Goal: Task Accomplishment & Management: Manage account settings

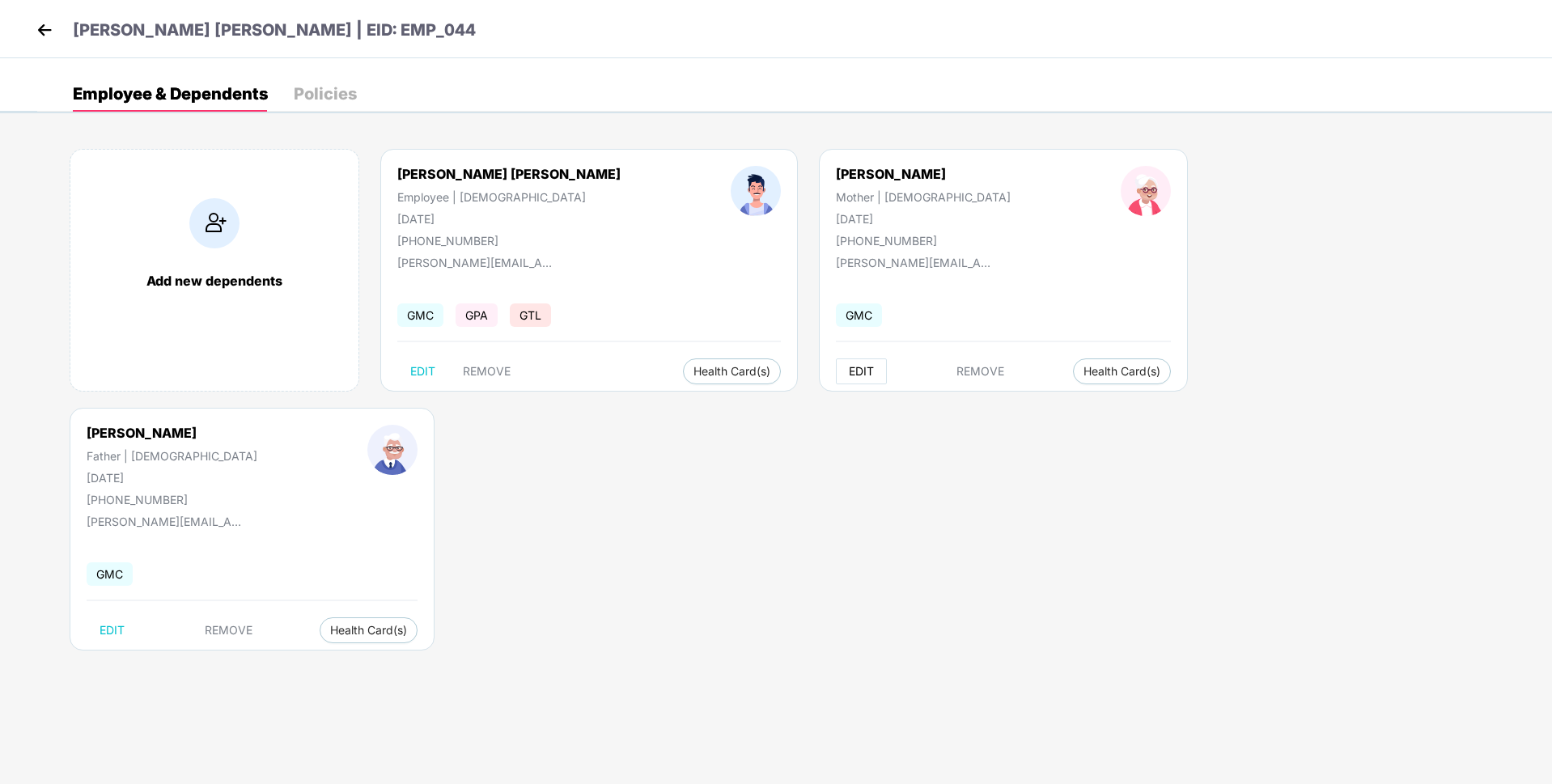
click at [849, 374] on span "EDIT" at bounding box center [862, 371] width 25 height 13
select select "******"
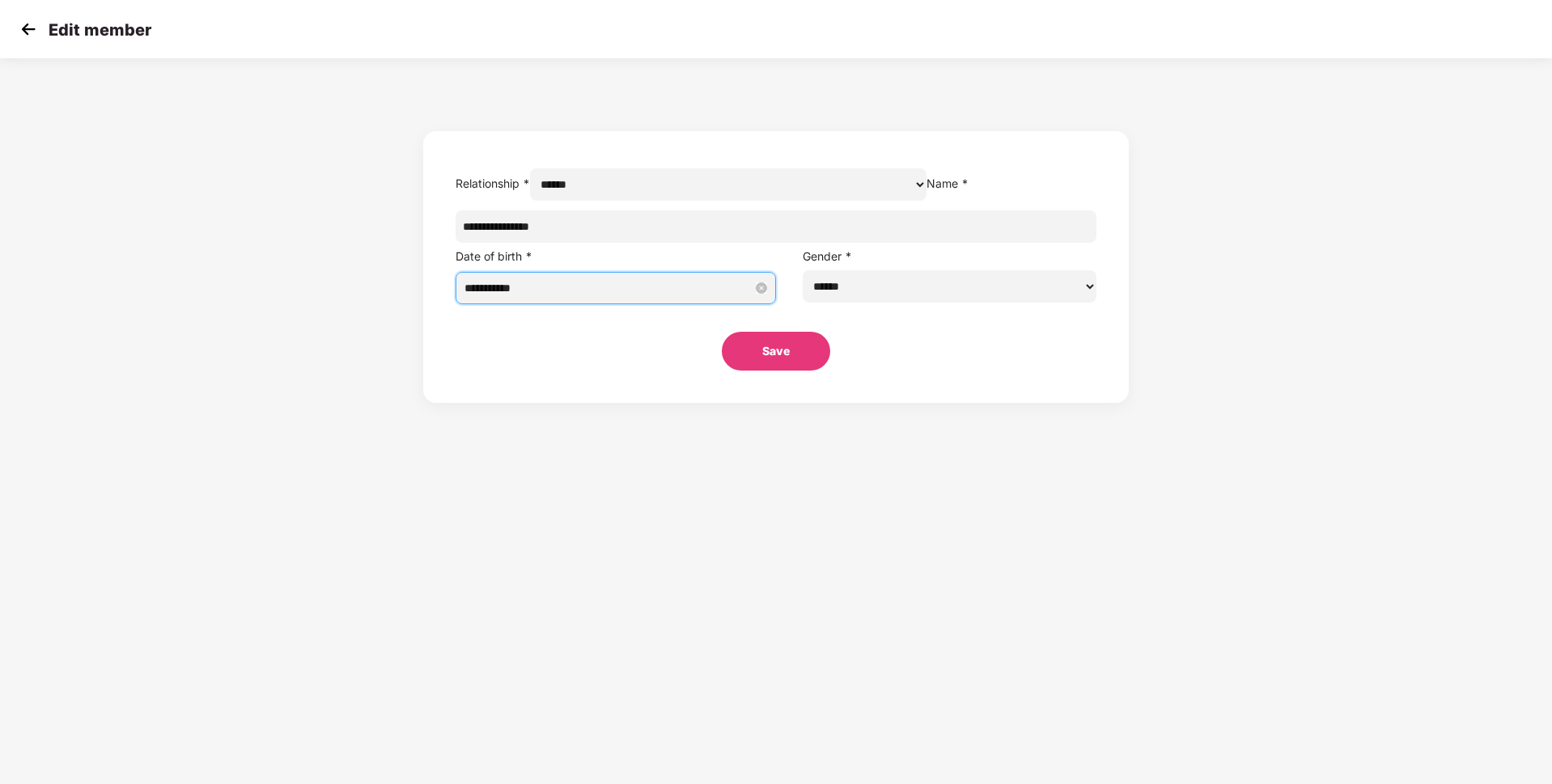
click at [666, 297] on input "**********" at bounding box center [608, 287] width 288 height 18
click at [706, 359] on button "1959" at bounding box center [705, 358] width 26 height 33
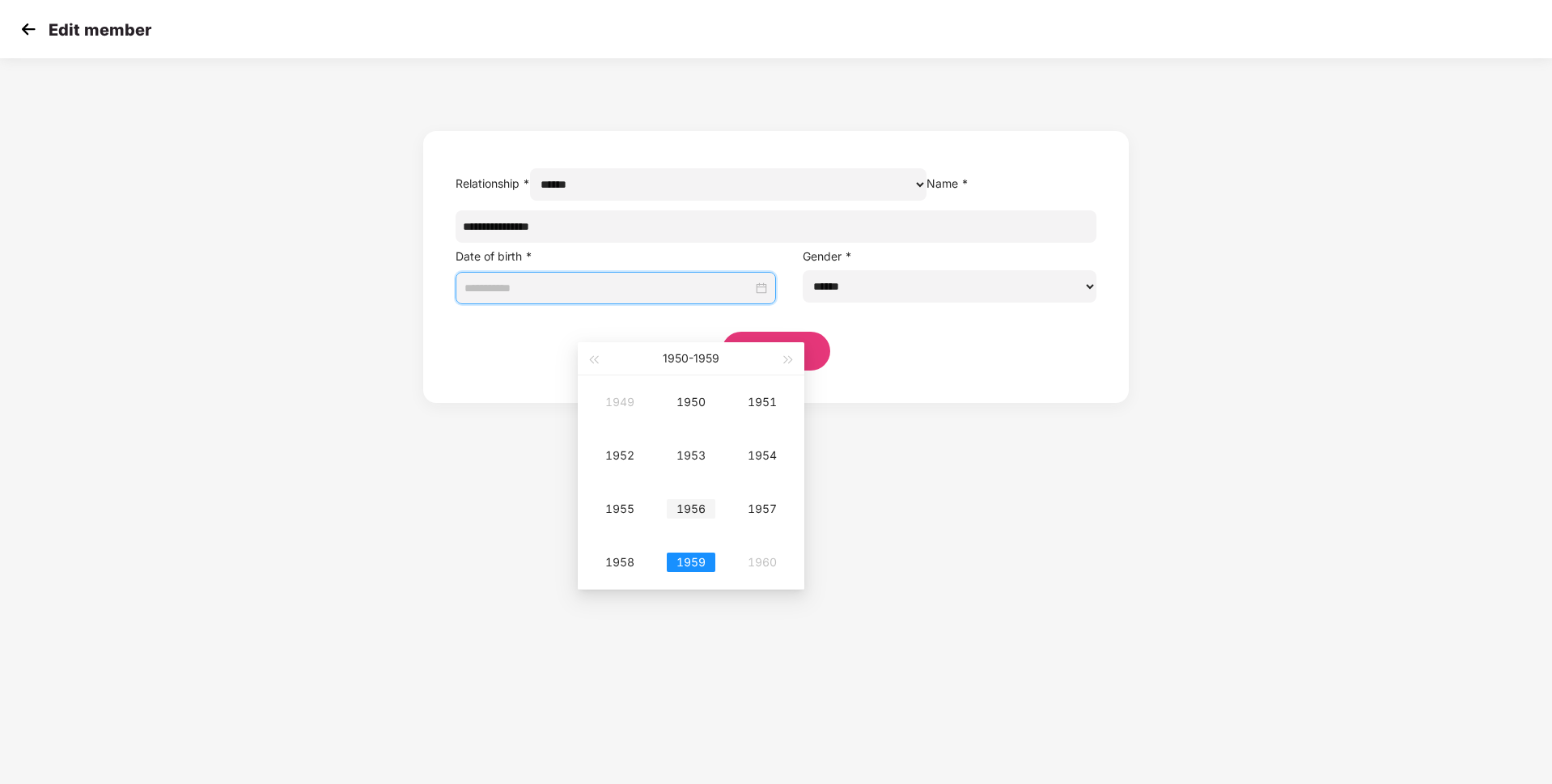
click at [689, 514] on div "1956" at bounding box center [691, 508] width 49 height 19
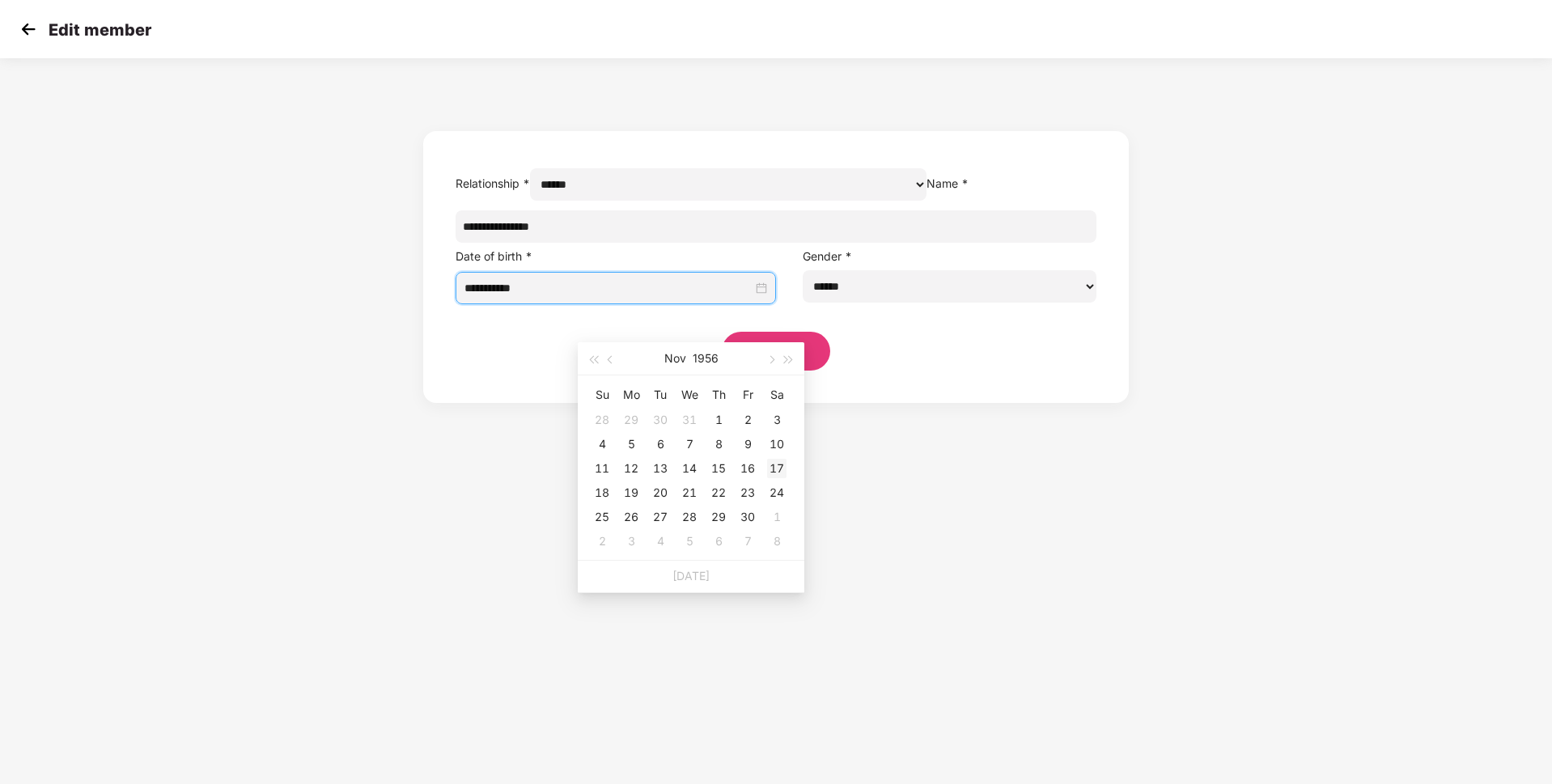
type input "**********"
click at [768, 470] on div "17" at bounding box center [776, 468] width 19 height 19
click at [769, 370] on button "Save" at bounding box center [775, 351] width 108 height 39
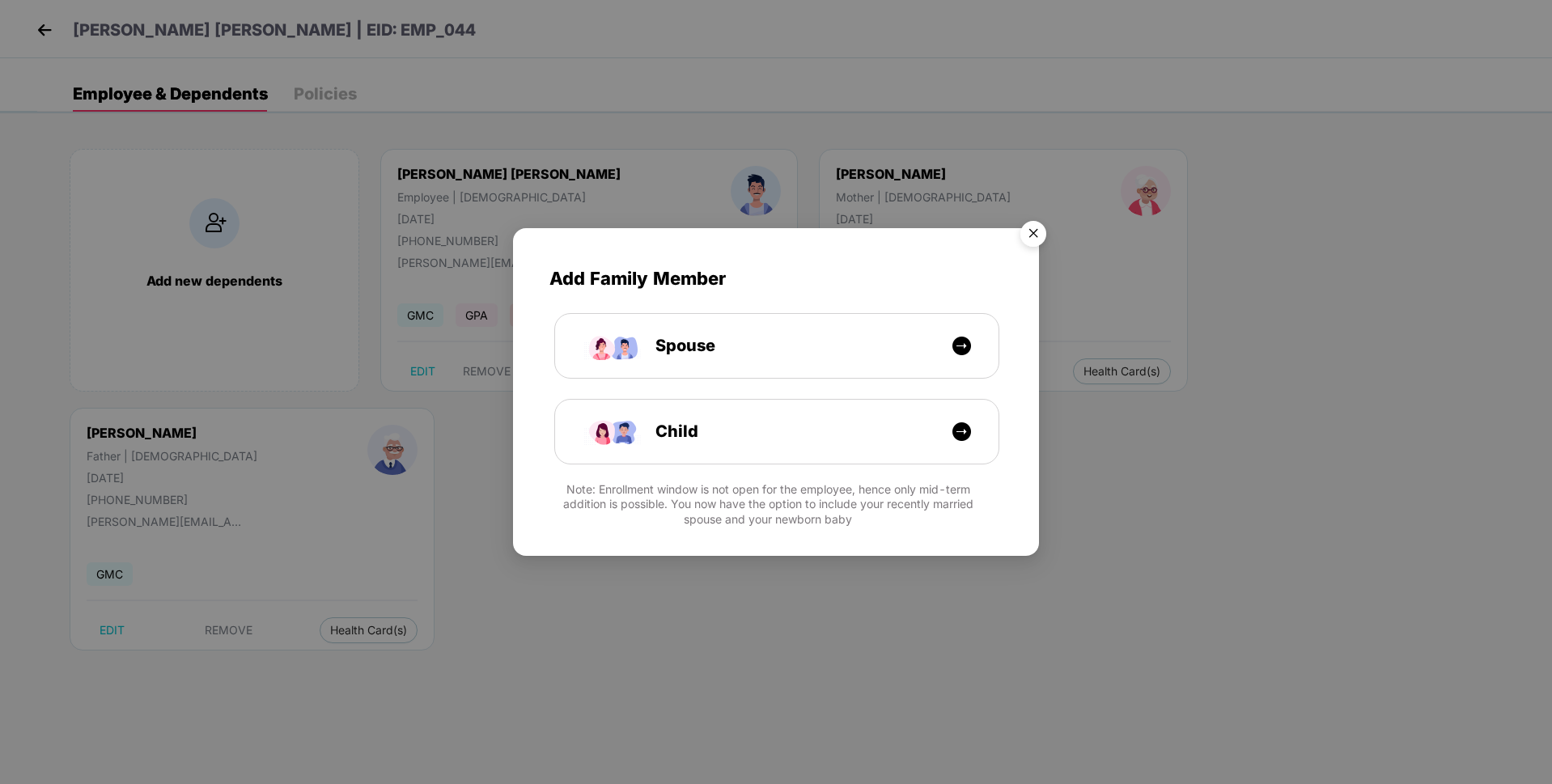
click at [1042, 233] on img "Close" at bounding box center [1033, 236] width 45 height 45
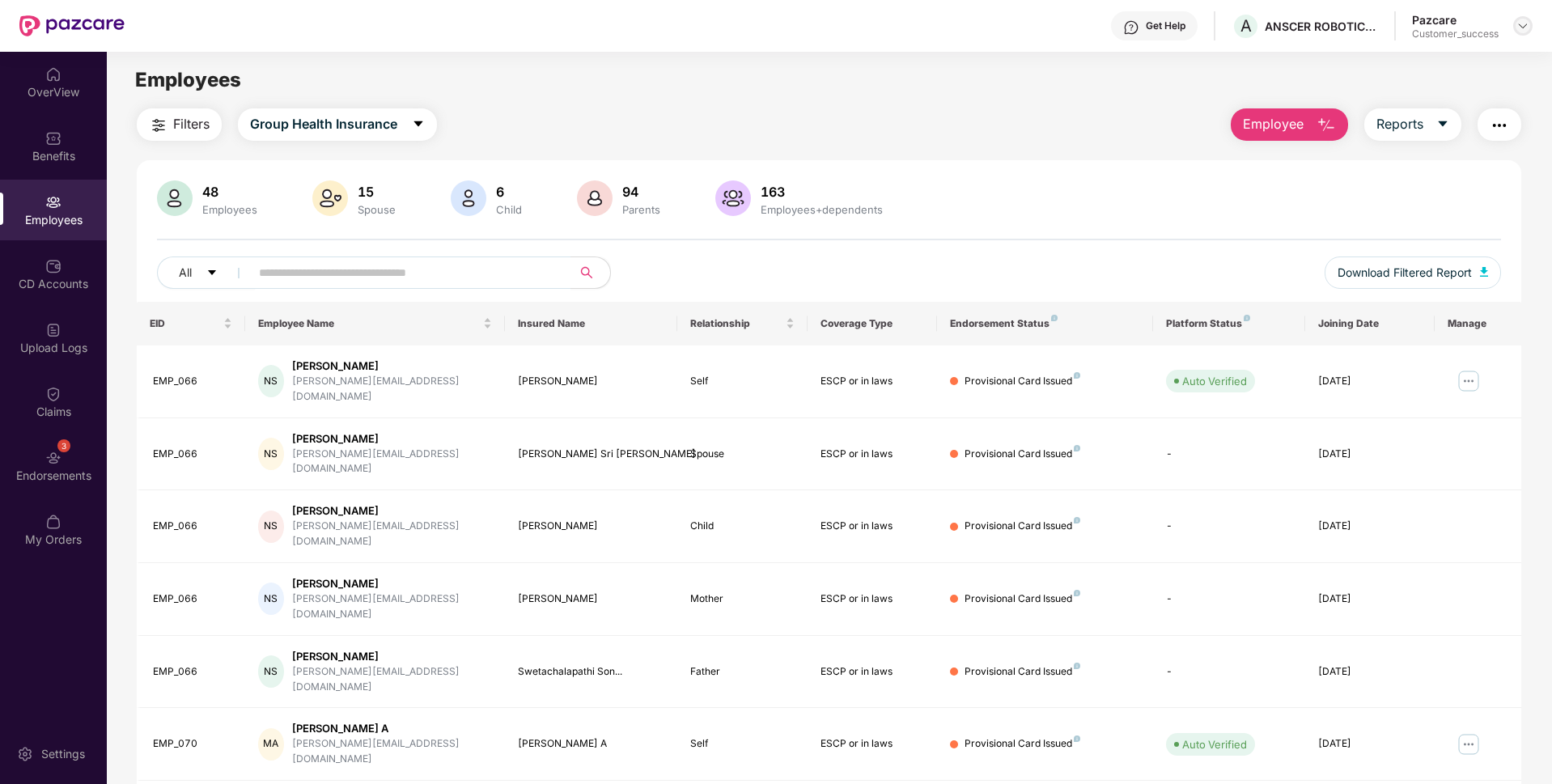
click at [1524, 32] on img at bounding box center [1522, 25] width 13 height 13
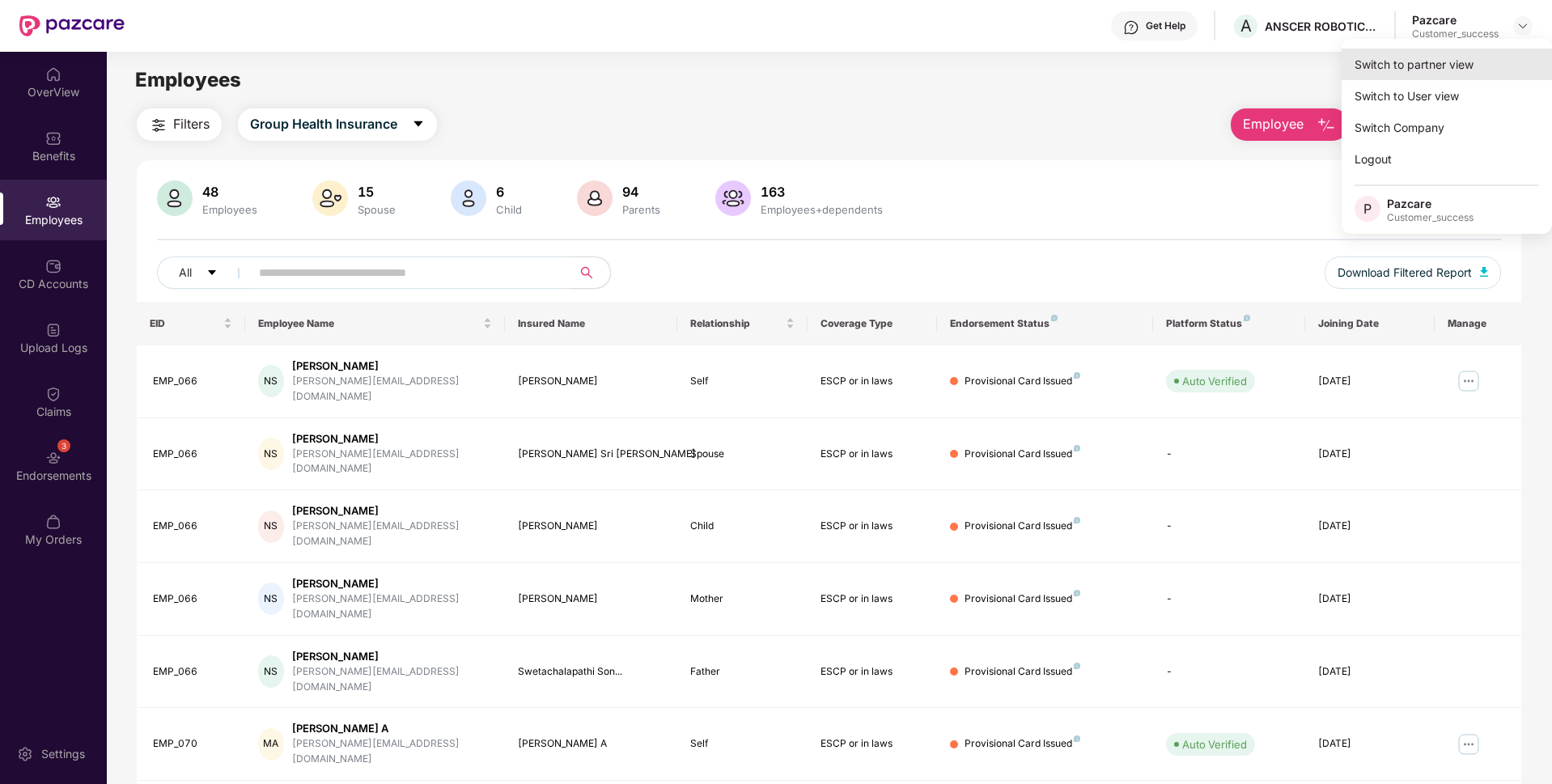
click at [1400, 67] on div "Switch to partner view" at bounding box center [1446, 65] width 210 height 32
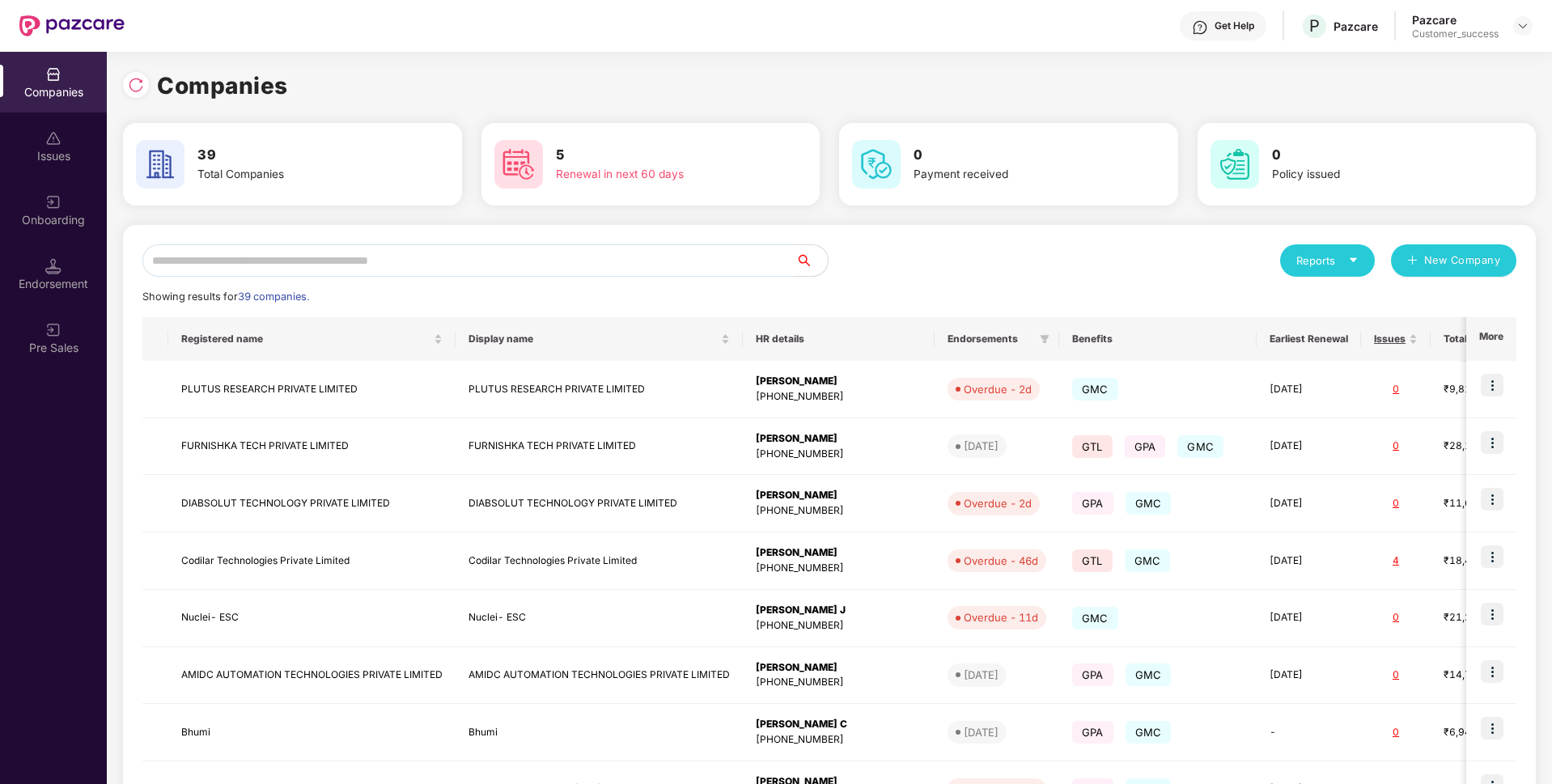
click at [511, 259] on input "text" at bounding box center [469, 260] width 653 height 33
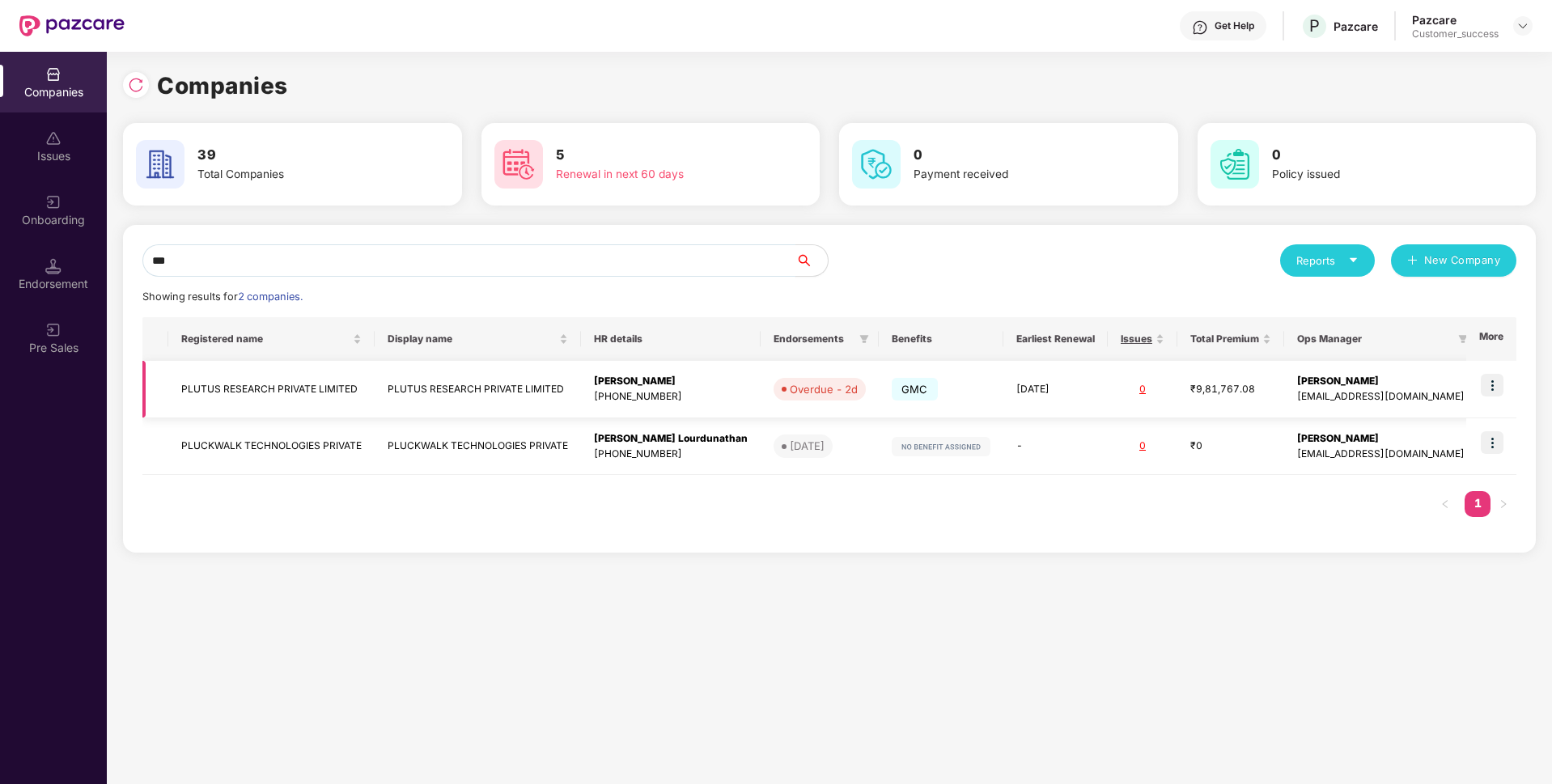
type input "***"
click at [1497, 389] on img at bounding box center [1492, 384] width 23 height 23
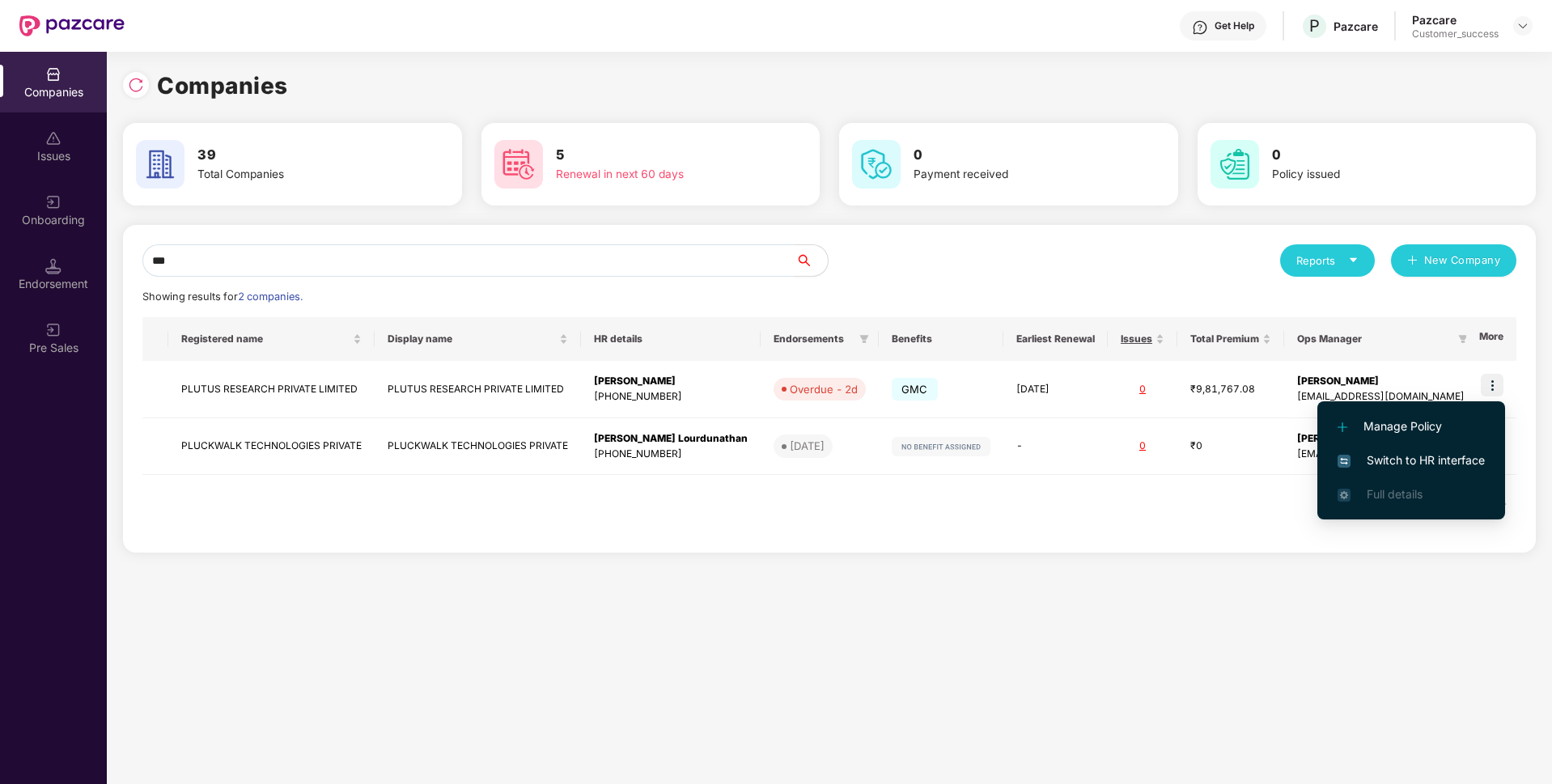
click at [1365, 455] on span "Switch to HR interface" at bounding box center [1411, 460] width 147 height 18
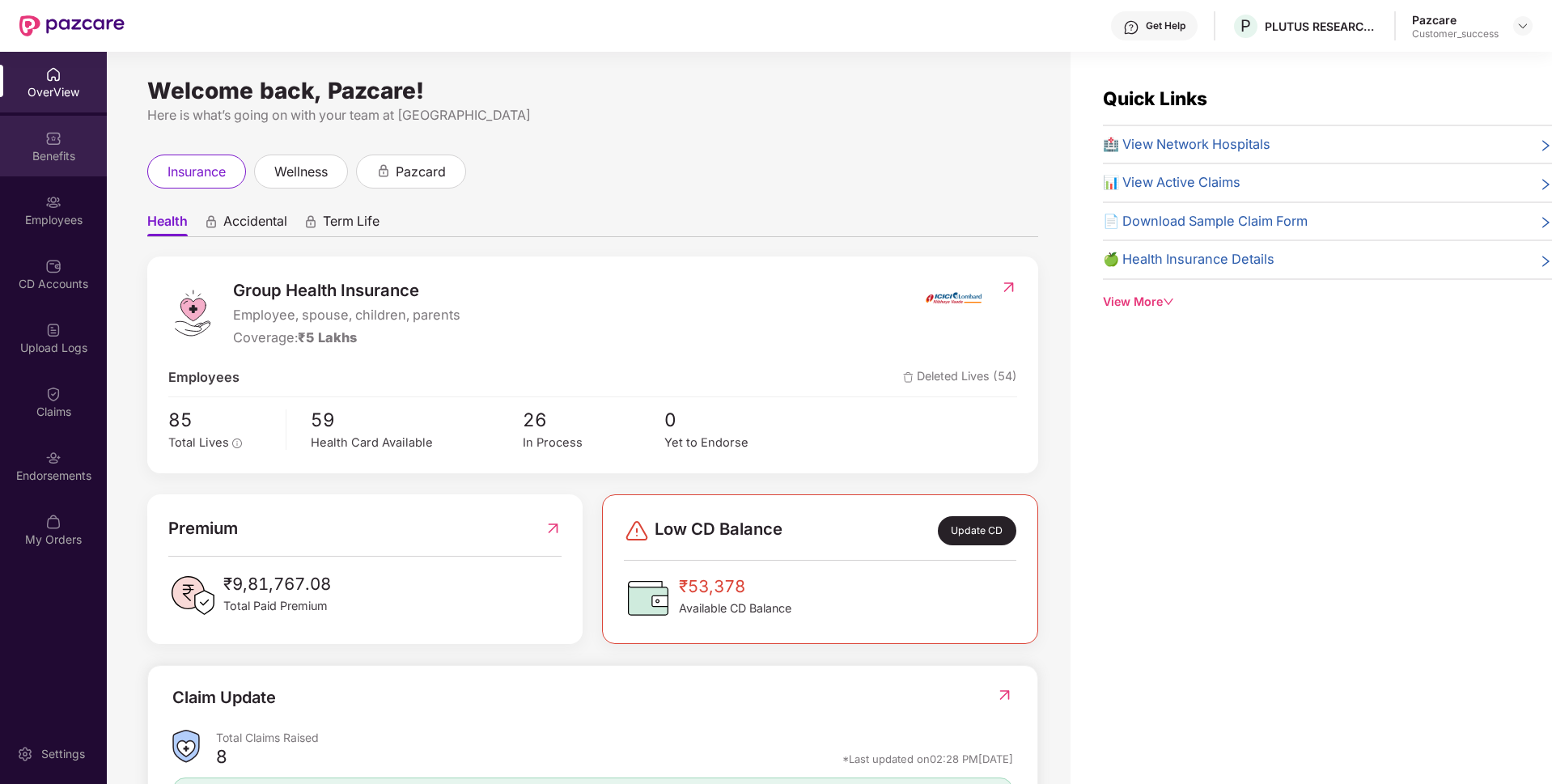
click at [38, 157] on div "Benefits" at bounding box center [53, 155] width 107 height 16
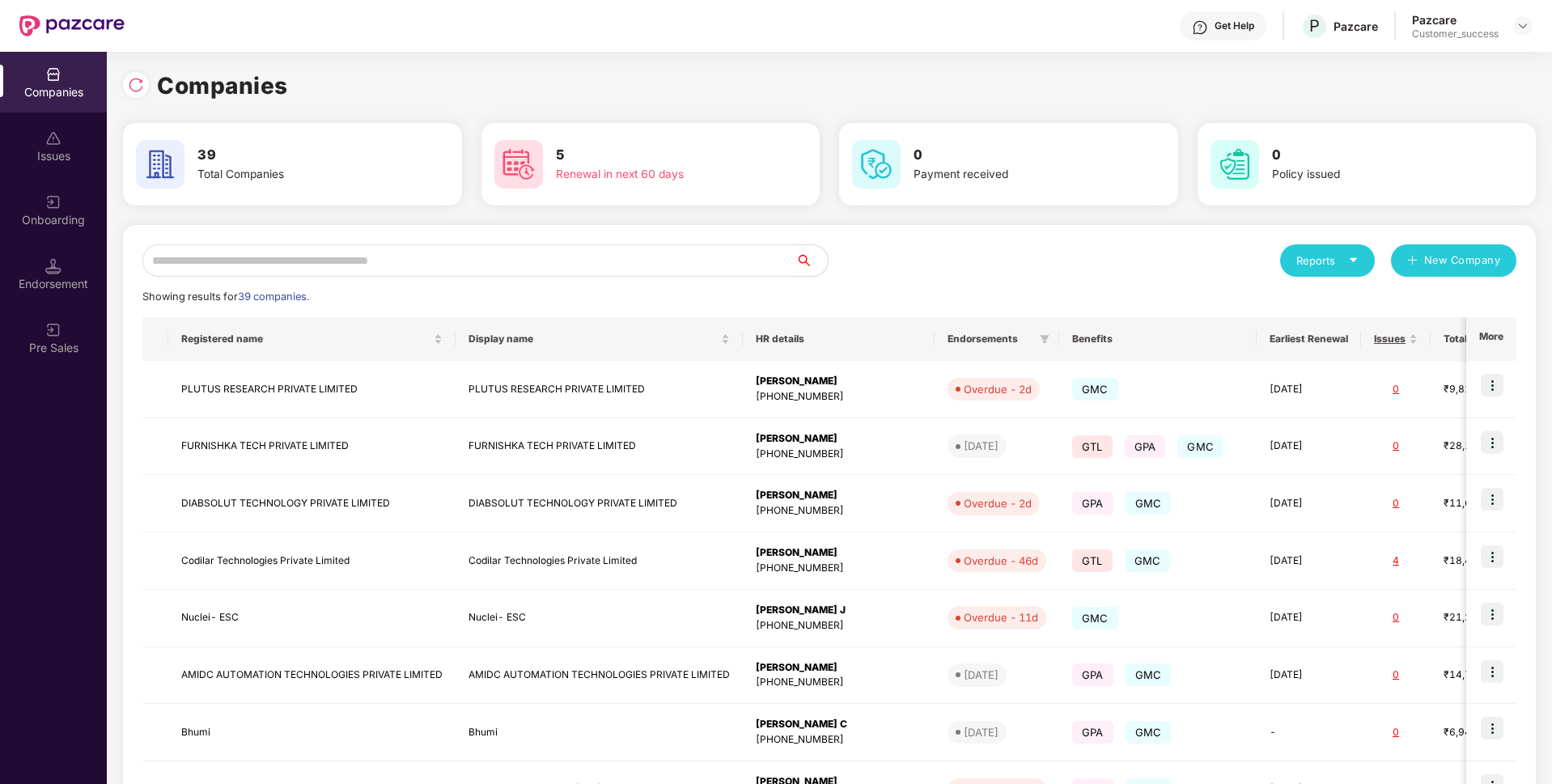
click at [671, 263] on input "text" at bounding box center [469, 260] width 653 height 33
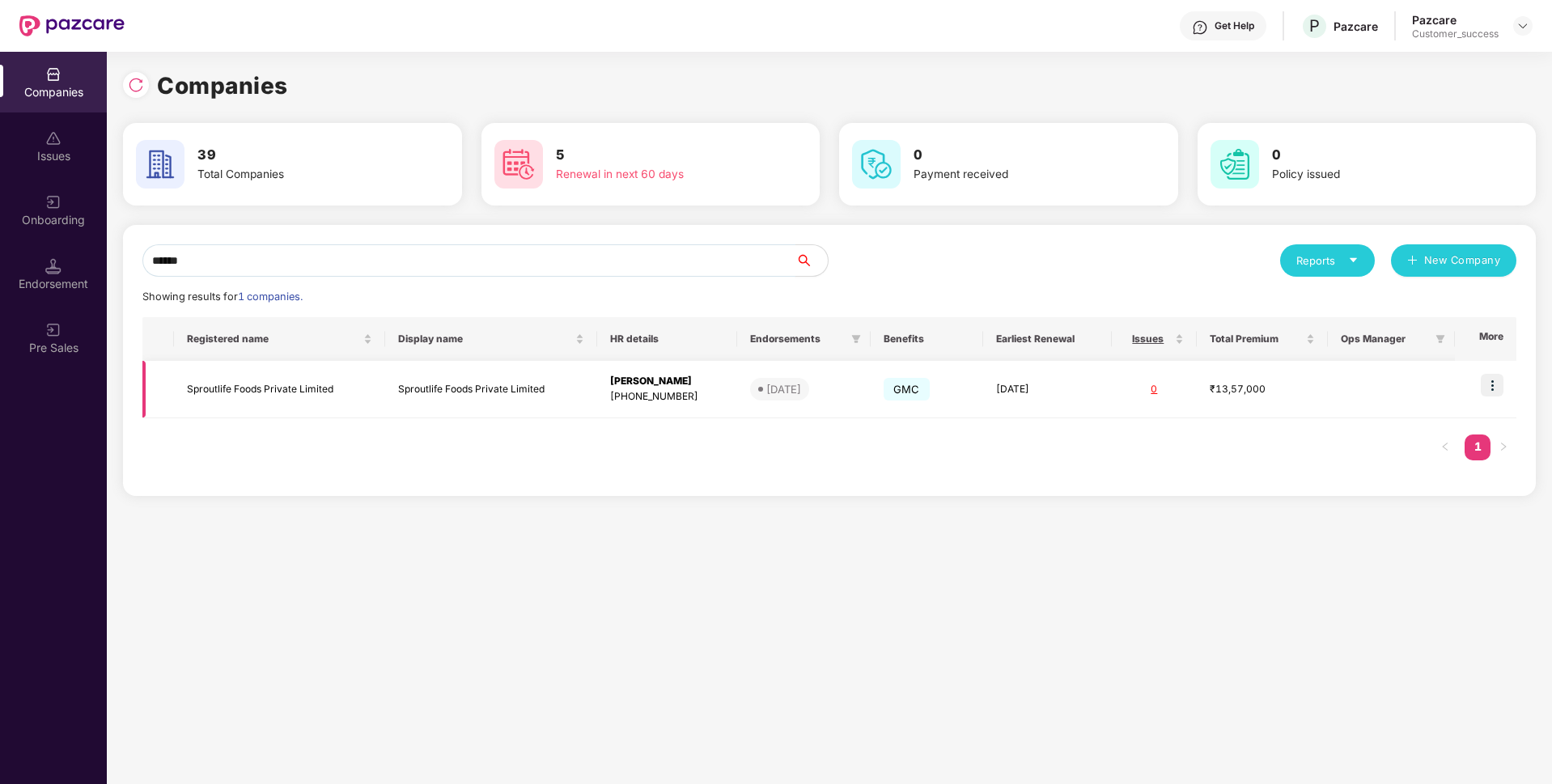
type input "******"
click at [1491, 380] on img at bounding box center [1492, 384] width 23 height 23
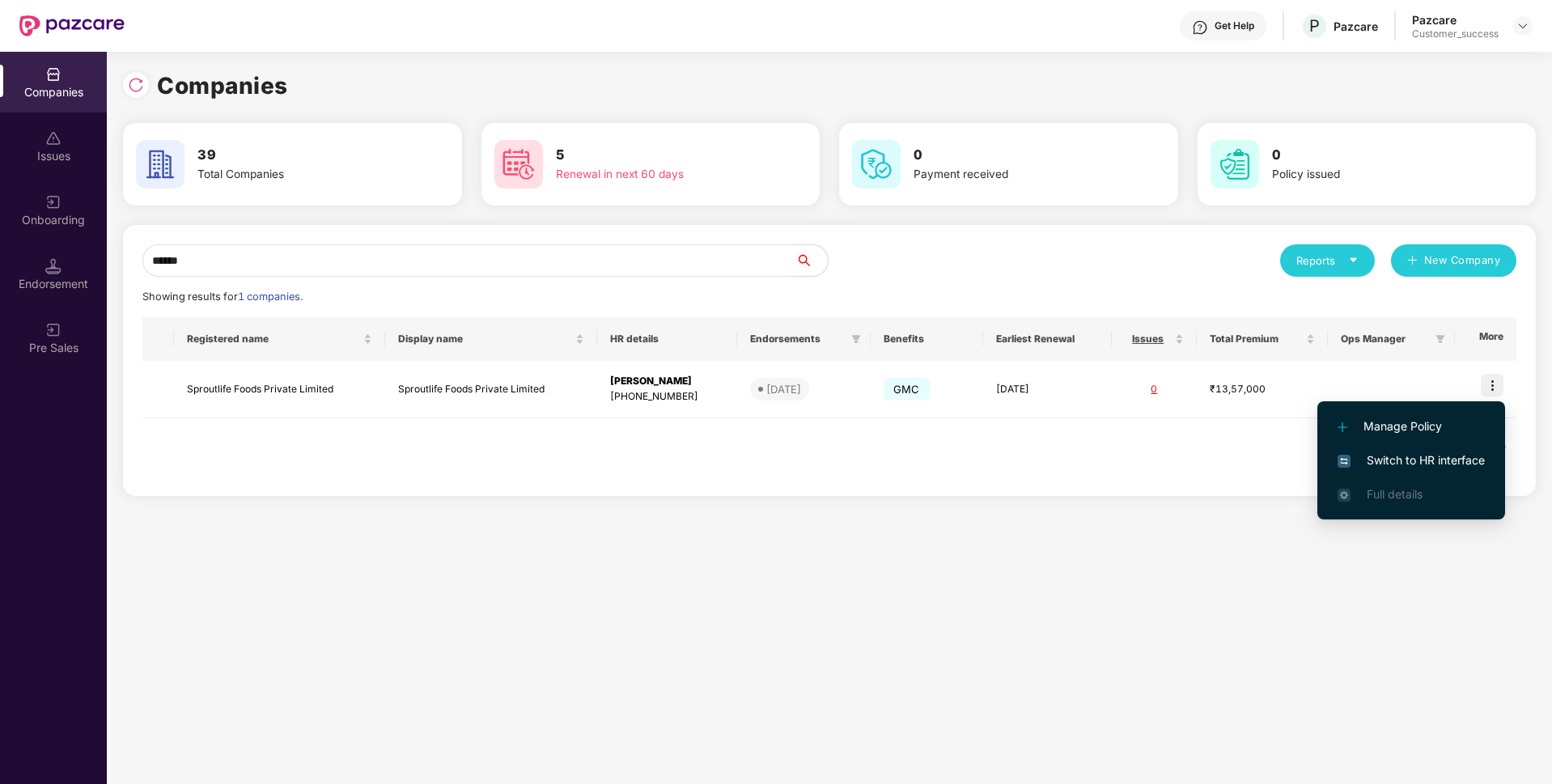
click at [1341, 465] on img at bounding box center [1344, 460] width 13 height 13
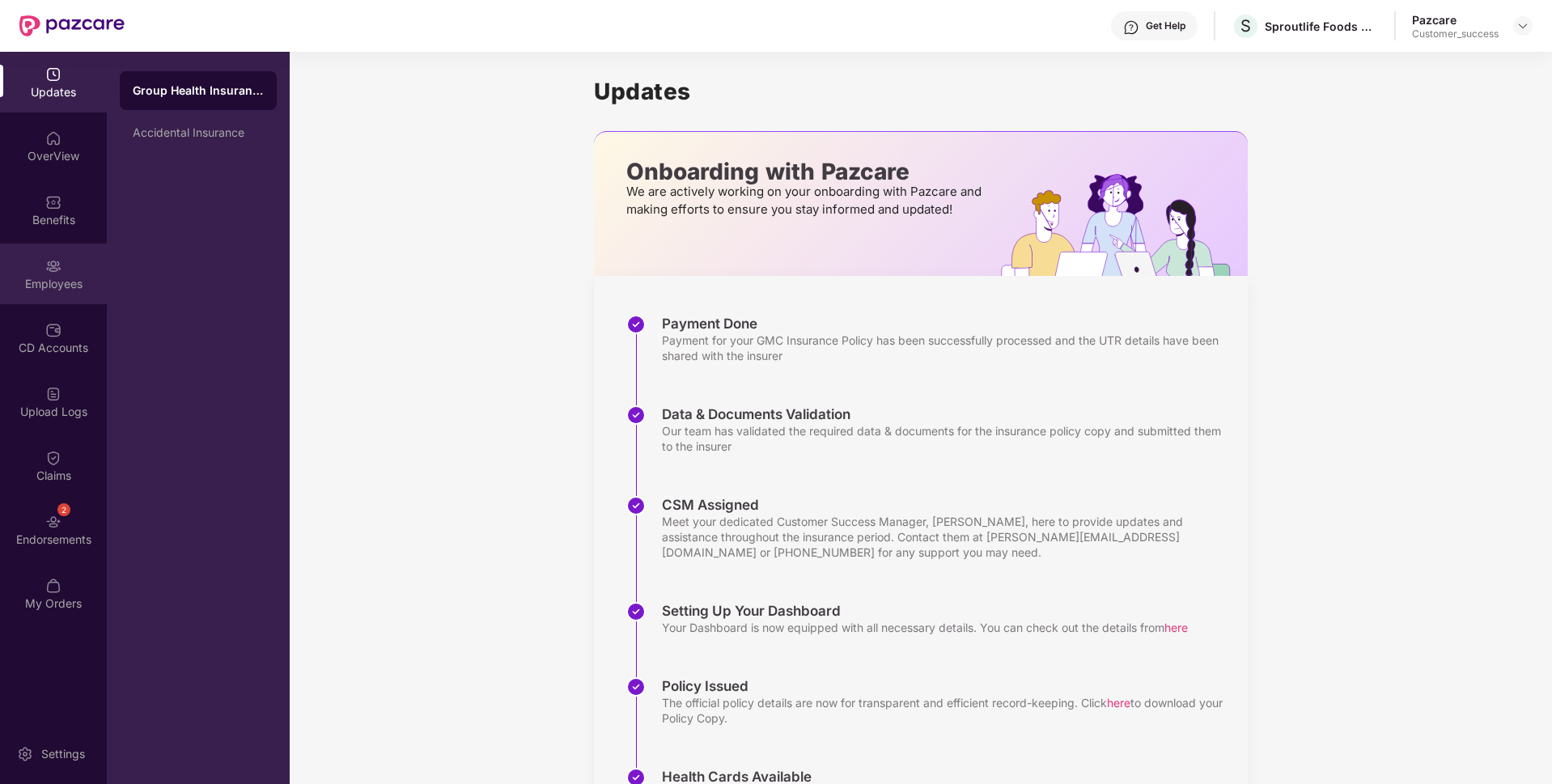
click at [0, 272] on div "Employees" at bounding box center [53, 274] width 107 height 60
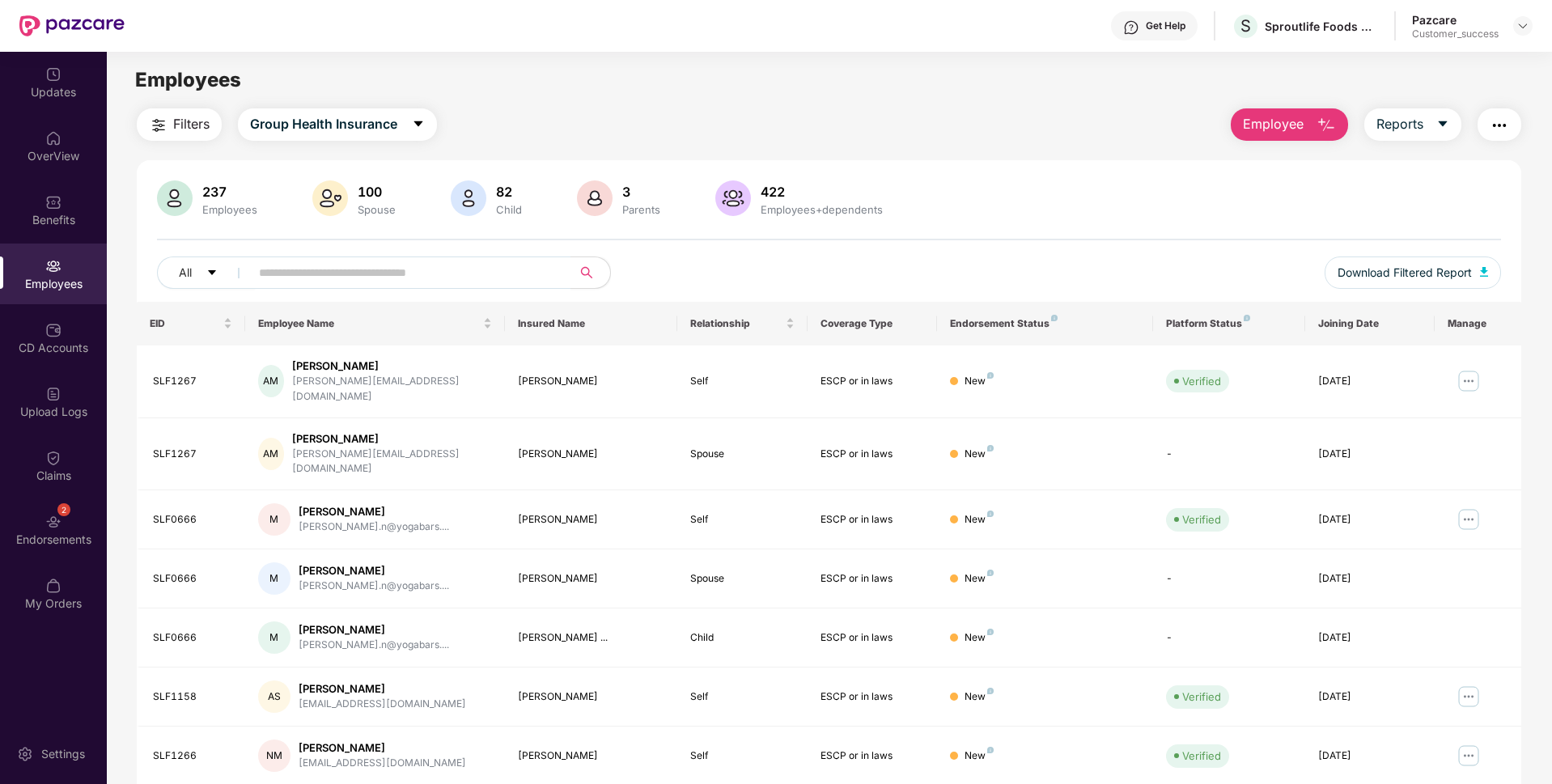
scroll to position [210, 0]
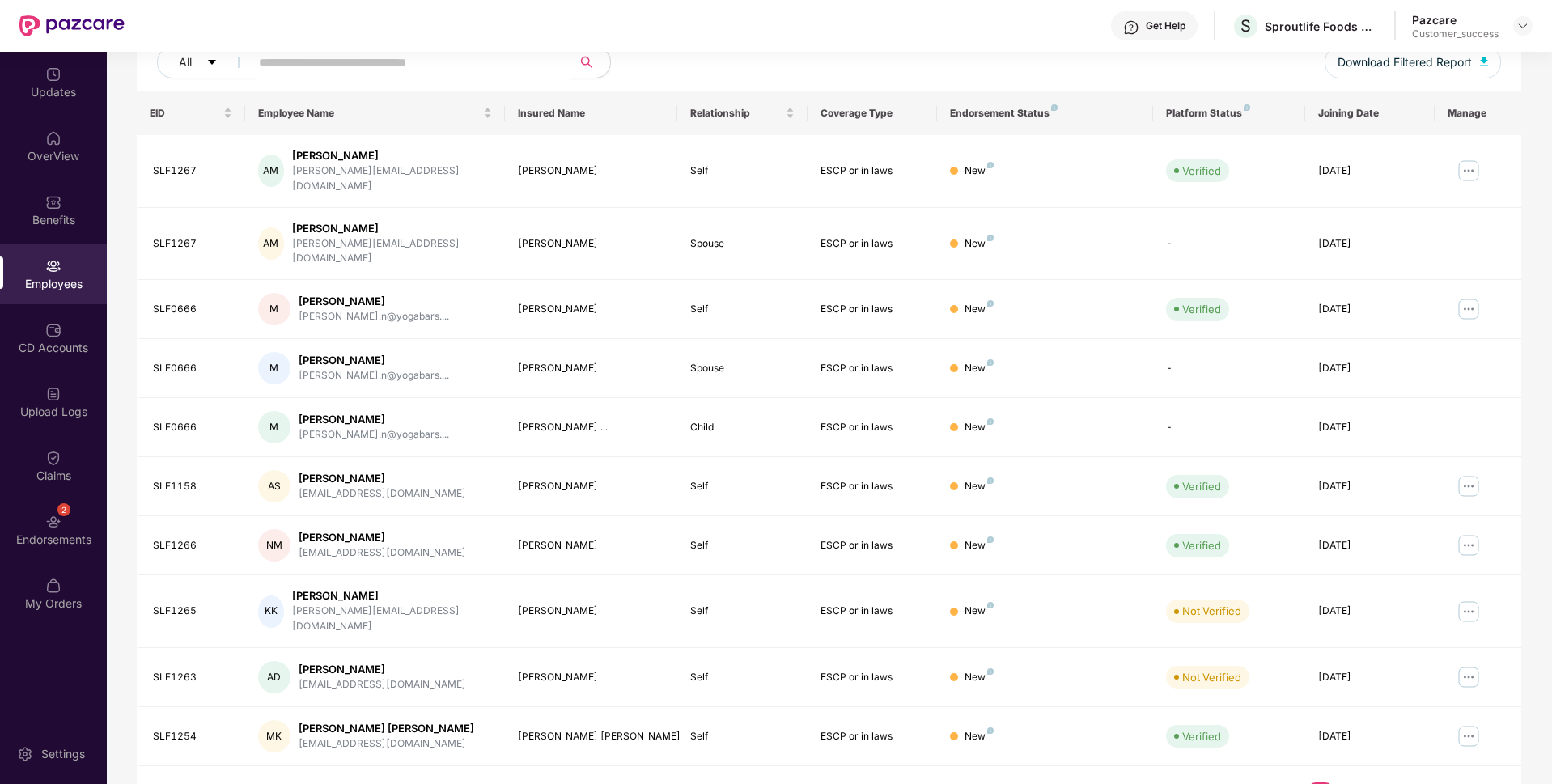
click at [1351, 782] on link "2" at bounding box center [1346, 794] width 26 height 24
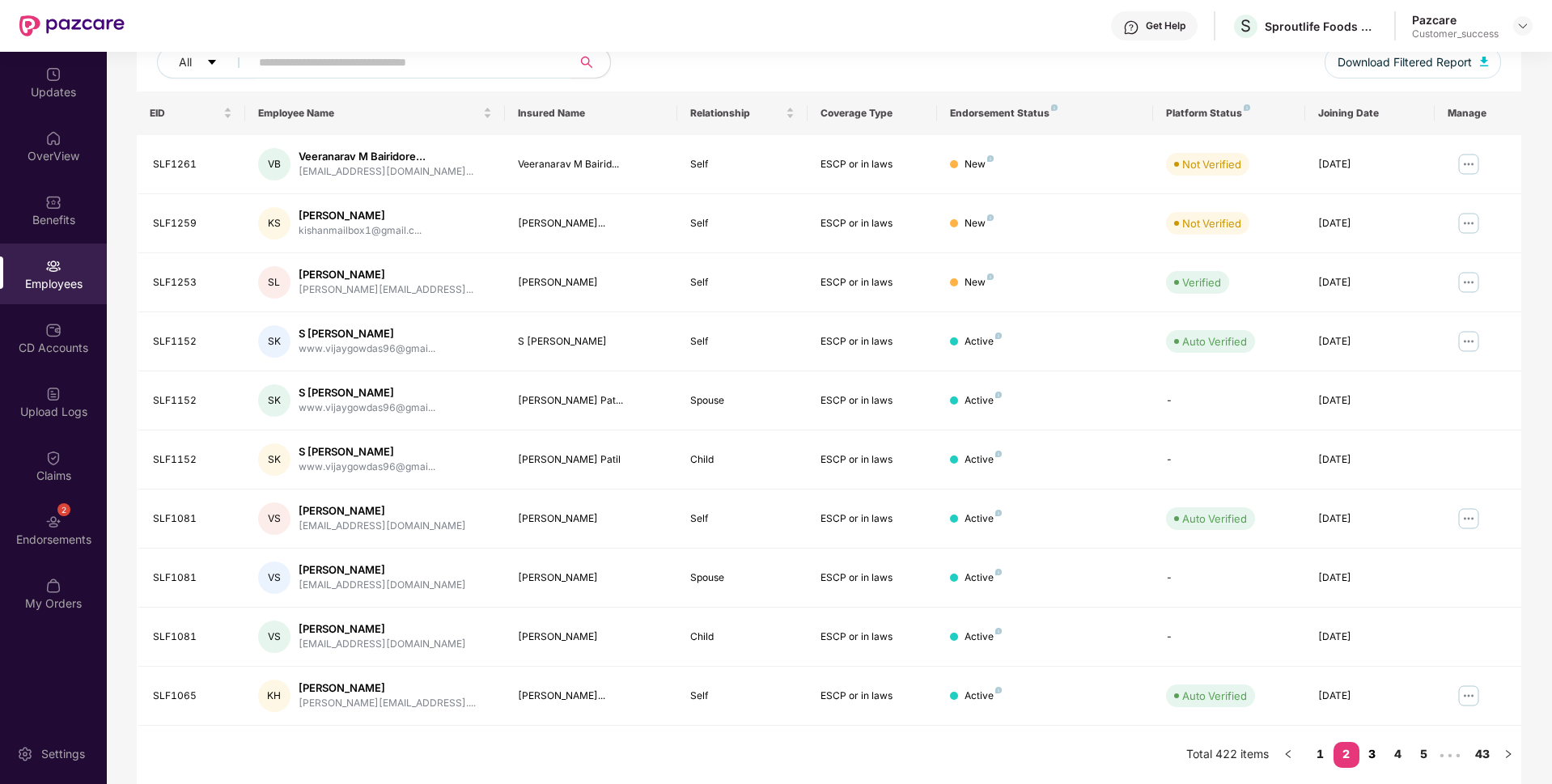
click at [1369, 755] on link "3" at bounding box center [1372, 753] width 26 height 24
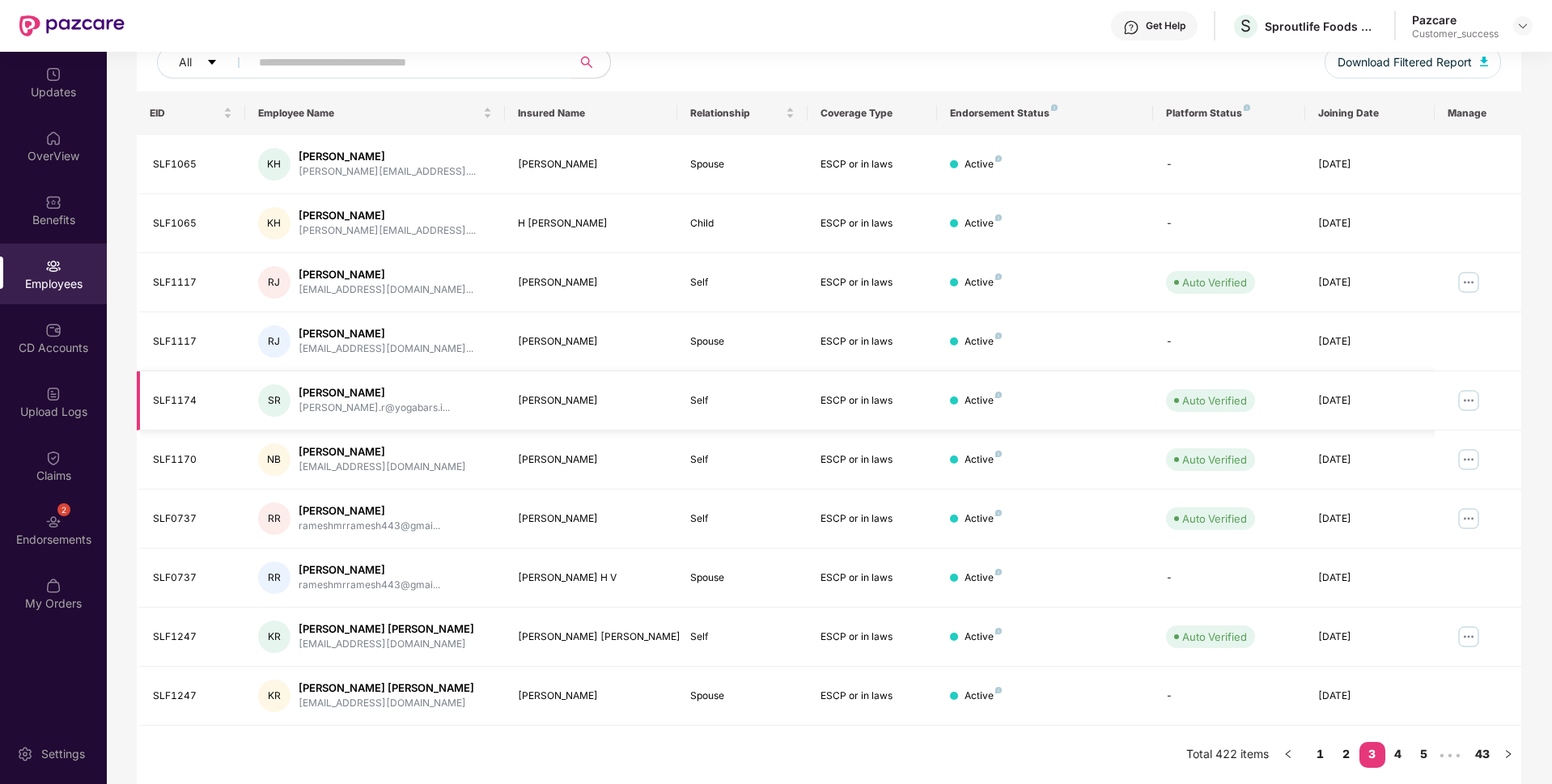
scroll to position [0, 0]
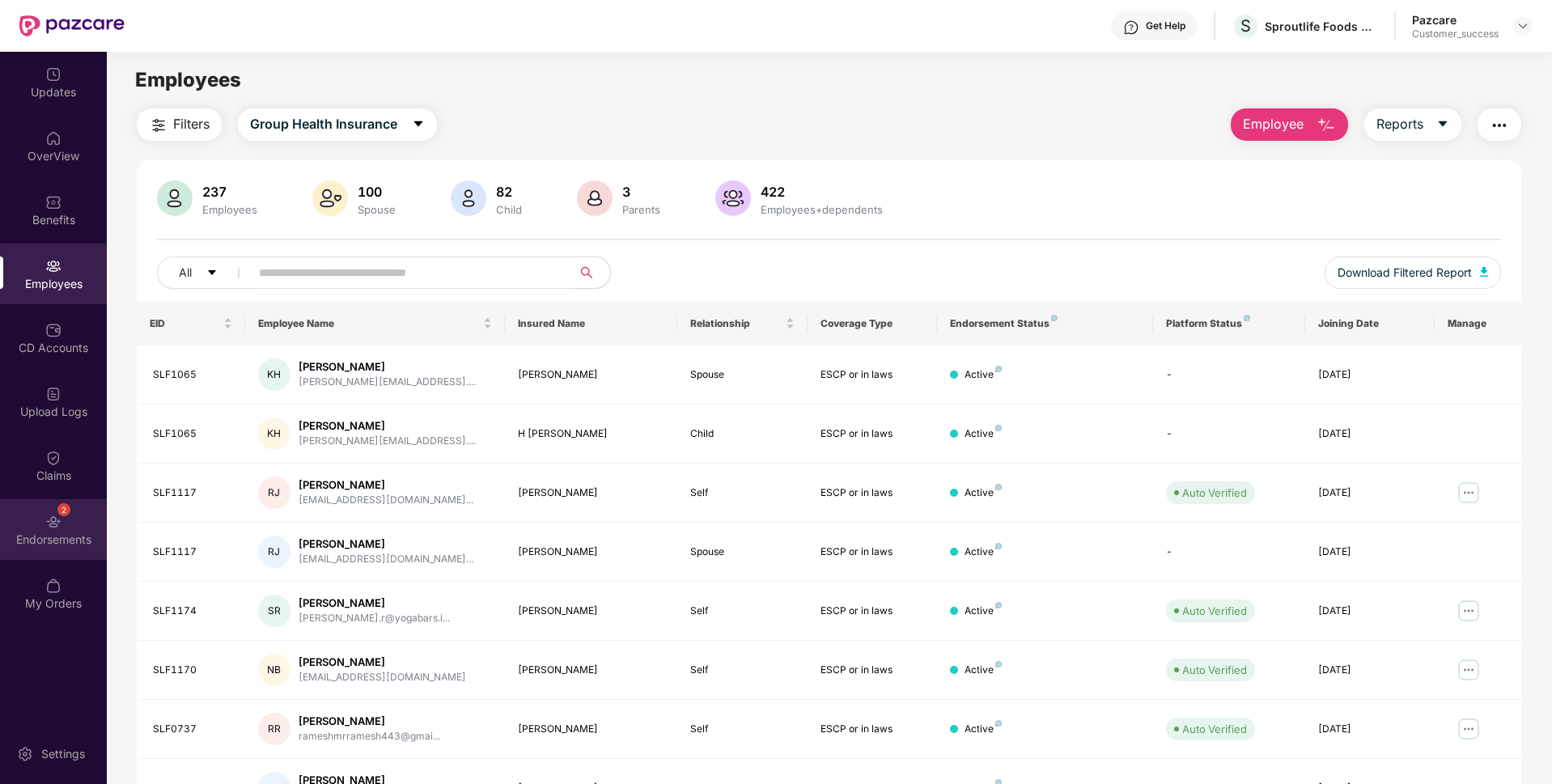
click at [0, 541] on div "Endorsements" at bounding box center [53, 539] width 107 height 16
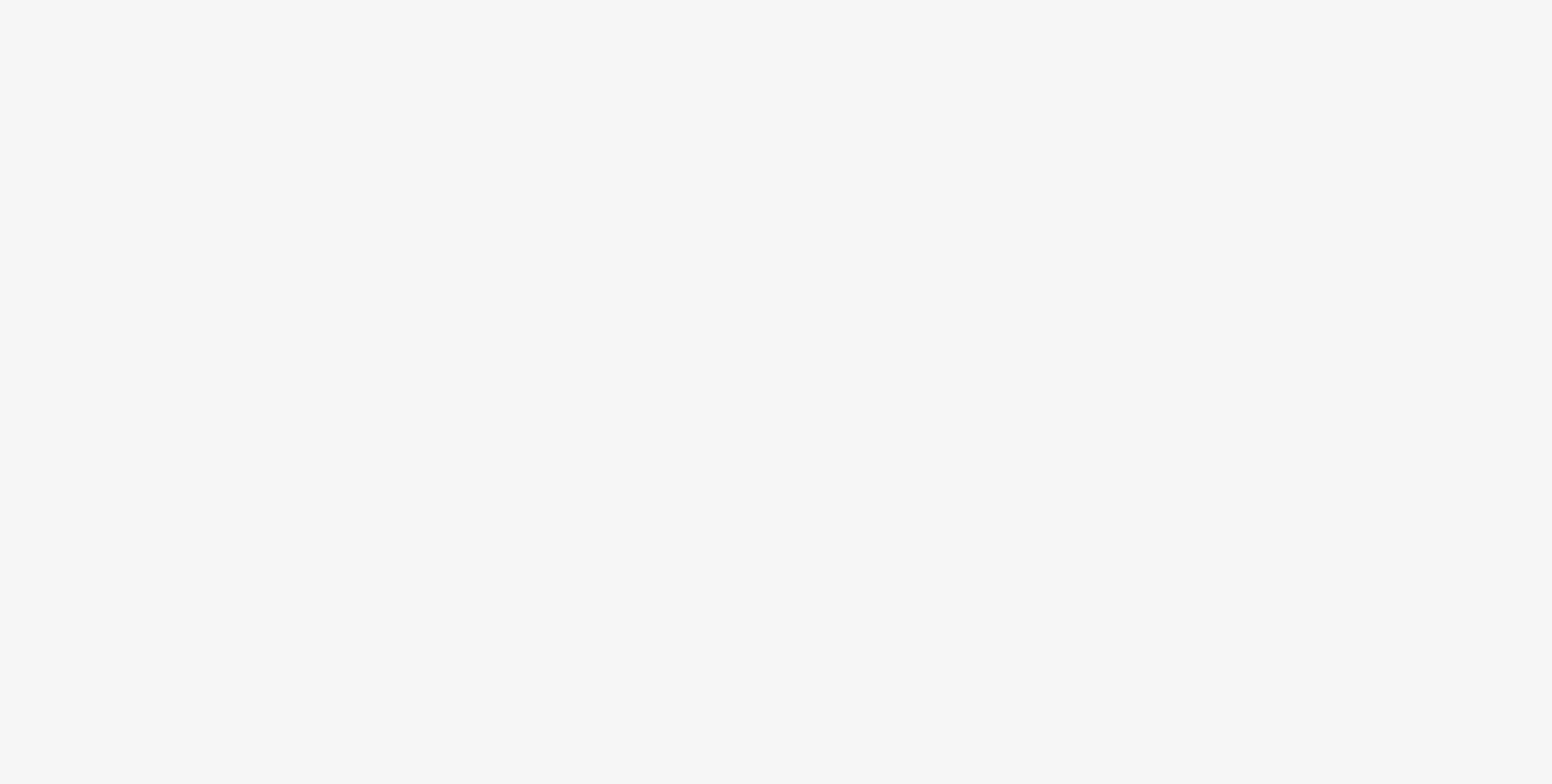
click at [451, 258] on body at bounding box center [776, 392] width 1552 height 784
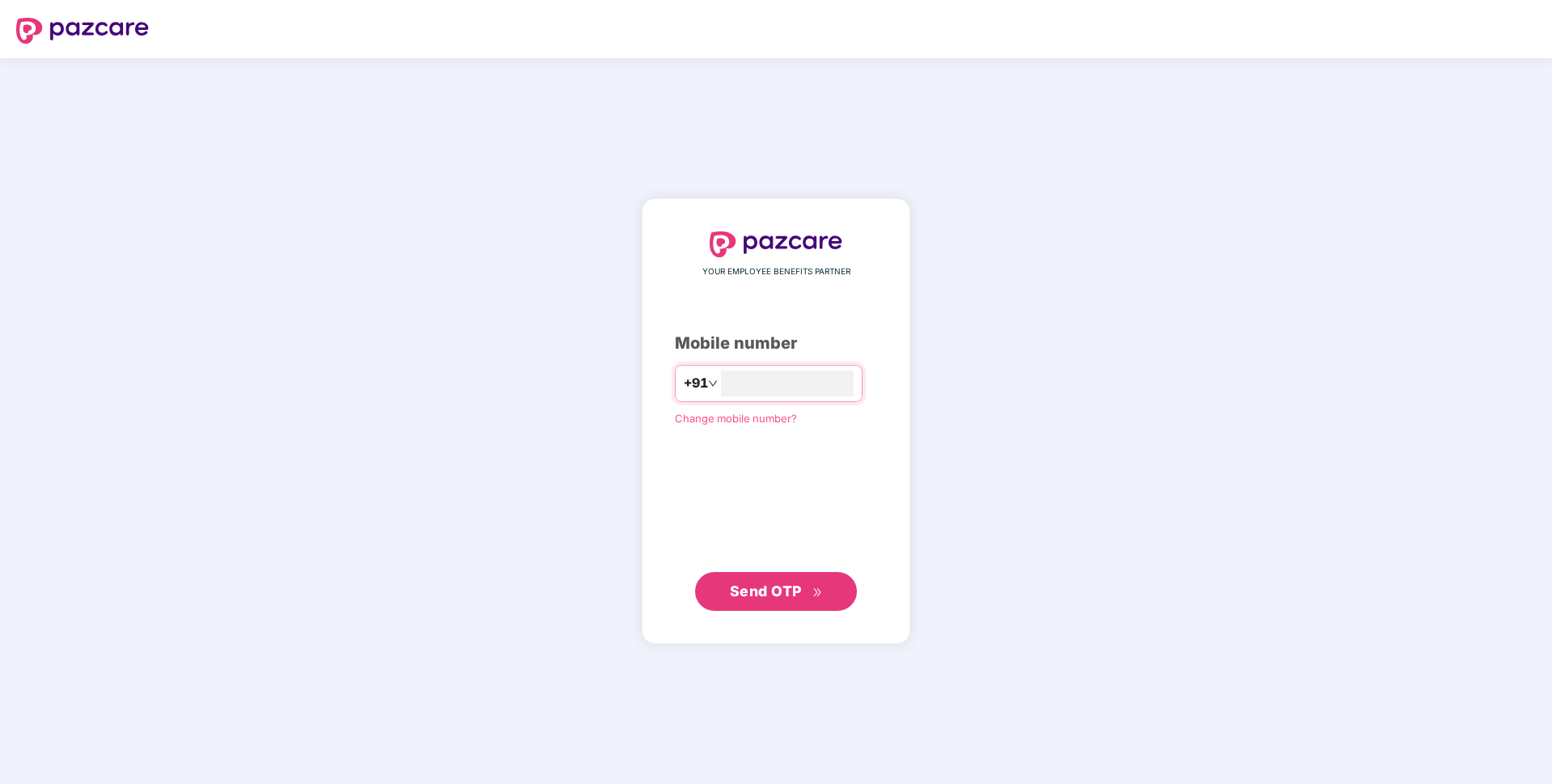
type input "**********"
click at [788, 594] on span "Send OTP" at bounding box center [766, 590] width 72 height 17
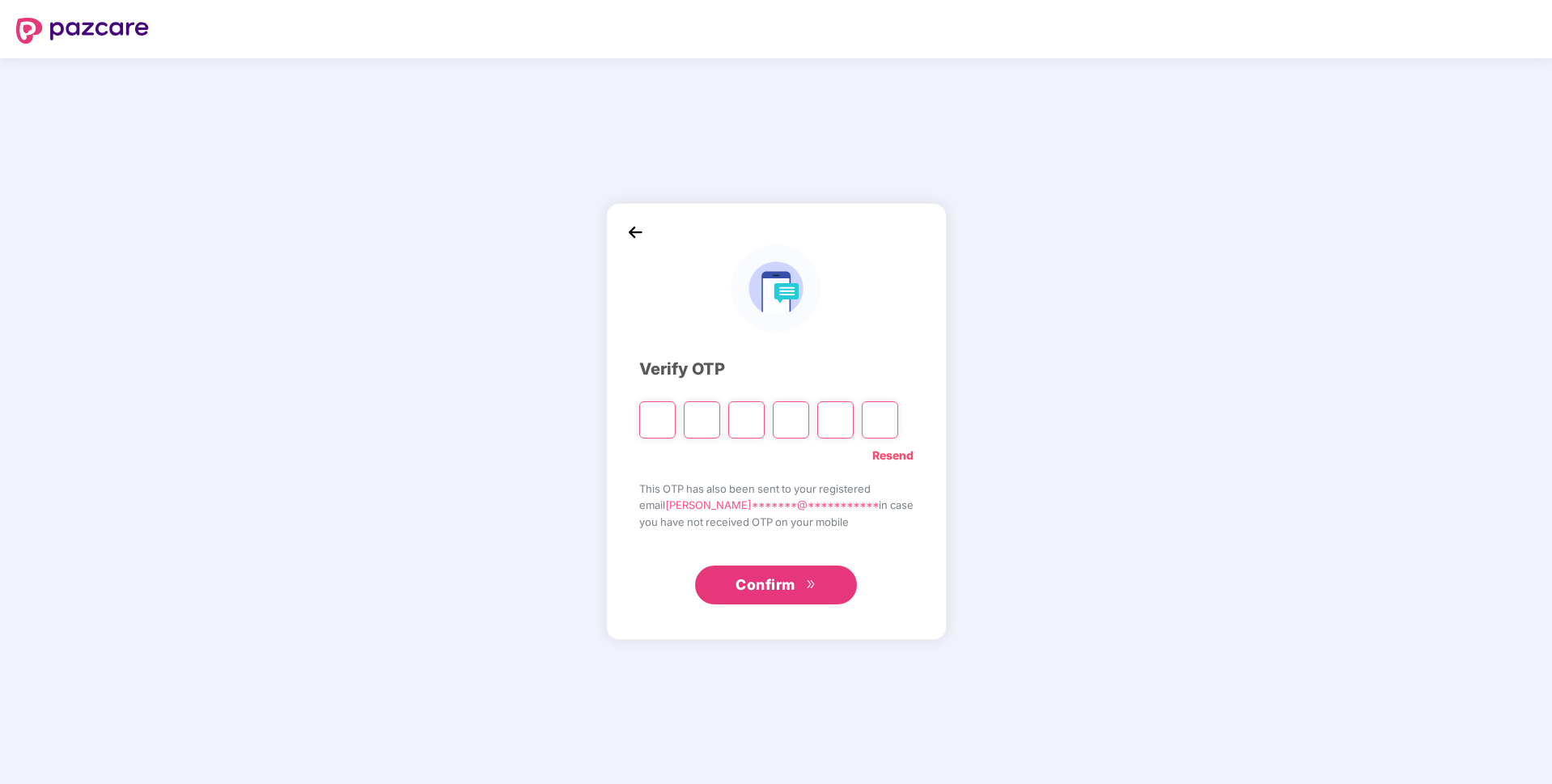
paste input "*"
type input "*"
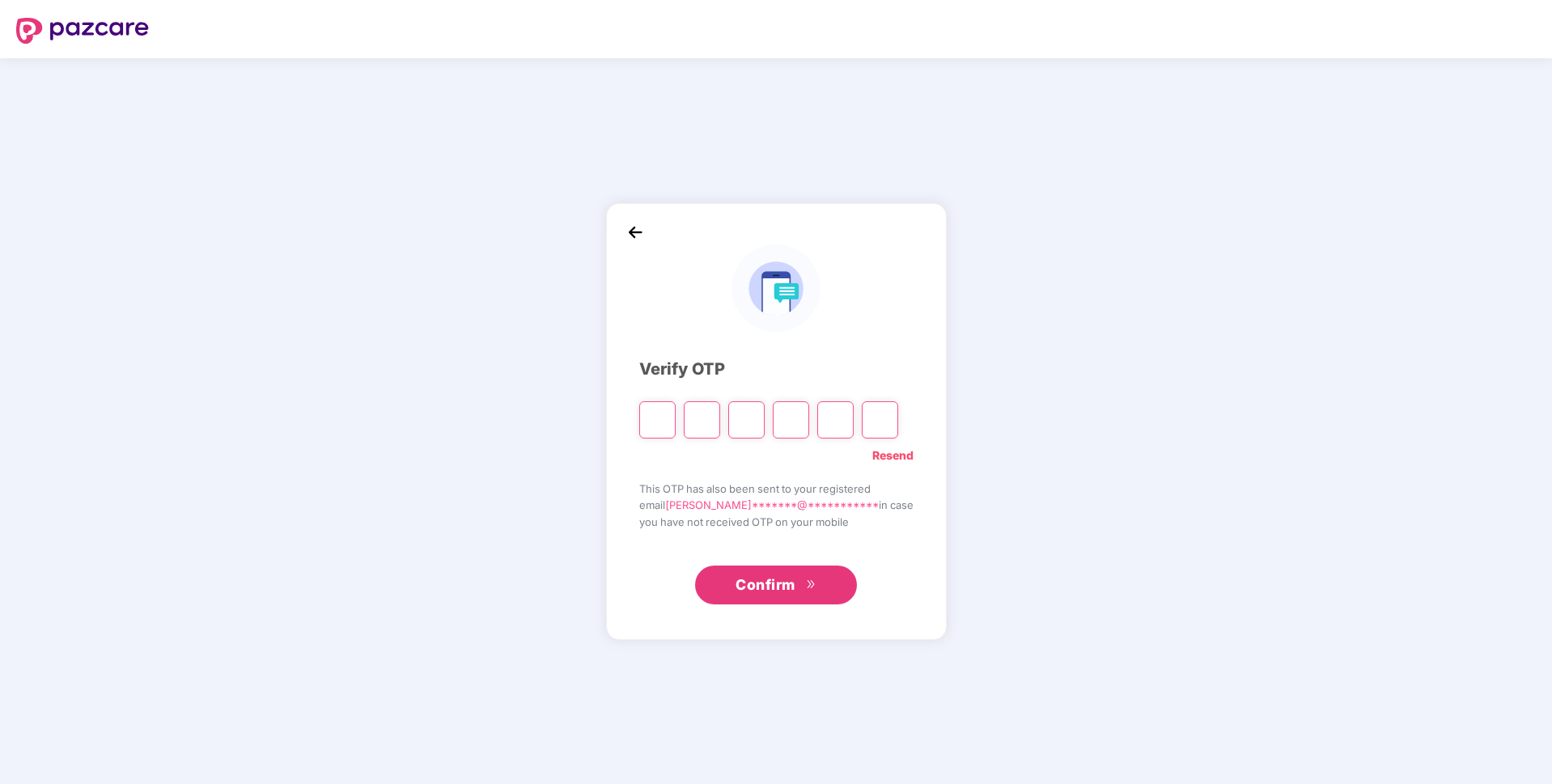
type input "*"
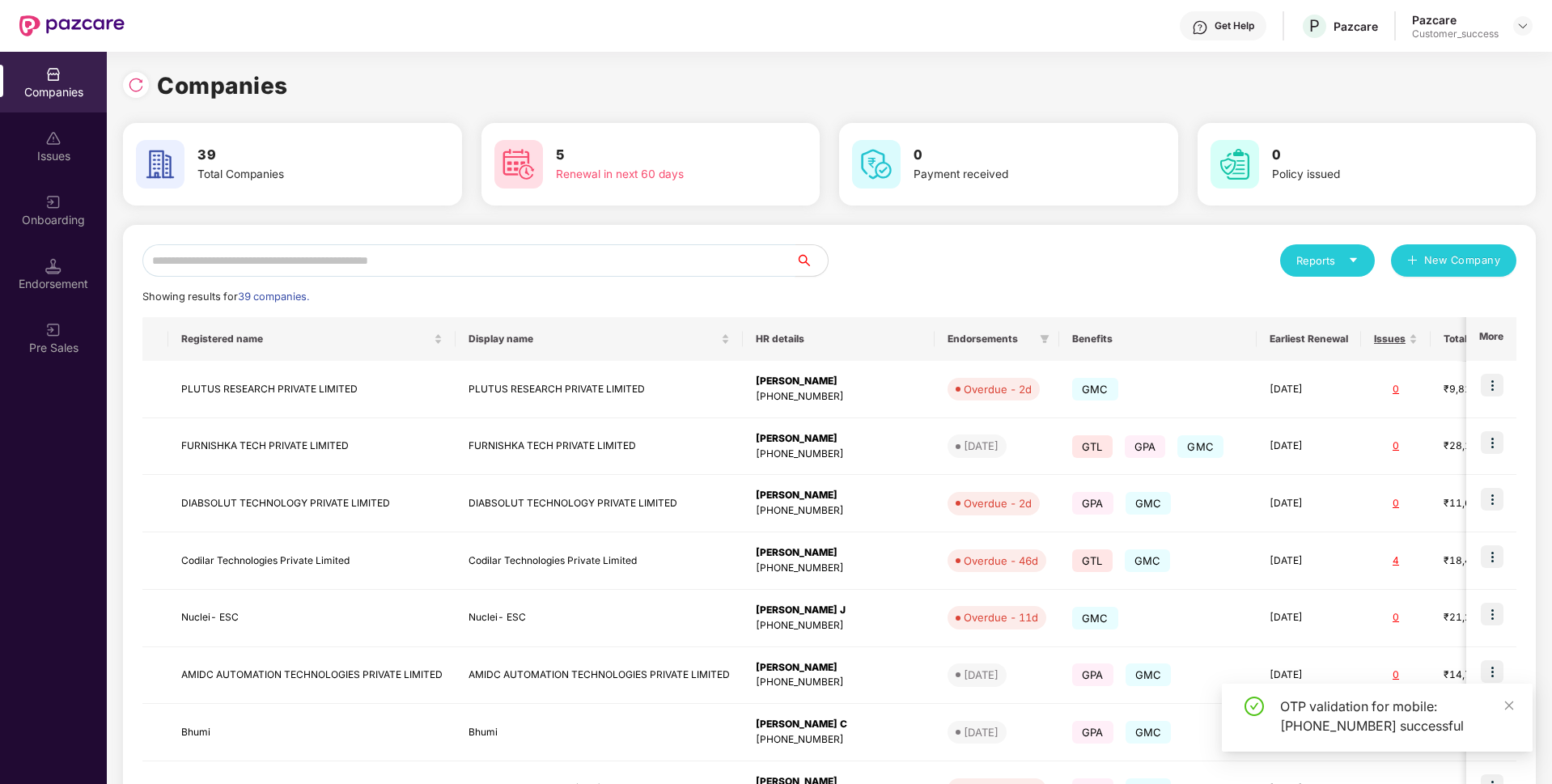
click at [545, 251] on input "text" at bounding box center [469, 260] width 653 height 33
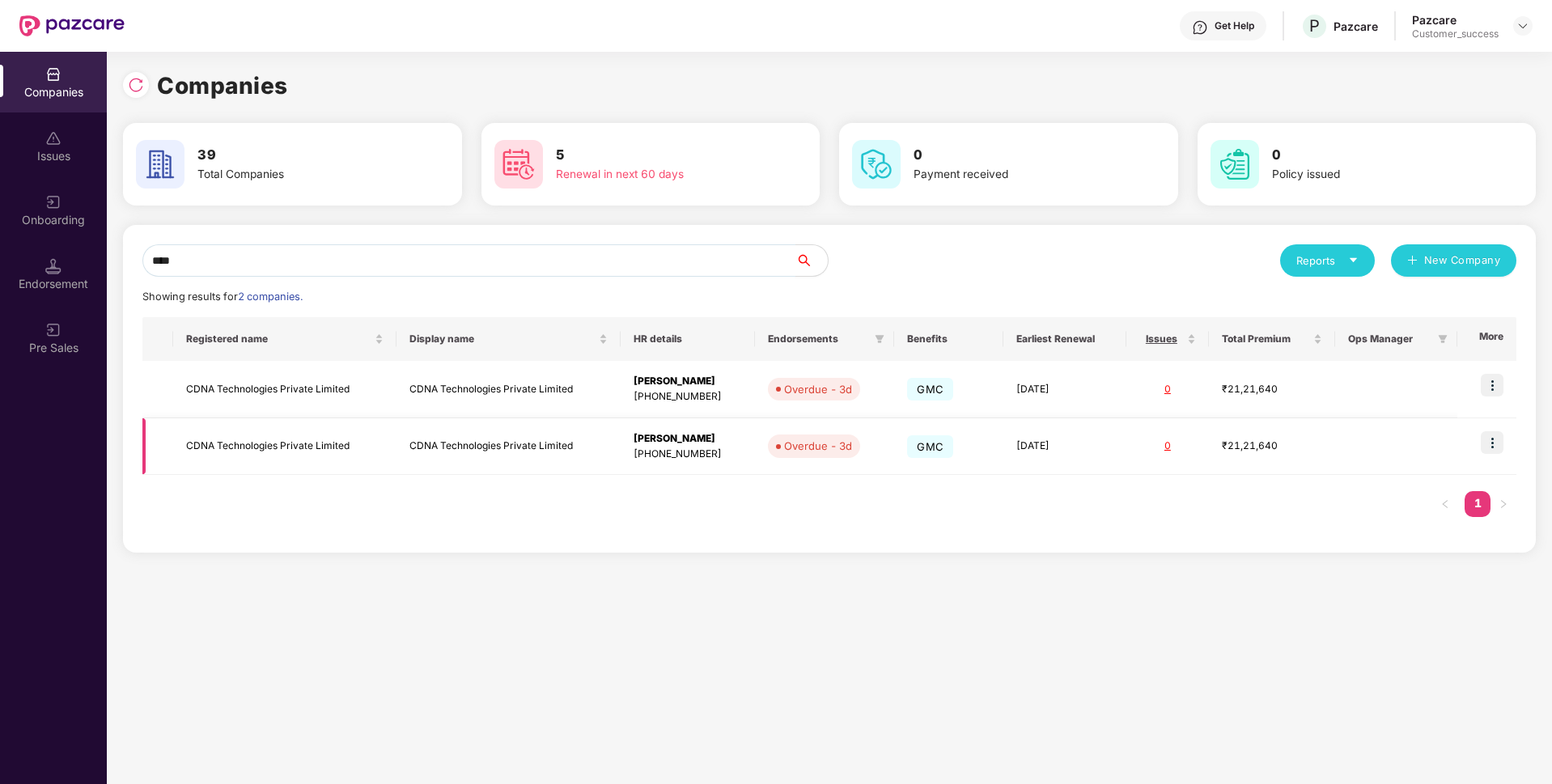
type input "****"
click at [218, 452] on td "CDNA Technologies Private Limited" at bounding box center [285, 447] width 223 height 57
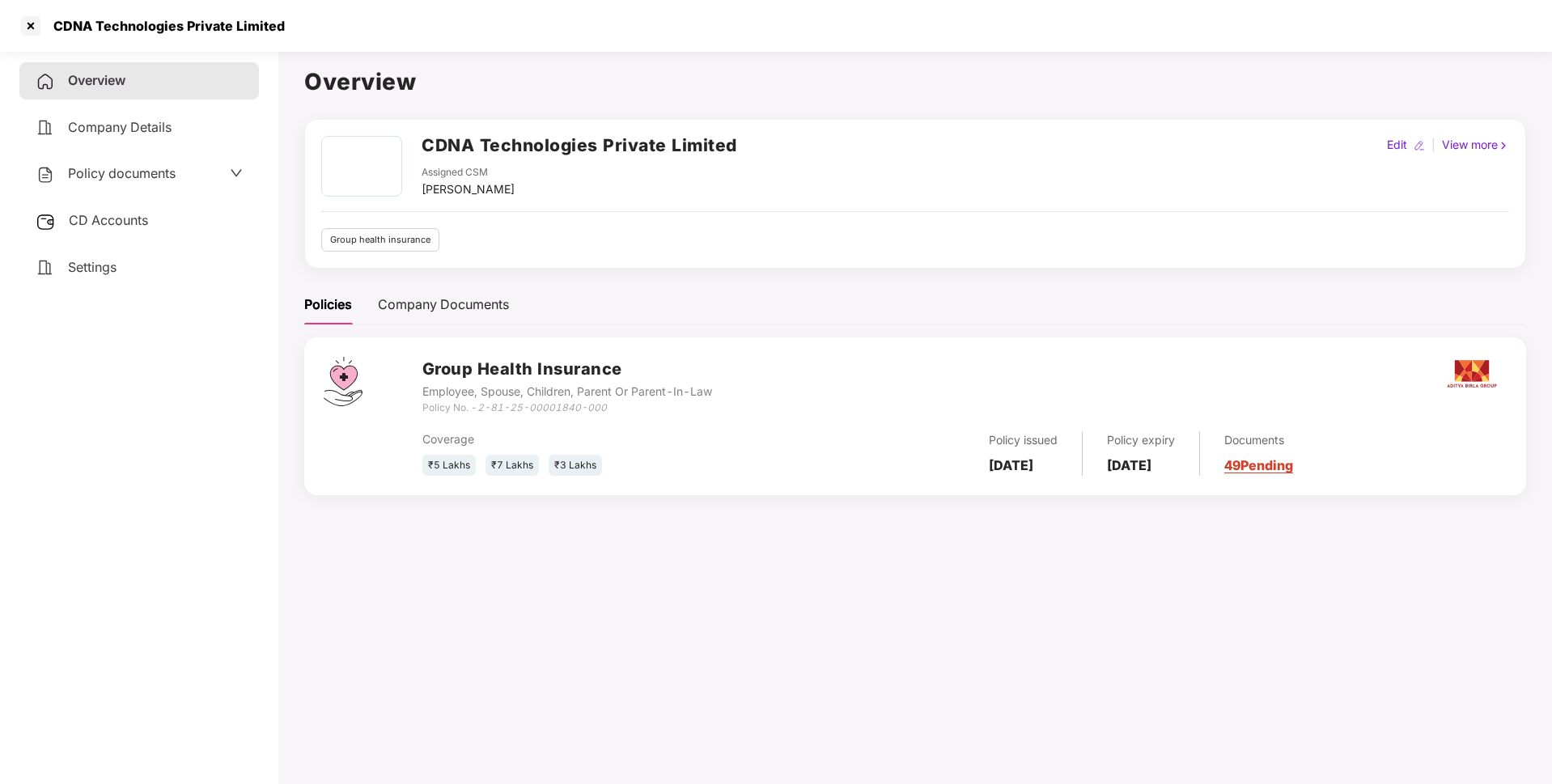
click at [208, 18] on div "CDNA Technologies Private Limited" at bounding box center [164, 25] width 241 height 16
copy div "CDNA Technologies Private Limited"
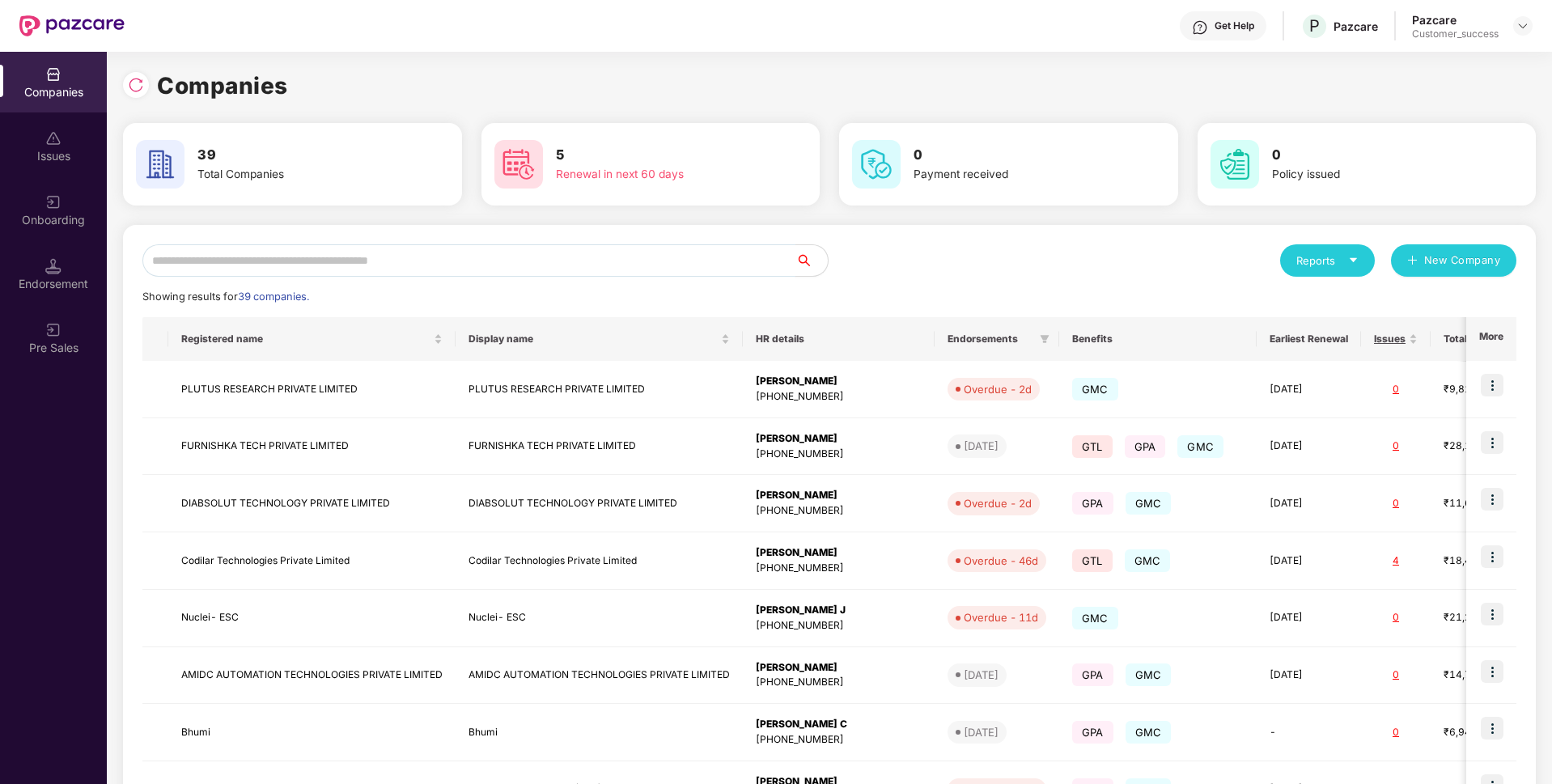
click at [550, 252] on input "text" at bounding box center [469, 260] width 653 height 33
click at [1499, 384] on img at bounding box center [1492, 384] width 23 height 23
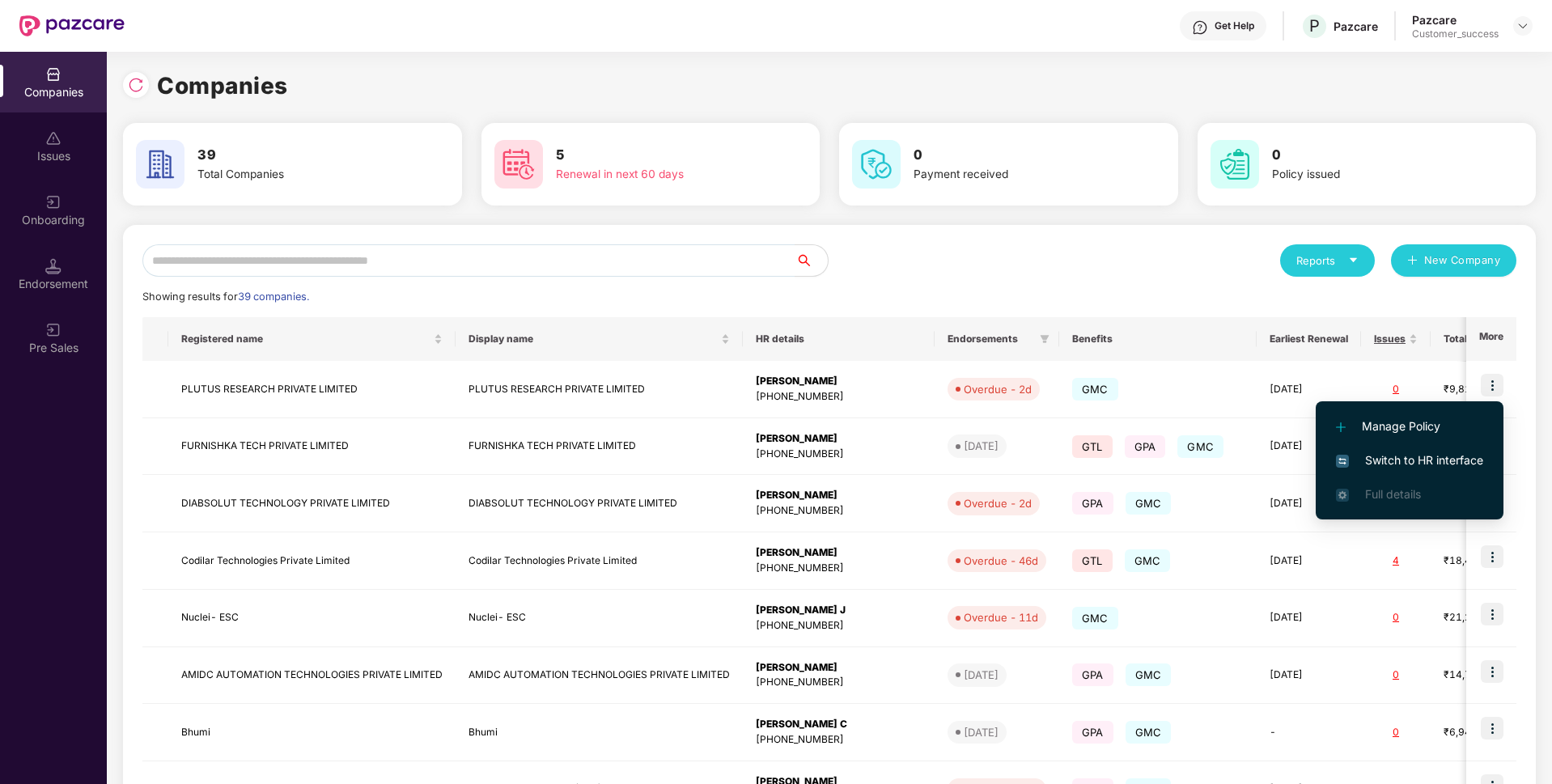
click at [1382, 465] on span "Switch to HR interface" at bounding box center [1409, 460] width 147 height 18
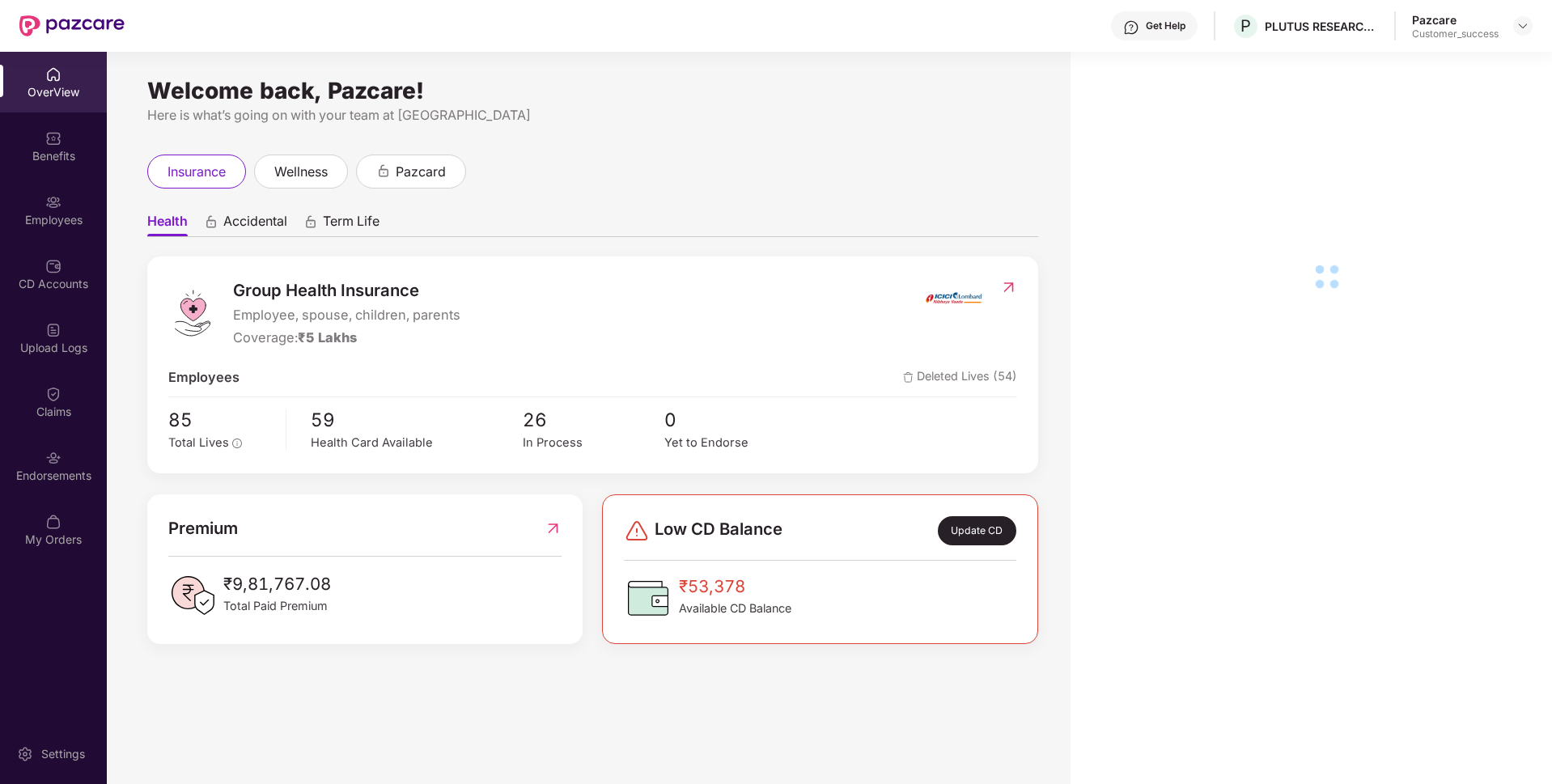
click at [29, 206] on div "Employees" at bounding box center [53, 210] width 107 height 60
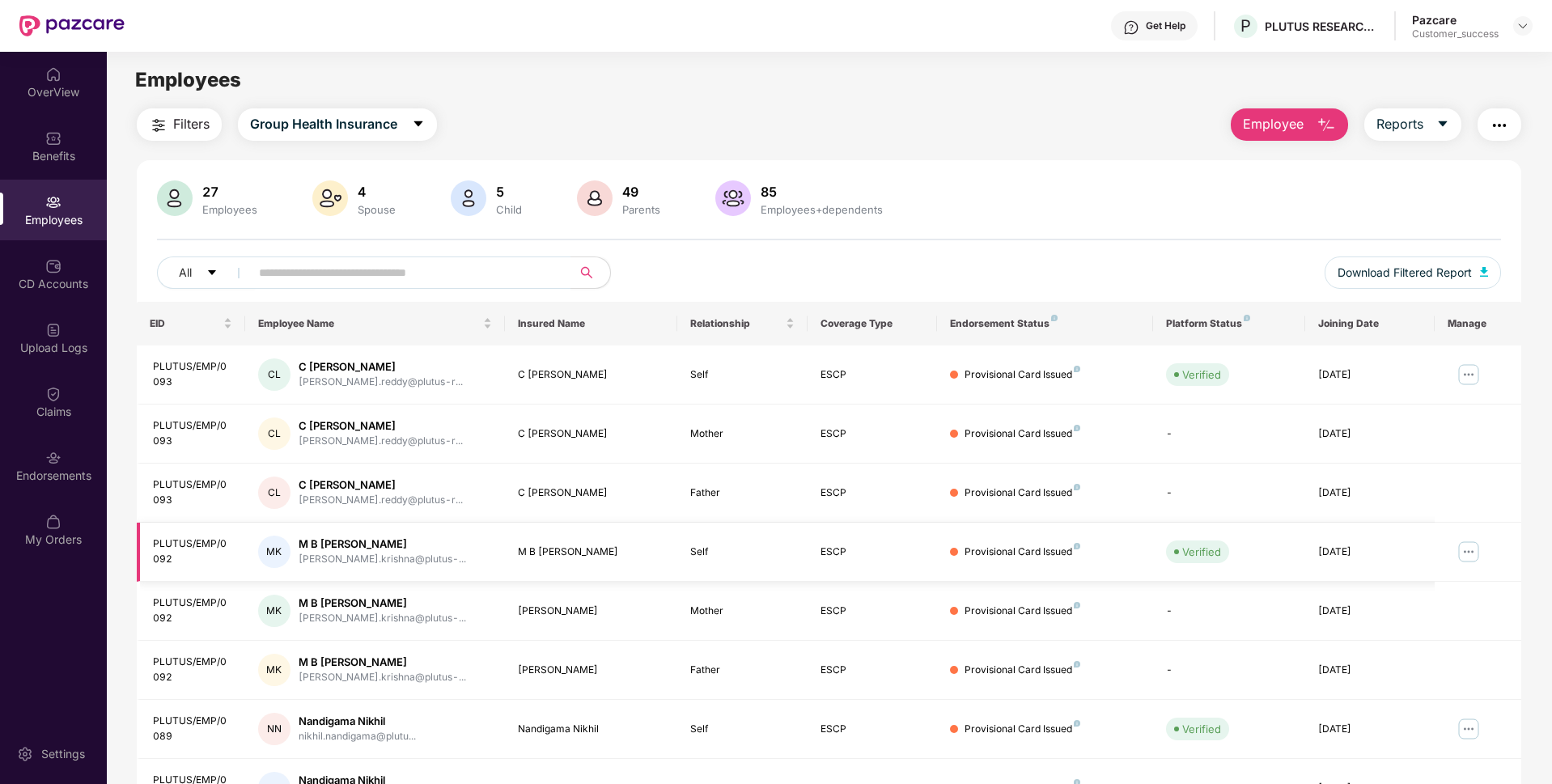
click at [1467, 552] on img at bounding box center [1468, 551] width 26 height 26
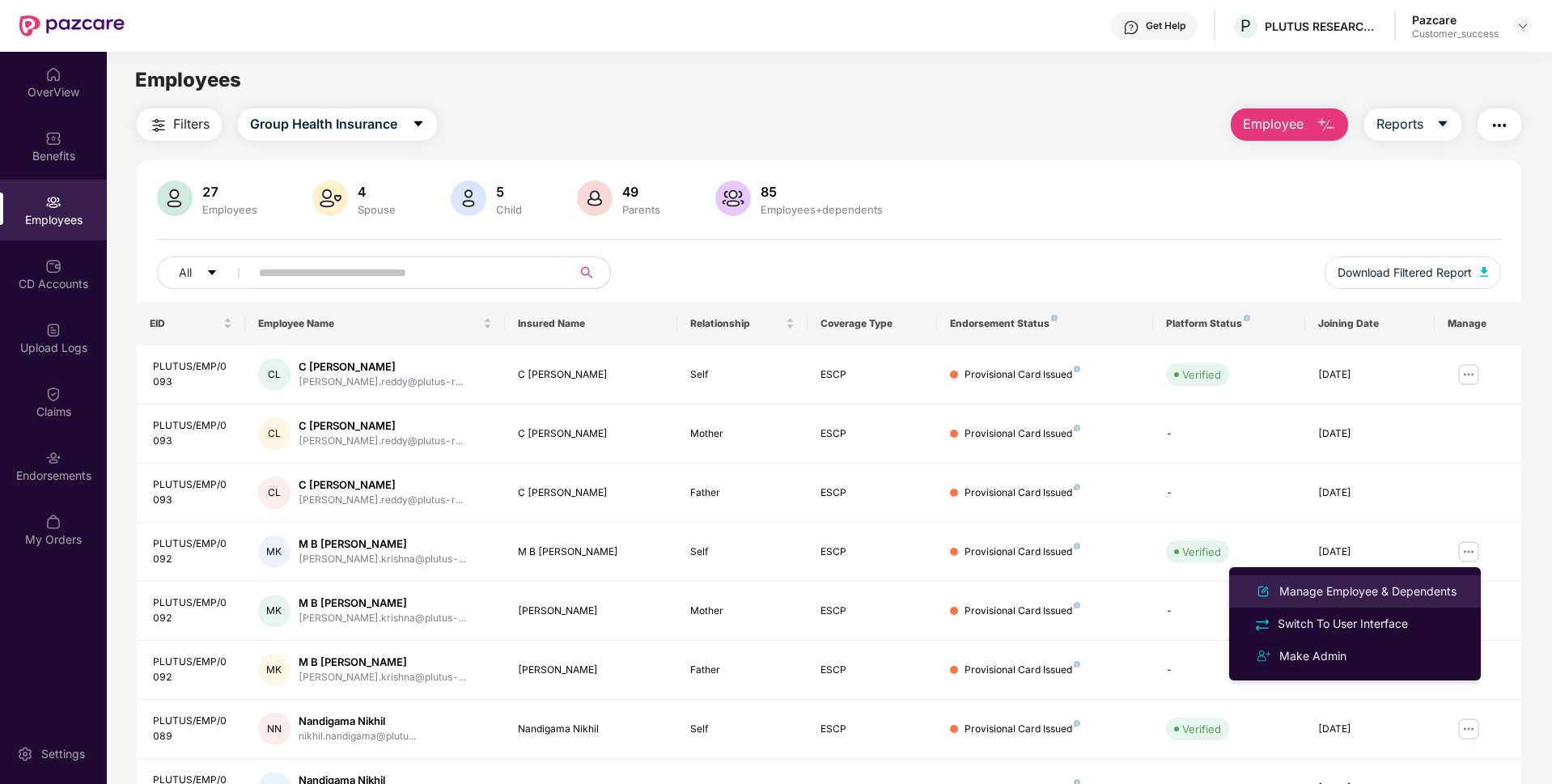
click at [1370, 588] on div "Manage Employee & Dependents" at bounding box center [1367, 591] width 184 height 18
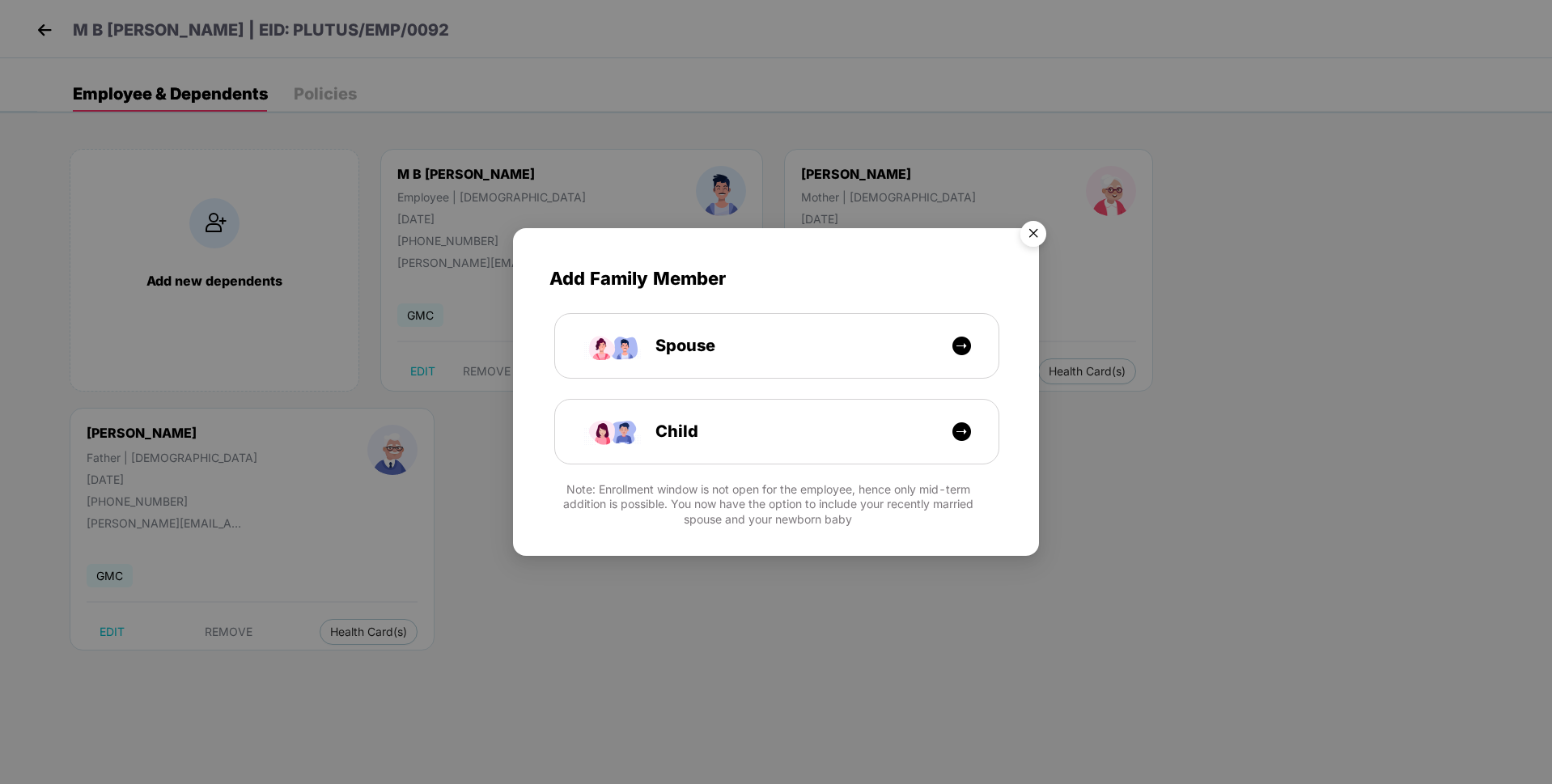
click at [1040, 228] on img "Close" at bounding box center [1033, 236] width 45 height 45
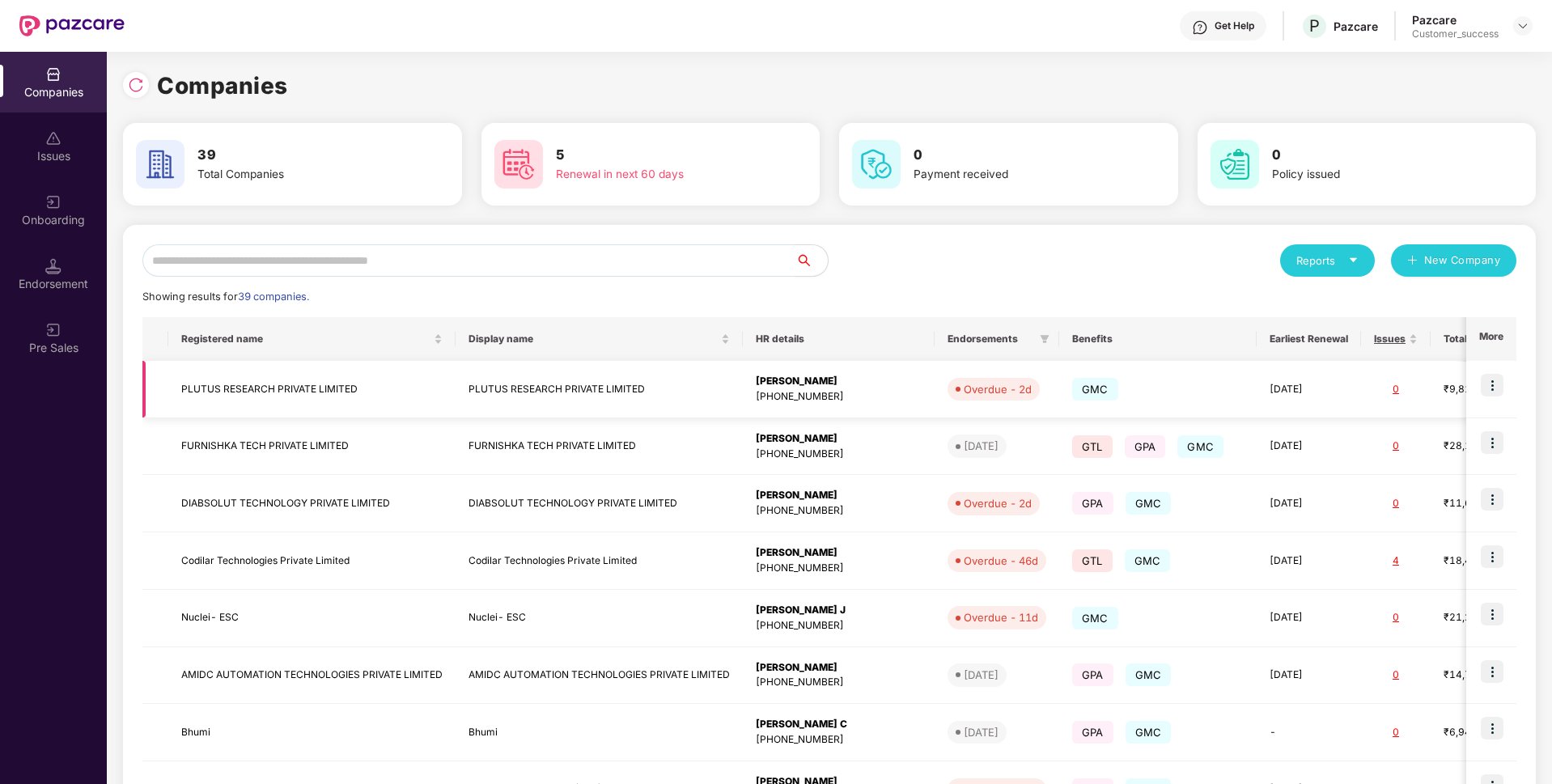
click at [1502, 378] on img at bounding box center [1492, 384] width 23 height 23
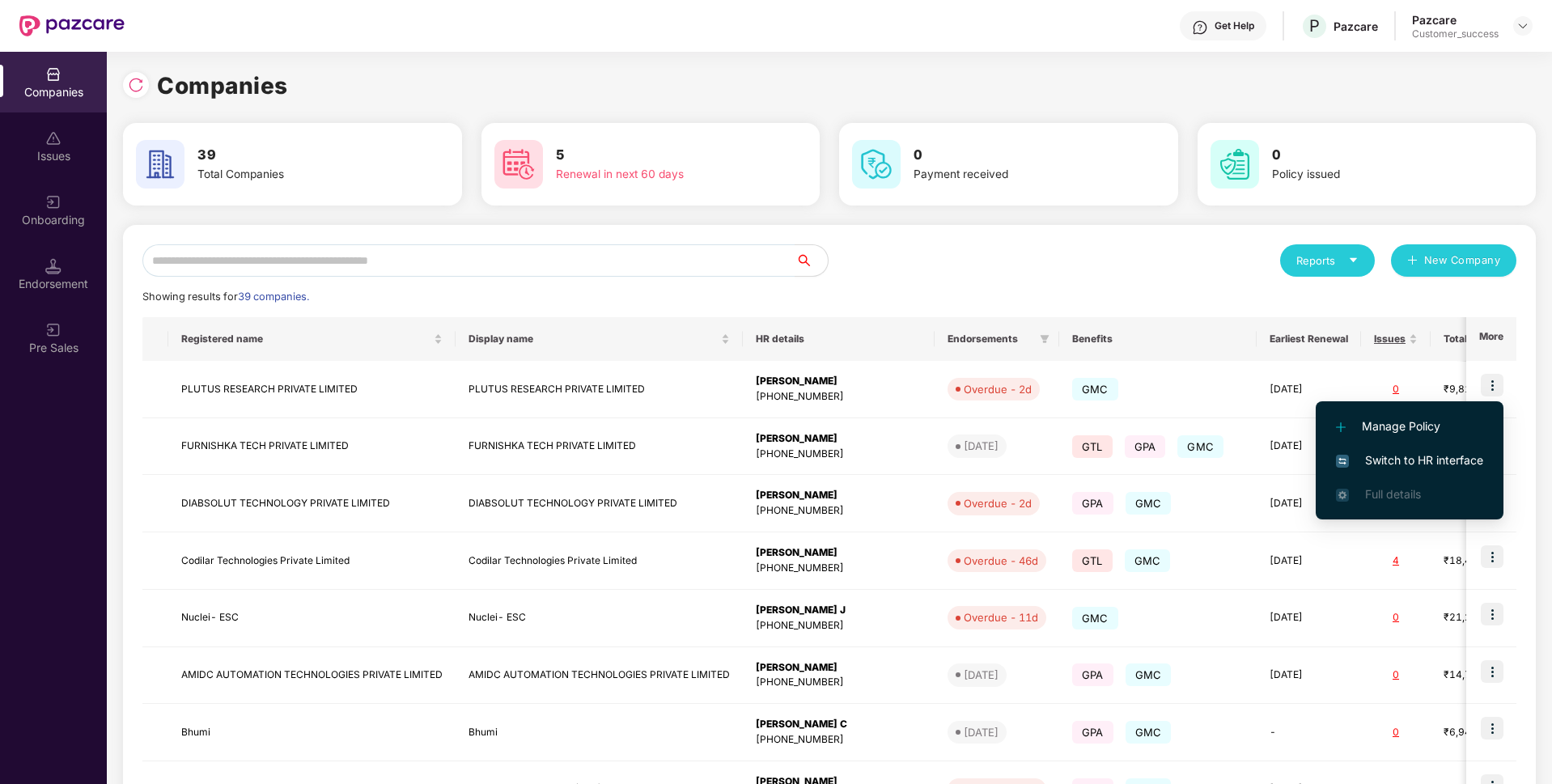
click at [1396, 462] on span "Switch to HR interface" at bounding box center [1409, 460] width 147 height 18
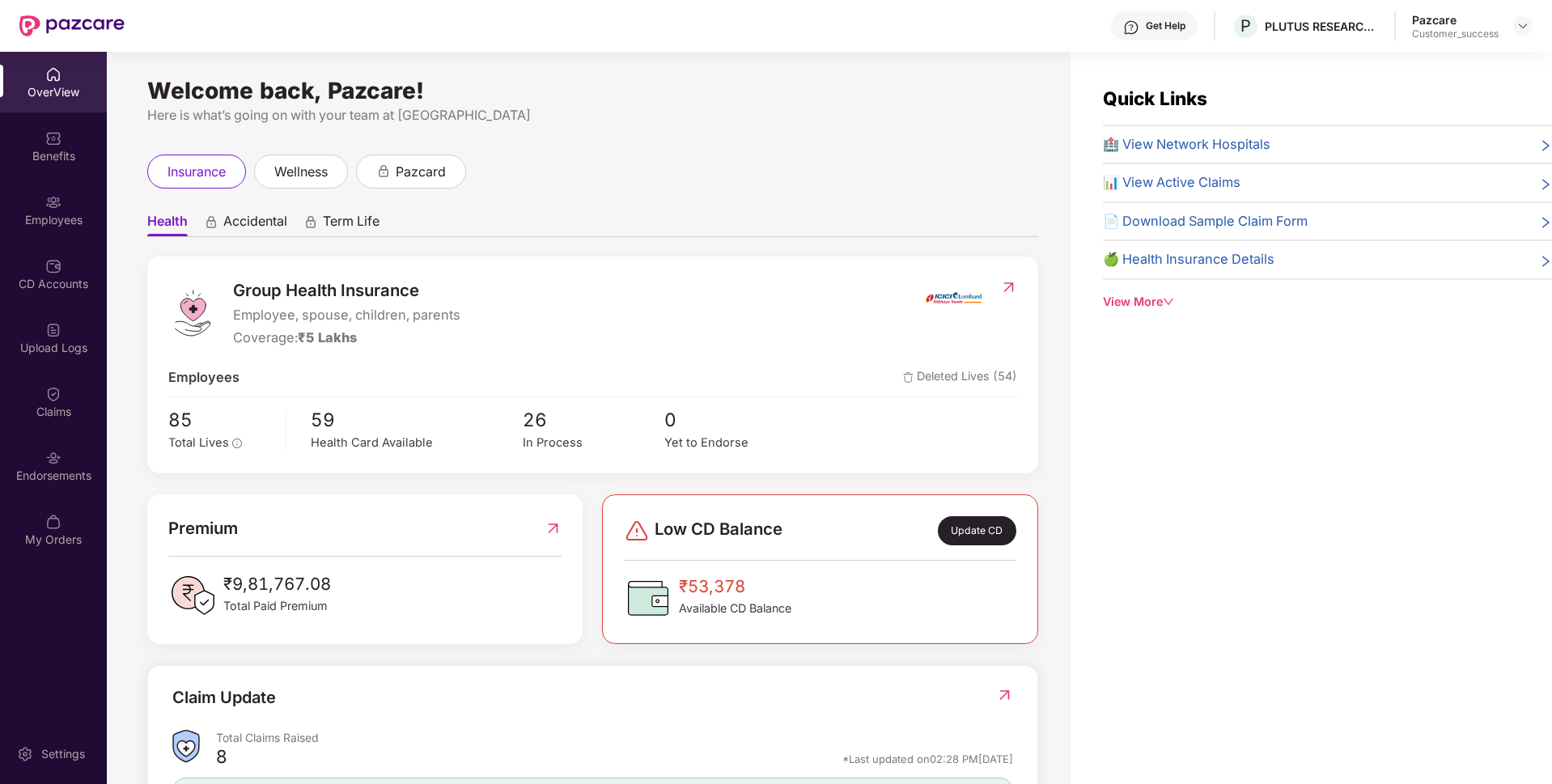
click at [56, 212] on div "Employees" at bounding box center [53, 219] width 107 height 16
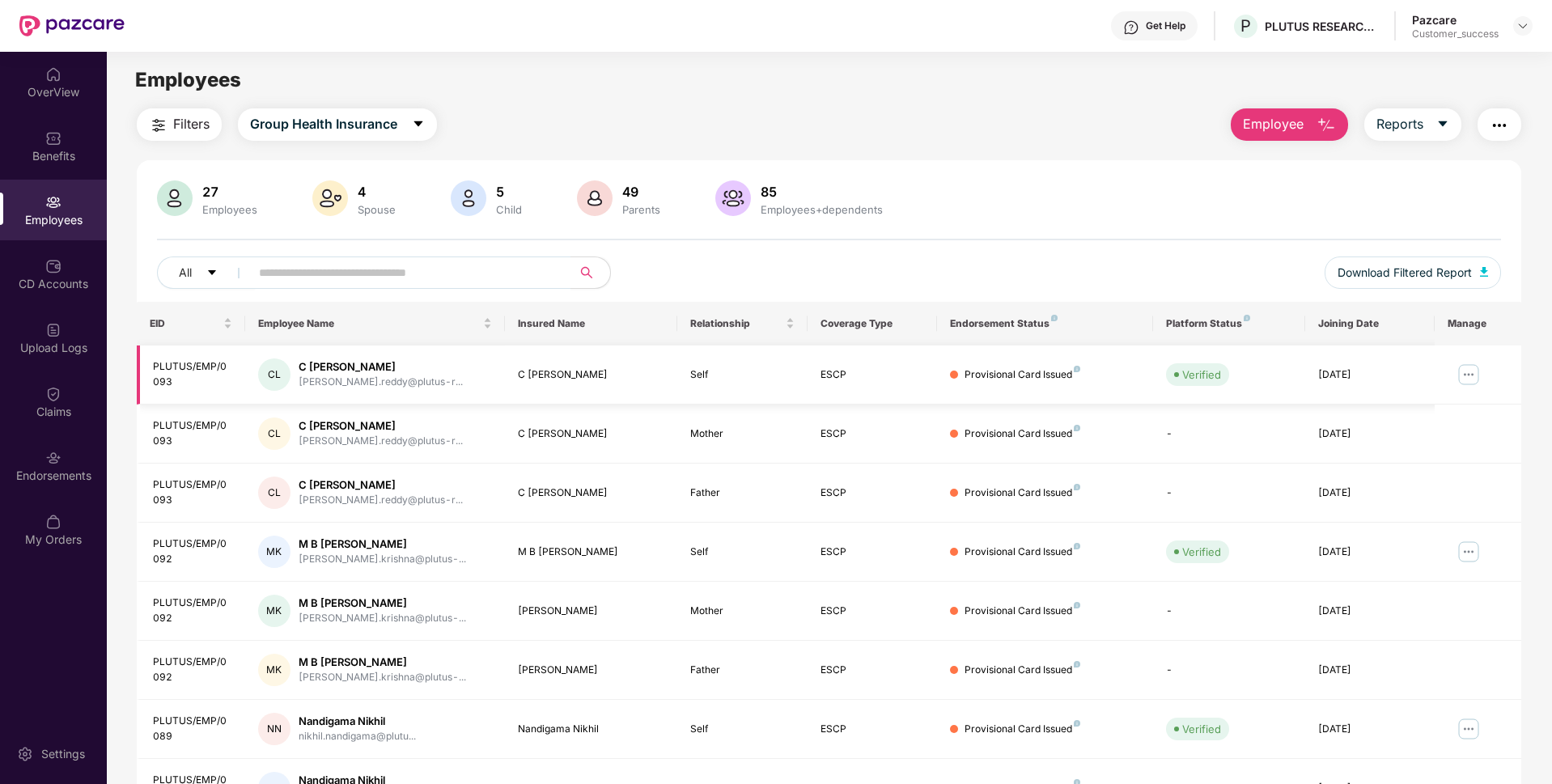
click at [1465, 371] on img at bounding box center [1468, 374] width 26 height 26
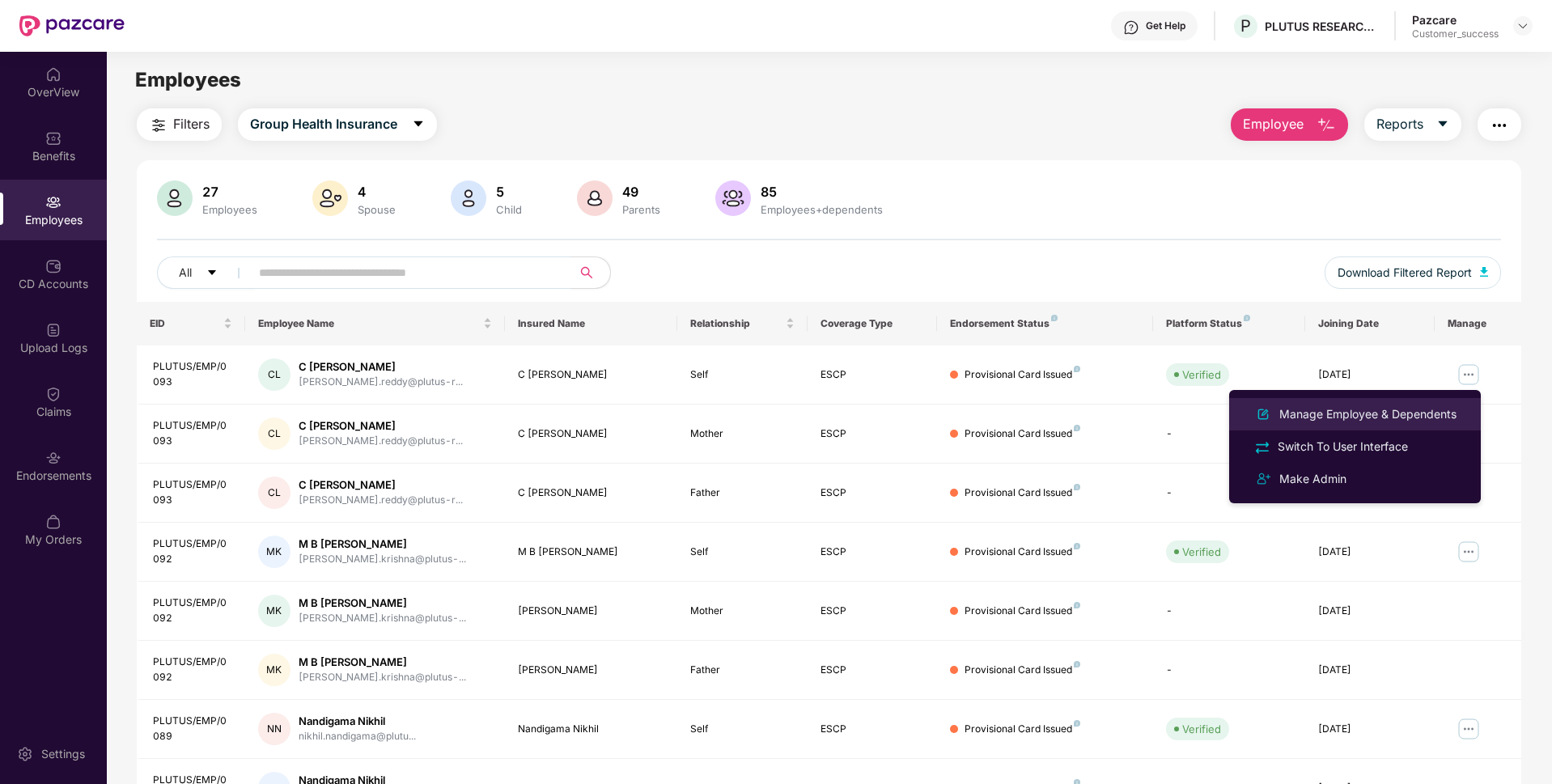
click at [1351, 407] on div "Manage Employee & Dependents" at bounding box center [1367, 414] width 184 height 18
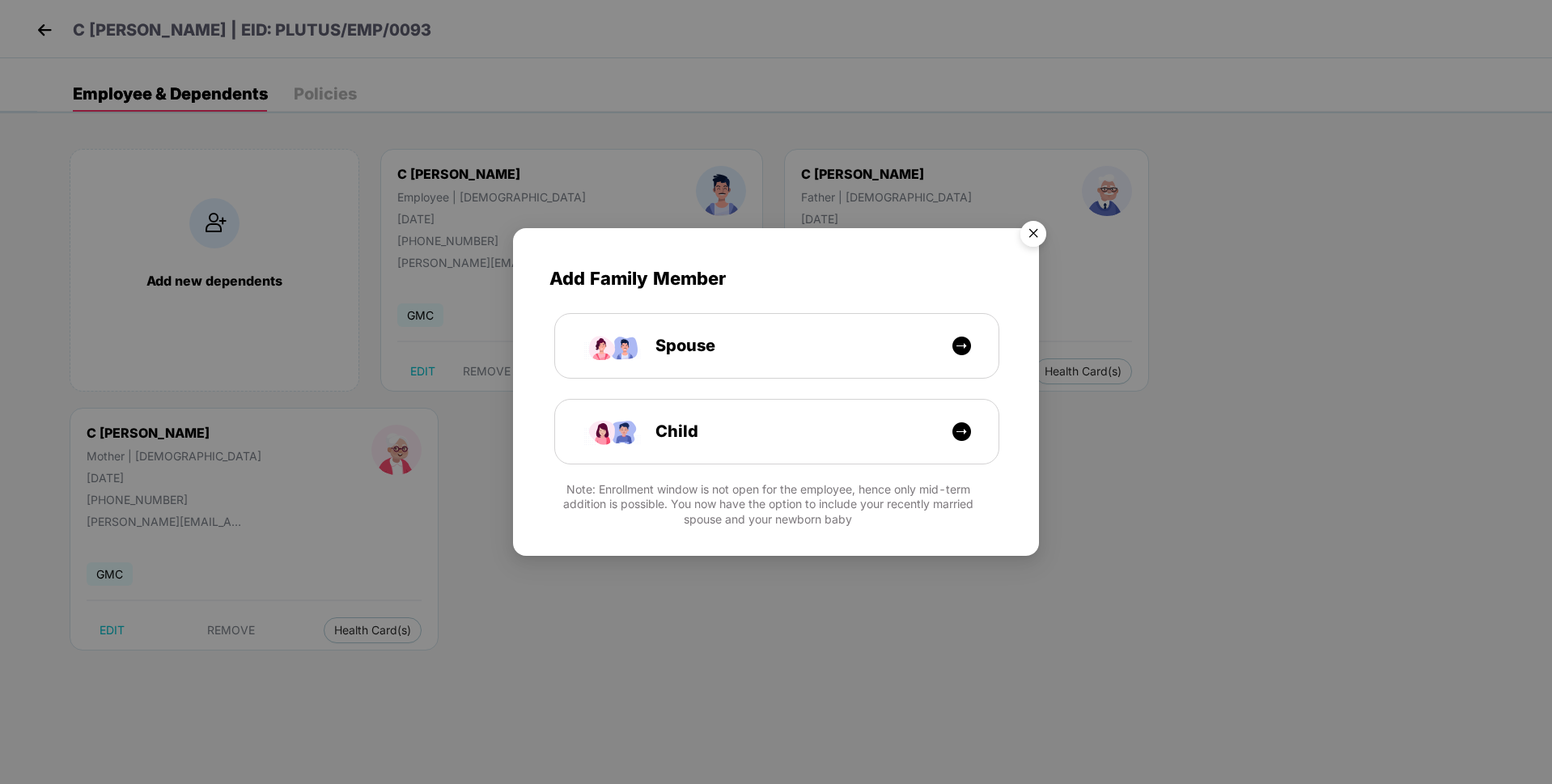
click at [1038, 237] on img "Close" at bounding box center [1033, 236] width 45 height 45
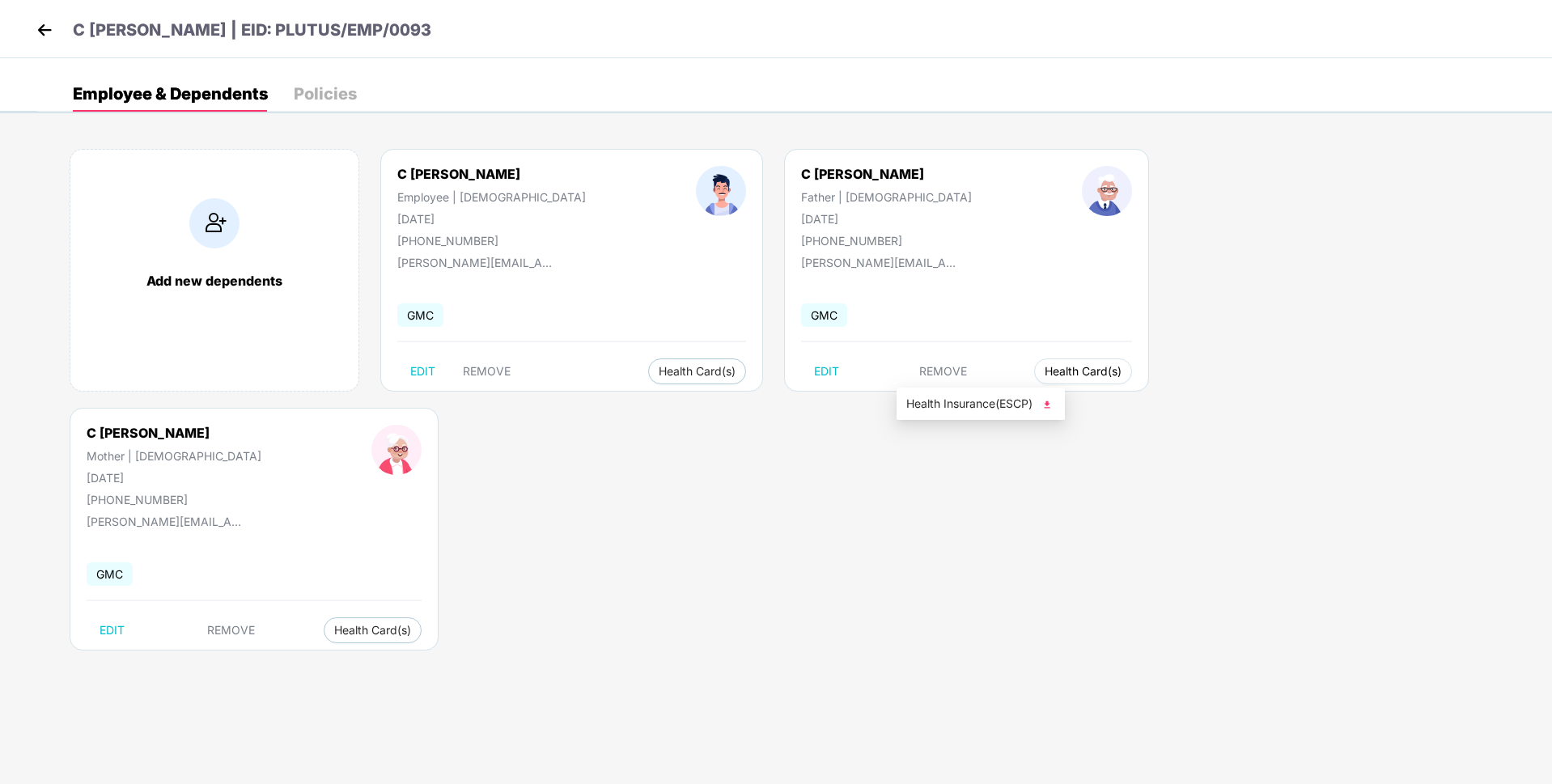
click at [1045, 375] on span "Health Card(s)" at bounding box center [1083, 371] width 77 height 8
click at [983, 400] on span "Health Insurance(ESCP)" at bounding box center [980, 403] width 149 height 18
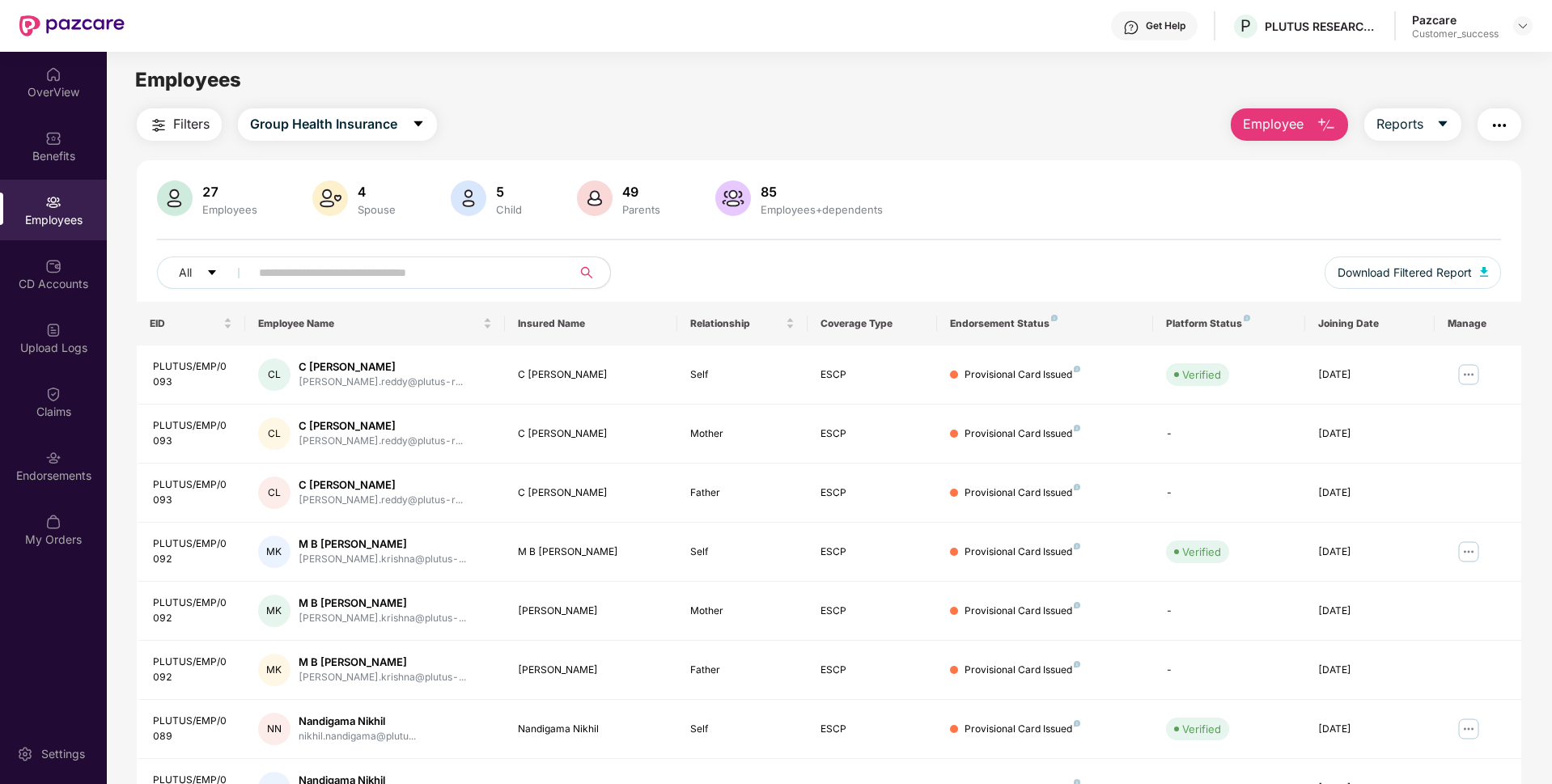
click at [952, 231] on div "27 Employees 4 Spouse 5 Child [DEMOGRAPHIC_DATA] Parents 85 Employees+dependent…" at bounding box center [829, 241] width 1384 height 122
click at [1522, 18] on div at bounding box center [1523, 25] width 19 height 19
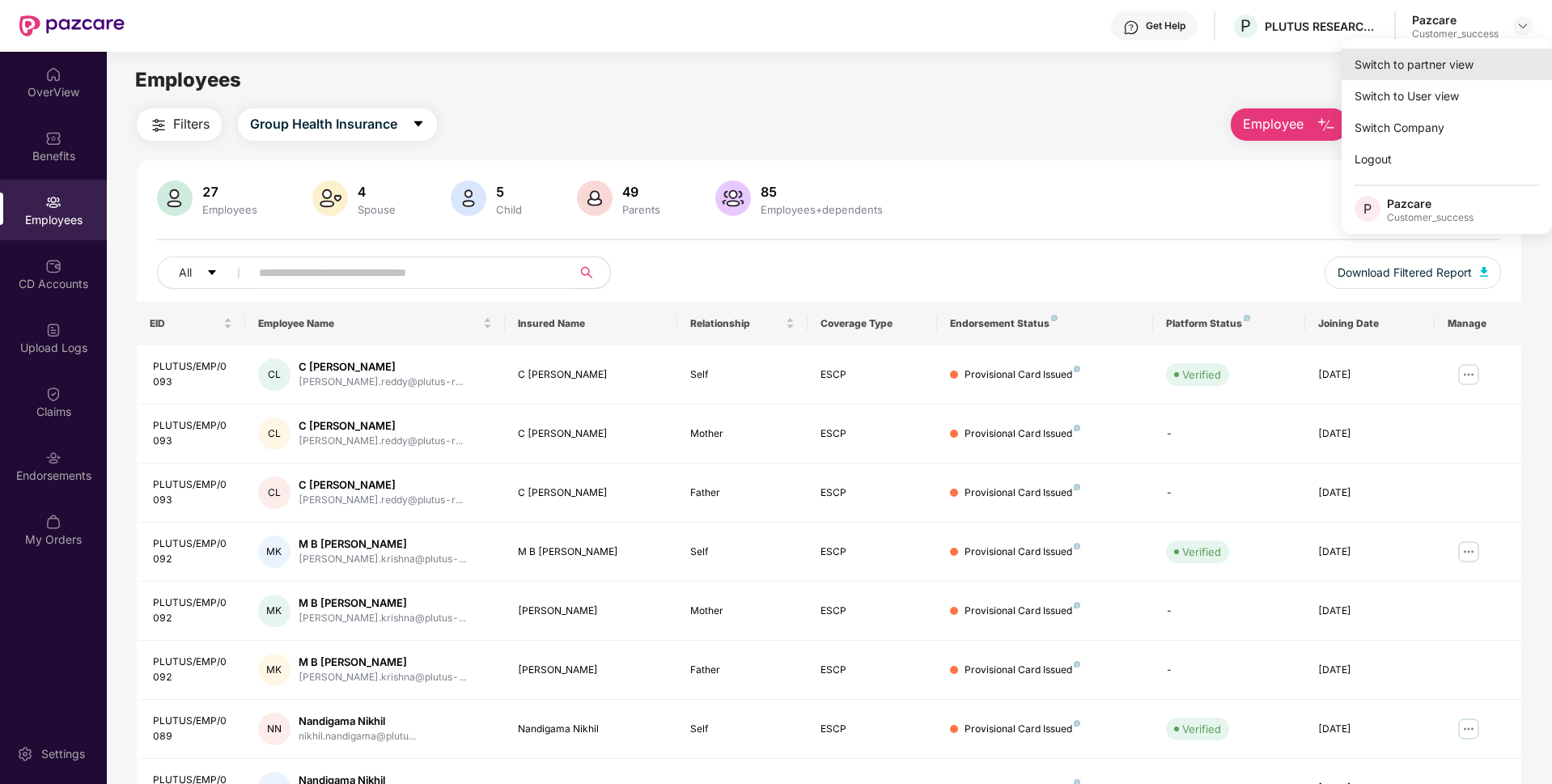
click at [1434, 58] on div "Switch to partner view" at bounding box center [1446, 65] width 210 height 32
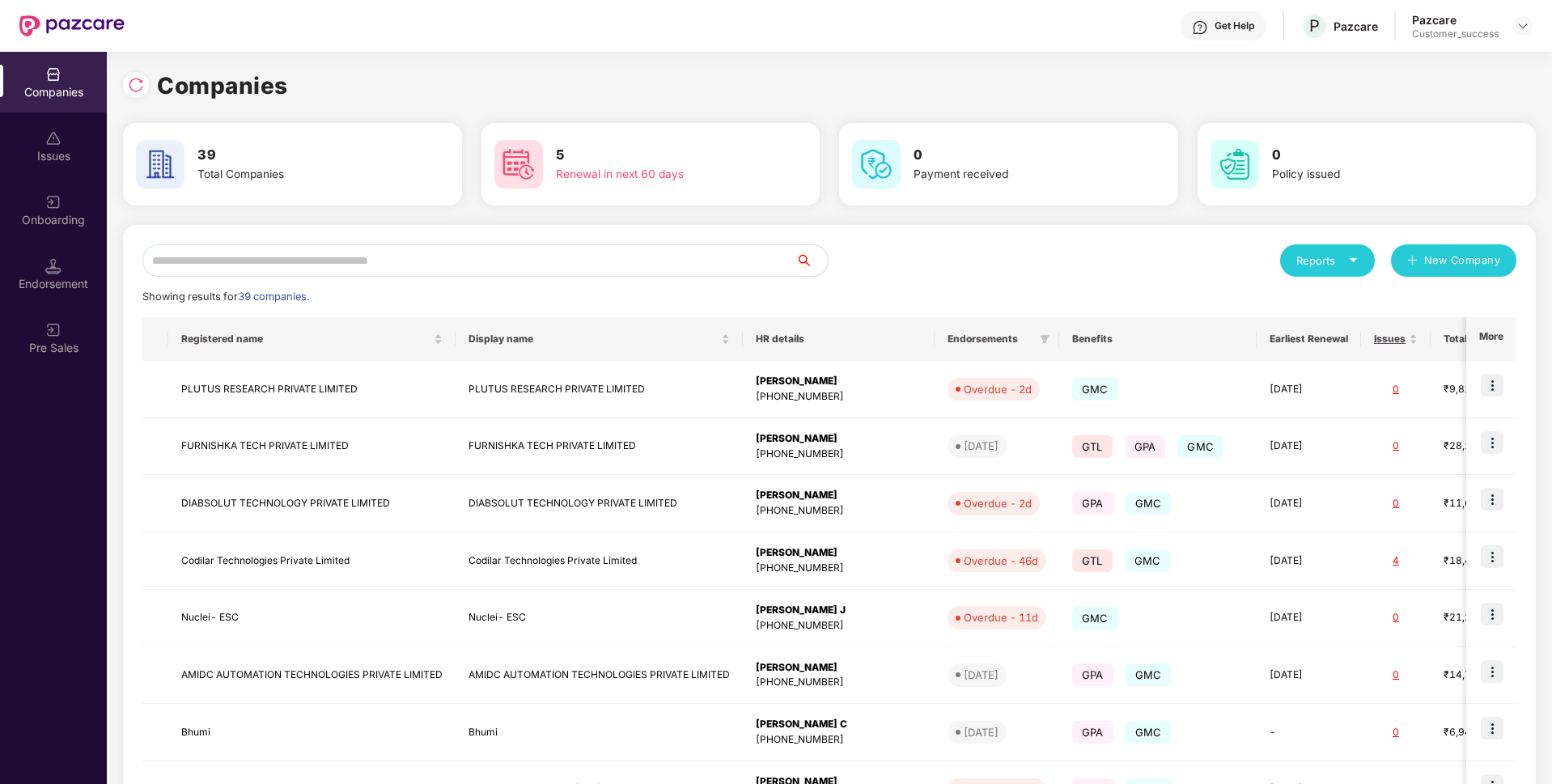
click at [660, 262] on input "text" at bounding box center [469, 260] width 653 height 33
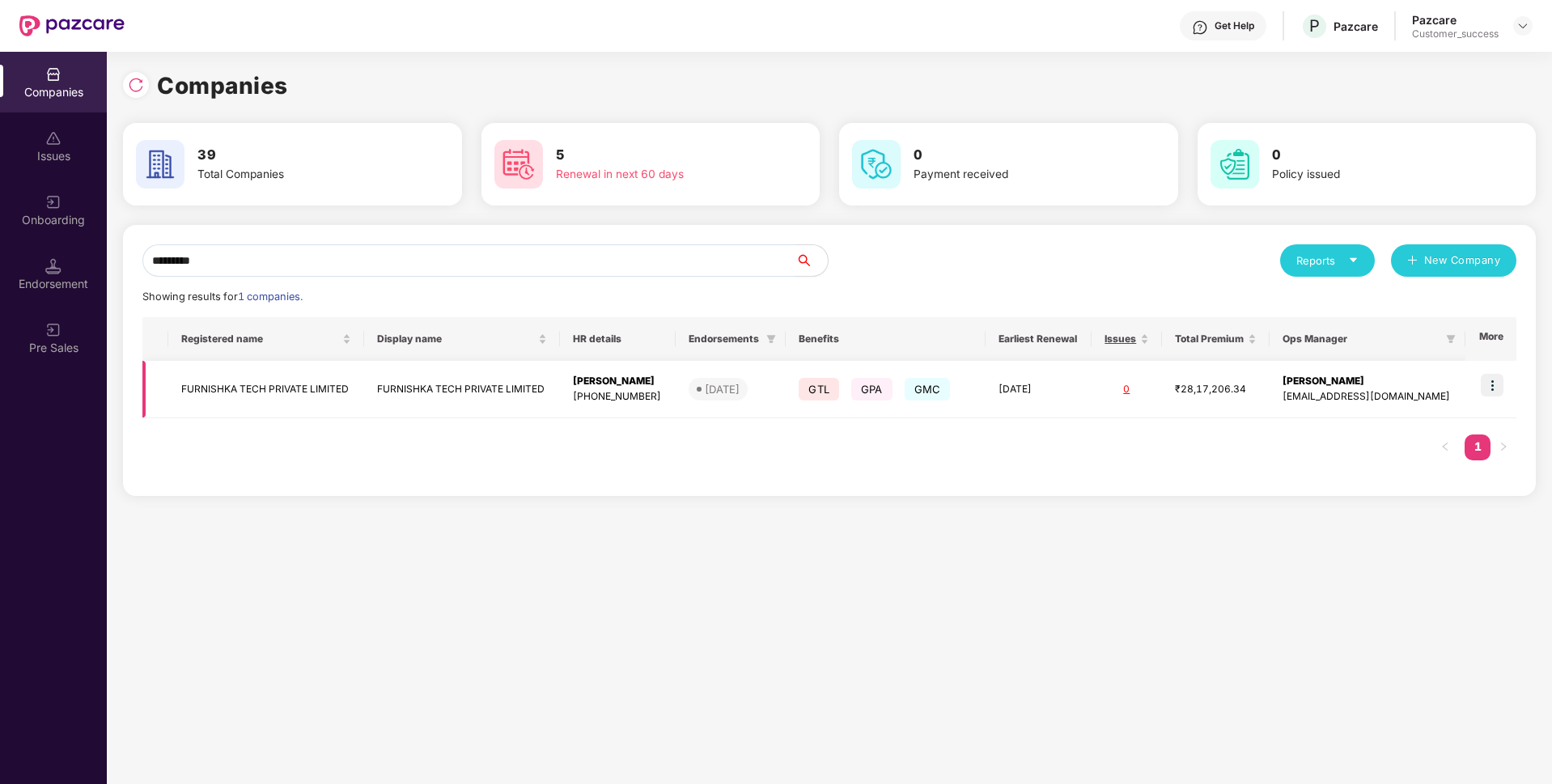
type input "*********"
click at [1494, 380] on img at bounding box center [1492, 384] width 23 height 23
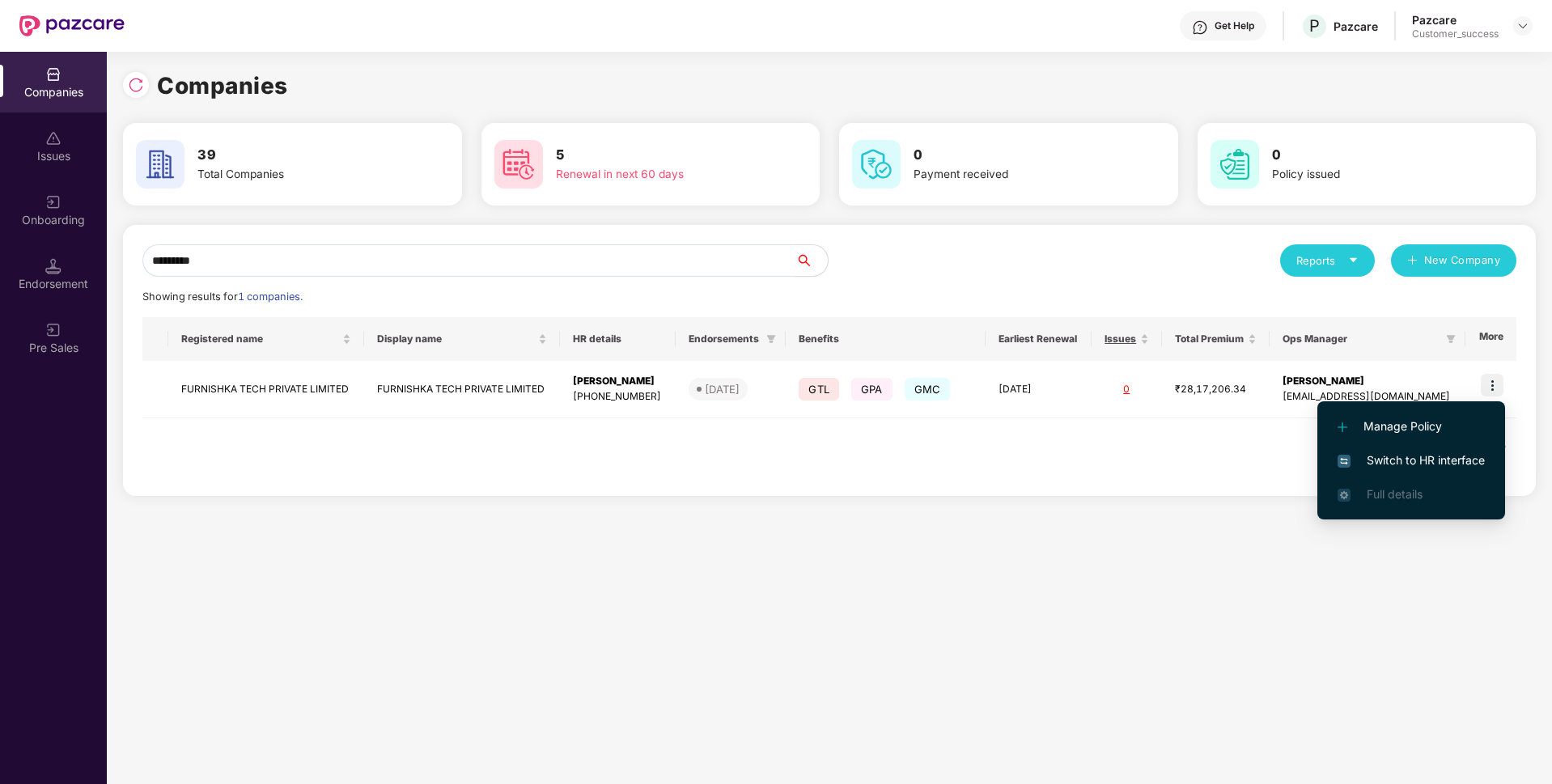
click at [1428, 462] on span "Switch to HR interface" at bounding box center [1411, 460] width 147 height 18
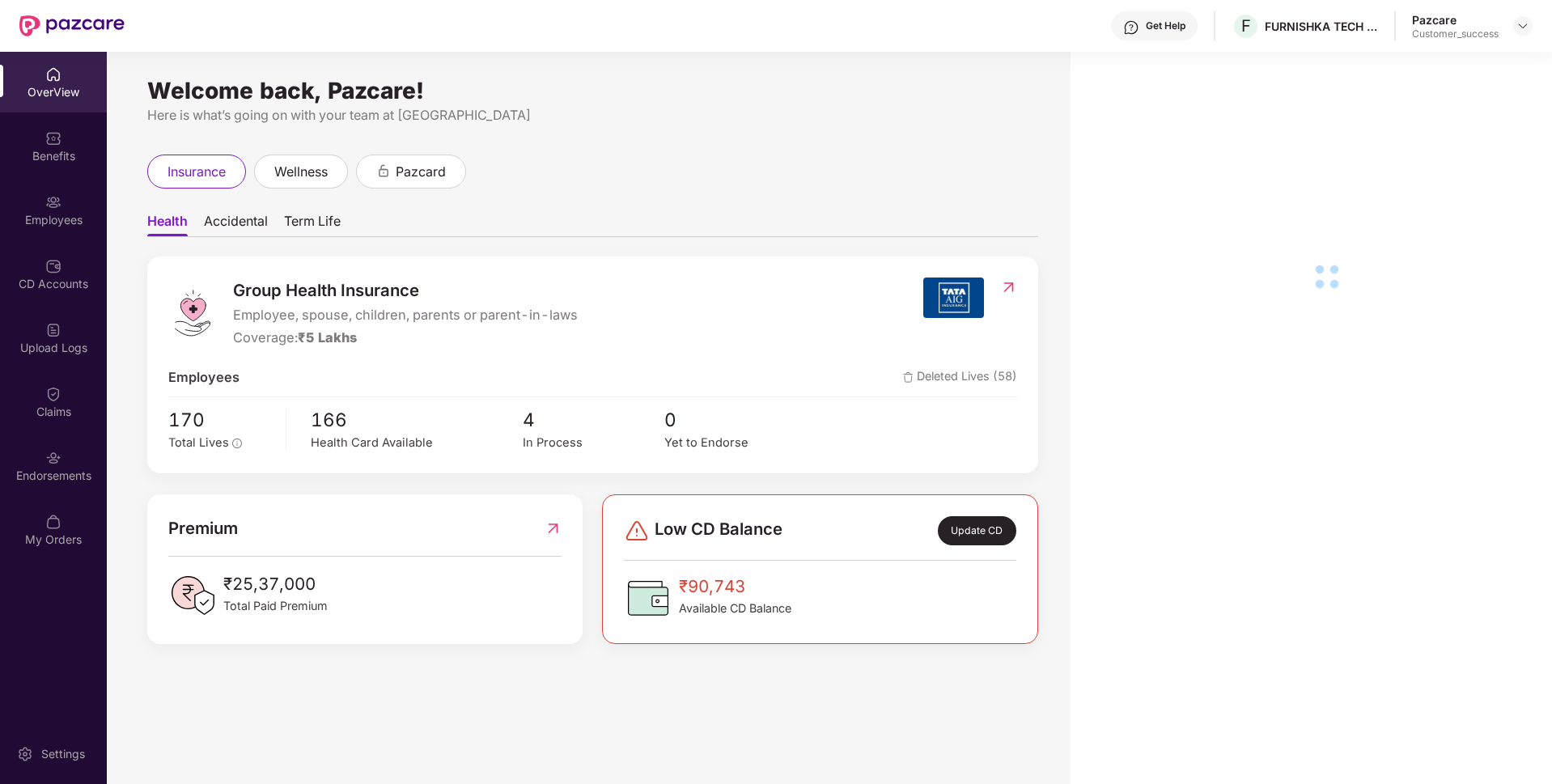
click at [0, 215] on div "Employees" at bounding box center [53, 219] width 107 height 16
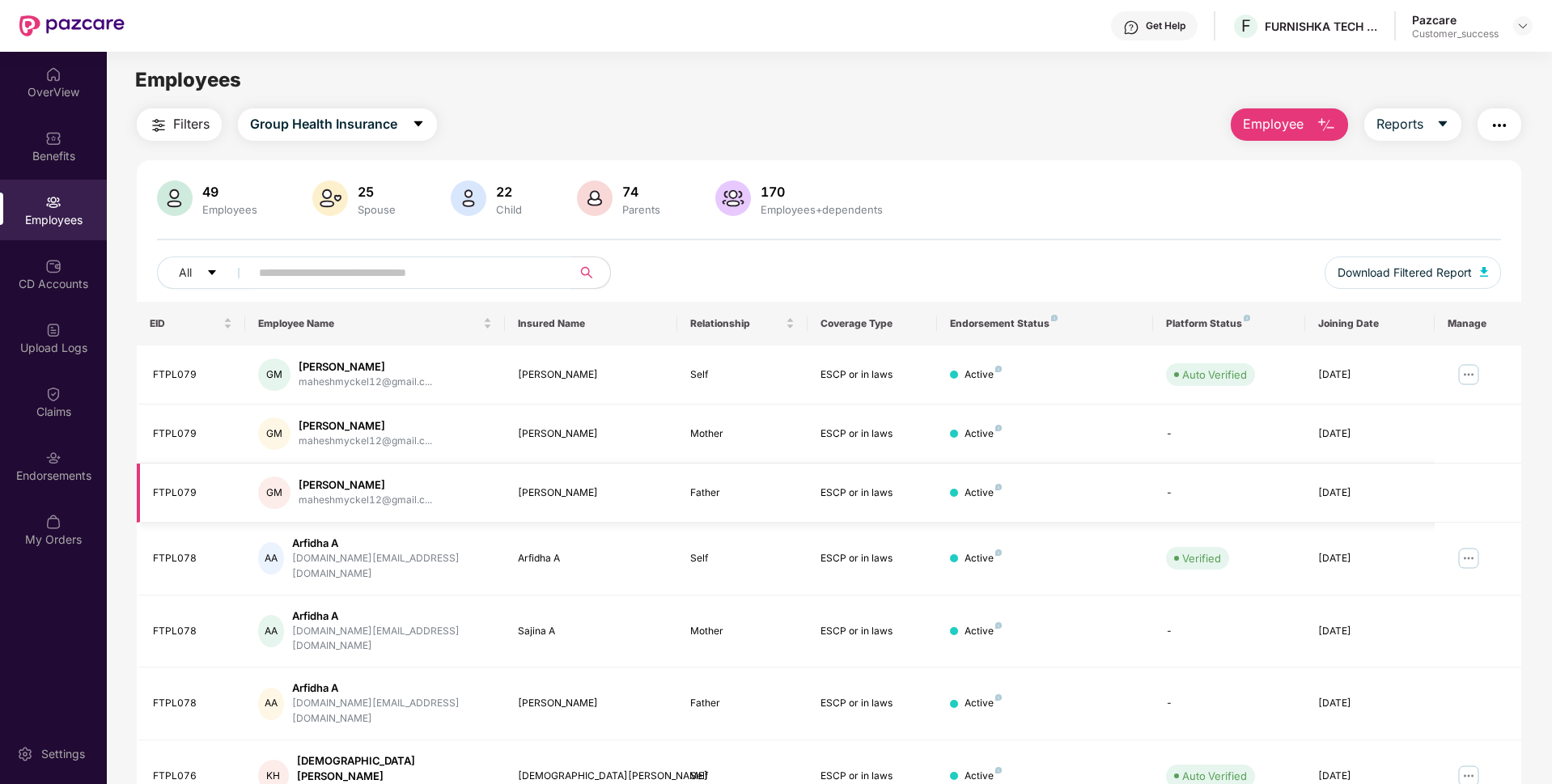
scroll to position [210, 0]
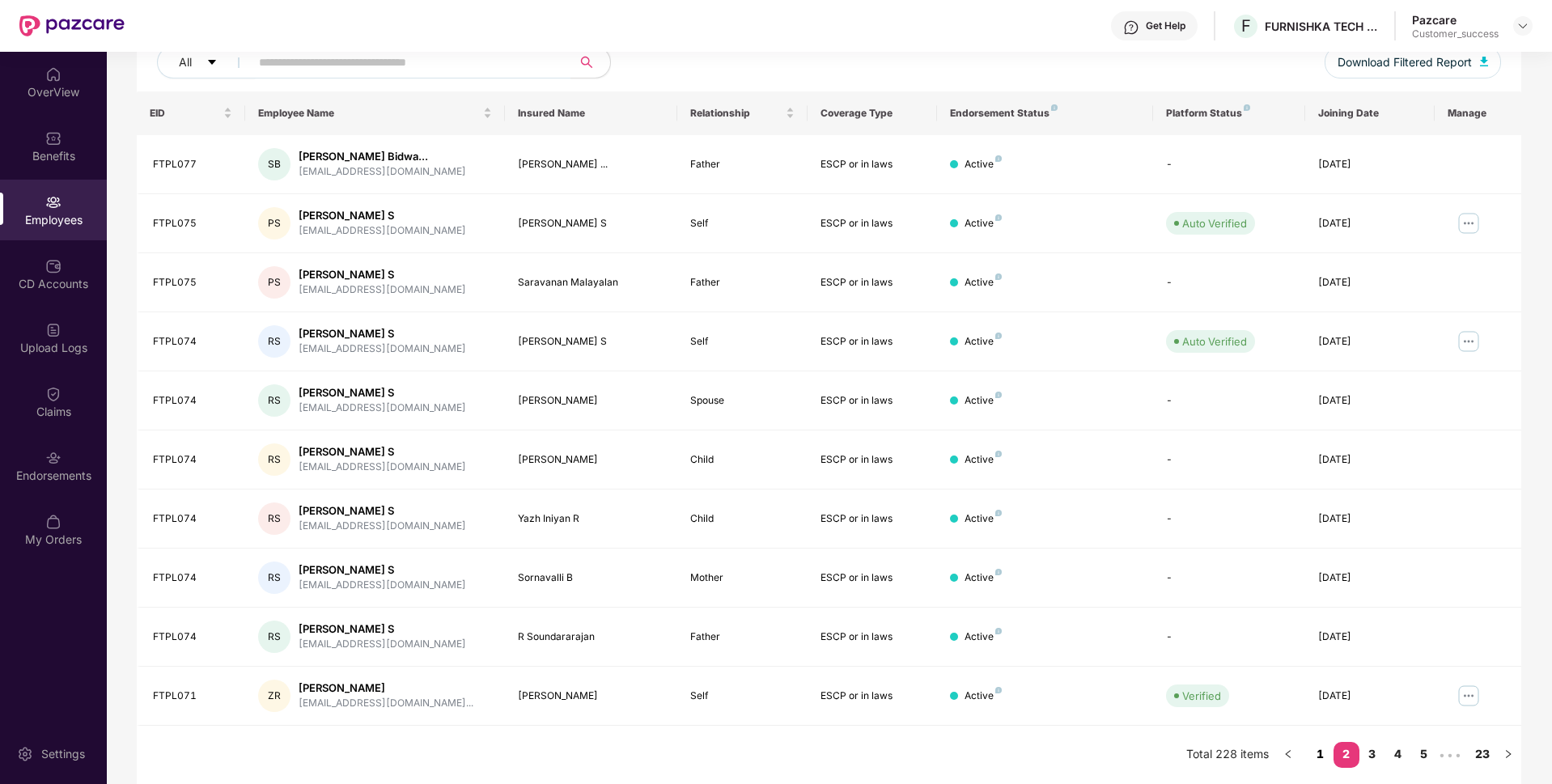
click at [1314, 762] on link "1" at bounding box center [1320, 753] width 26 height 24
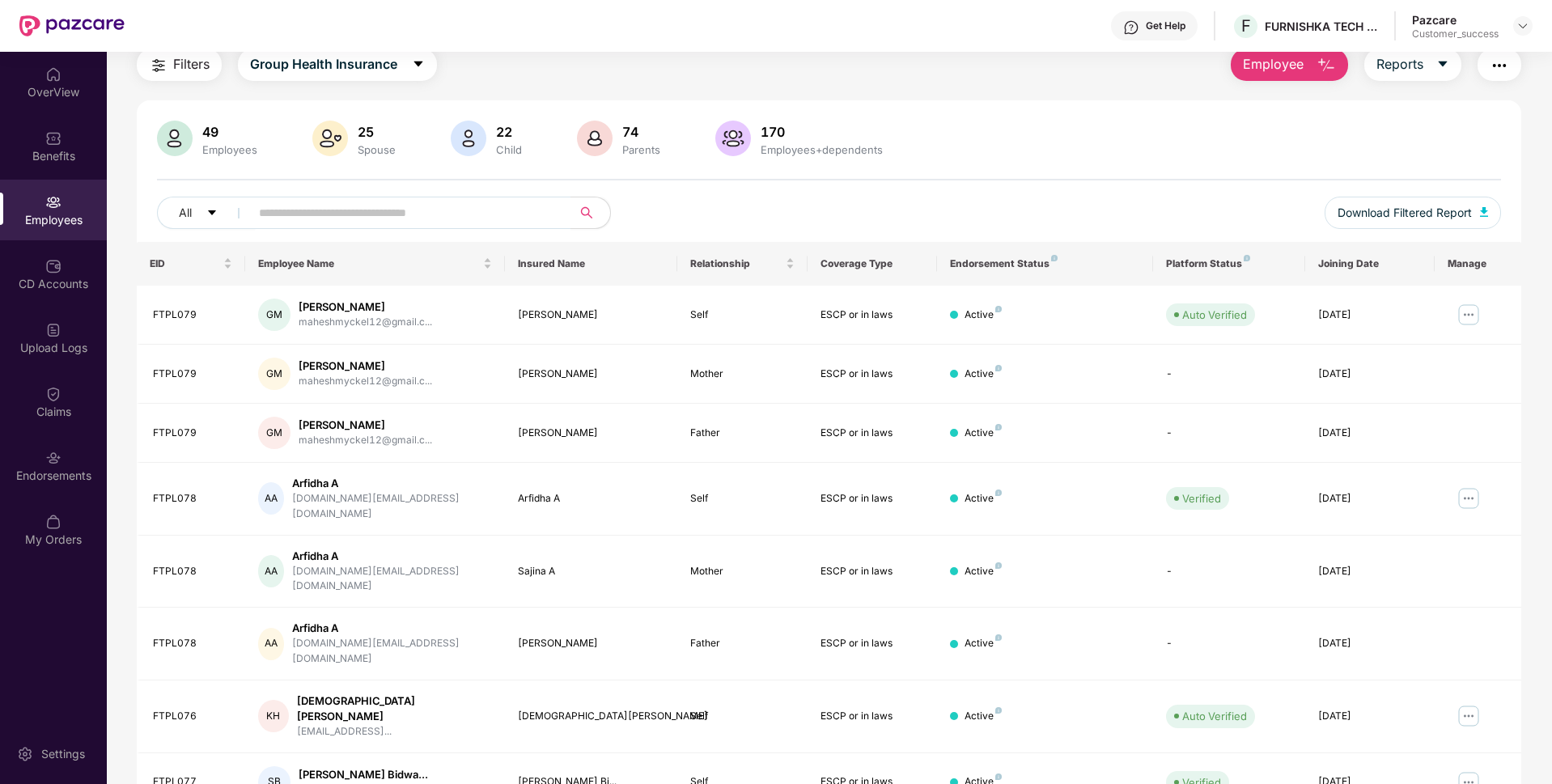
scroll to position [0, 0]
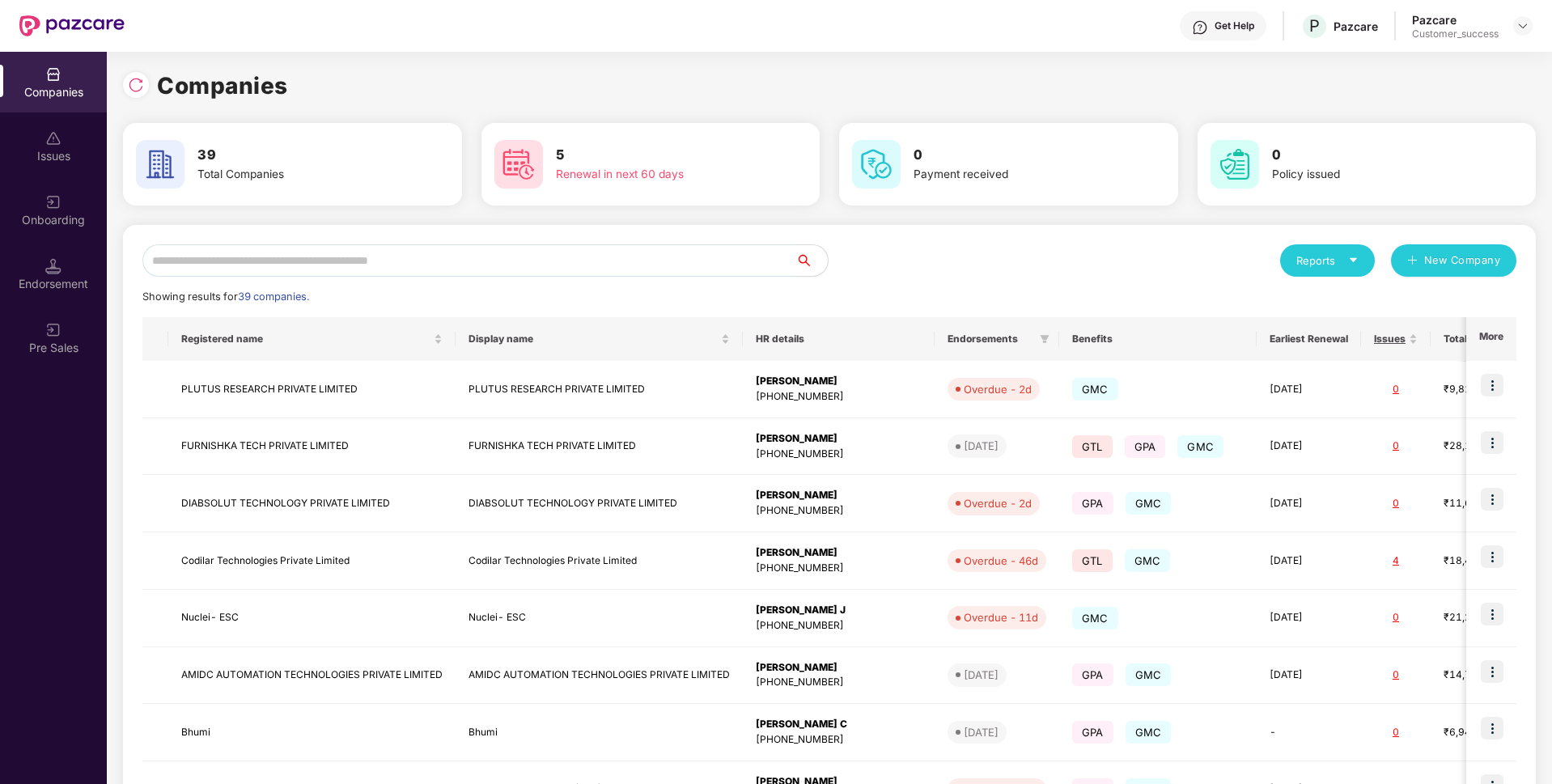
click at [600, 261] on input "text" at bounding box center [469, 260] width 653 height 33
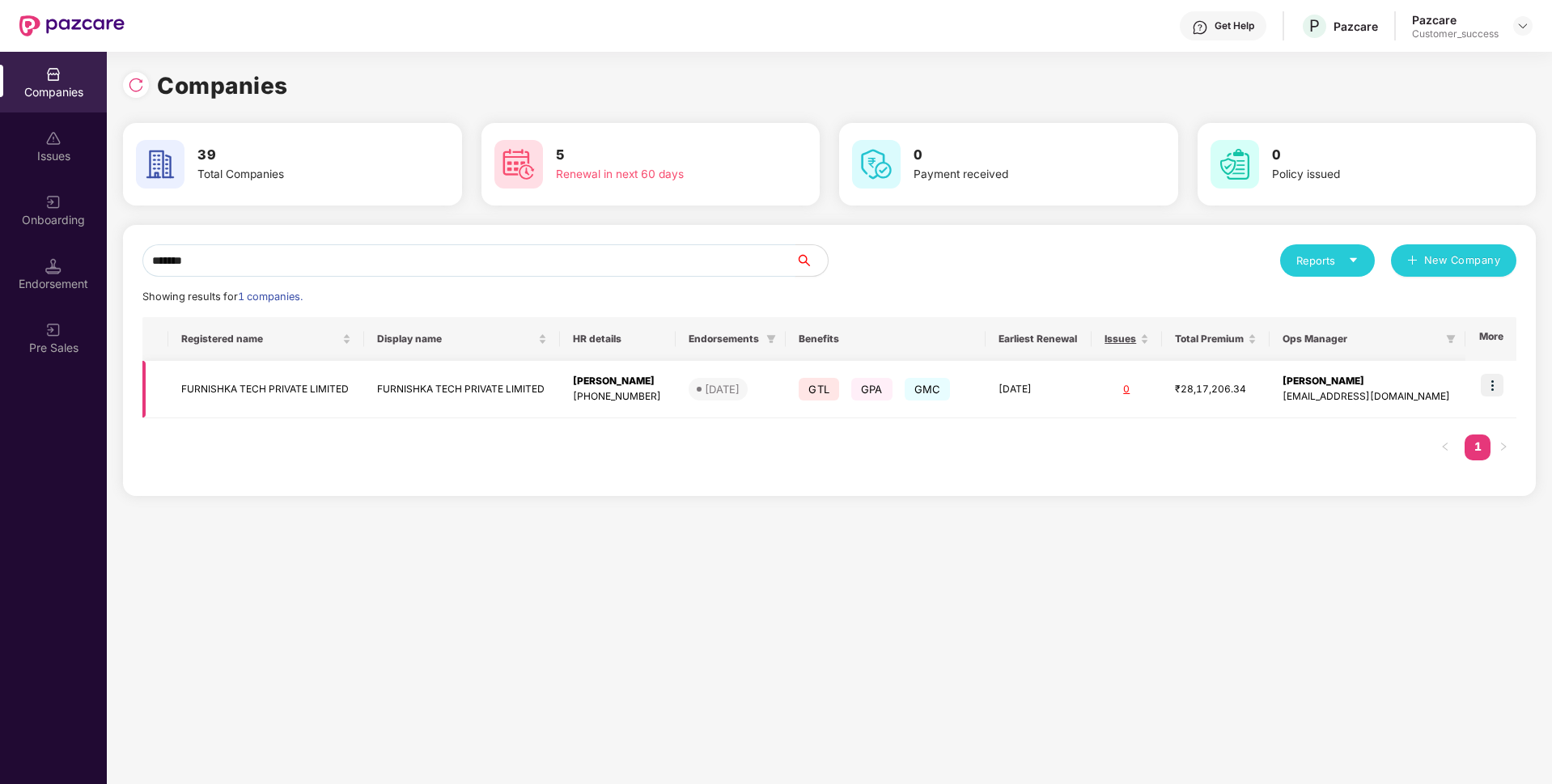
type input "*******"
click at [1490, 391] on img at bounding box center [1492, 384] width 23 height 23
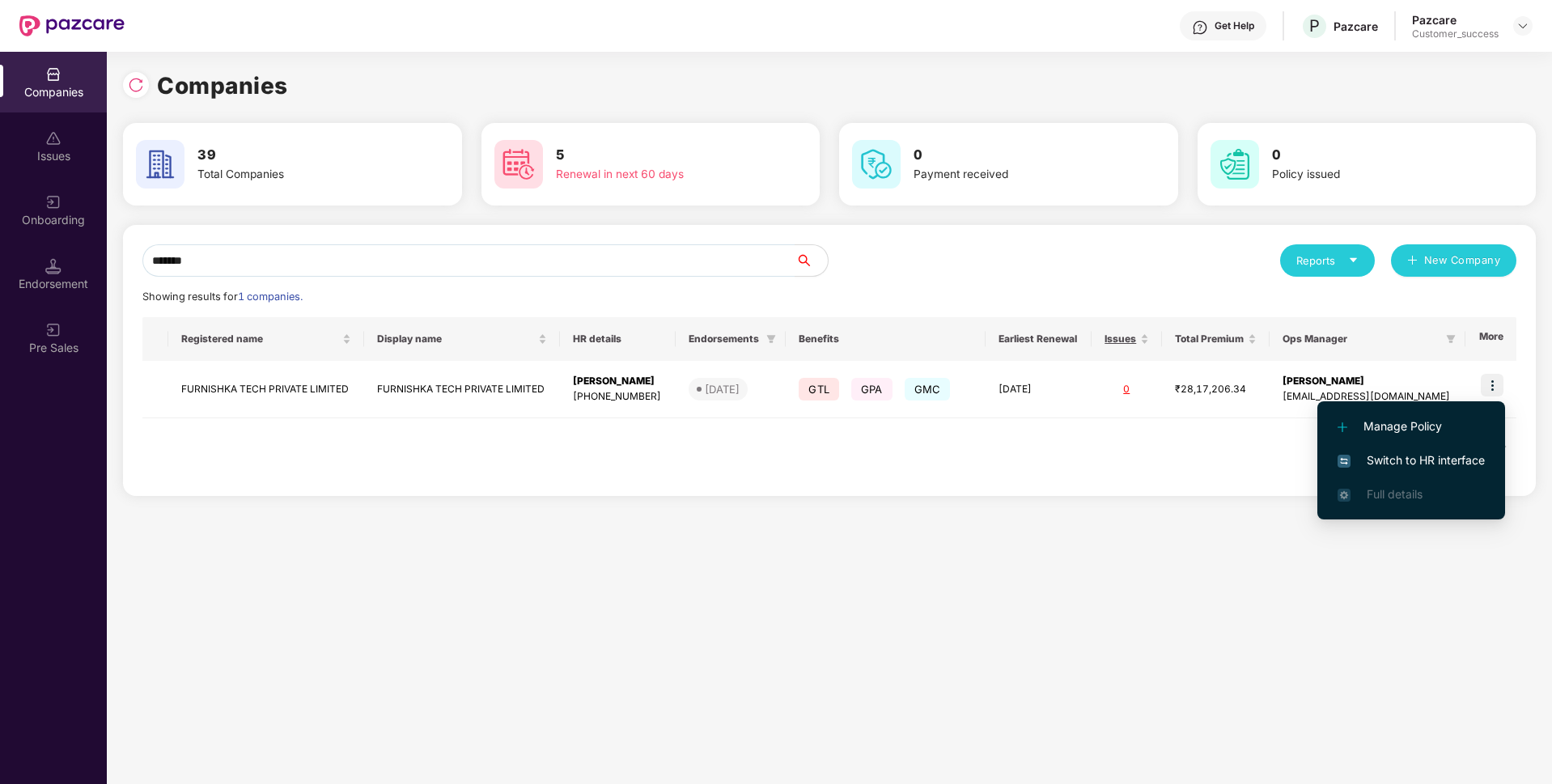
click at [1371, 452] on span "Switch to HR interface" at bounding box center [1411, 460] width 147 height 18
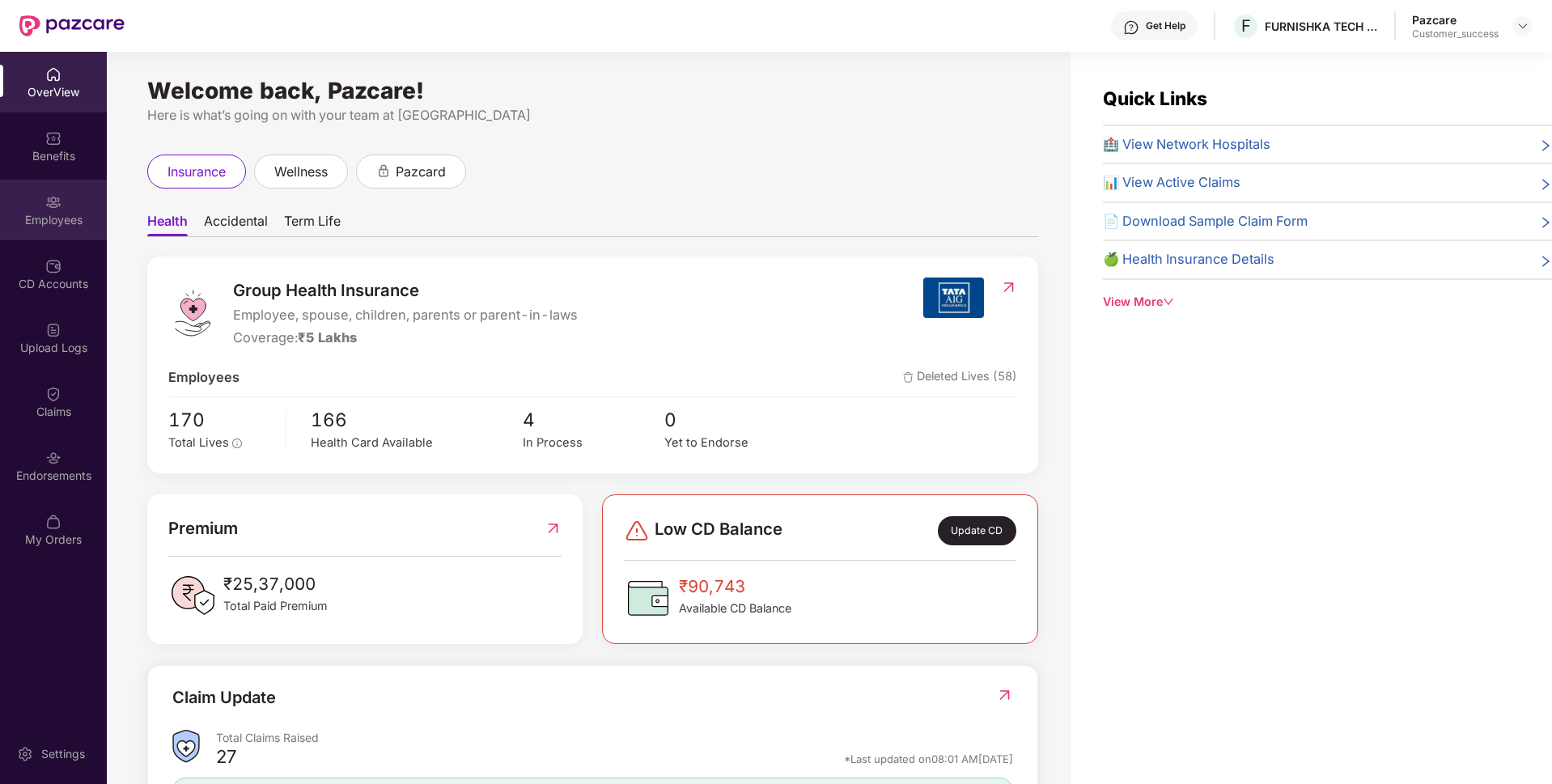
click at [0, 216] on div "Employees" at bounding box center [53, 219] width 107 height 16
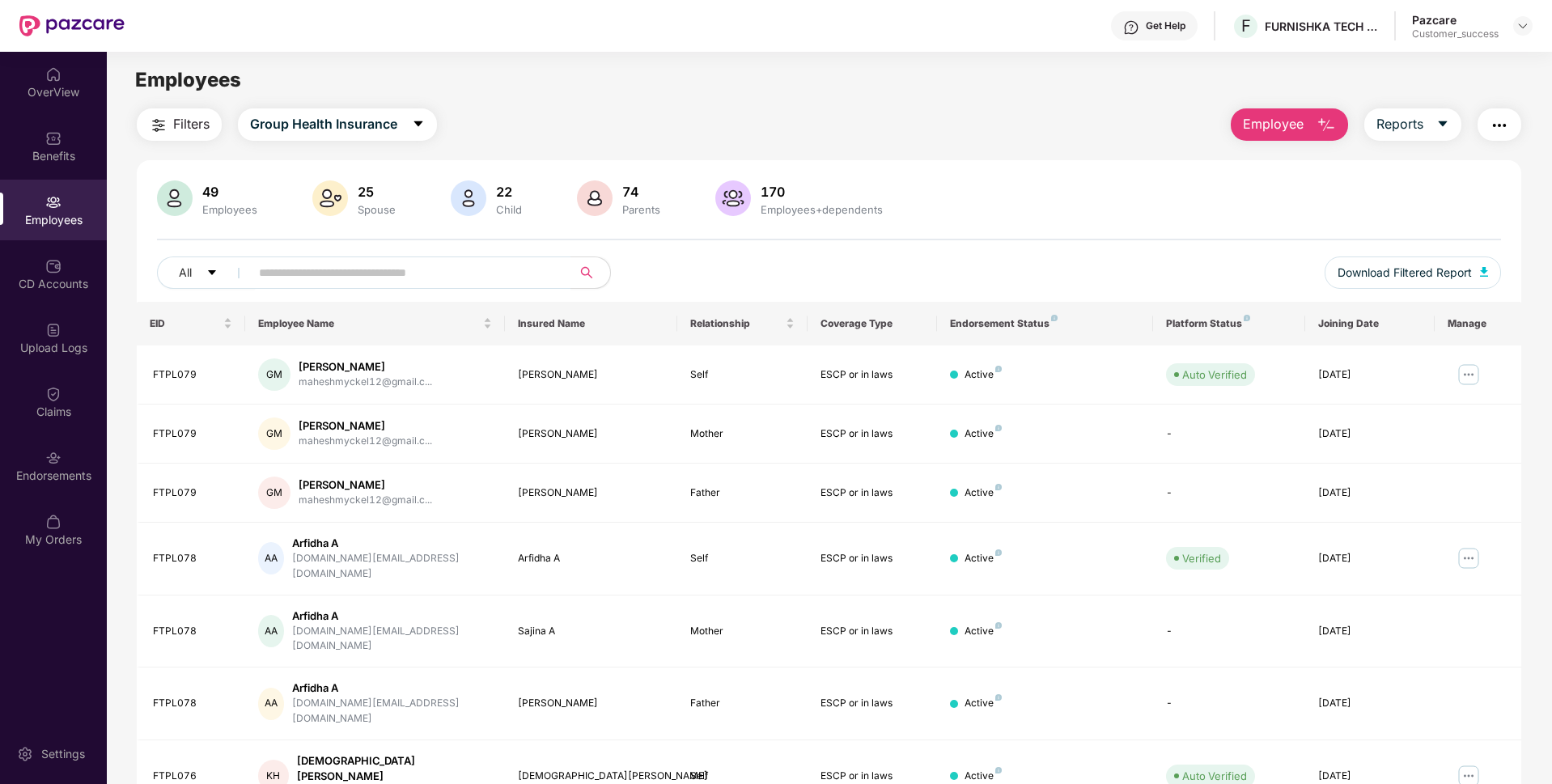
click at [1273, 119] on span "Employee" at bounding box center [1273, 124] width 60 height 20
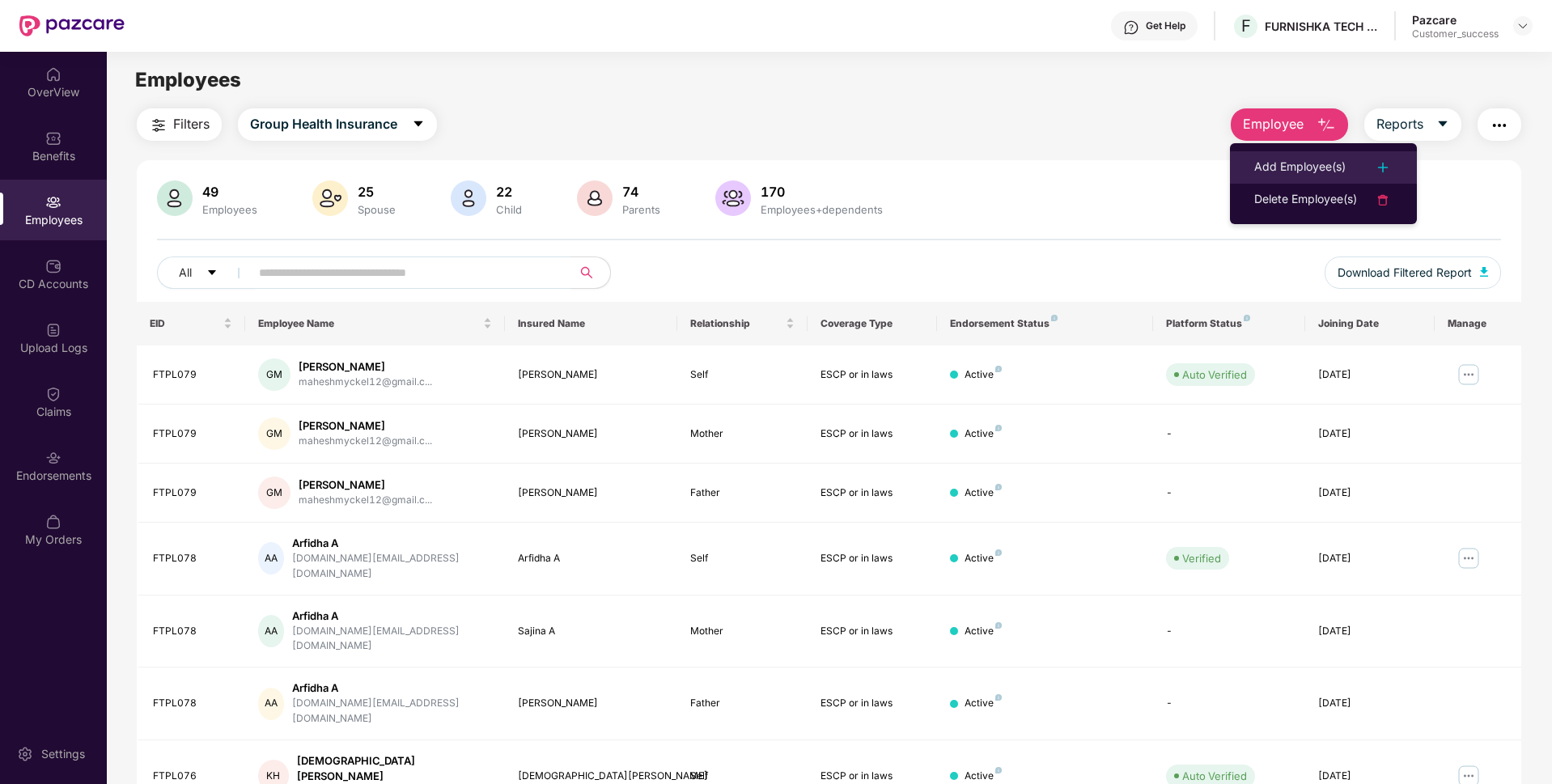
click at [1261, 168] on div "Add Employee(s)" at bounding box center [1299, 167] width 92 height 19
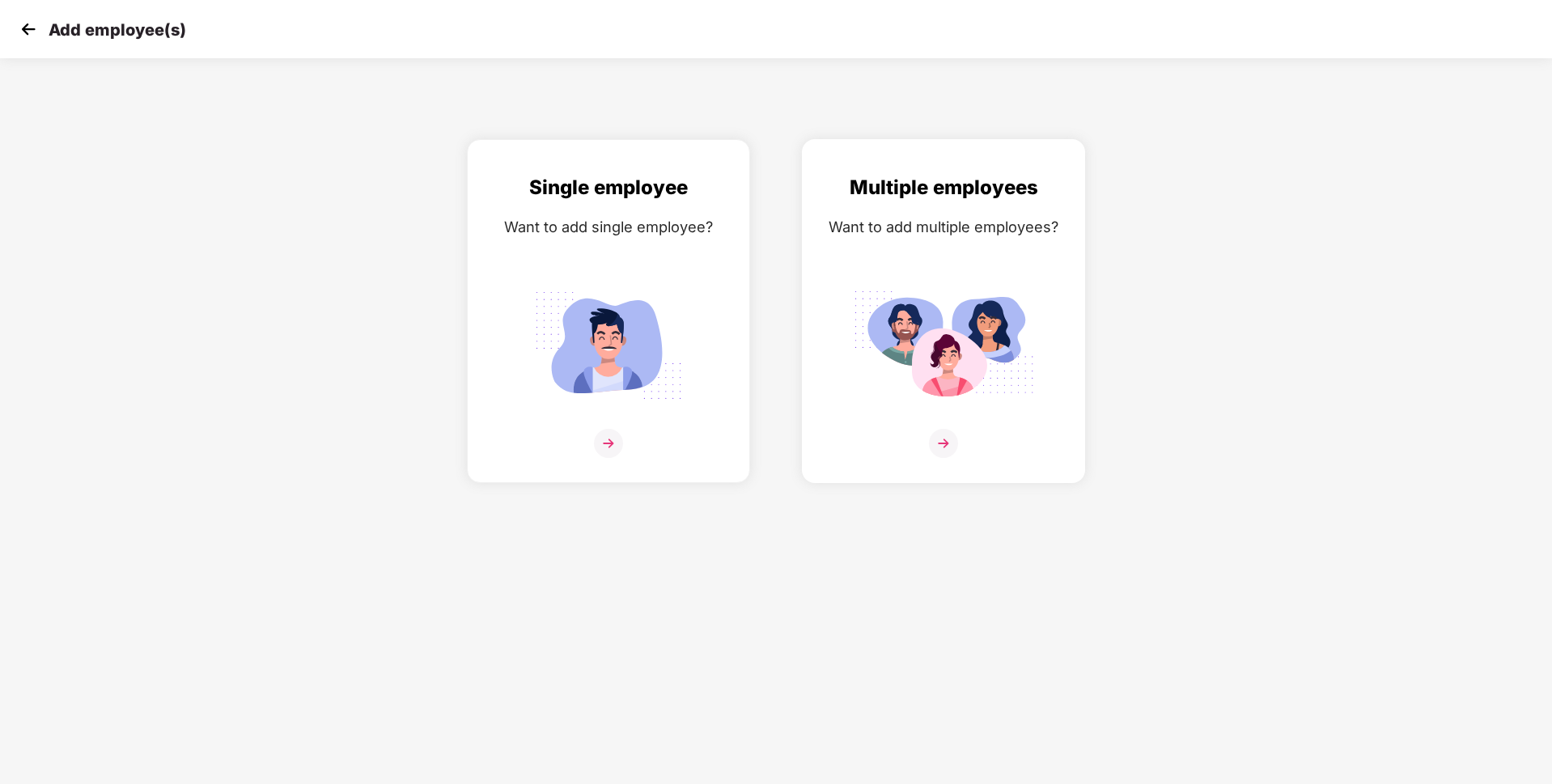
click at [941, 443] on img at bounding box center [943, 443] width 29 height 29
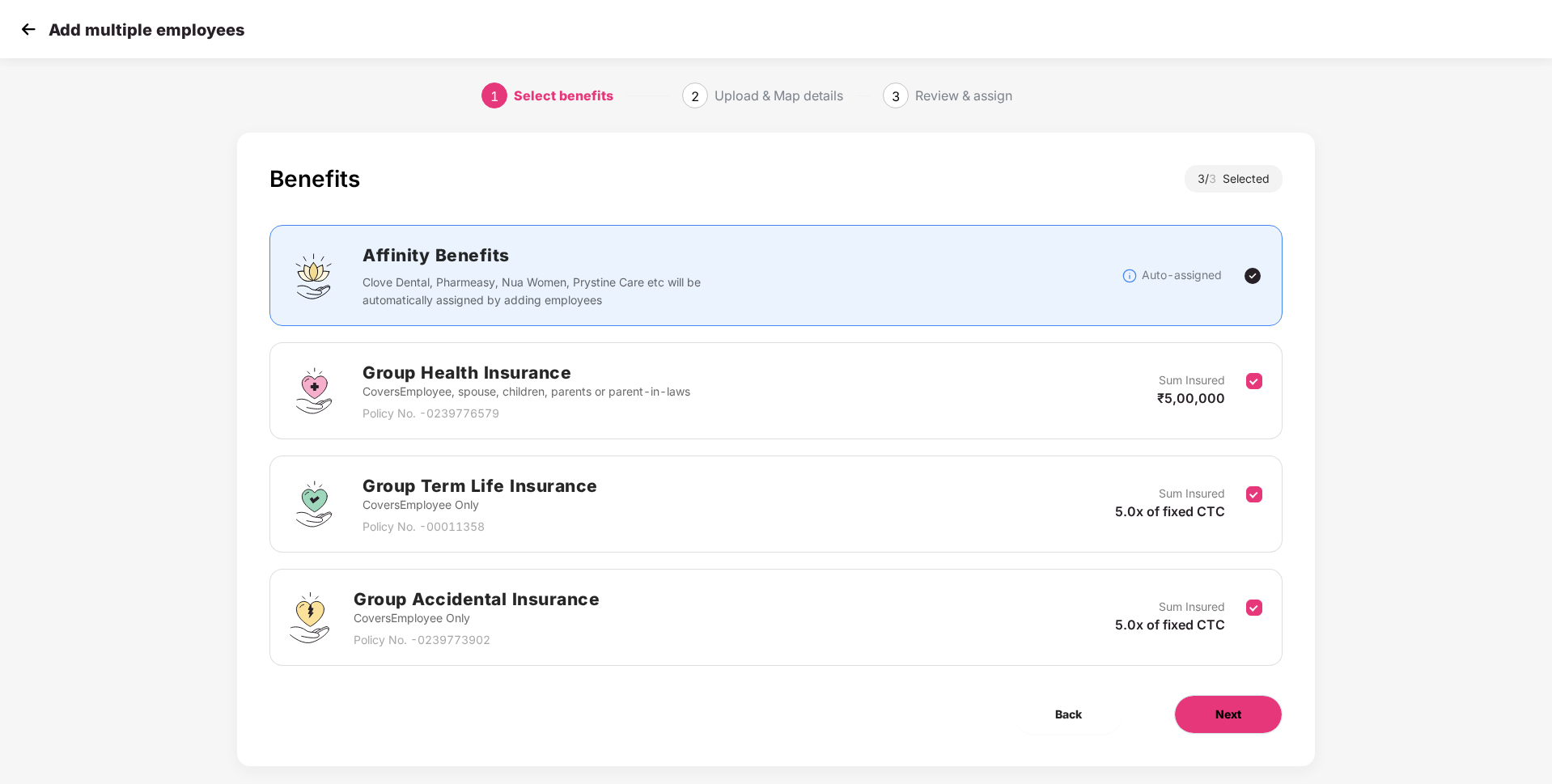
click at [1249, 708] on button "Next" at bounding box center [1228, 714] width 108 height 39
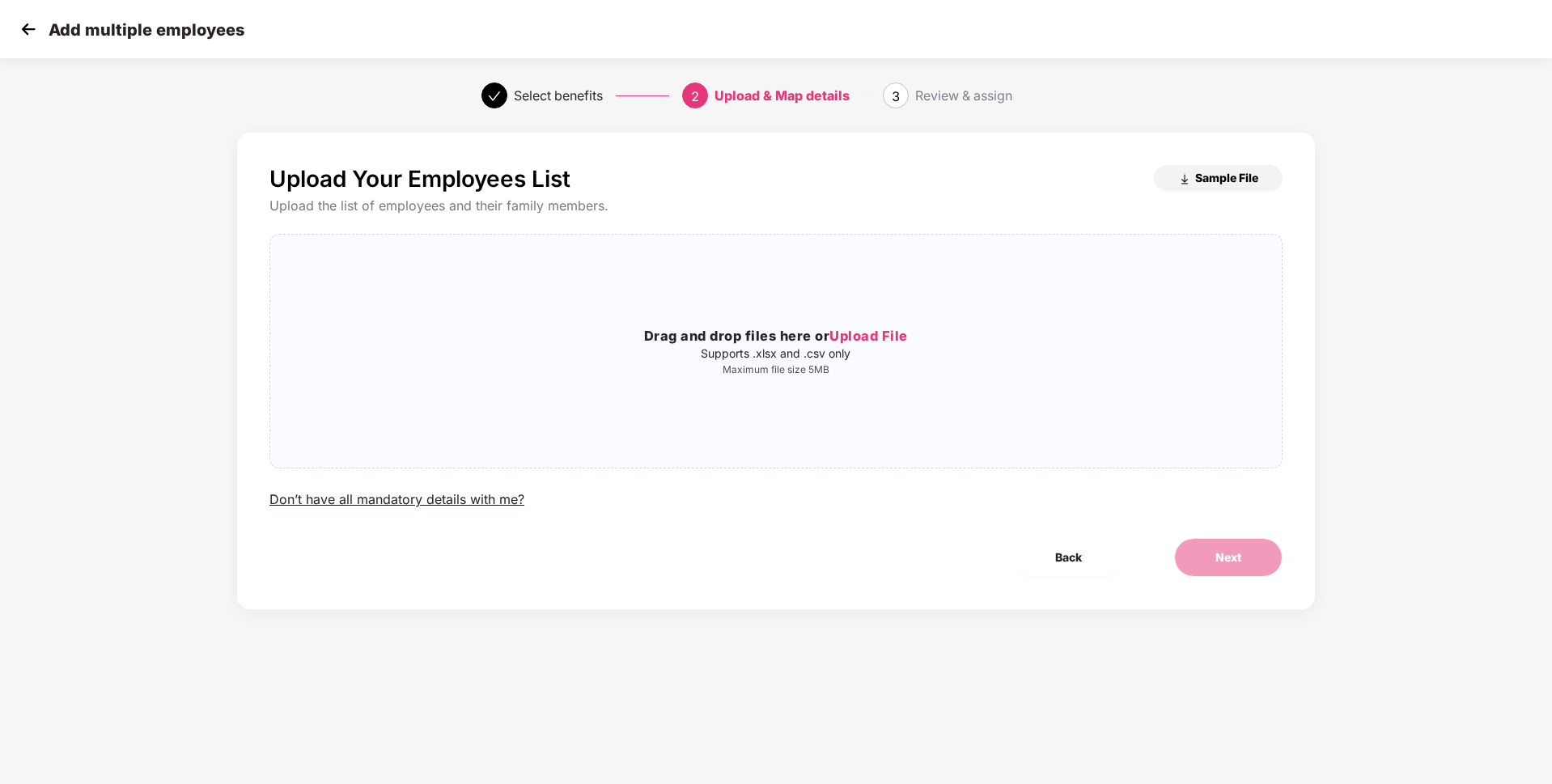
click at [1193, 179] on button "Sample File" at bounding box center [1218, 178] width 128 height 26
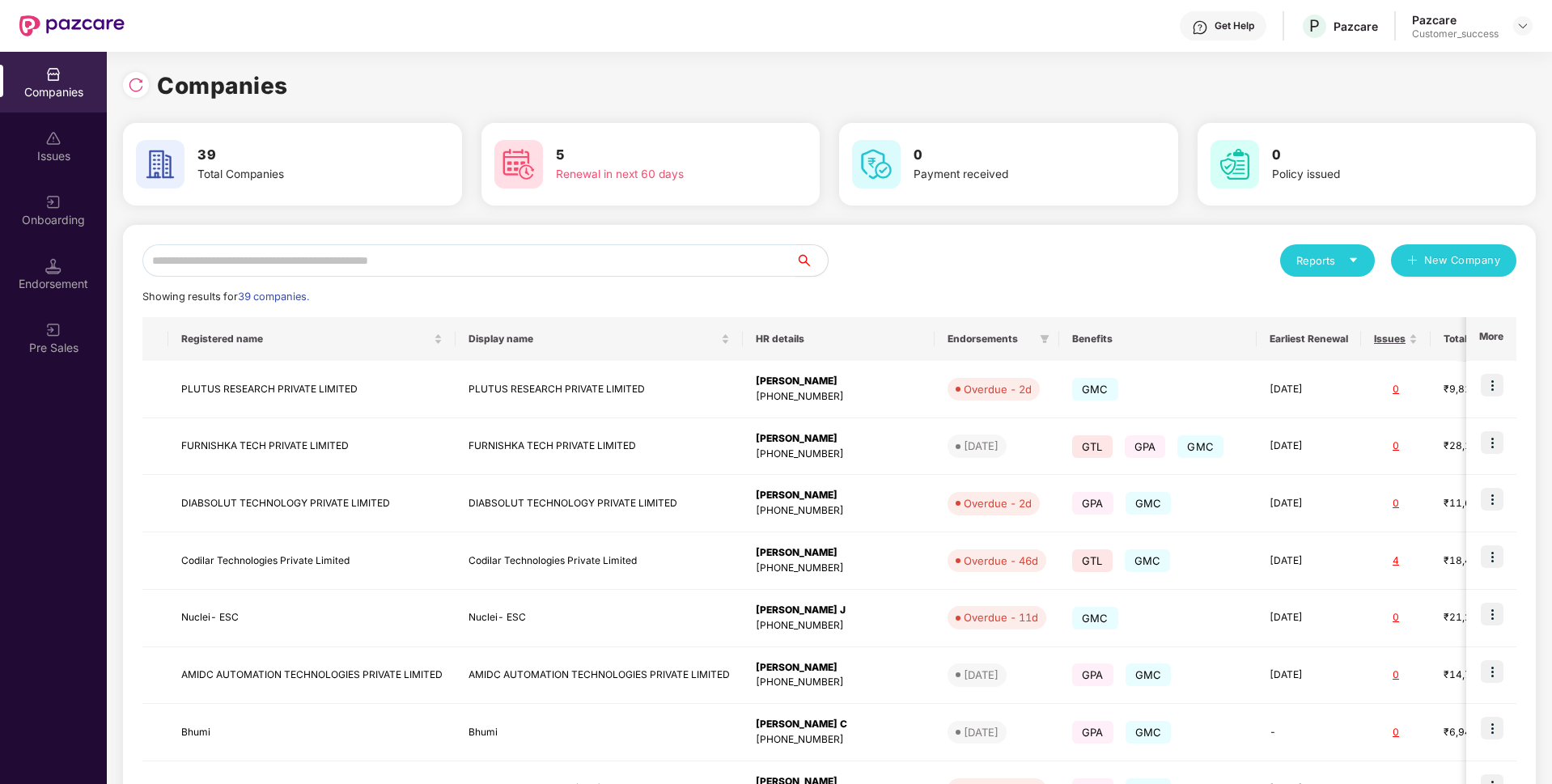
click at [646, 257] on input "text" at bounding box center [469, 260] width 653 height 33
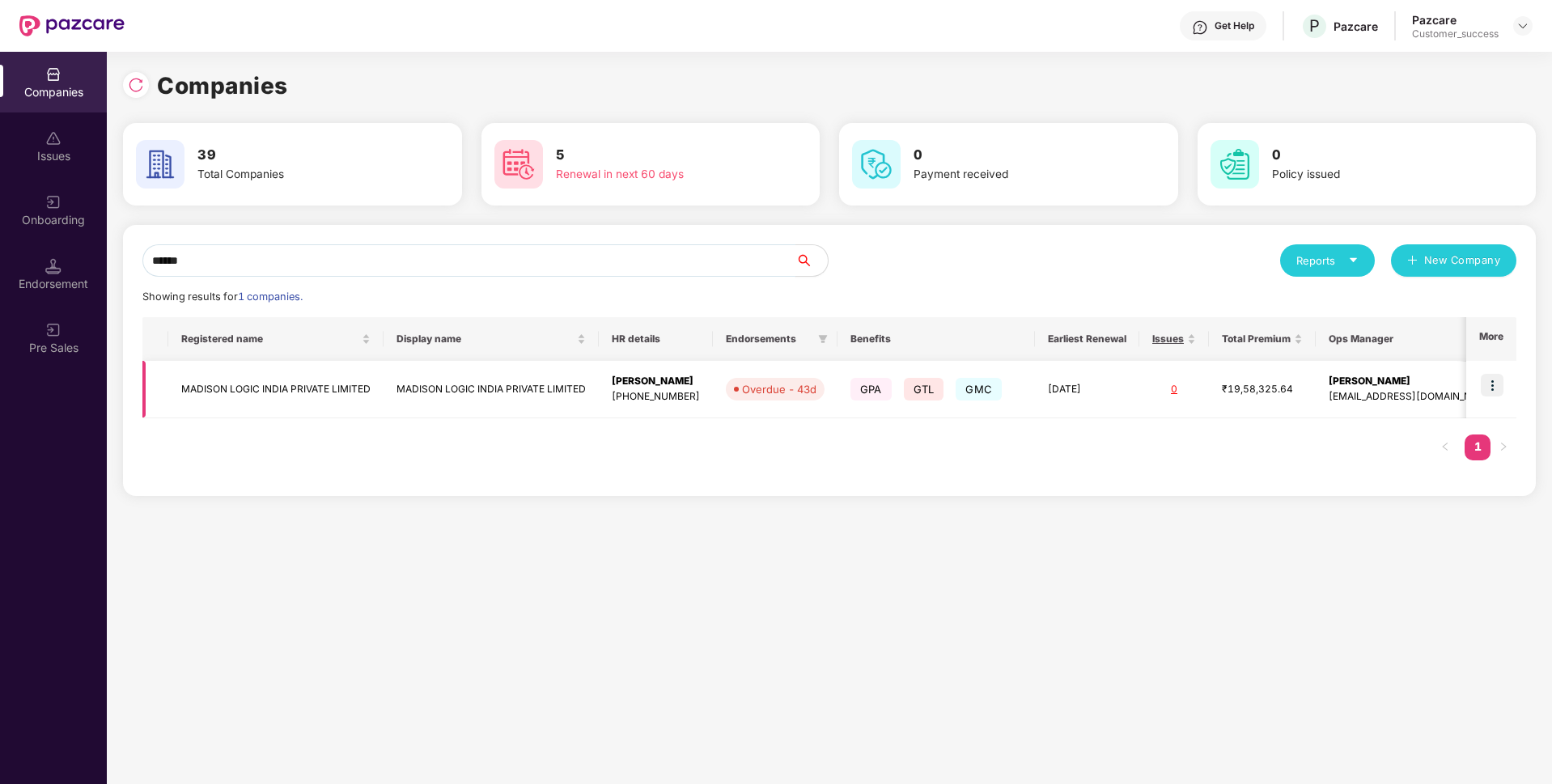
type input "******"
click at [300, 391] on td "MADISON LOGIC INDIA PRIVATE LIMITED" at bounding box center [275, 389] width 215 height 57
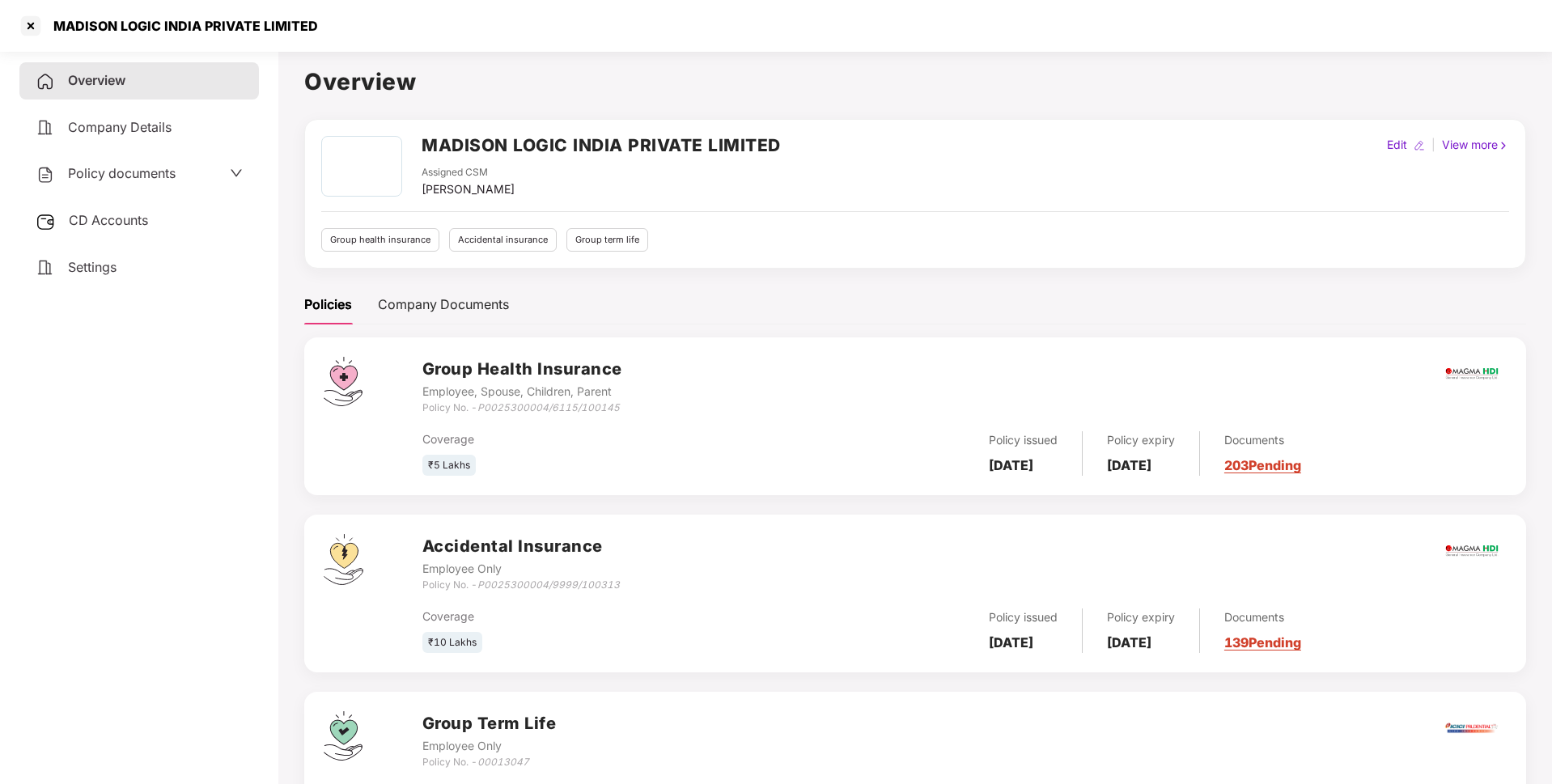
click at [183, 168] on div "Policy documents" at bounding box center [139, 174] width 207 height 21
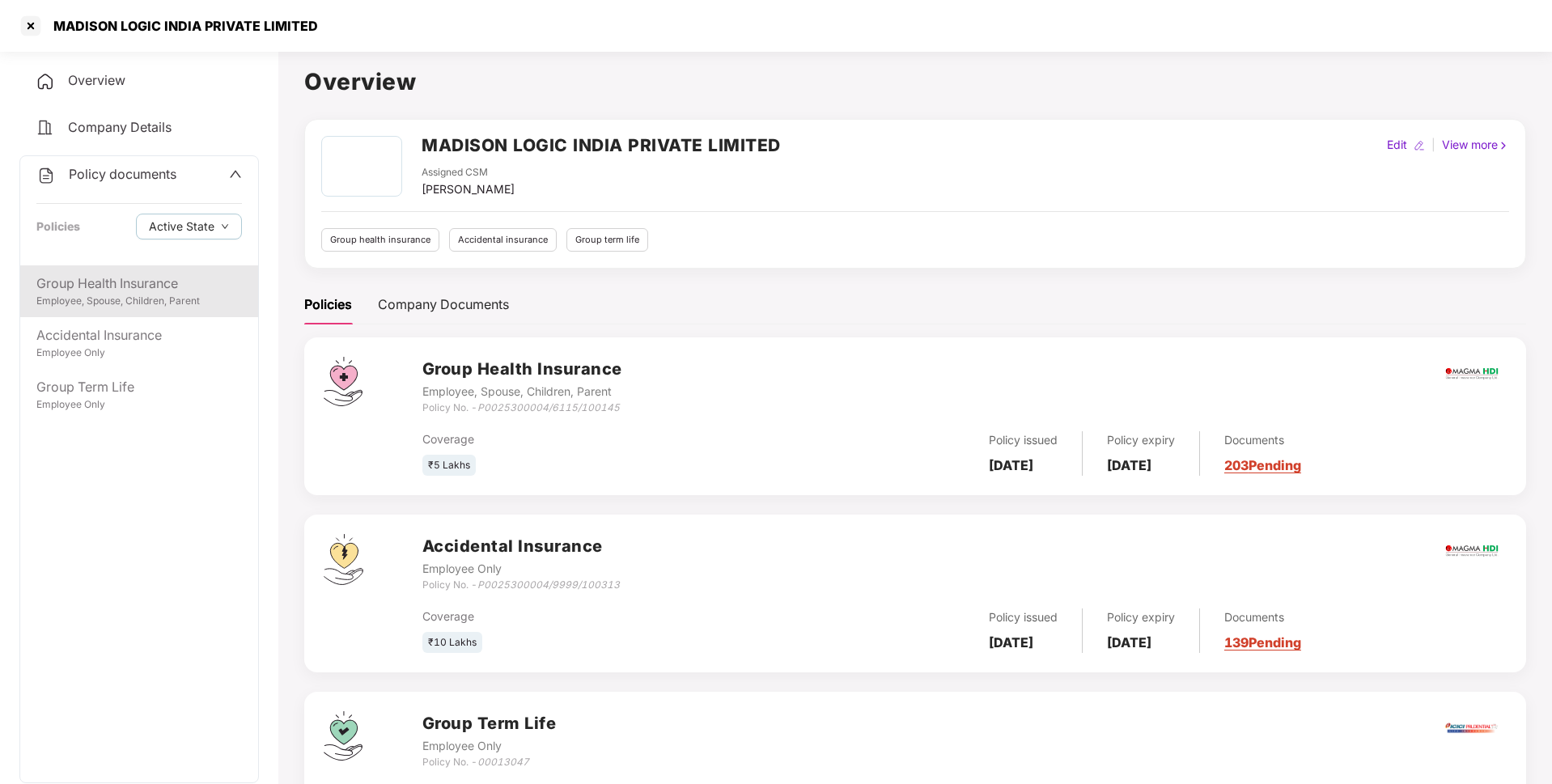
click at [139, 279] on div "Group Health Insurance" at bounding box center [139, 284] width 206 height 20
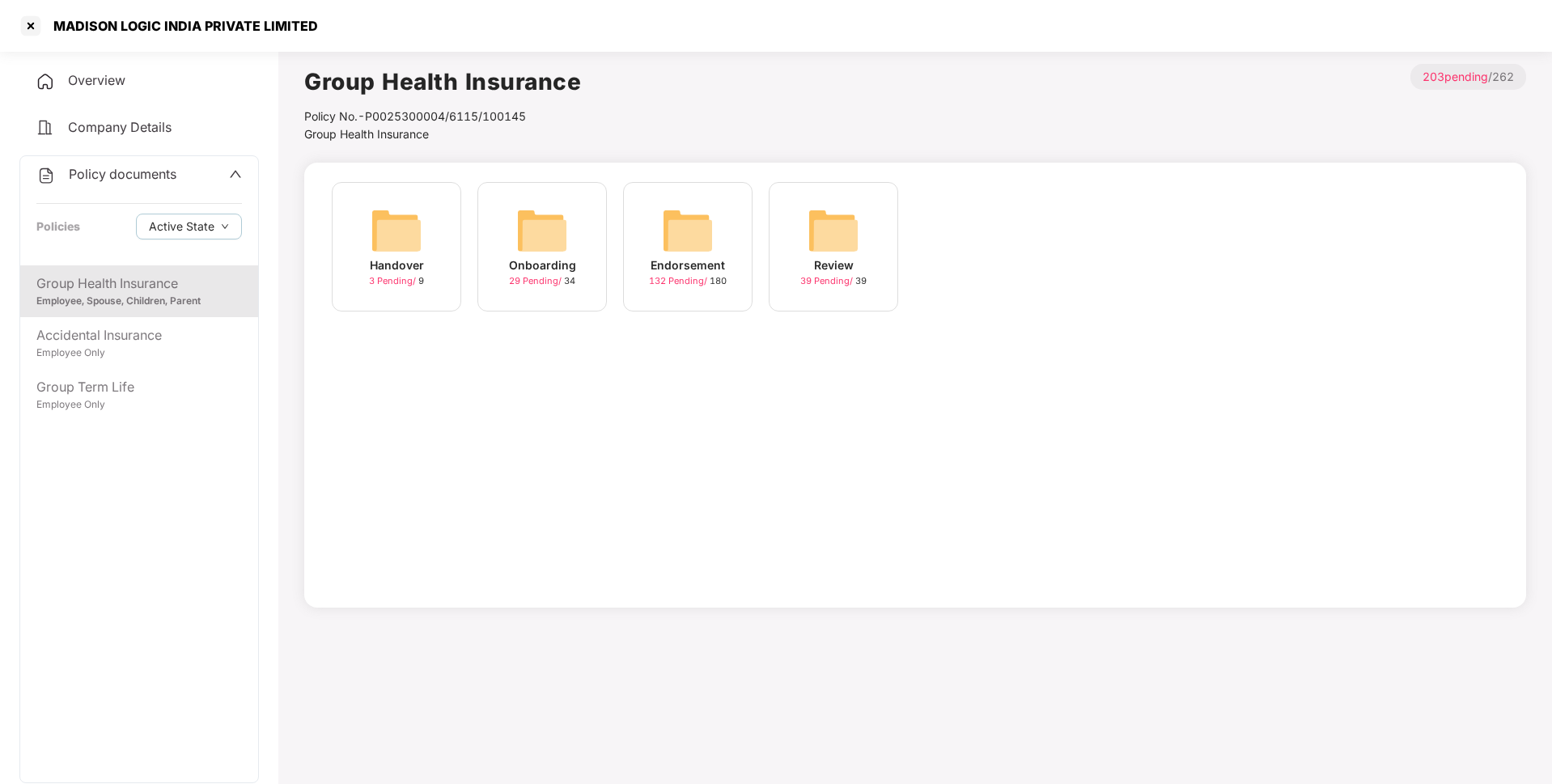
click at [716, 254] on div "Endorsement 132 Pending / 180" at bounding box center [688, 247] width 129 height 129
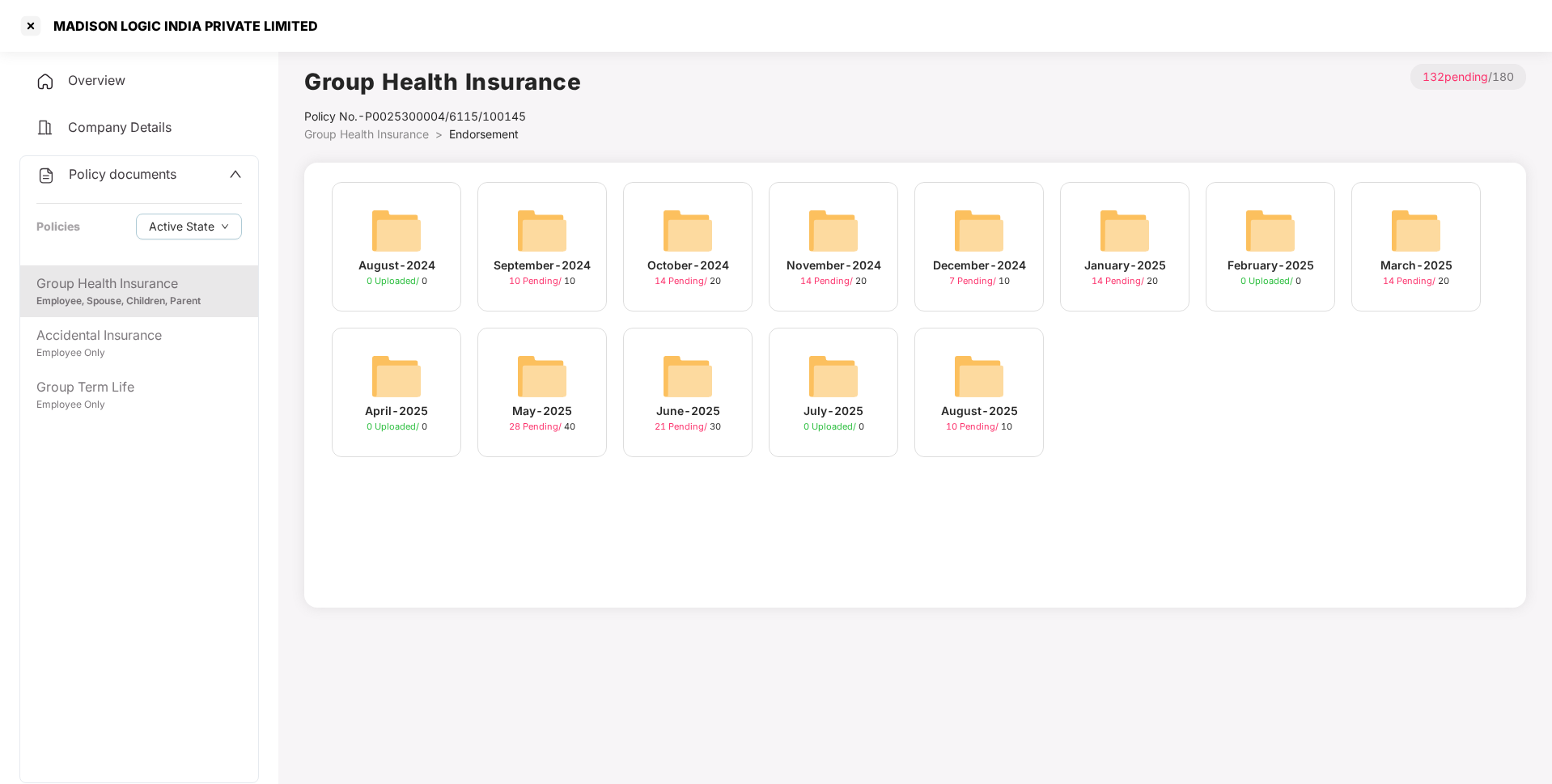
click at [798, 442] on div "July-2025 0 Uploaded / 0" at bounding box center [833, 392] width 129 height 129
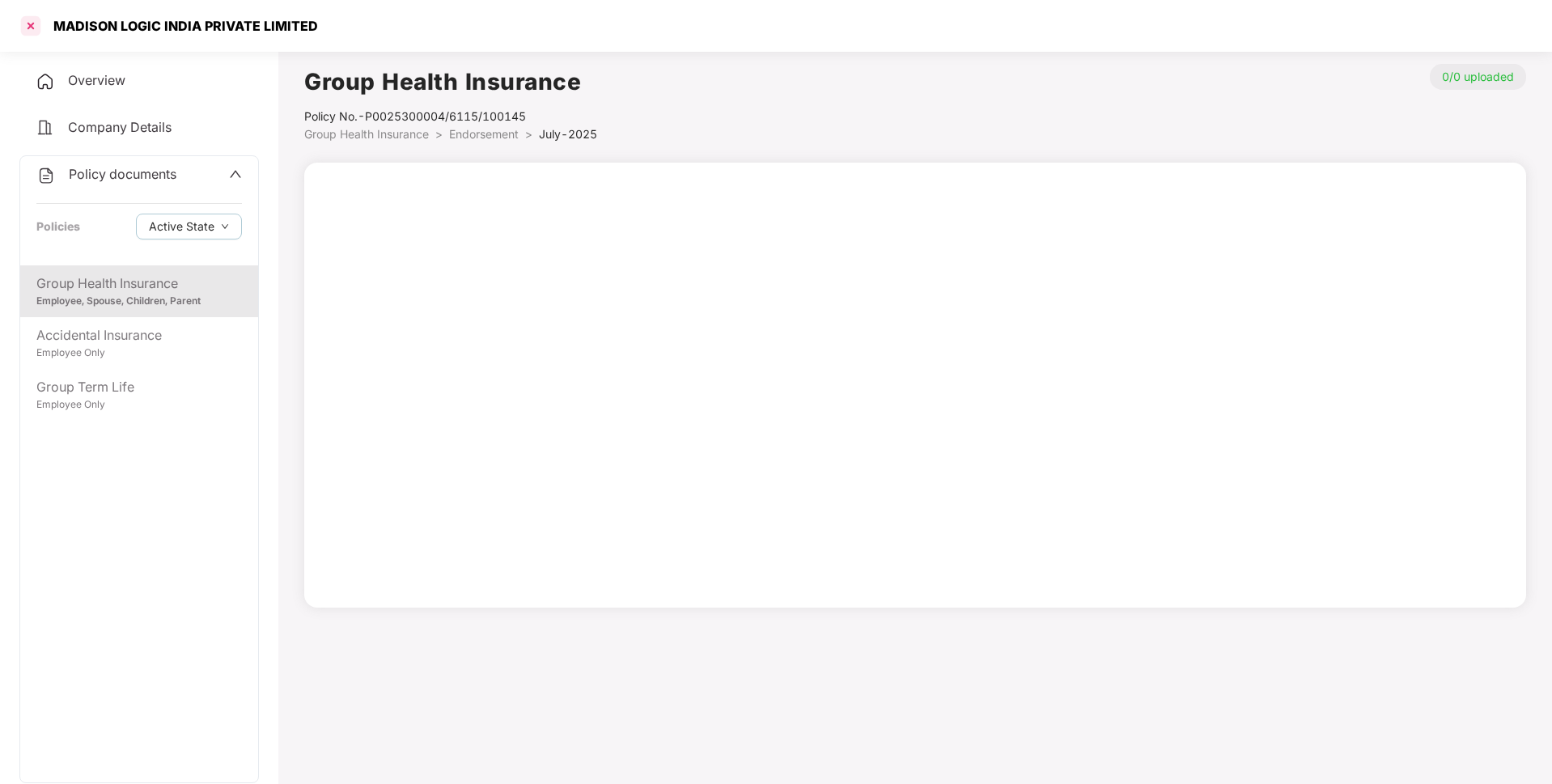
click at [27, 28] on div at bounding box center [30, 25] width 26 height 26
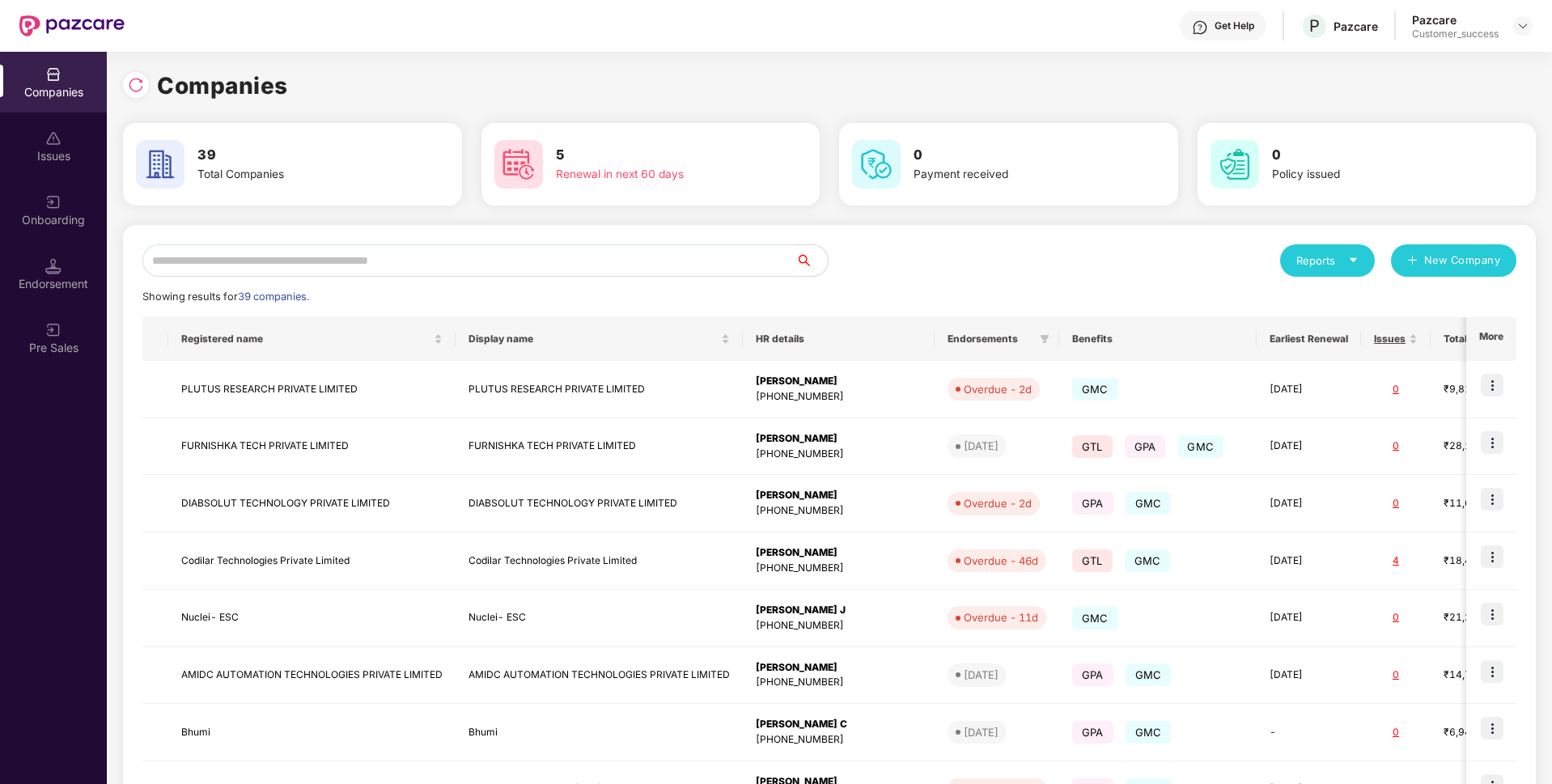
click at [453, 268] on input "text" at bounding box center [469, 260] width 653 height 33
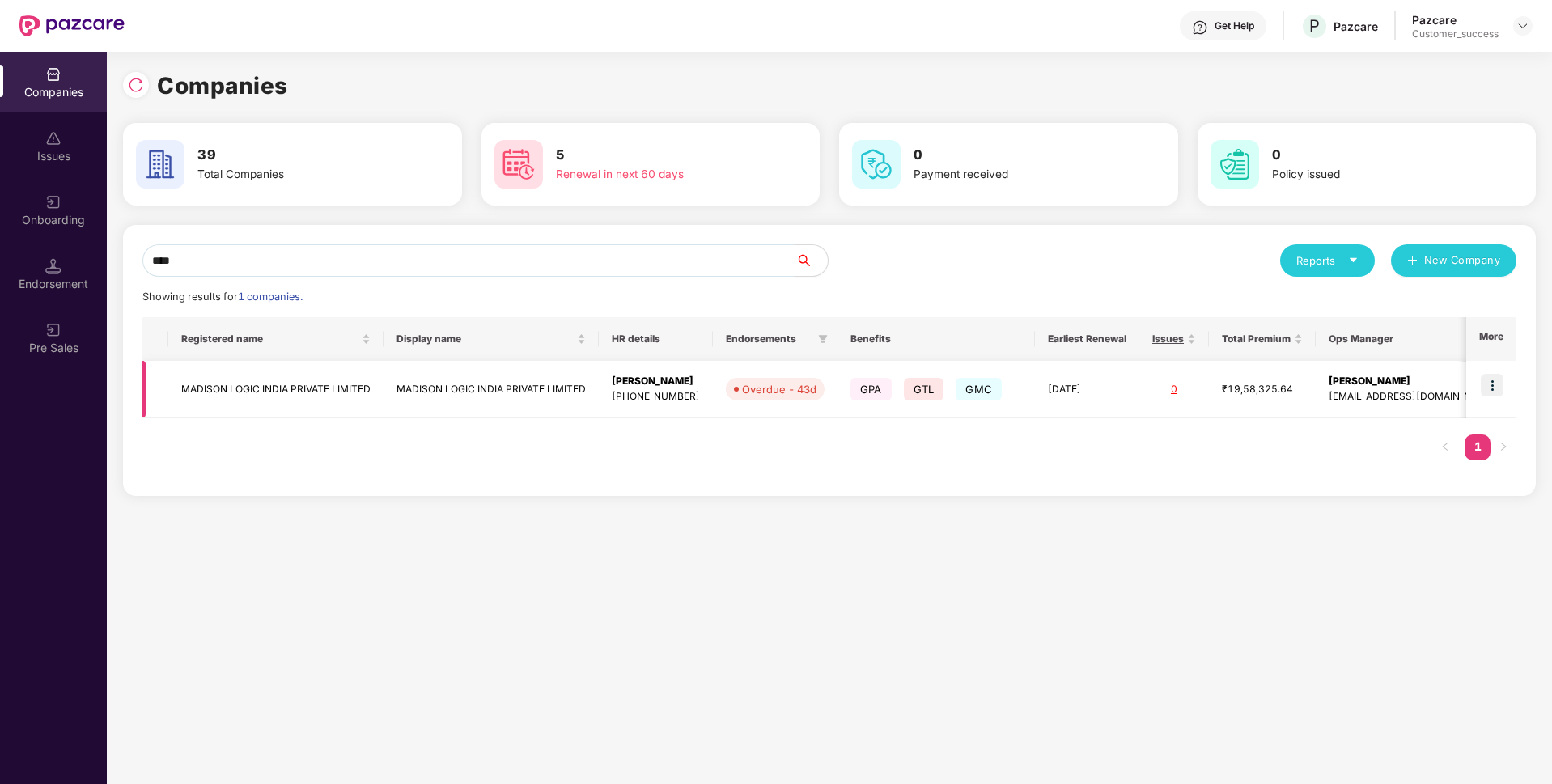
type input "****"
click at [437, 389] on td "MADISON LOGIC INDIA PRIVATE LIMITED" at bounding box center [491, 389] width 215 height 57
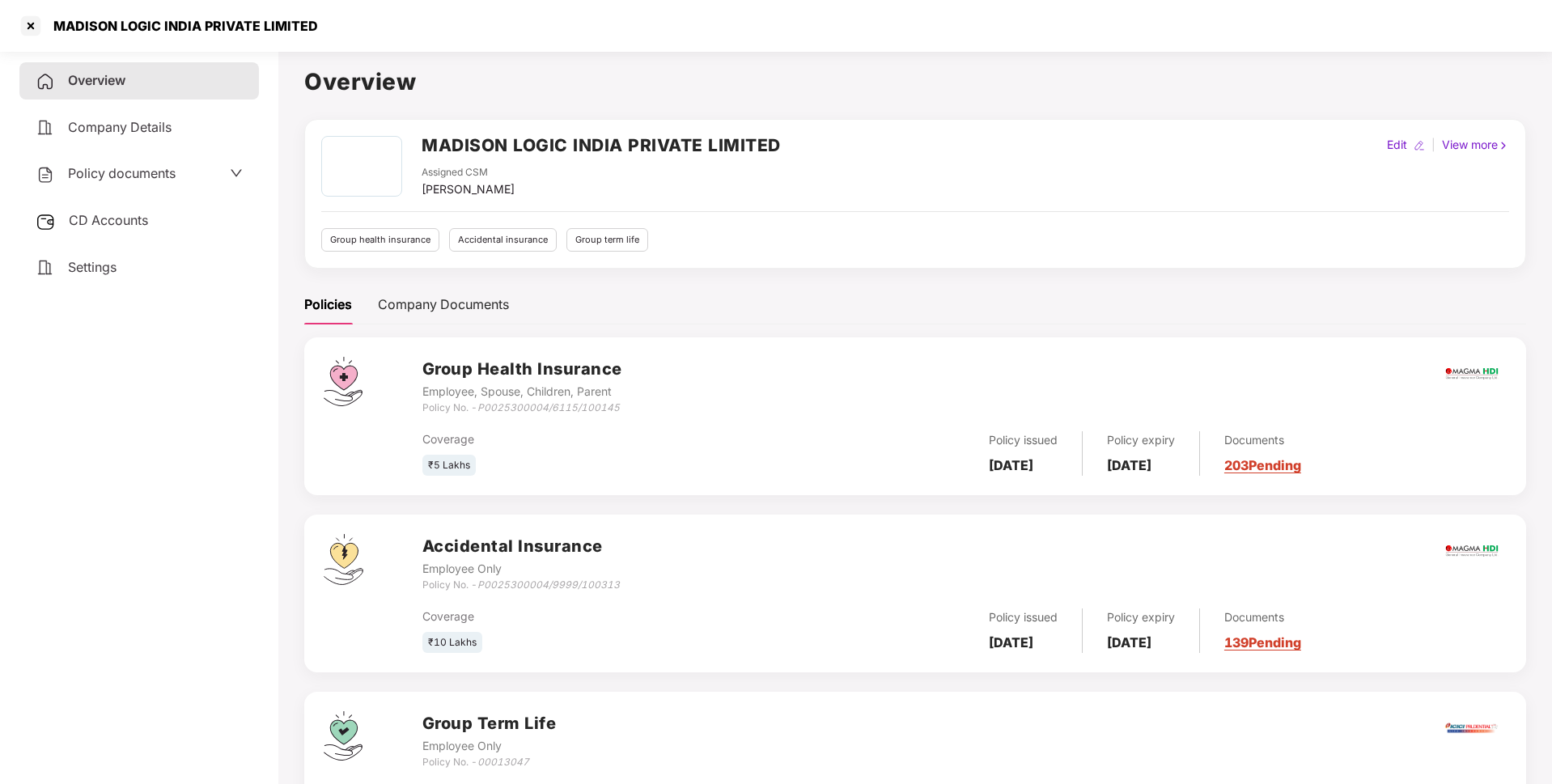
click at [117, 180] on span "Policy documents" at bounding box center [122, 173] width 107 height 16
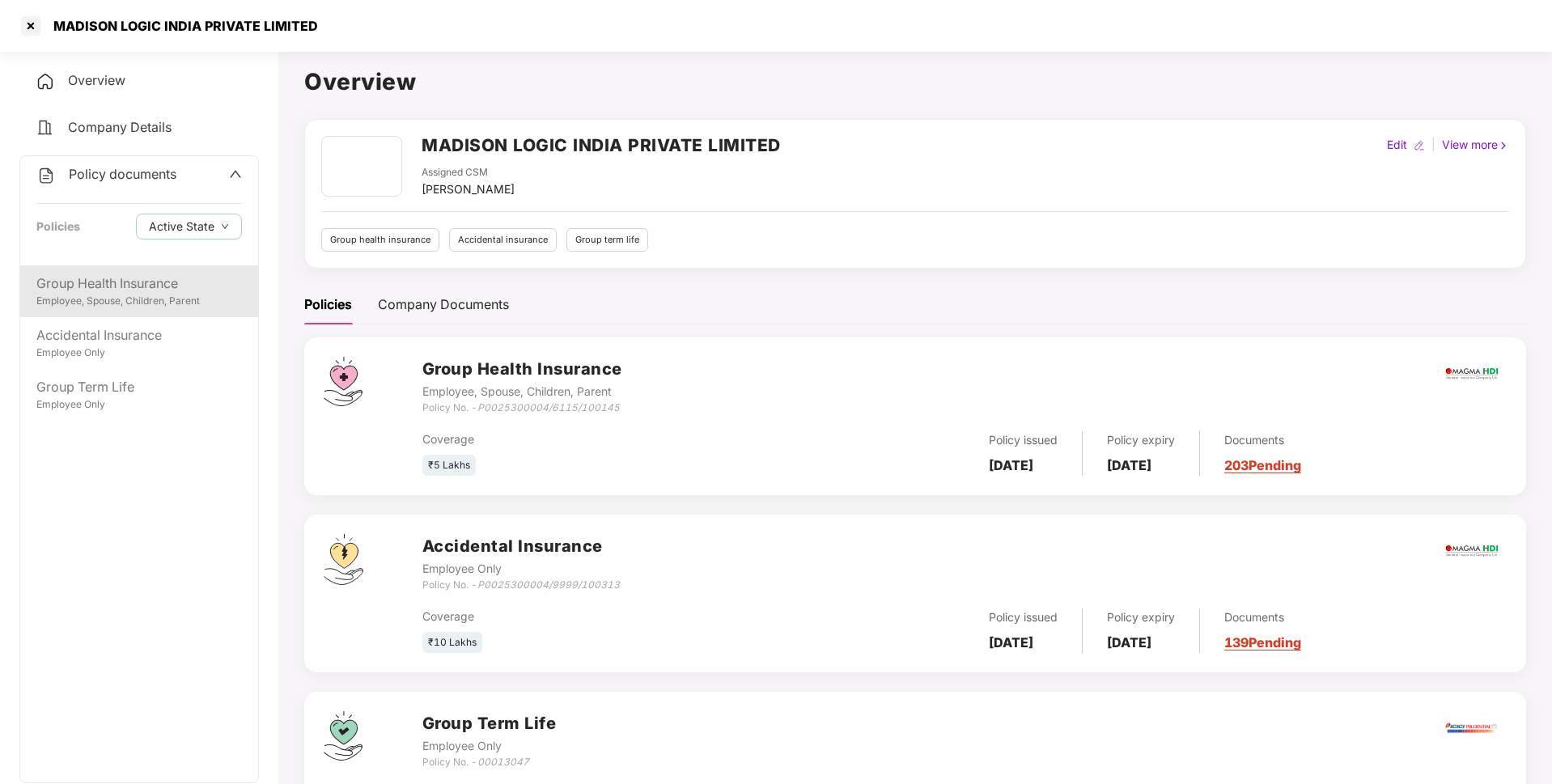
click at [122, 287] on div "Group Health Insurance" at bounding box center [139, 284] width 206 height 20
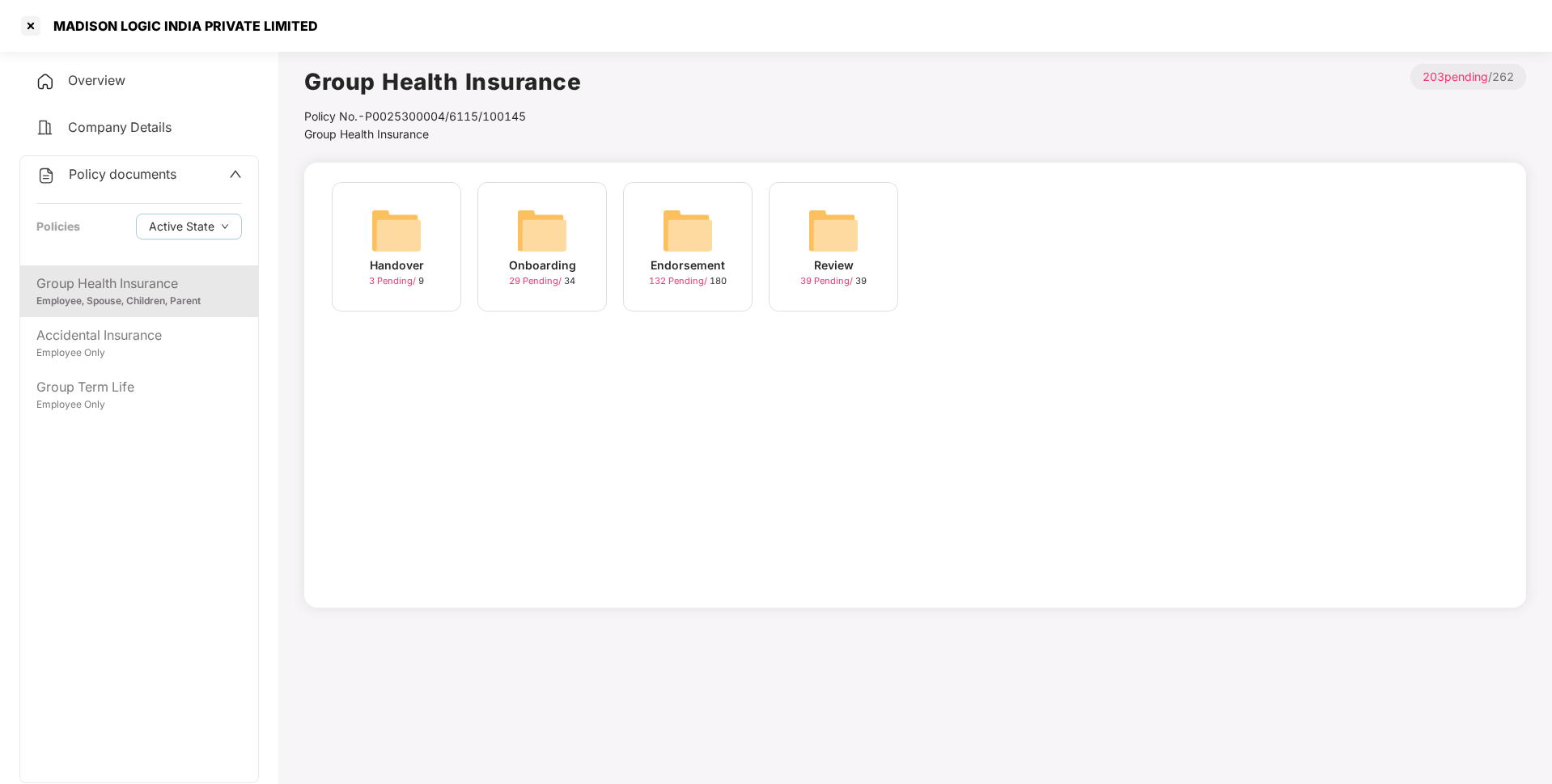
click at [658, 224] on div "Endorsement 132 Pending / 180" at bounding box center [688, 247] width 129 height 129
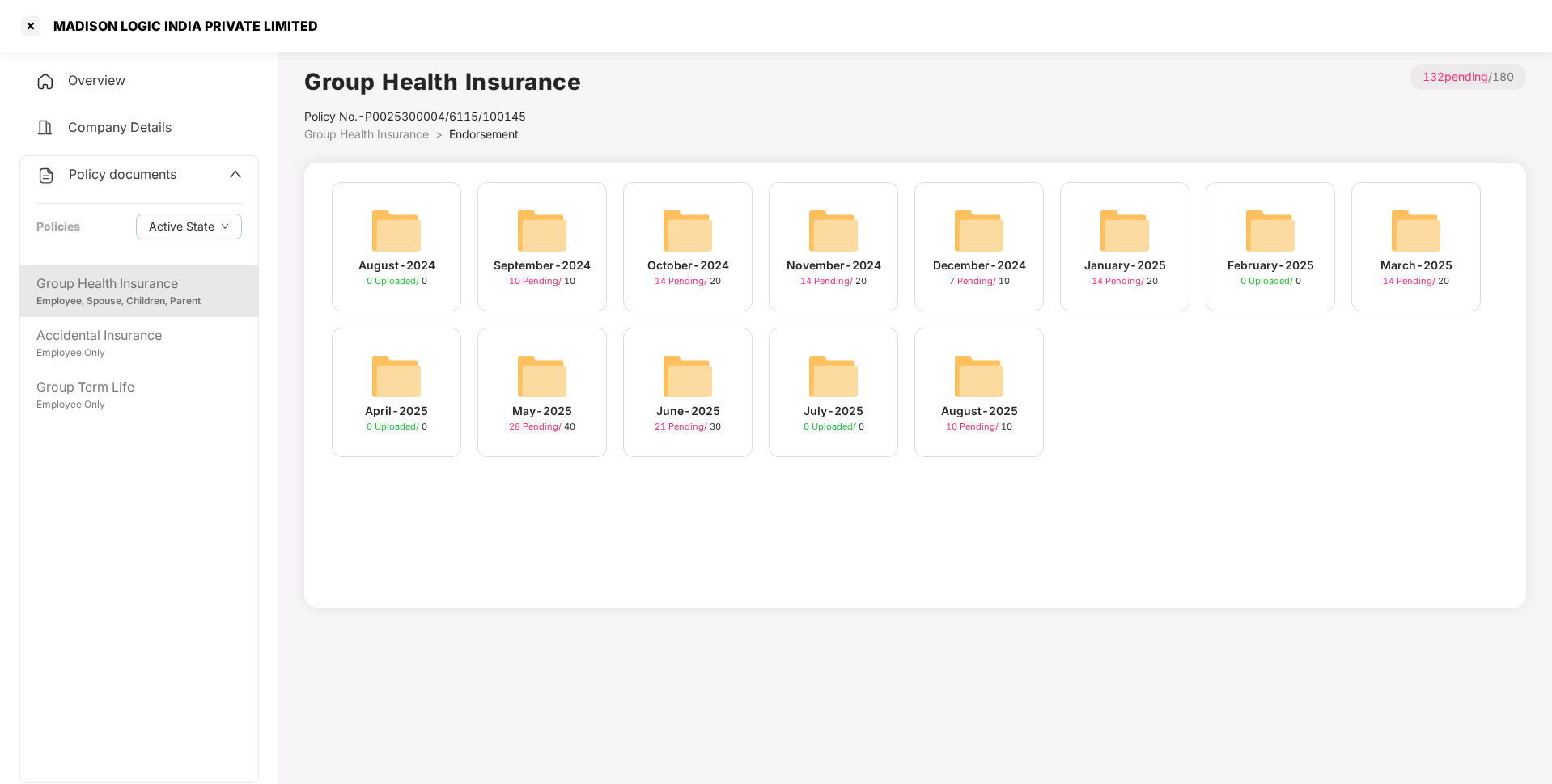
click at [824, 372] on img at bounding box center [834, 376] width 52 height 52
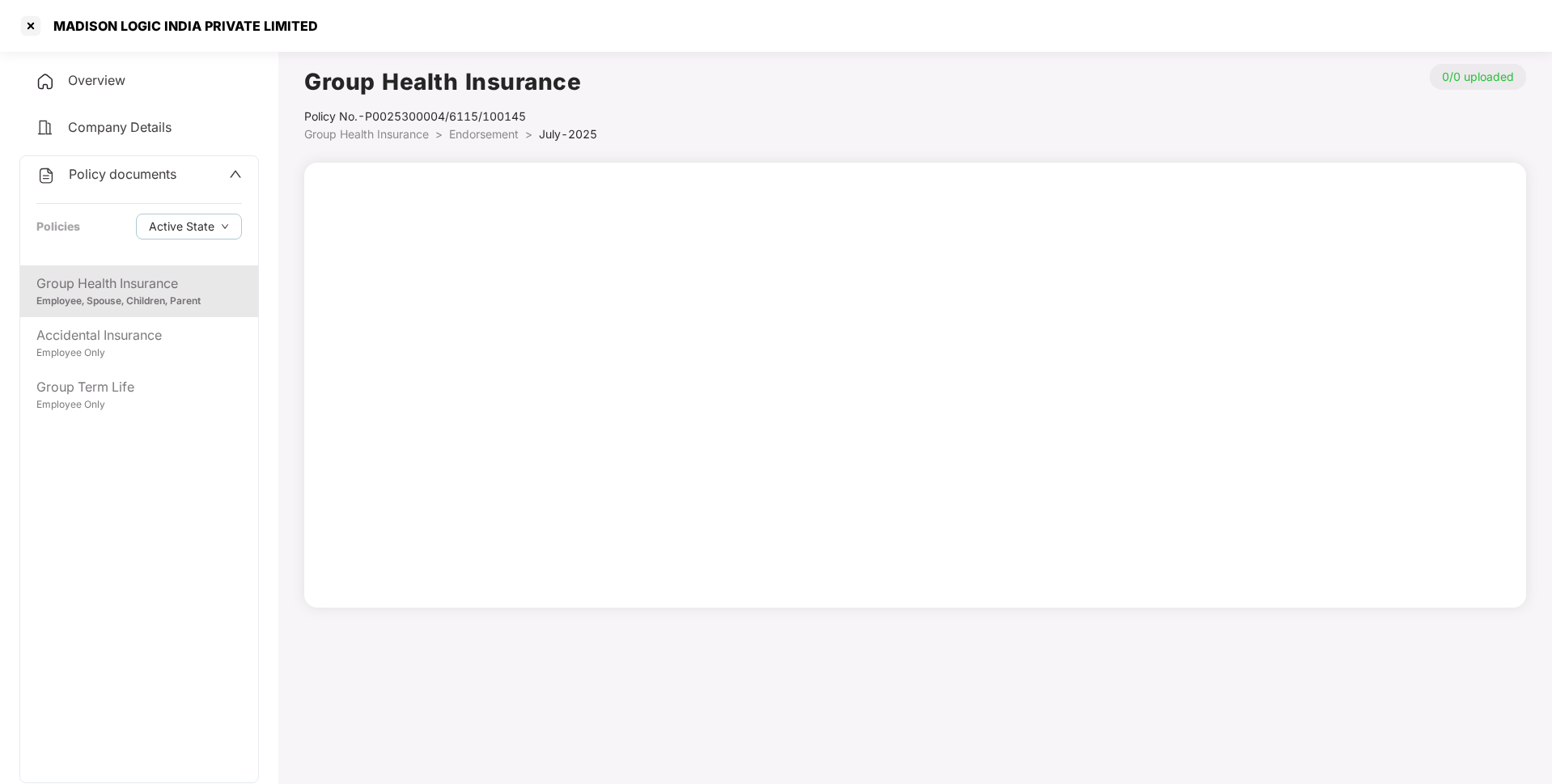
click at [457, 139] on span "Endorsement" at bounding box center [484, 133] width 70 height 13
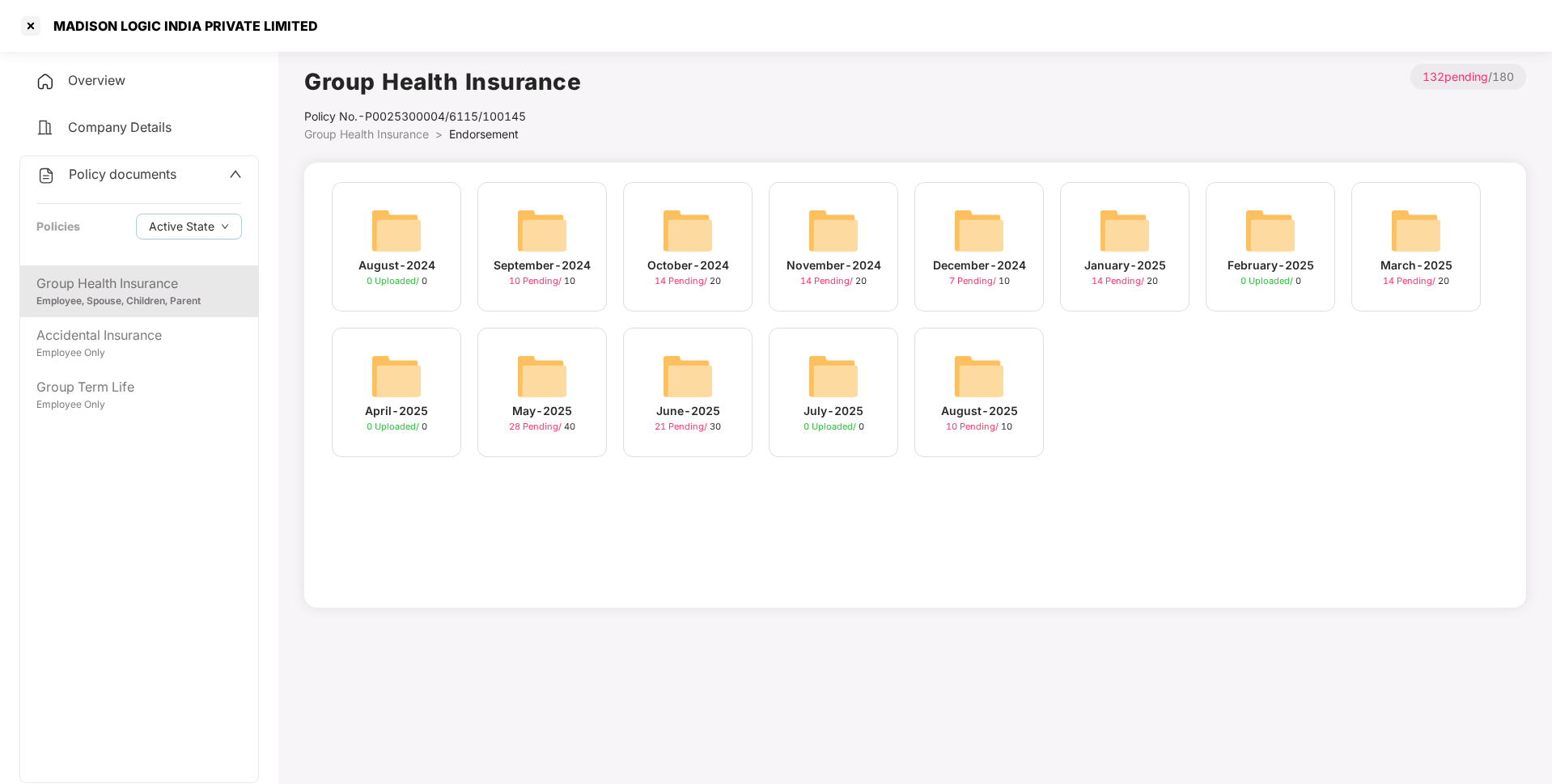
click at [977, 338] on div "August-2025 10 Pending / 10" at bounding box center [979, 392] width 129 height 129
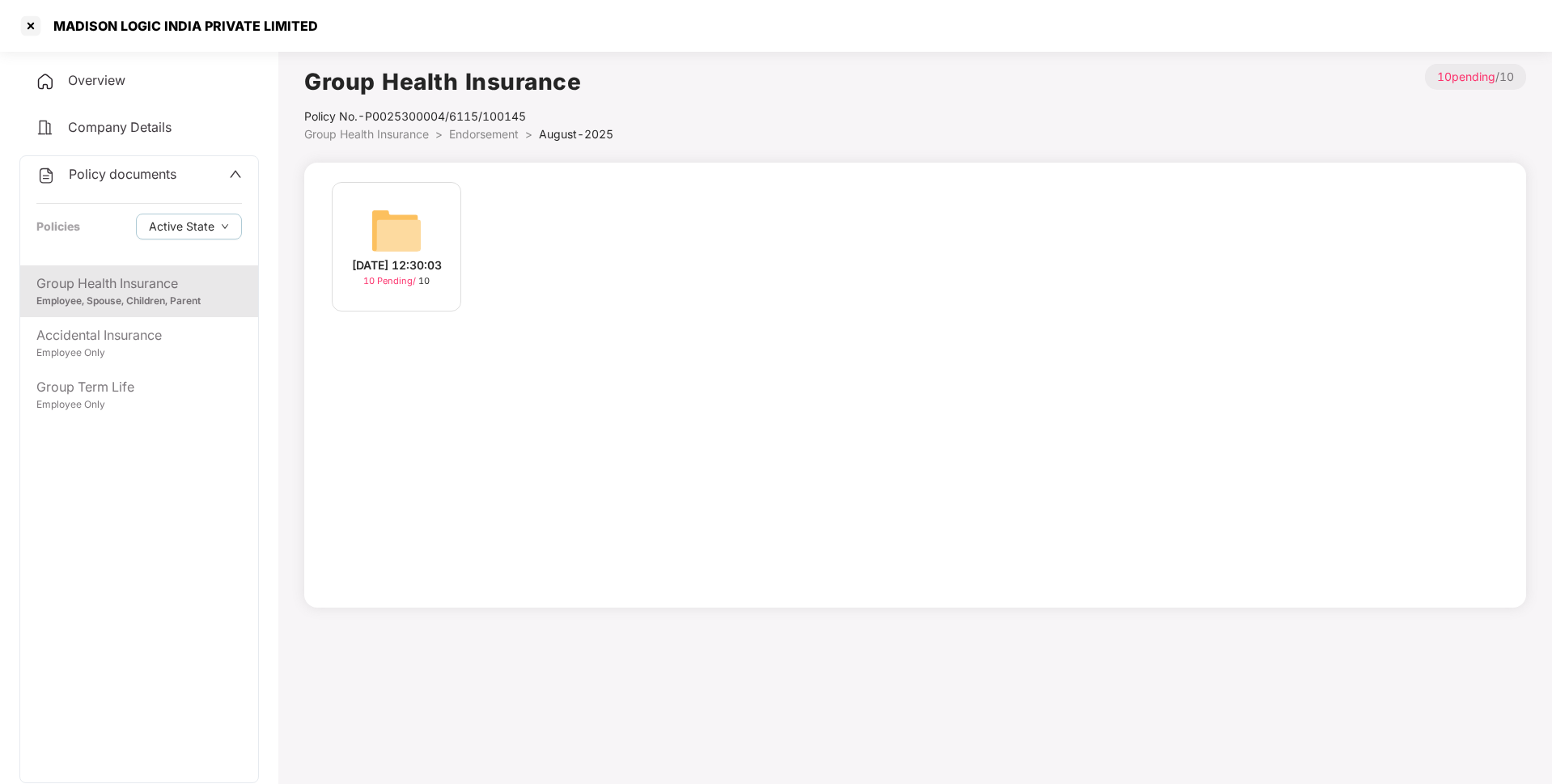
click at [412, 241] on img at bounding box center [396, 231] width 52 height 52
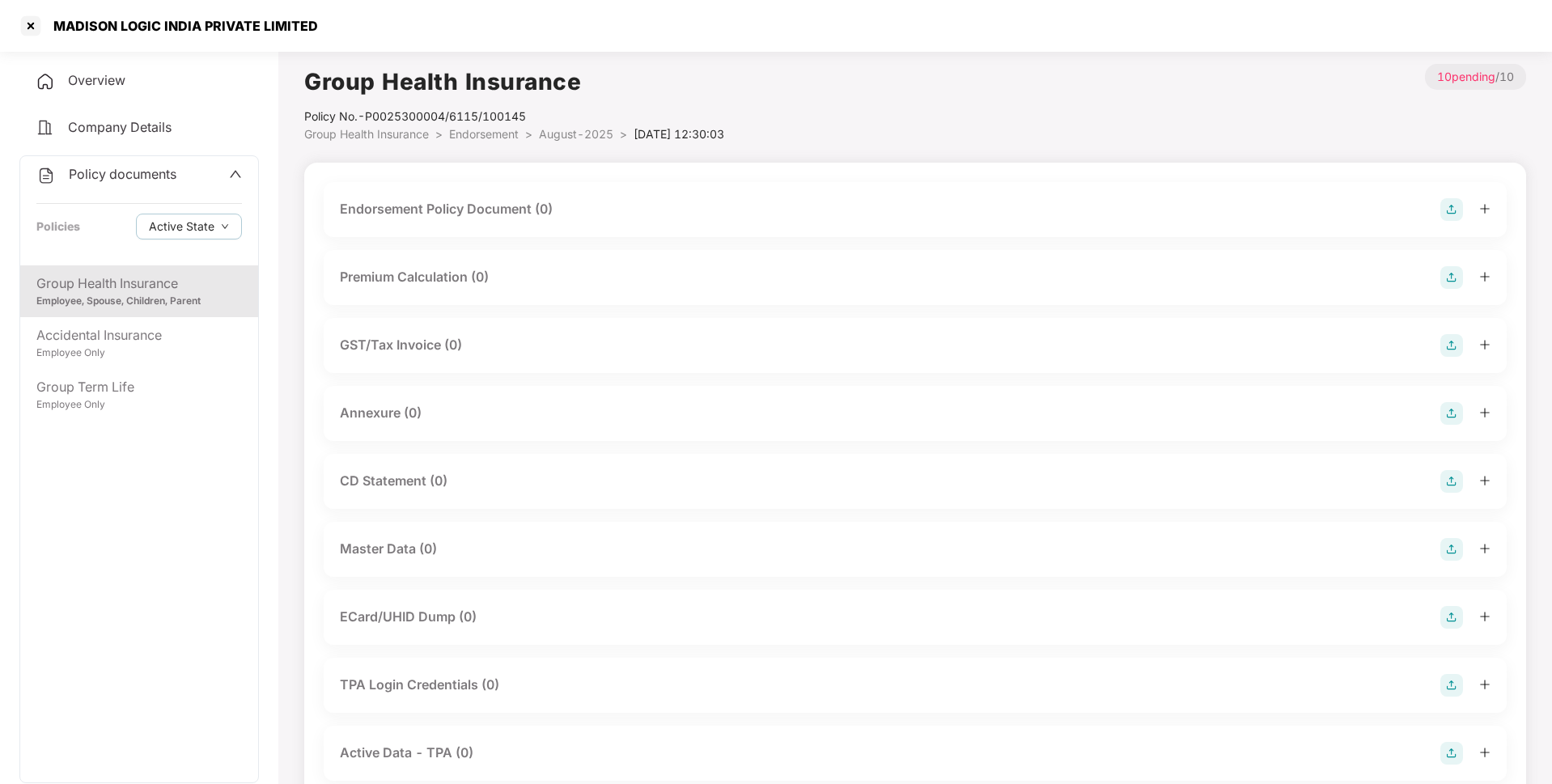
click at [574, 142] on li "August-2025 >" at bounding box center [586, 133] width 95 height 18
click at [570, 138] on span "August-2025" at bounding box center [576, 133] width 75 height 13
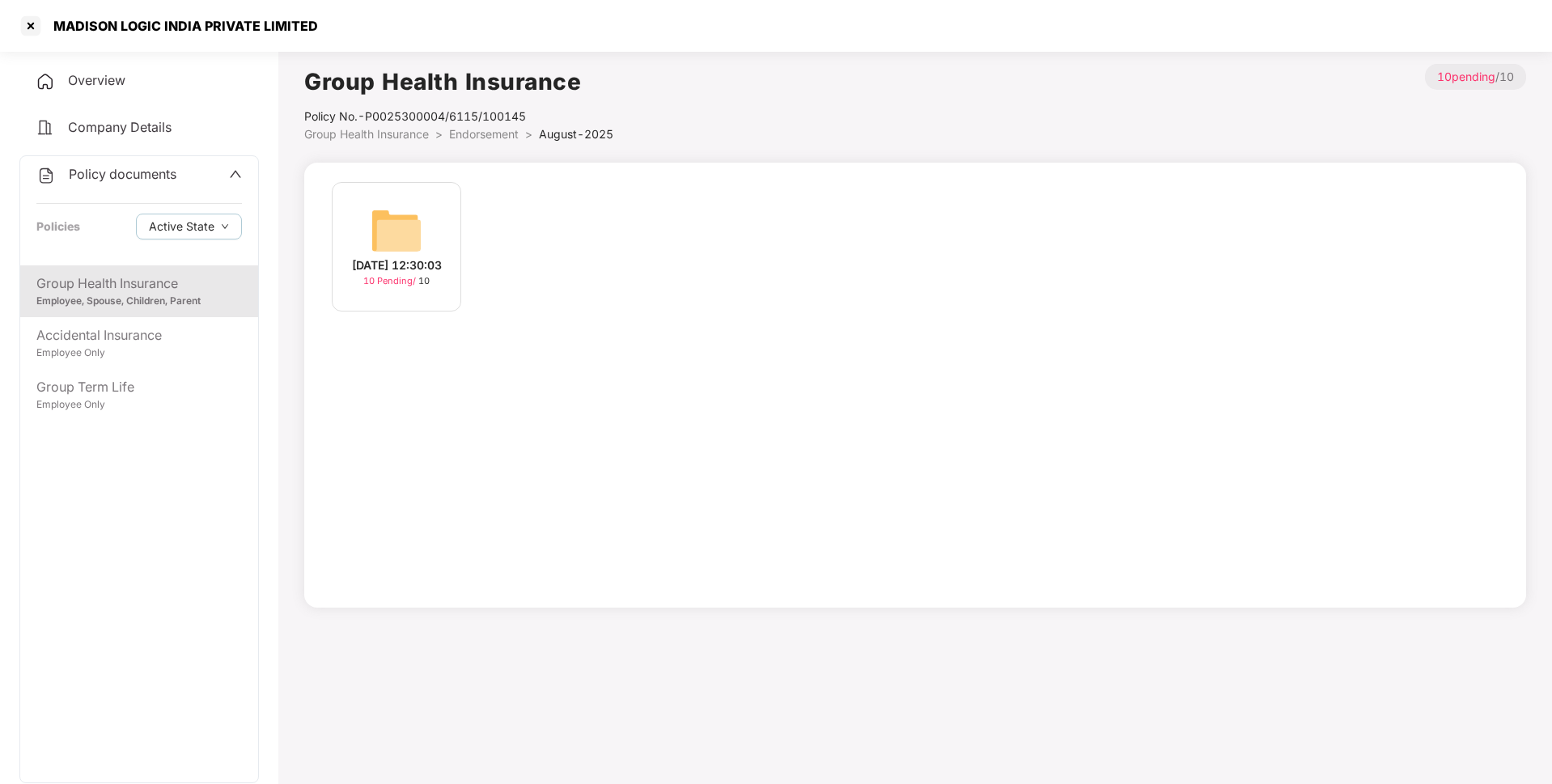
click at [495, 142] on li "Endorsement >" at bounding box center [494, 133] width 90 height 18
click at [480, 136] on span "Endorsement" at bounding box center [484, 133] width 70 height 13
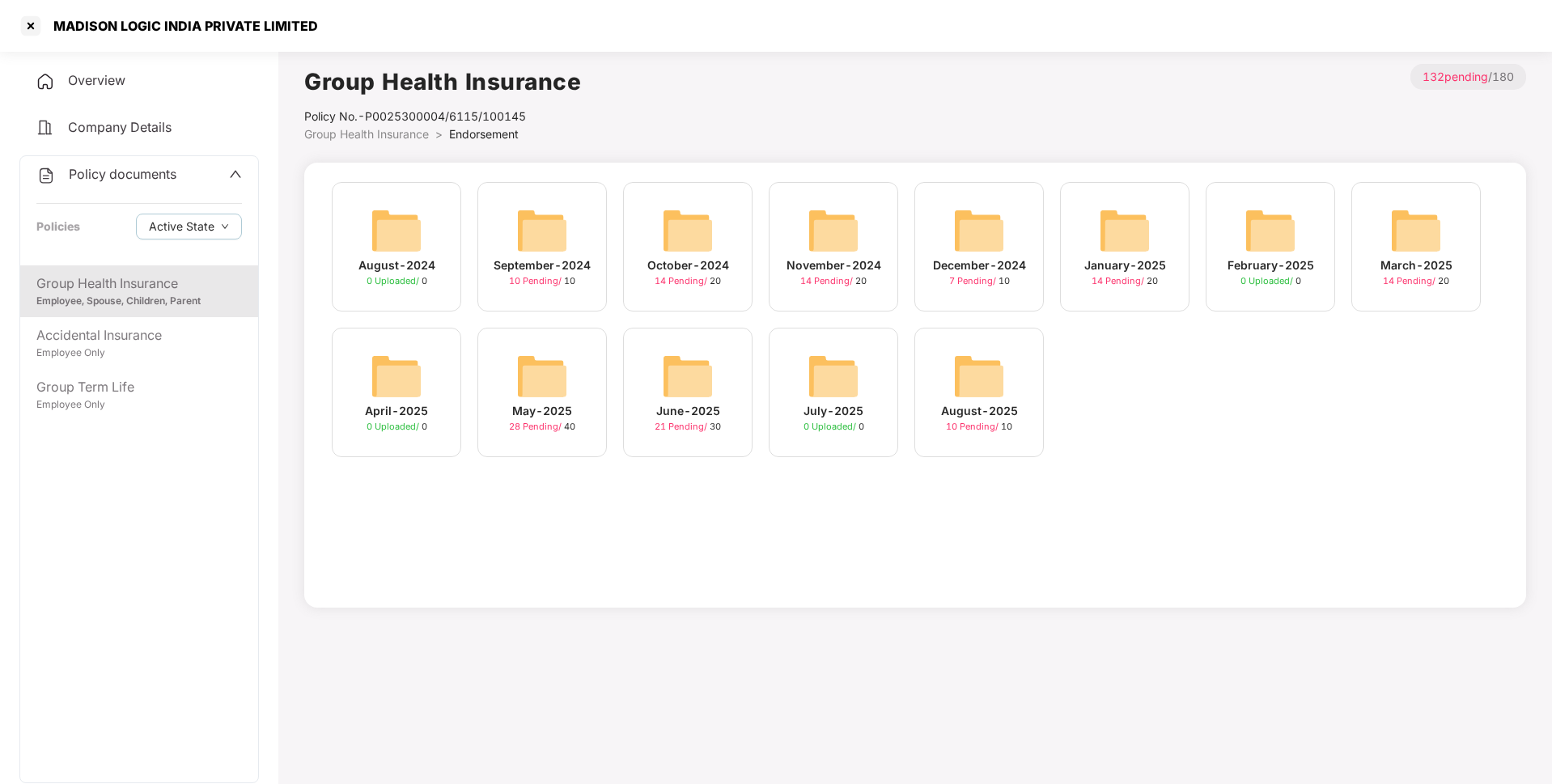
click at [827, 377] on img at bounding box center [834, 376] width 52 height 52
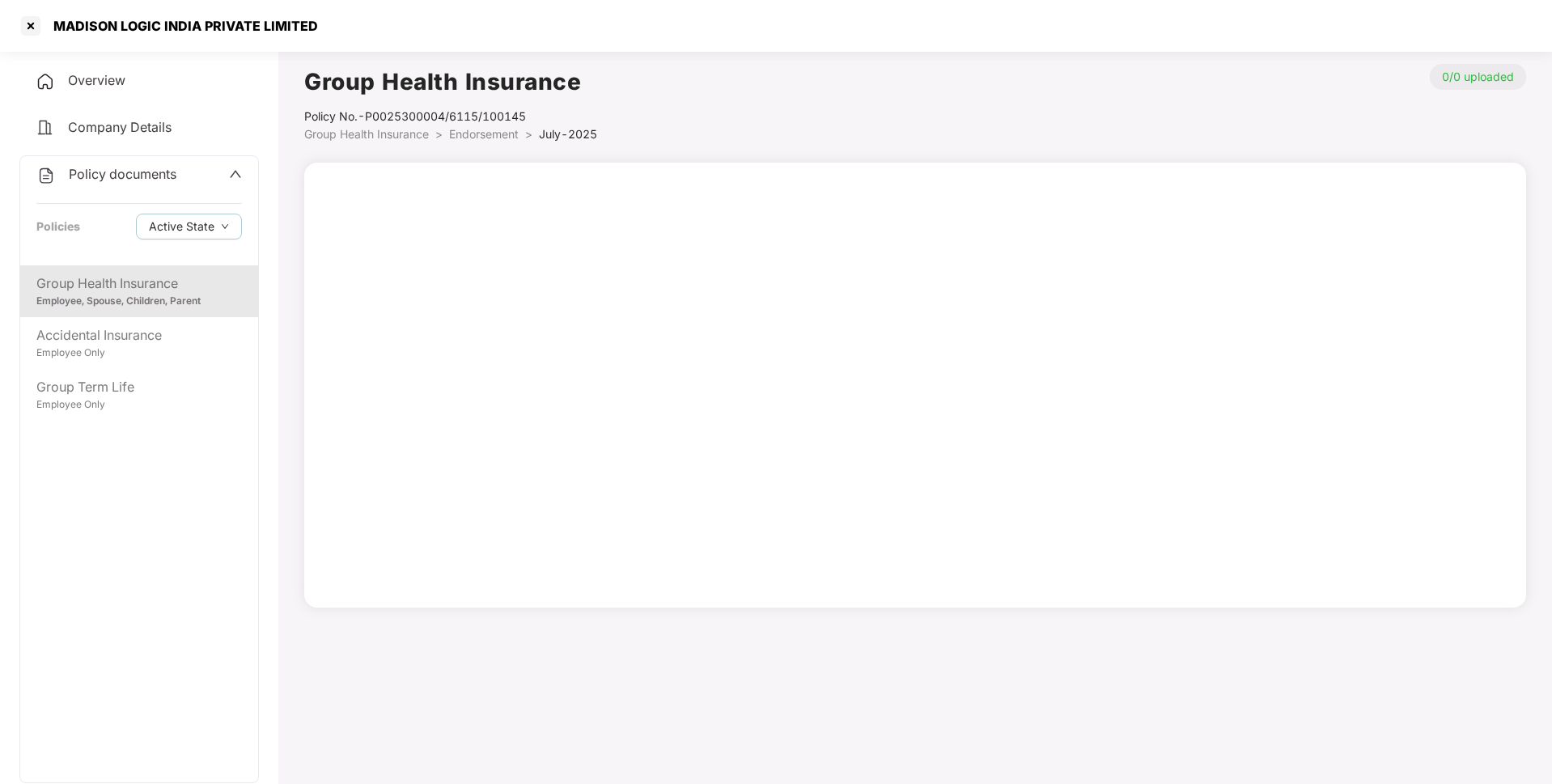
click at [474, 133] on span "Endorsement" at bounding box center [484, 133] width 70 height 13
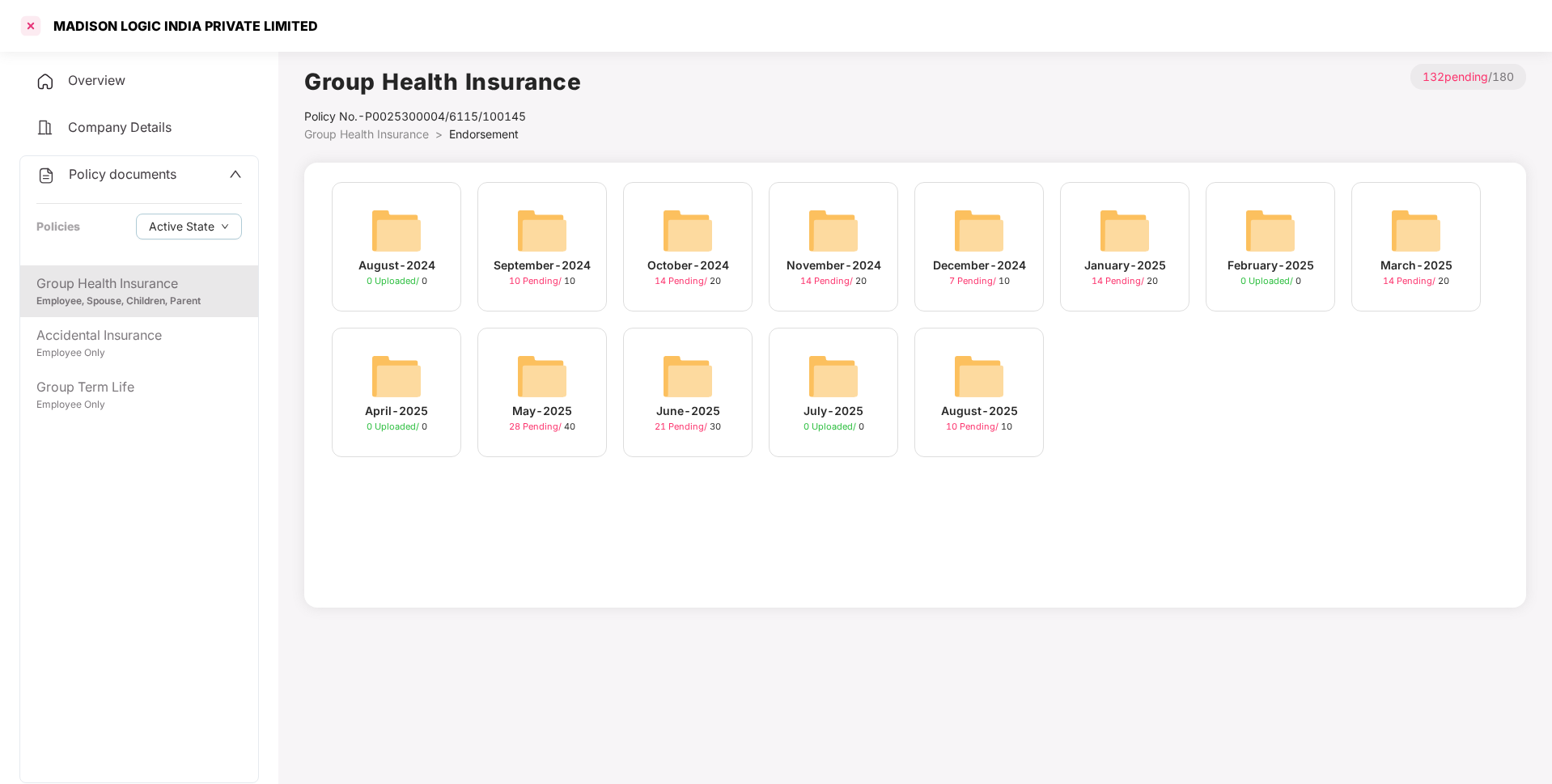
click at [30, 30] on div at bounding box center [30, 25] width 26 height 26
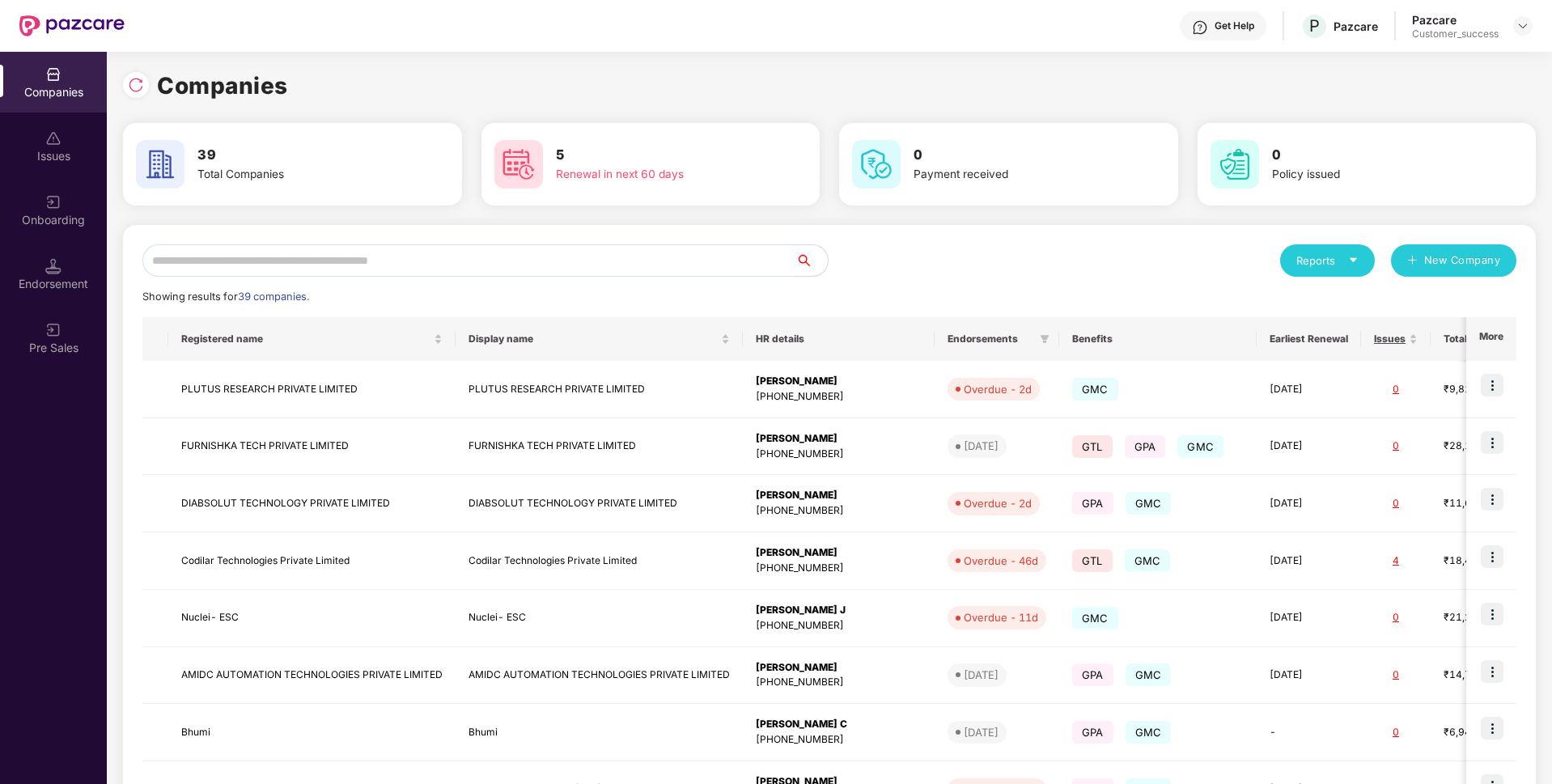
click at [456, 259] on input "text" at bounding box center [469, 260] width 653 height 33
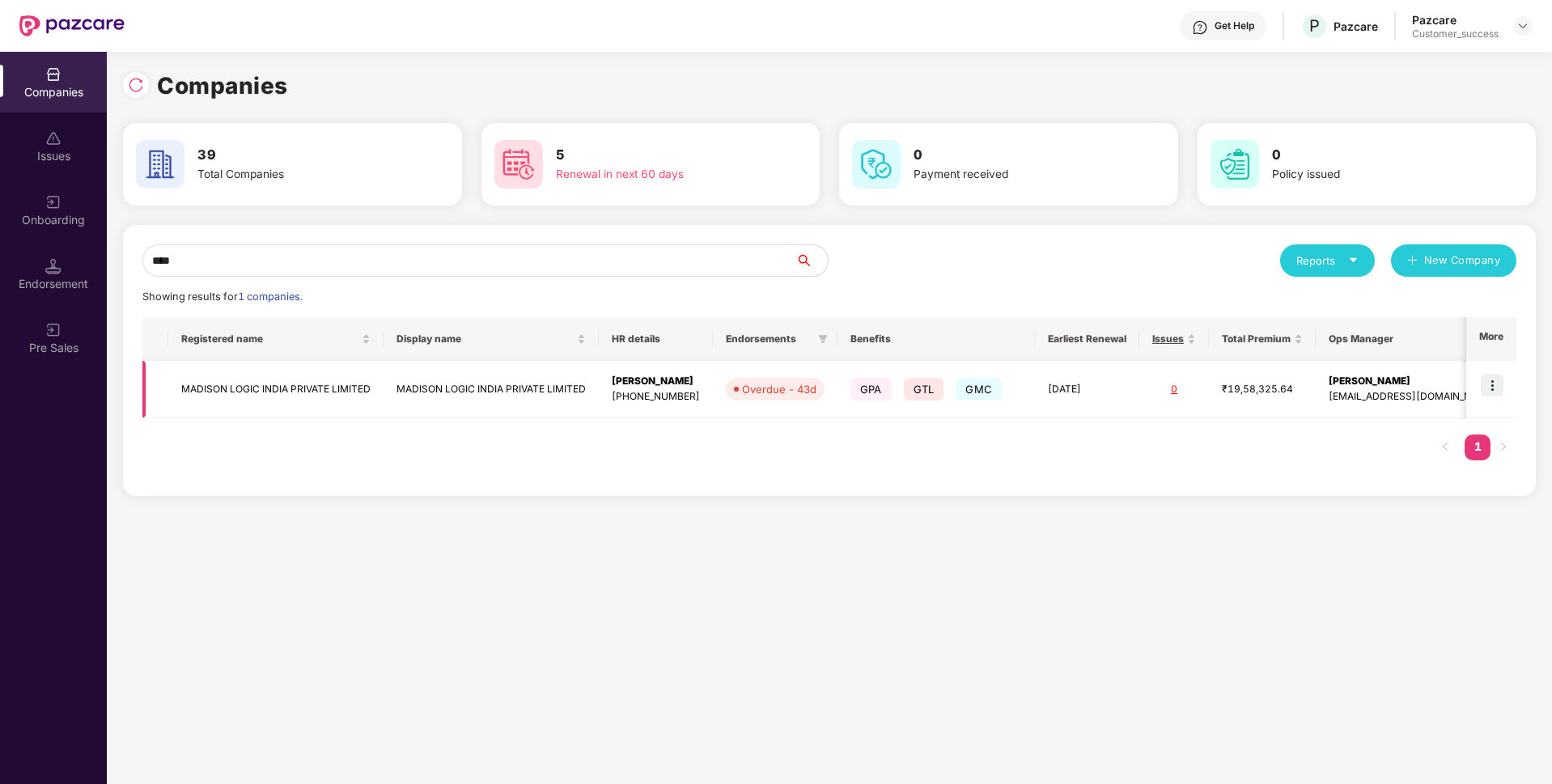
type input "****"
click at [1489, 372] on td at bounding box center [1492, 389] width 50 height 57
click at [1501, 387] on img at bounding box center [1492, 384] width 23 height 23
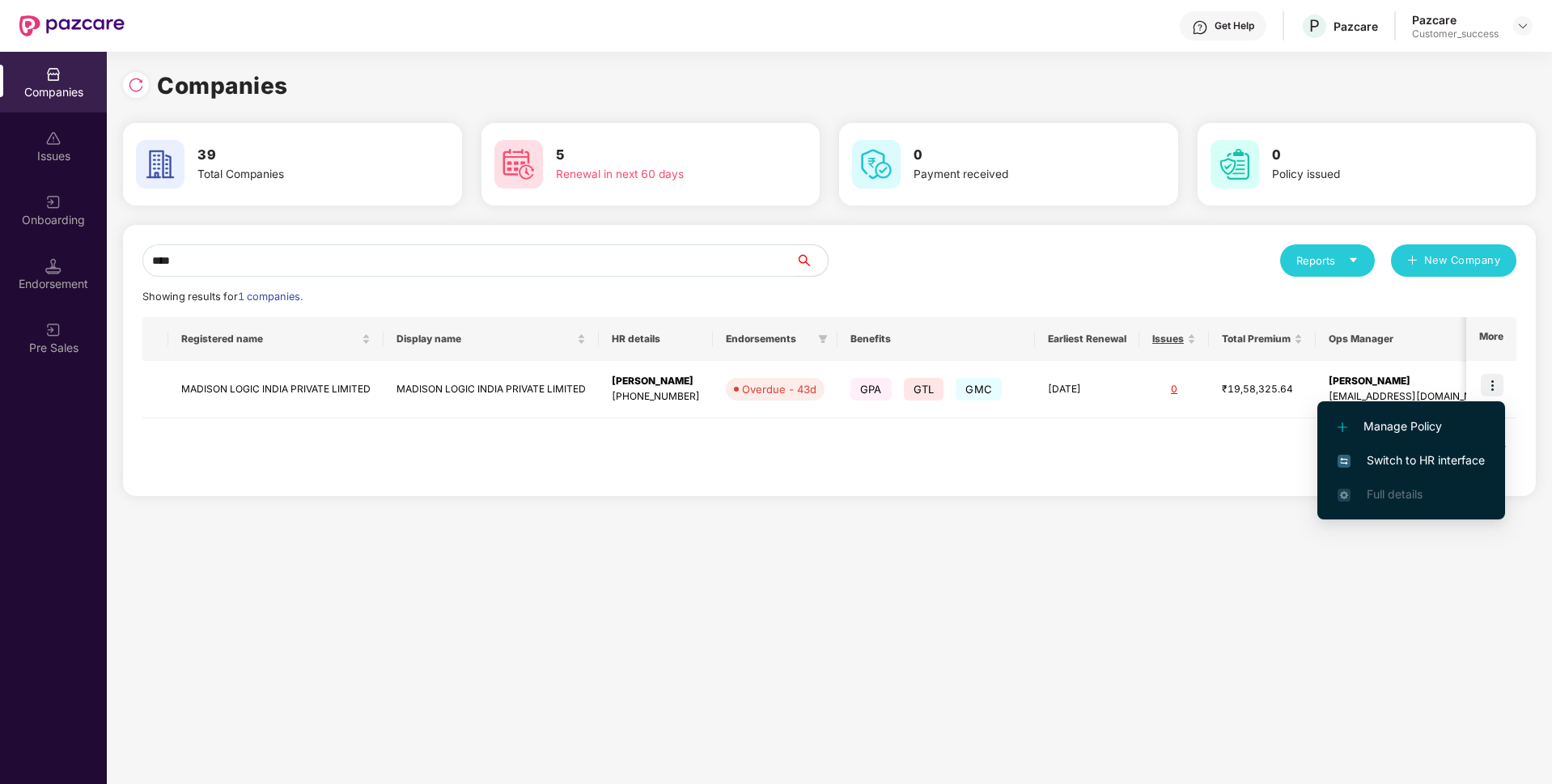
click at [1392, 453] on span "Switch to HR interface" at bounding box center [1411, 460] width 147 height 18
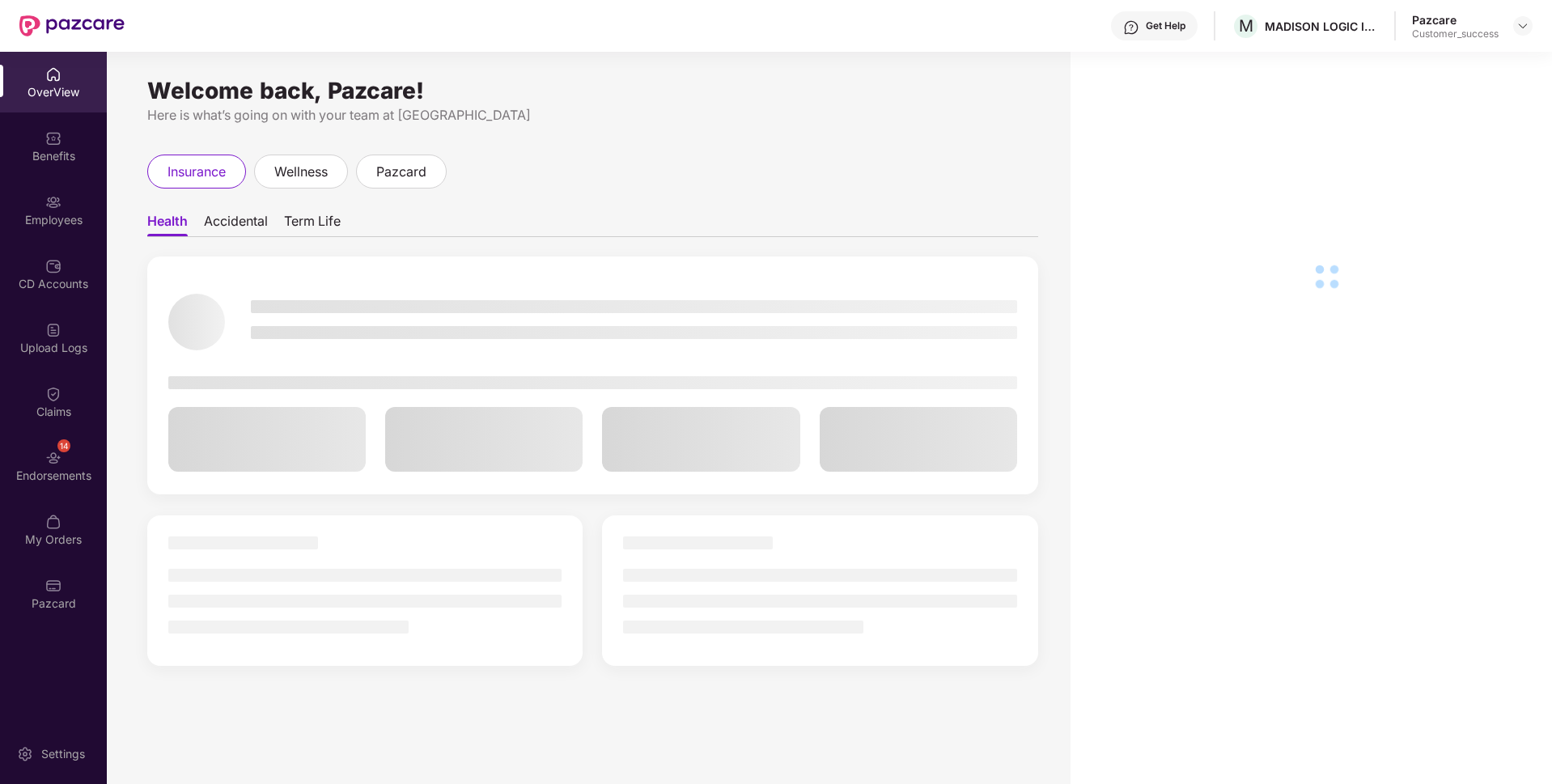
scroll to position [52, 0]
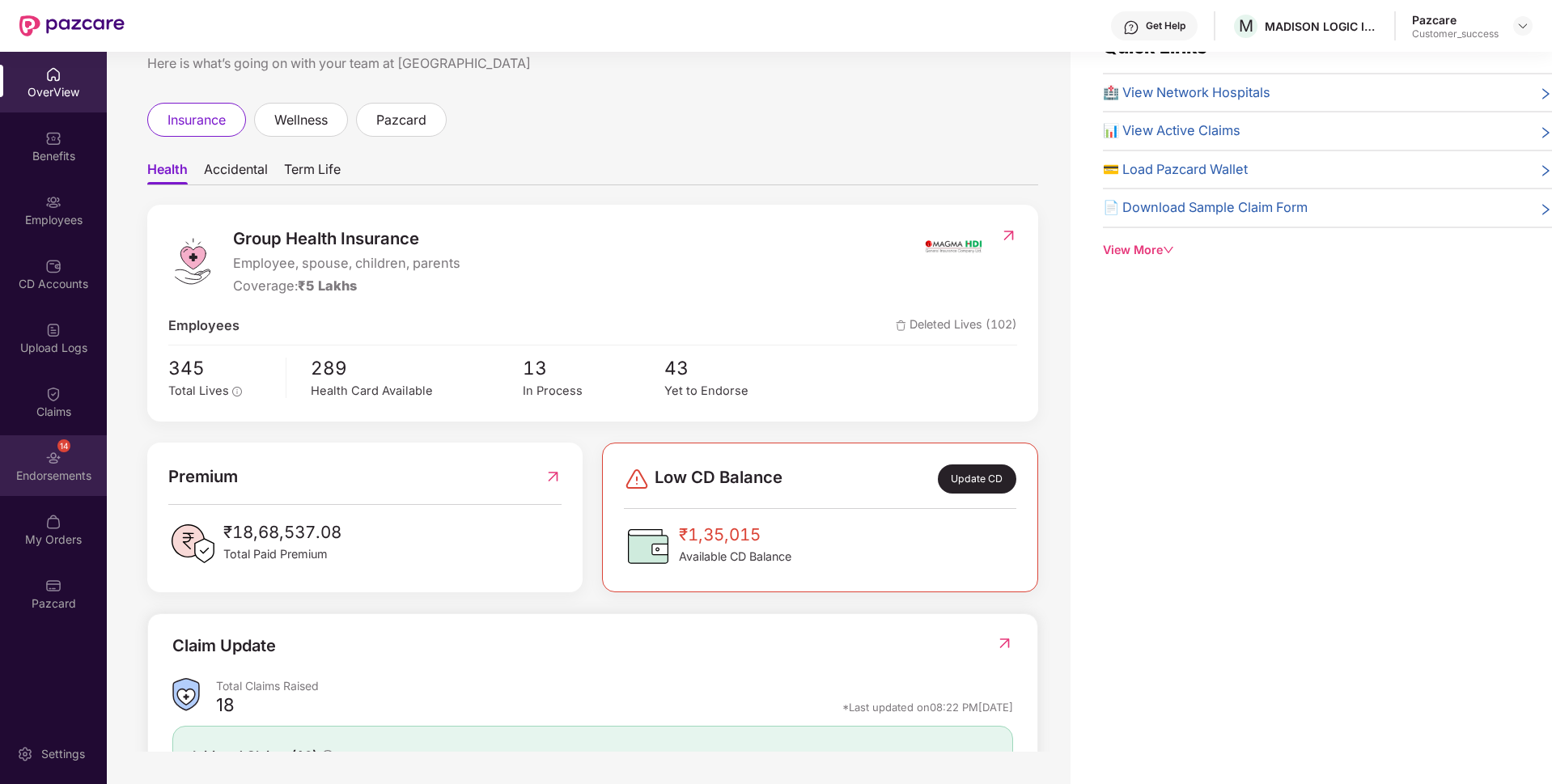
click at [18, 452] on div "14 Endorsements" at bounding box center [53, 465] width 107 height 60
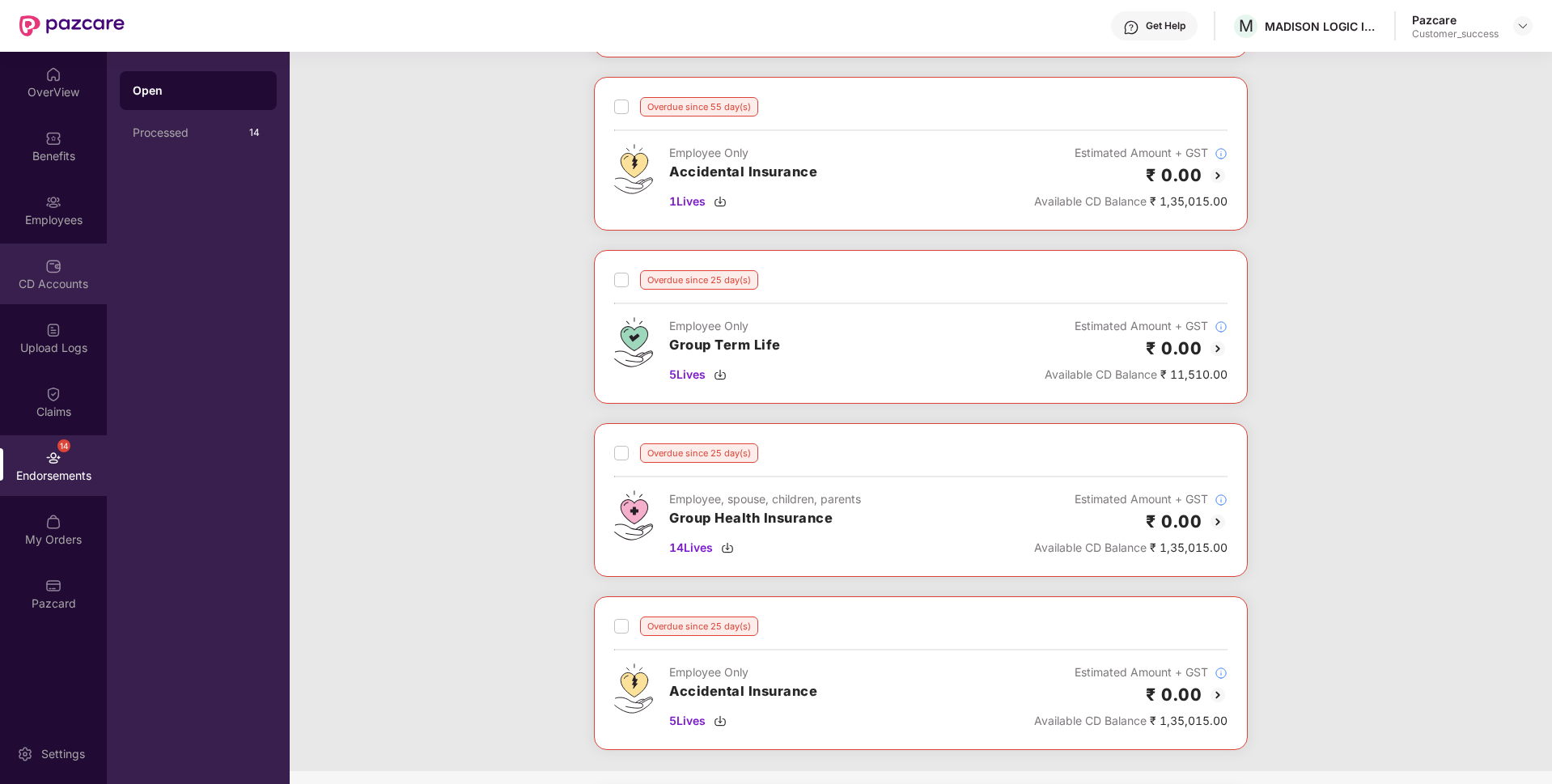
scroll to position [356, 0]
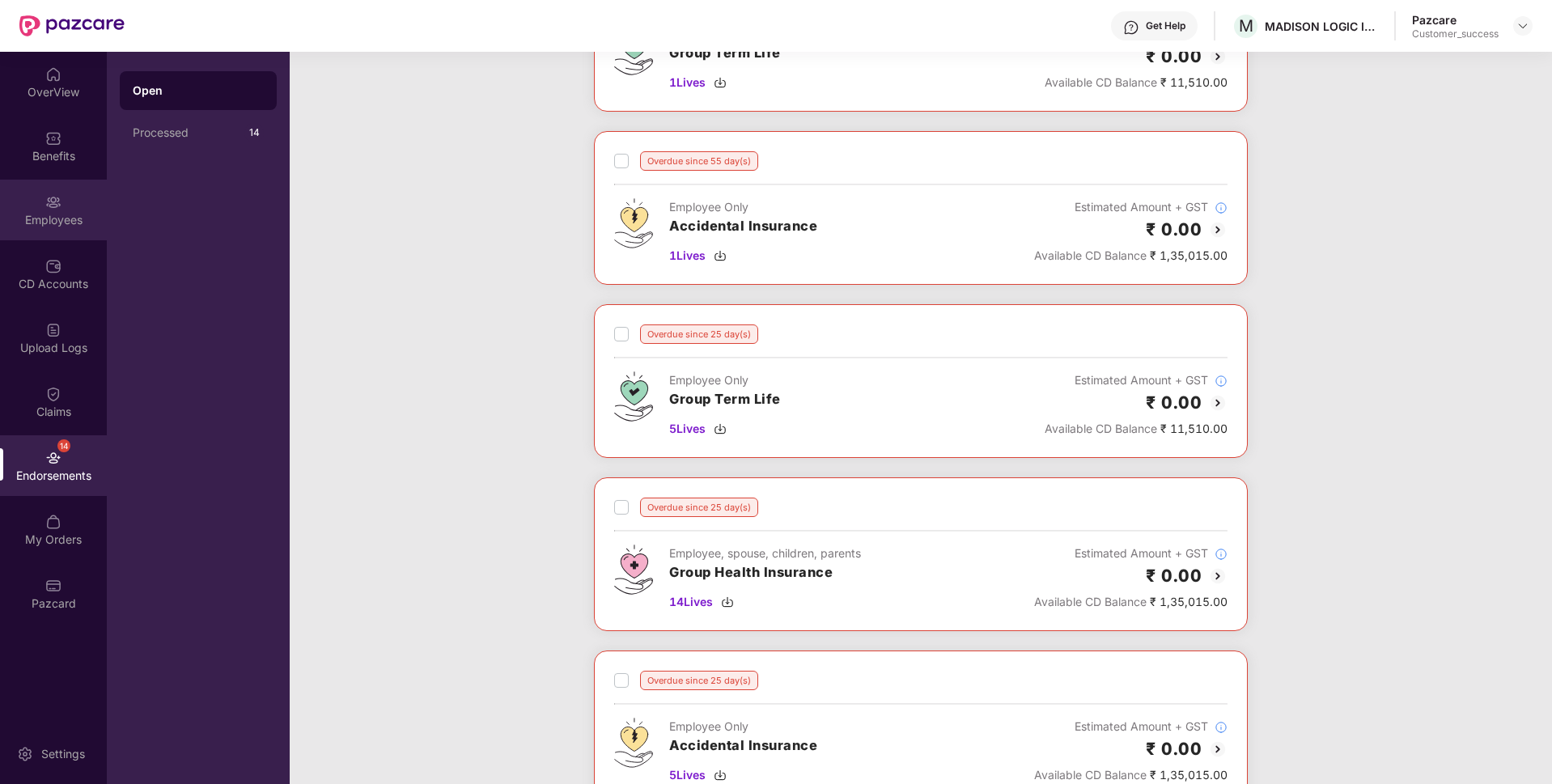
click at [32, 201] on div "Employees" at bounding box center [53, 210] width 107 height 60
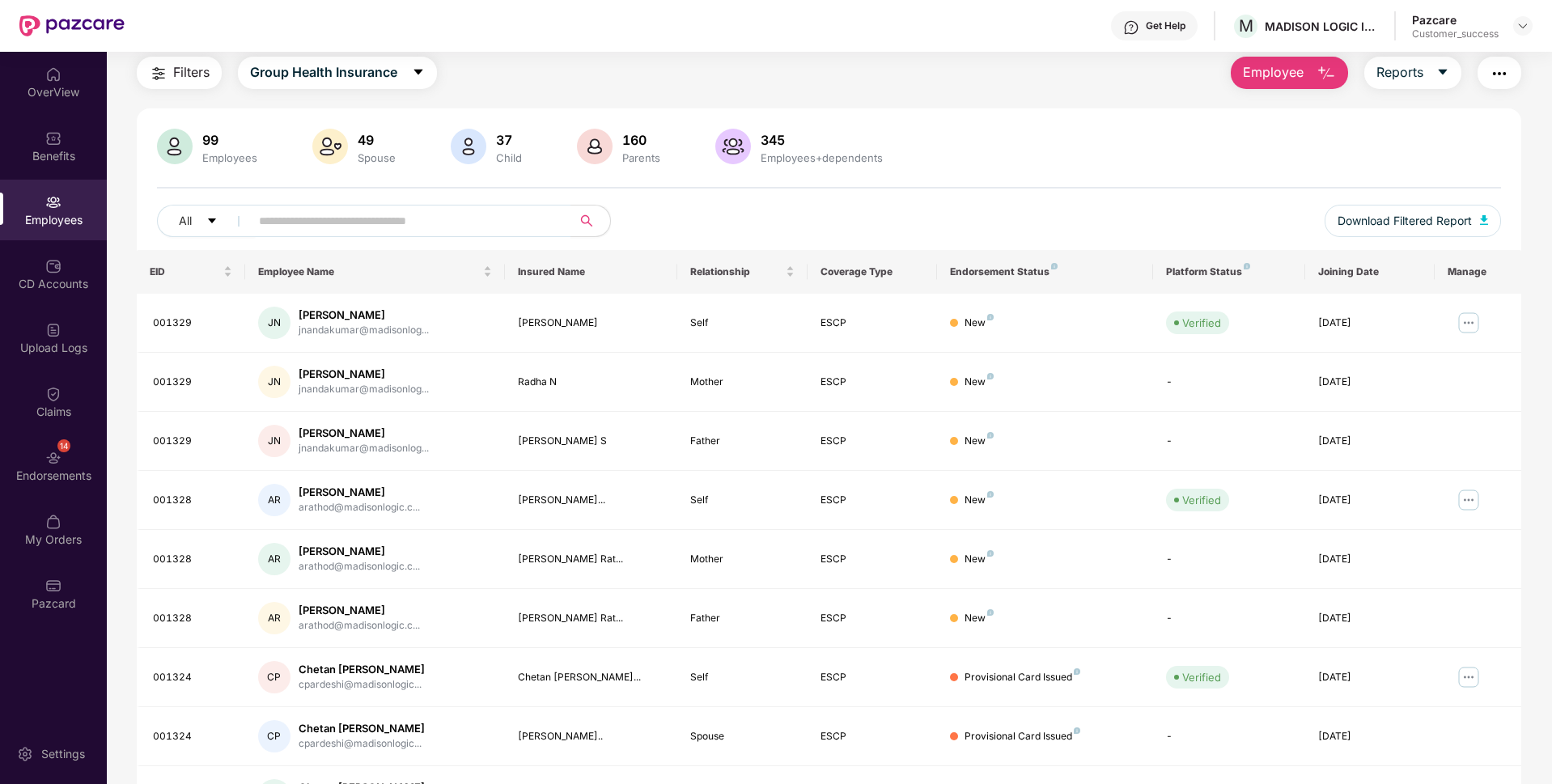
scroll to position [210, 0]
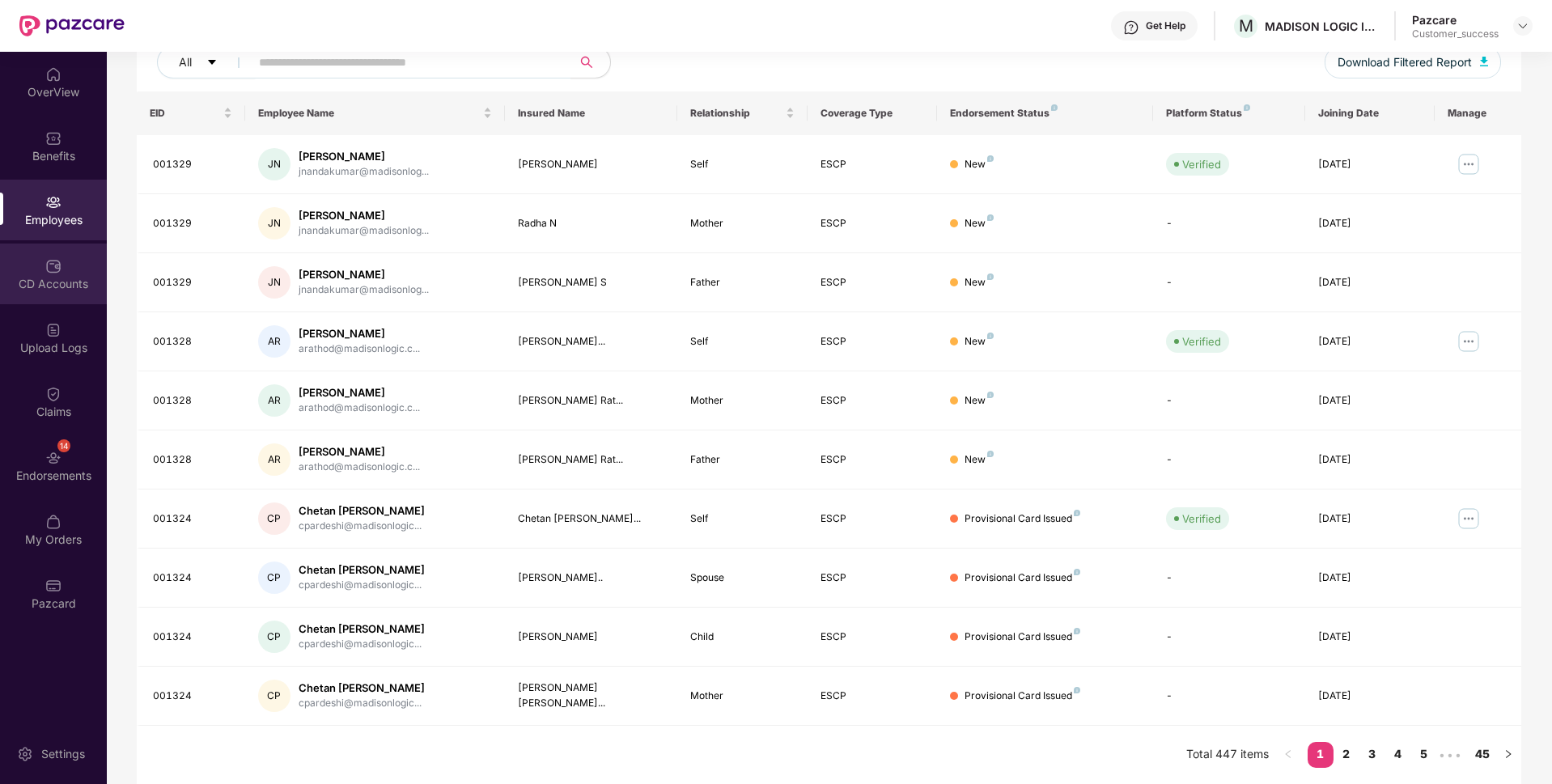
click at [24, 290] on div "CD Accounts" at bounding box center [53, 283] width 107 height 16
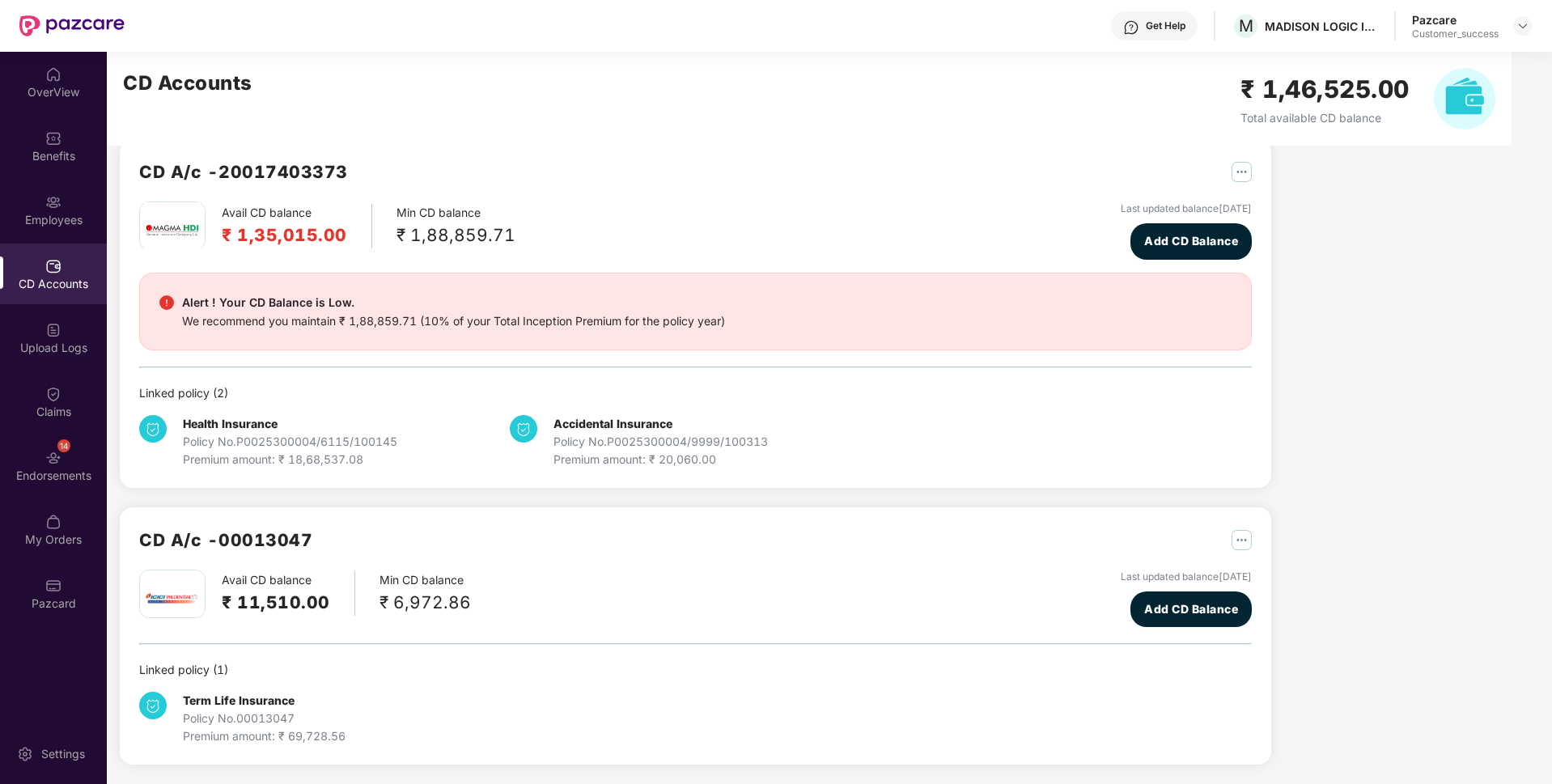
scroll to position [27, 0]
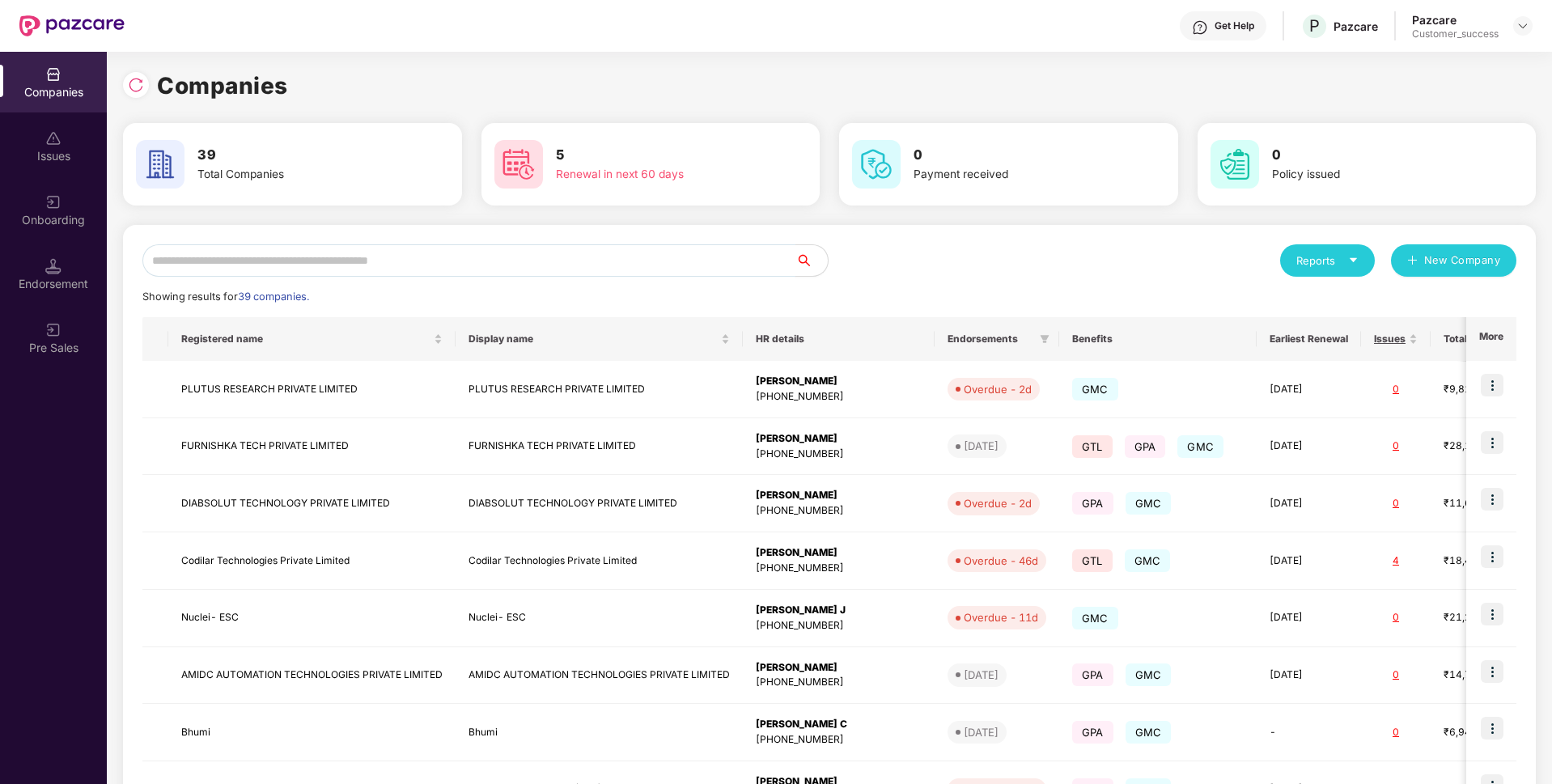
click at [384, 259] on input "text" at bounding box center [469, 260] width 653 height 33
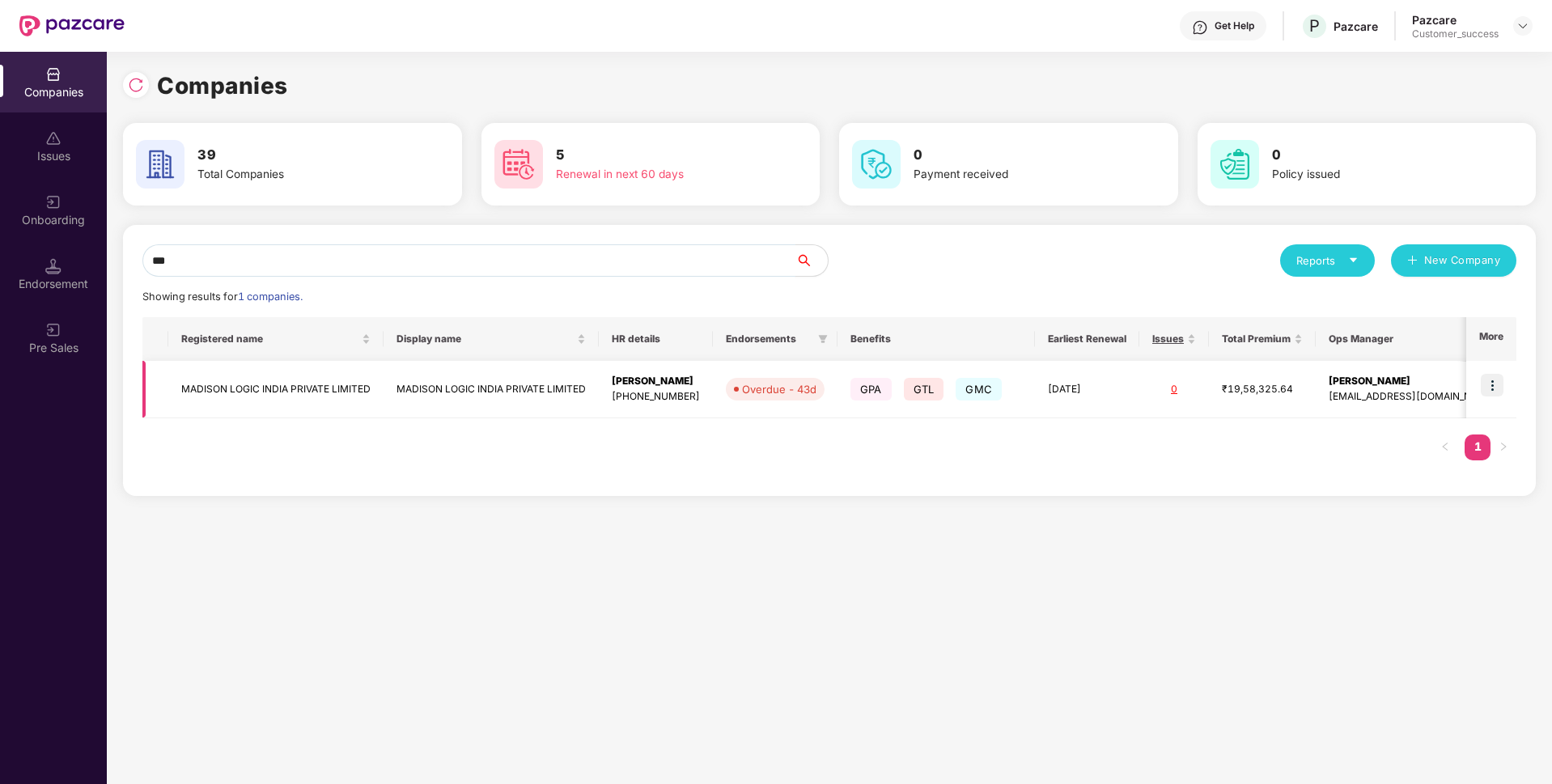
type input "***"
click at [201, 402] on td "MADISON LOGIC INDIA PRIVATE LIMITED" at bounding box center [275, 389] width 215 height 57
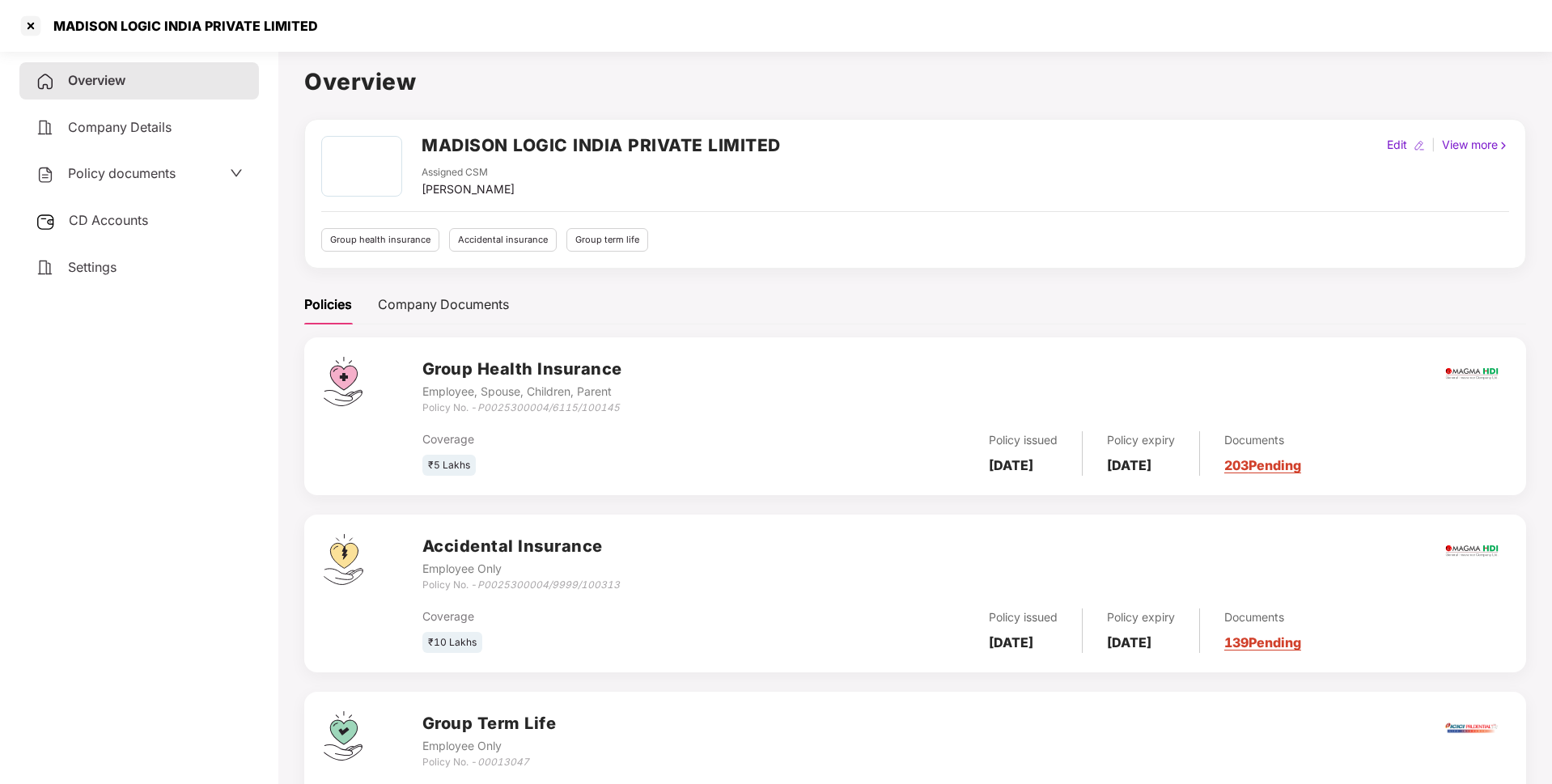
click at [108, 228] on div "CD Accounts" at bounding box center [139, 221] width 239 height 37
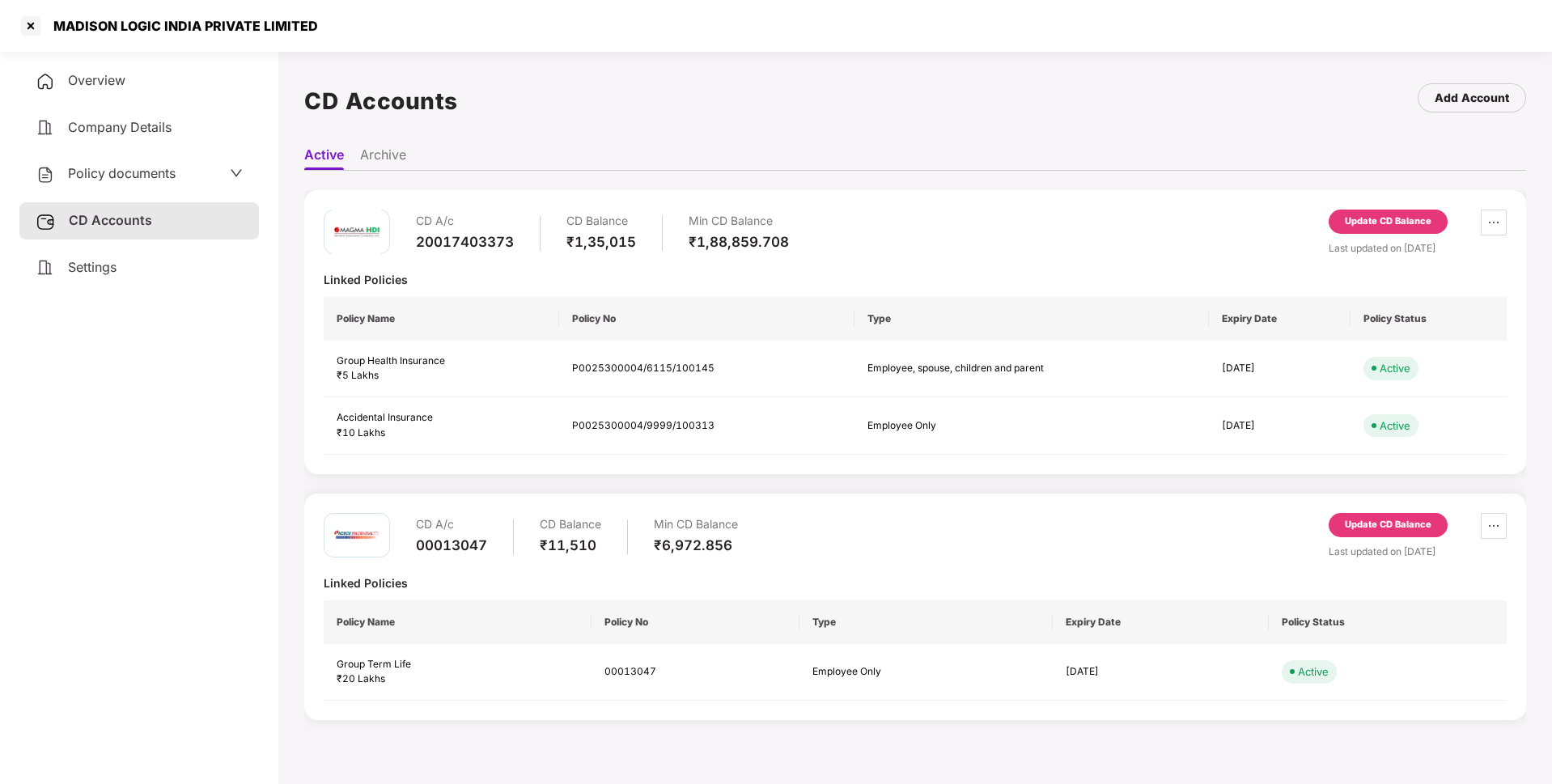
click at [1376, 213] on div "Update CD Balance" at bounding box center [1388, 222] width 119 height 24
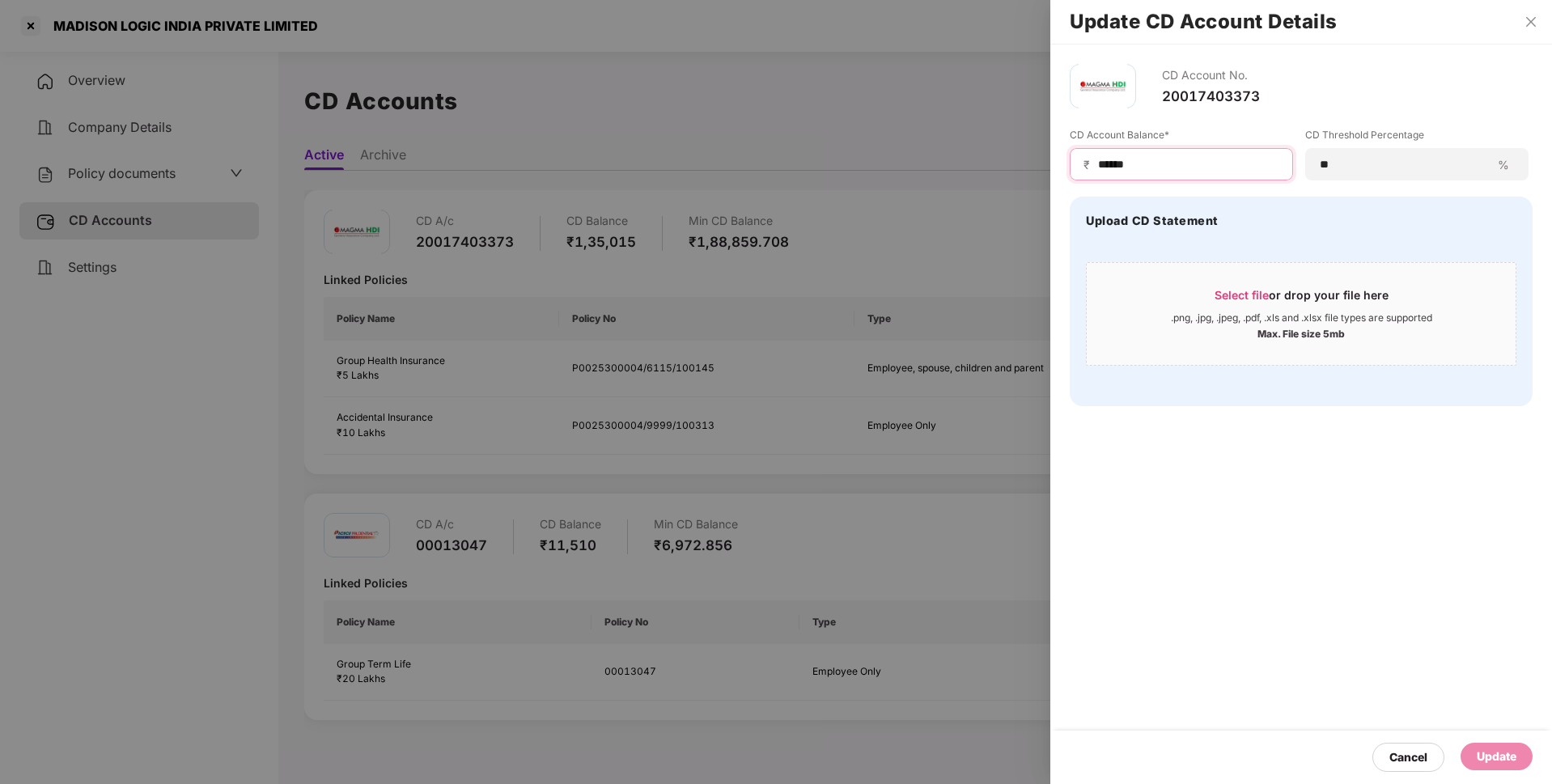
click at [1134, 163] on input "******" at bounding box center [1188, 165] width 183 height 17
type input "******"
click at [1479, 760] on div "Update" at bounding box center [1496, 755] width 39 height 18
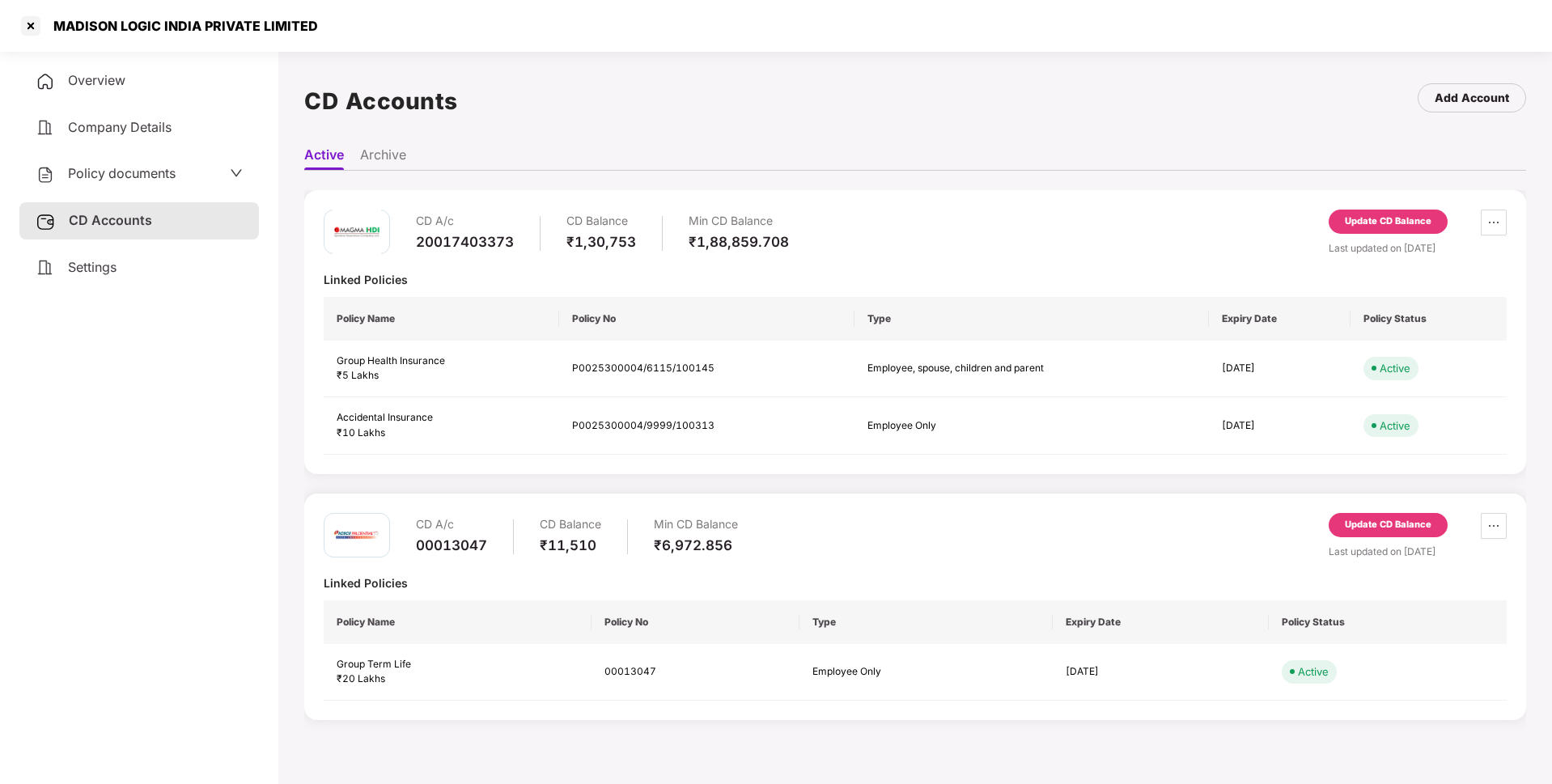
scroll to position [44, 0]
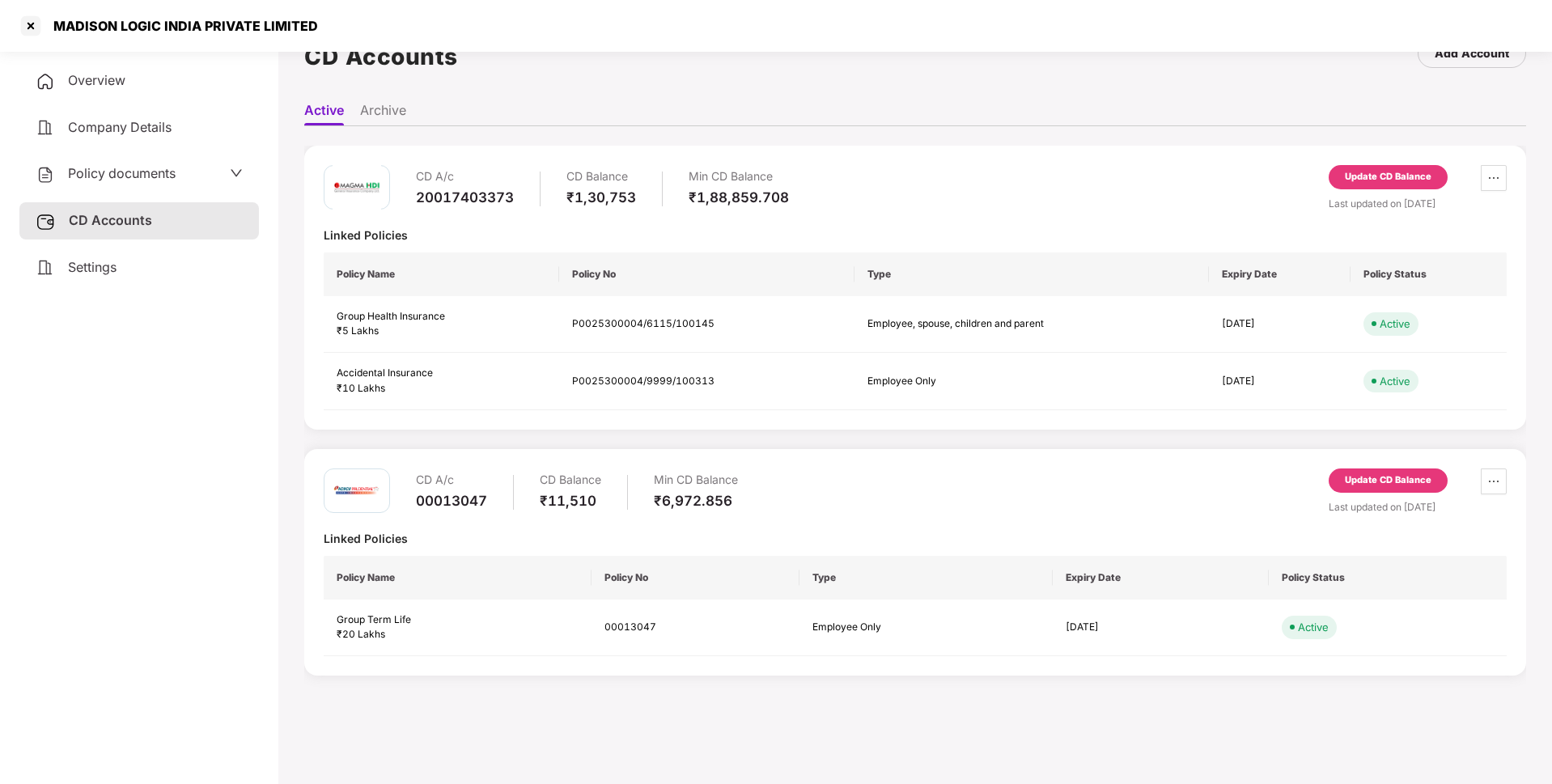
click at [1355, 465] on div "CD A/c 00013047 CD Balance ₹11,510 Min CD Balance ₹6,972.856 Update CD Balance …" at bounding box center [915, 562] width 1222 height 227
click at [1366, 476] on div "Update CD Balance" at bounding box center [1387, 480] width 87 height 14
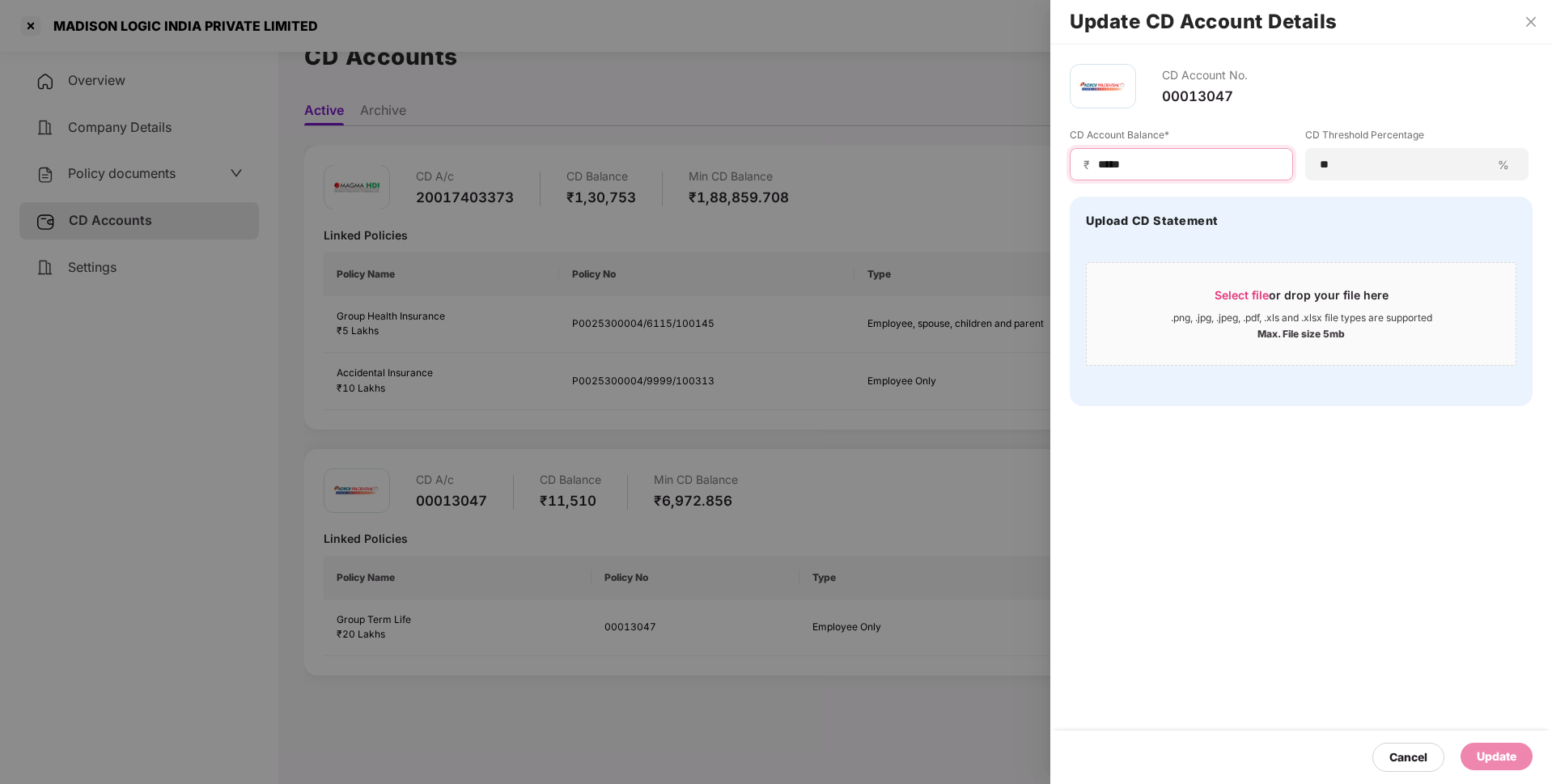
click at [1136, 170] on input "*****" at bounding box center [1188, 165] width 183 height 17
type input "*****"
click at [1491, 763] on div "Update" at bounding box center [1496, 755] width 39 height 18
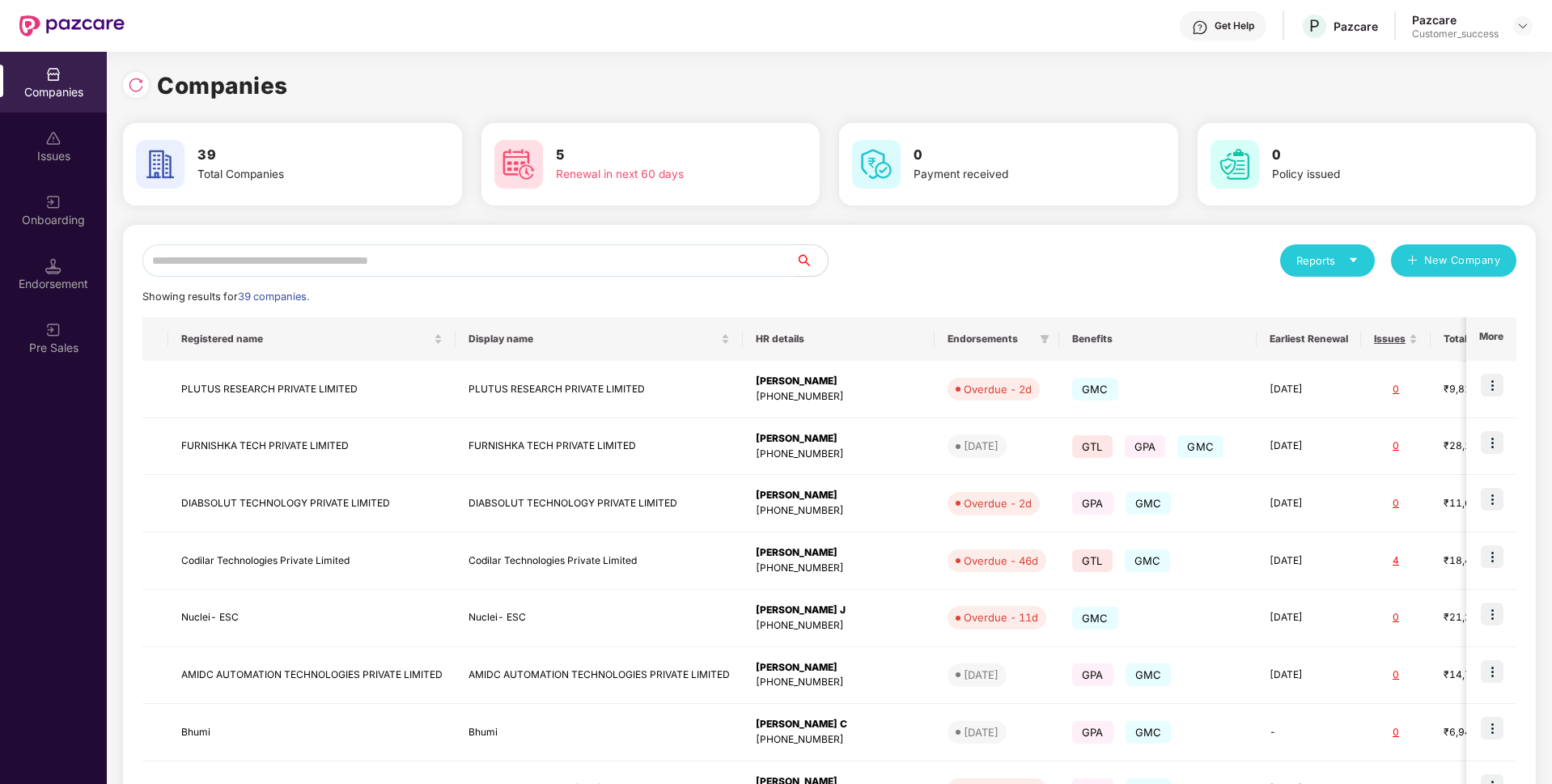
click at [509, 251] on input "text" at bounding box center [469, 260] width 653 height 33
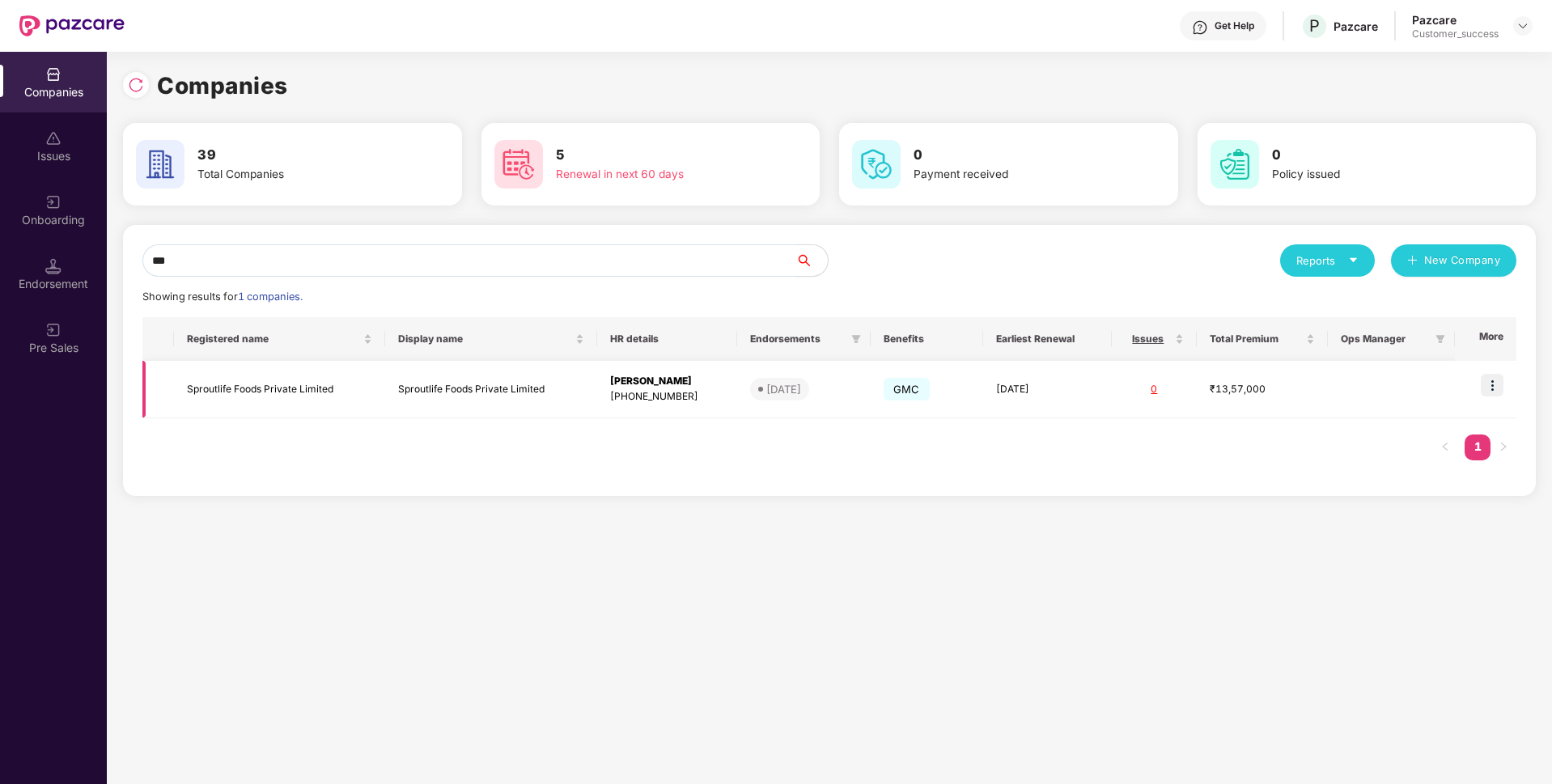
type input "***"
click at [206, 381] on td "Sproutlife Foods Private Limited" at bounding box center [279, 389] width 211 height 57
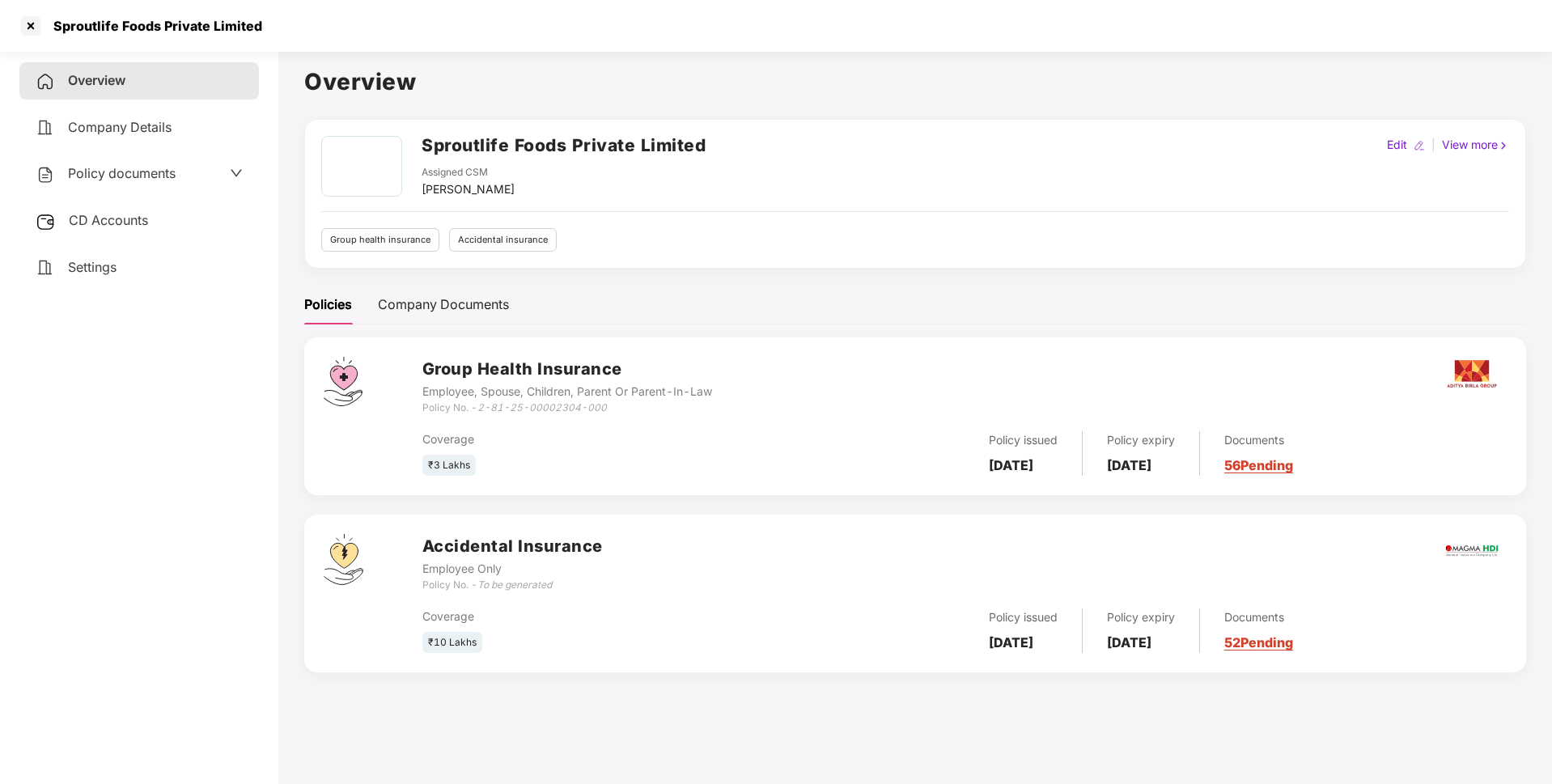
click at [194, 23] on div "Sproutlife Foods Private Limited" at bounding box center [153, 25] width 218 height 16
copy div "Sproutlife Foods Private Limited"
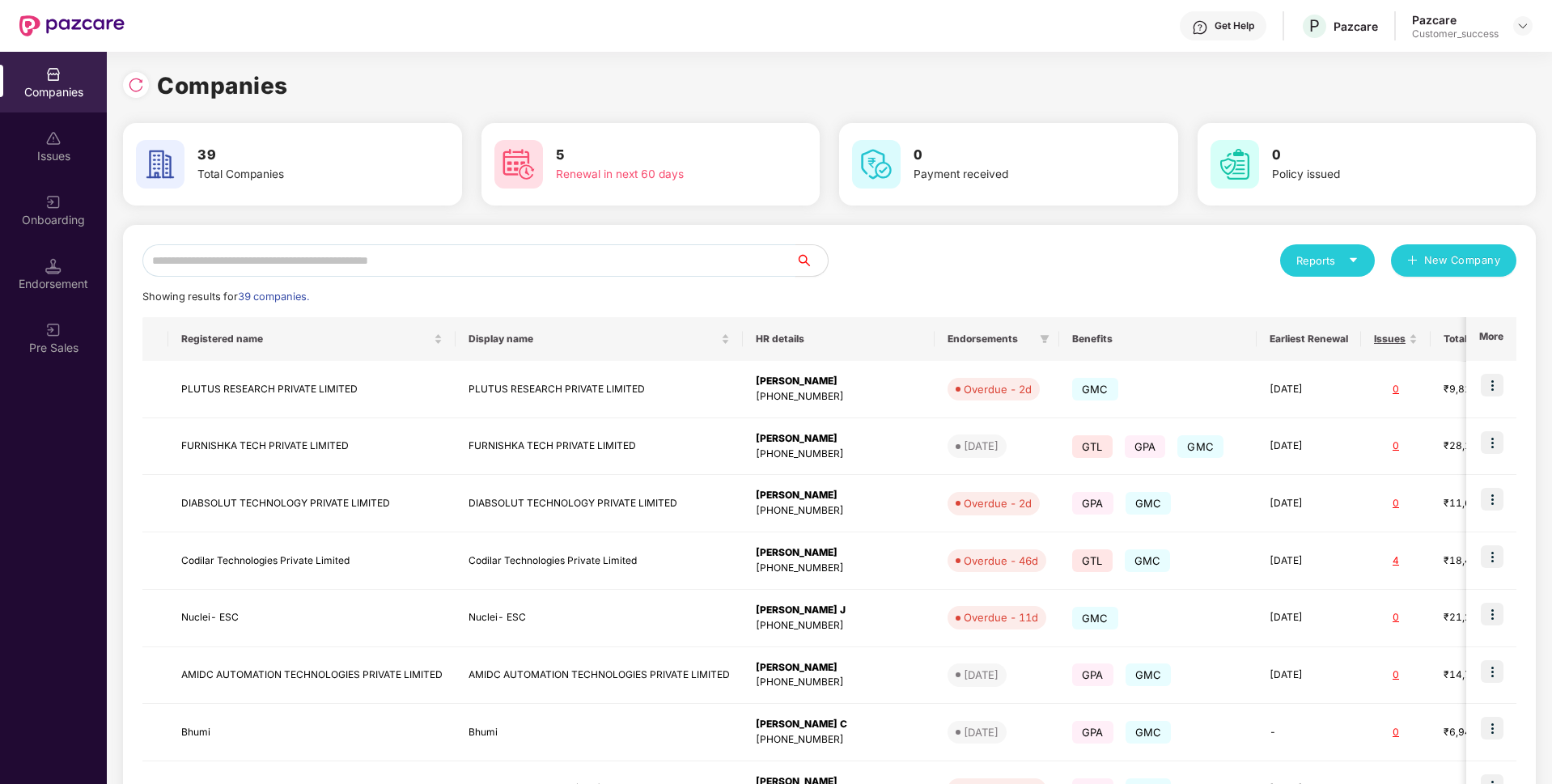
click at [491, 256] on input "text" at bounding box center [469, 260] width 653 height 33
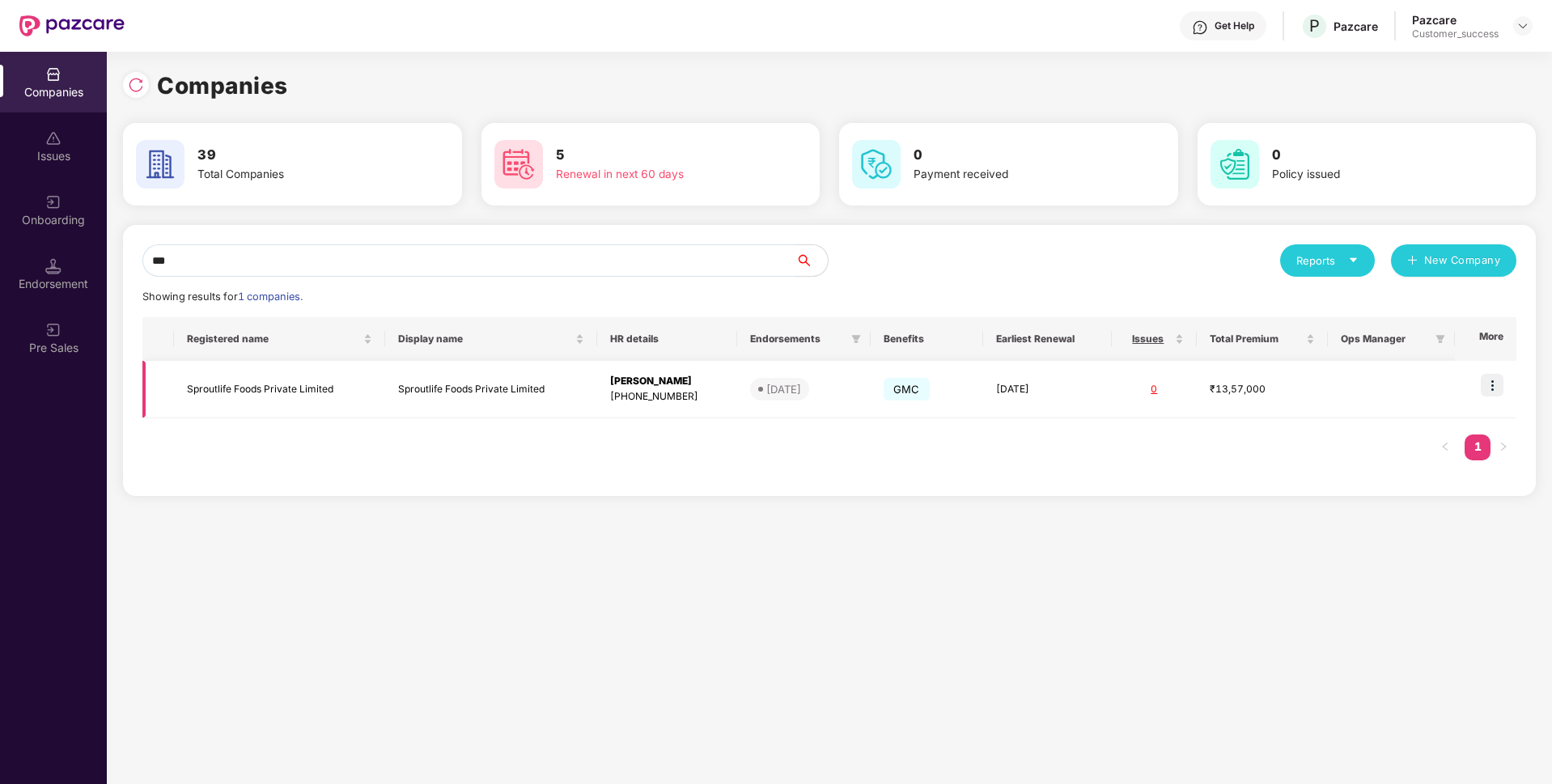
type input "***"
click at [1496, 389] on img at bounding box center [1492, 384] width 23 height 23
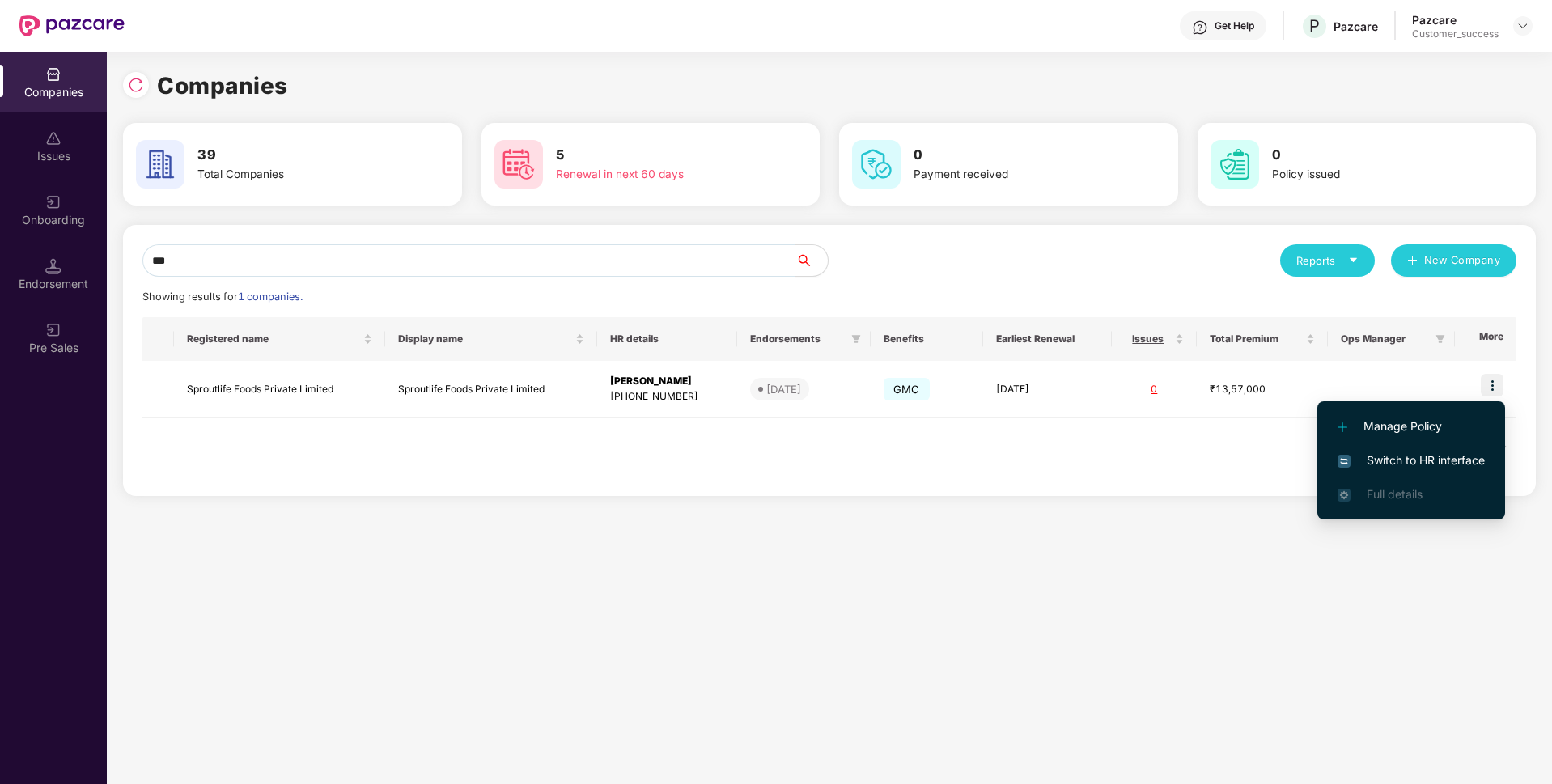
click at [1377, 452] on span "Switch to HR interface" at bounding box center [1411, 460] width 147 height 18
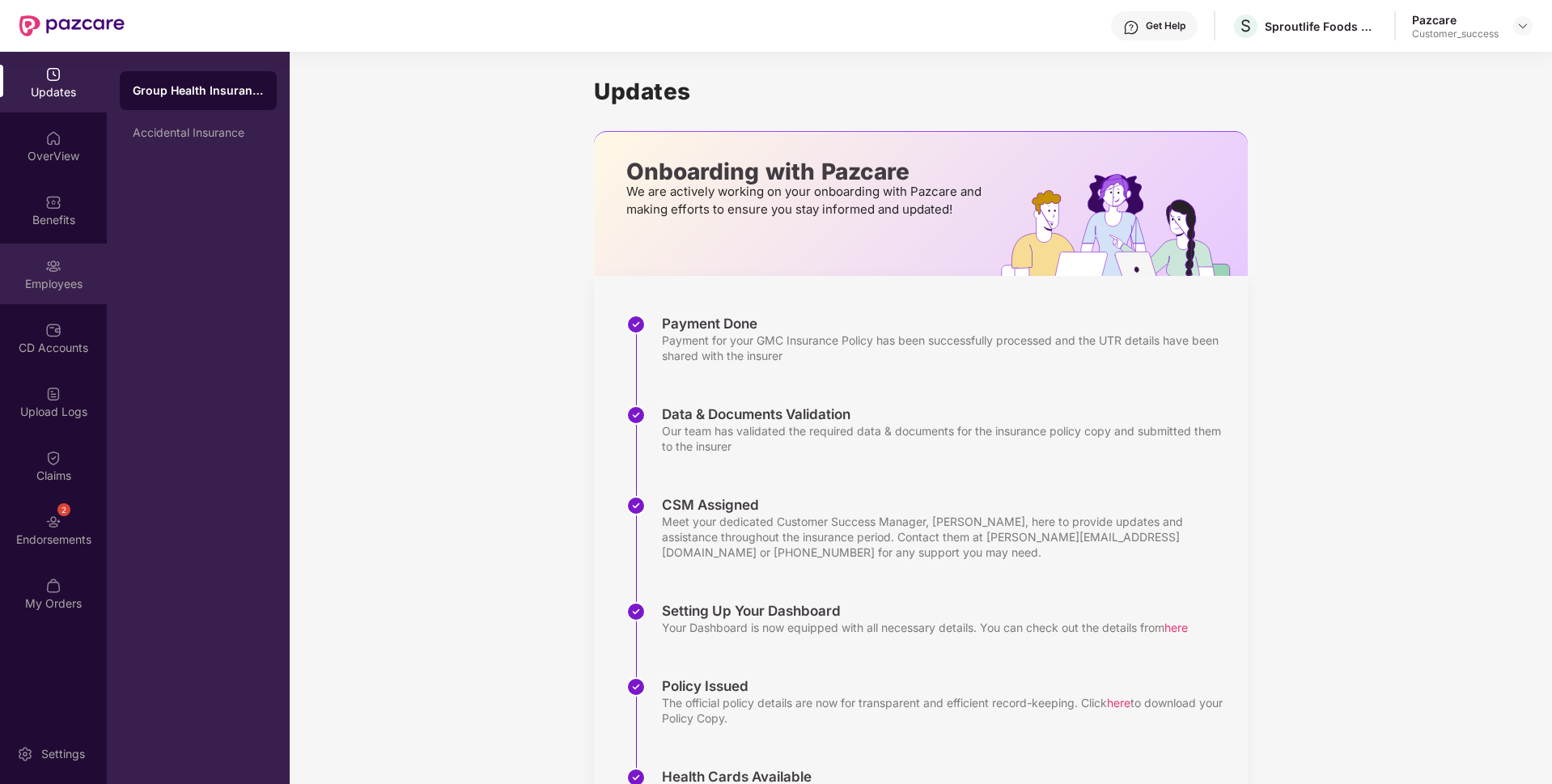
click at [0, 278] on div "Employees" at bounding box center [53, 284] width 107 height 16
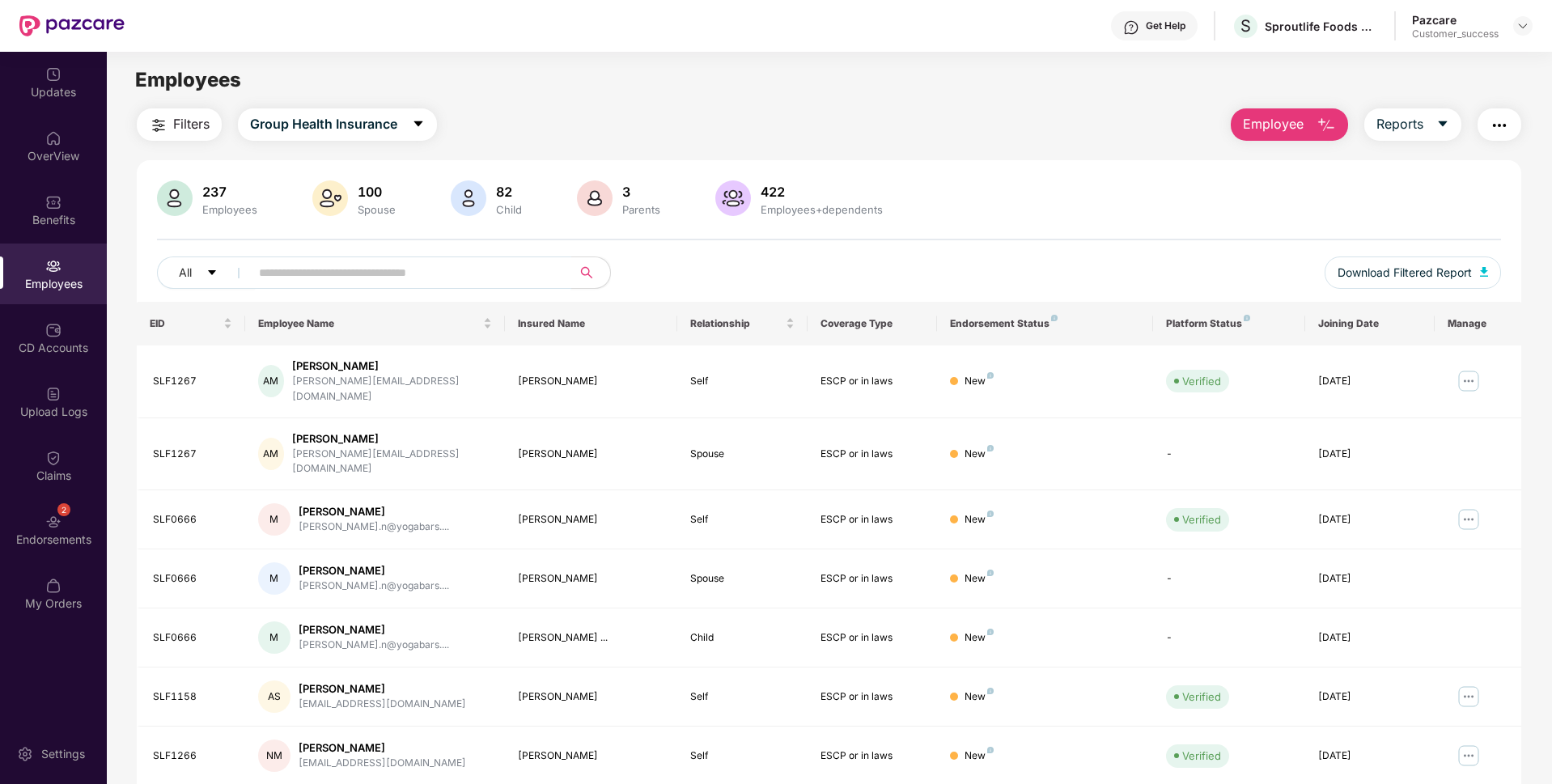
click at [511, 274] on input "text" at bounding box center [404, 272] width 291 height 24
drag, startPoint x: 195, startPoint y: 374, endPoint x: 147, endPoint y: 374, distance: 48.0
click at [147, 374] on td "SLF1267" at bounding box center [191, 381] width 108 height 73
copy div "SLF1267"
click at [395, 379] on div "[PERSON_NAME][EMAIL_ADDRESS][DOMAIN_NAME]" at bounding box center [392, 389] width 200 height 31
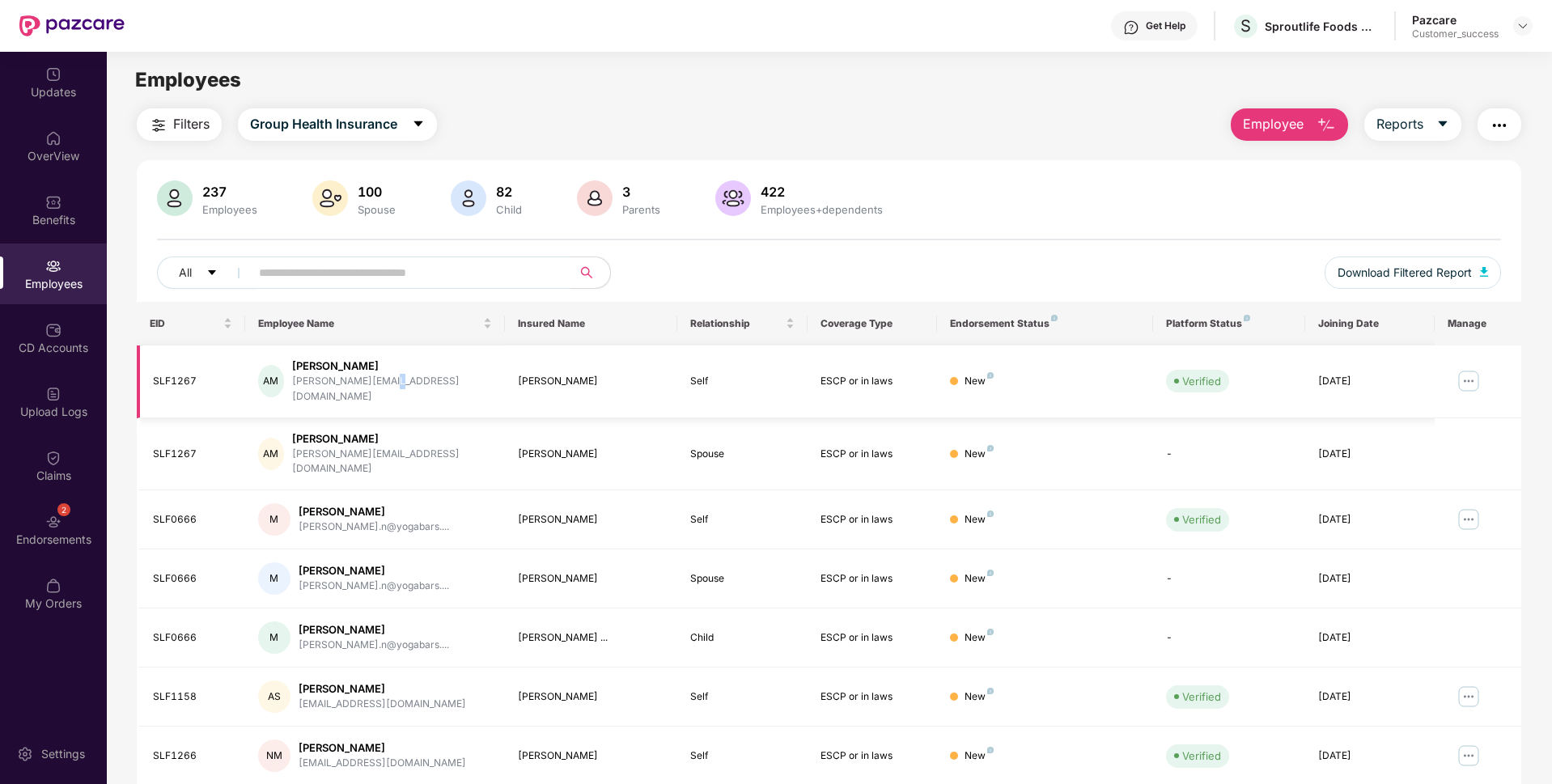
click at [395, 379] on div "[PERSON_NAME][EMAIL_ADDRESS][DOMAIN_NAME]" at bounding box center [392, 389] width 200 height 31
copy div "[PERSON_NAME][EMAIL_ADDRESS][DOMAIN_NAME]"
click at [426, 267] on input "text" at bounding box center [404, 272] width 291 height 24
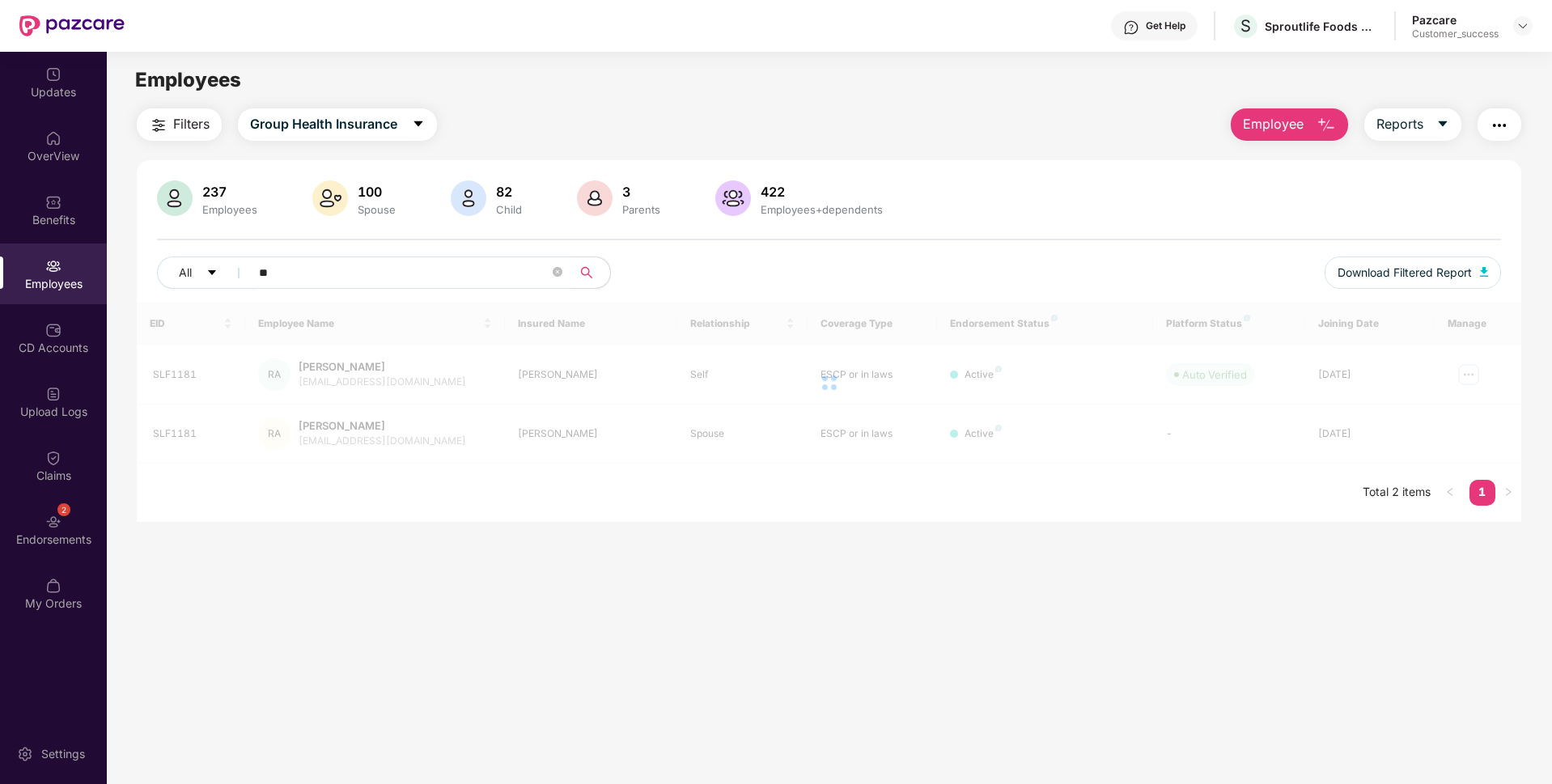
type input "*"
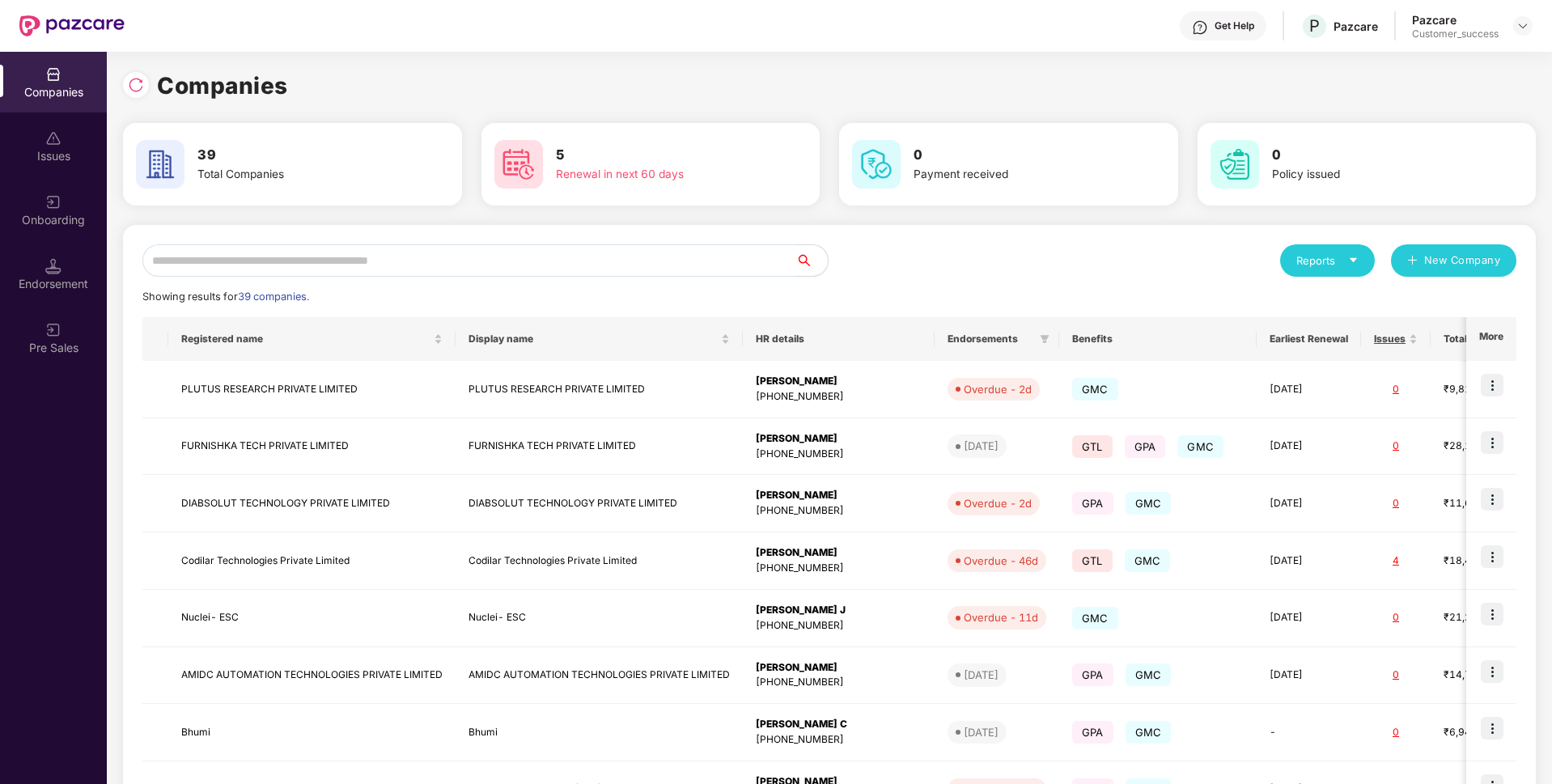
click at [322, 259] on input "text" at bounding box center [469, 260] width 653 height 33
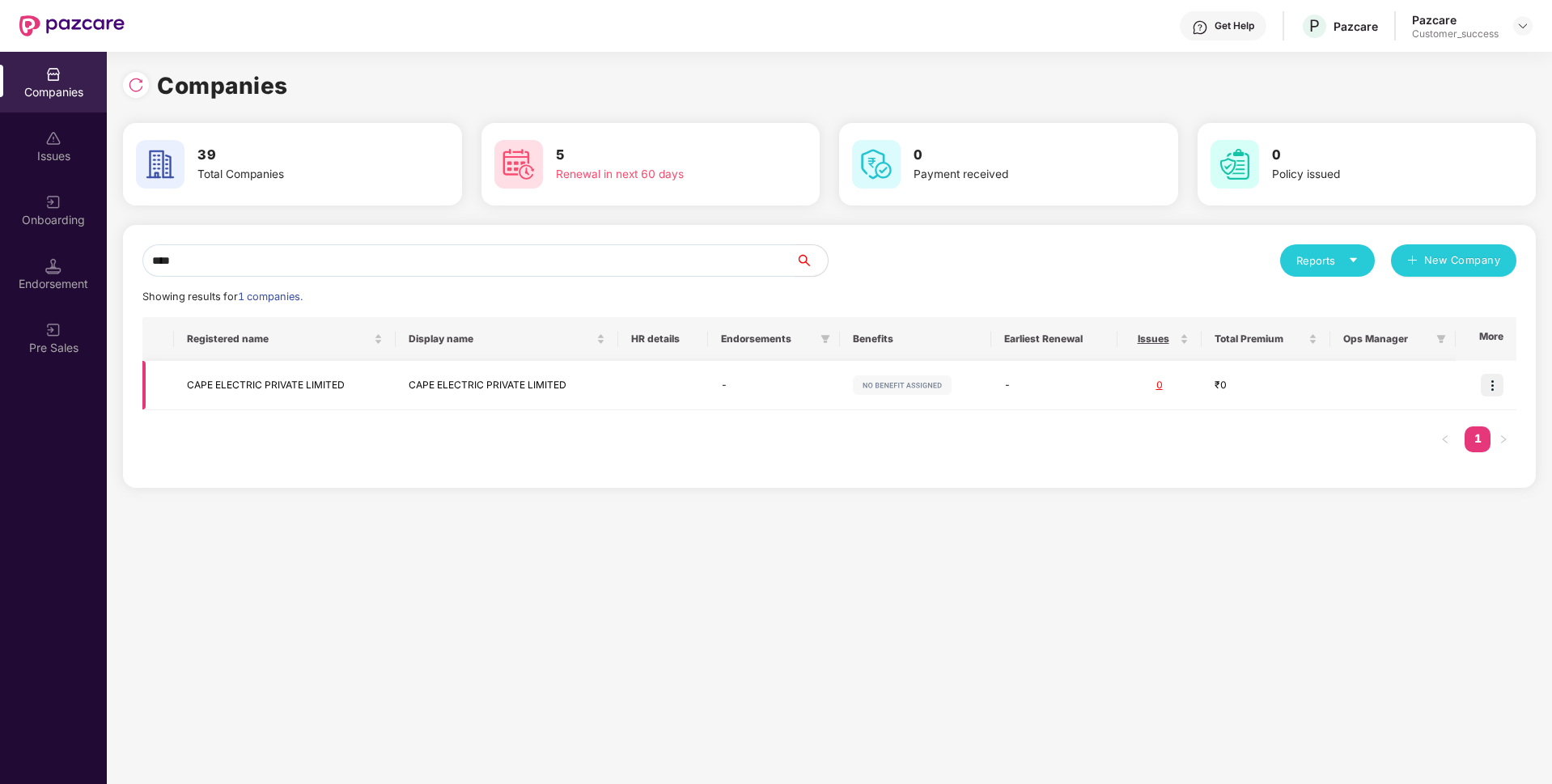
type input "****"
click at [1502, 384] on img at bounding box center [1492, 384] width 23 height 23
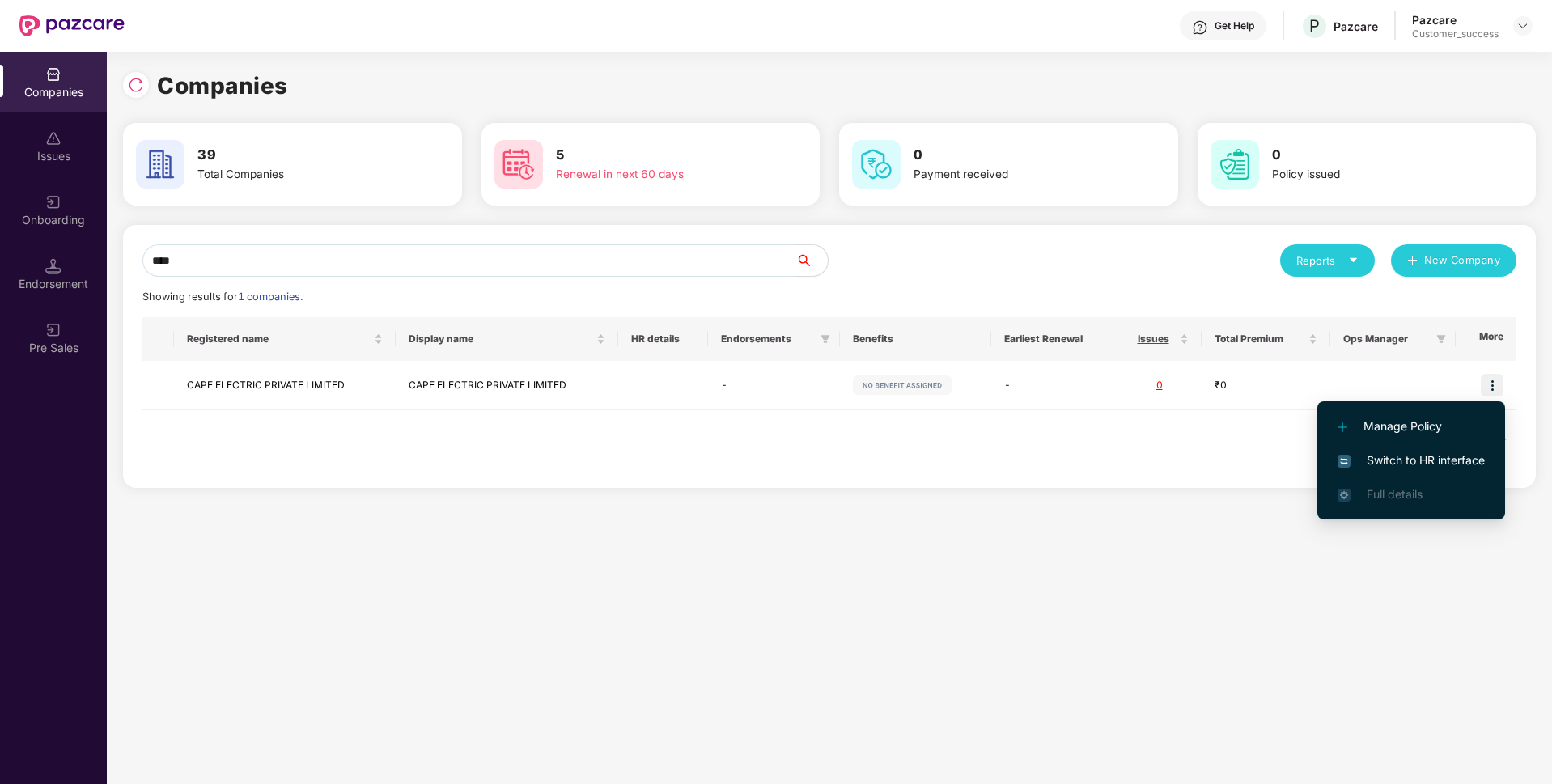
click at [1381, 459] on span "Switch to HR interface" at bounding box center [1411, 460] width 147 height 18
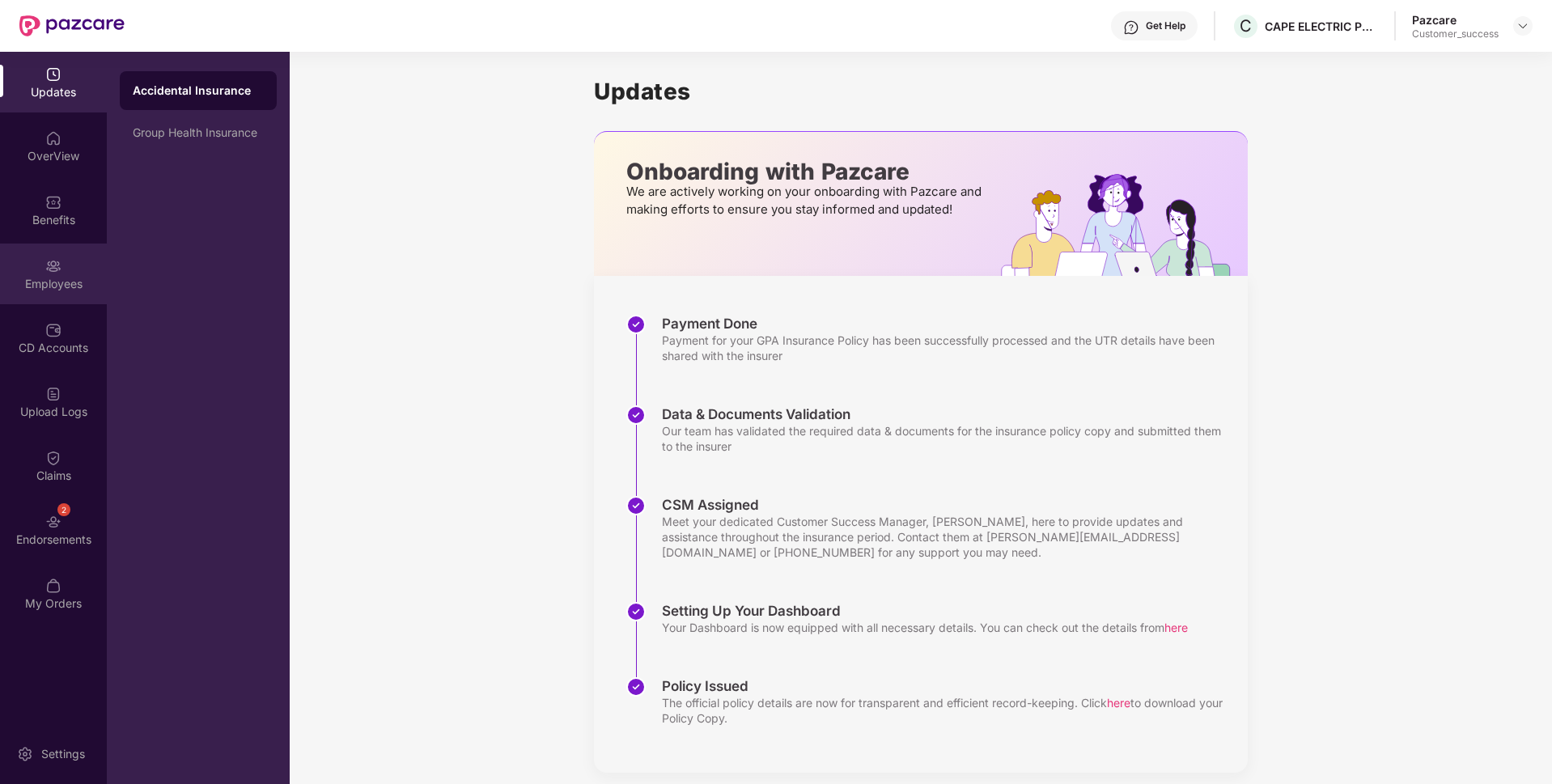
click at [30, 261] on div "Employees" at bounding box center [53, 274] width 107 height 60
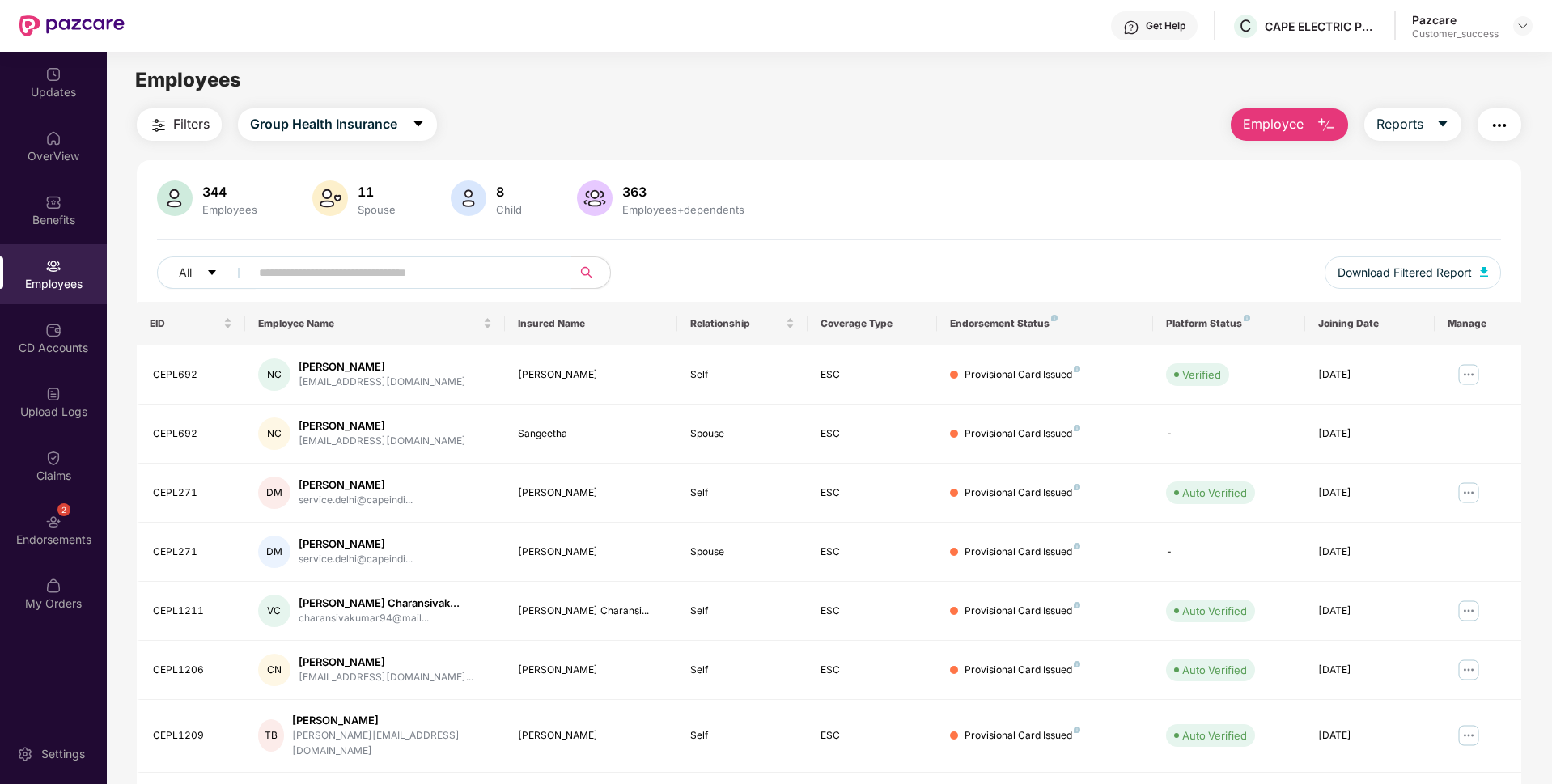
click at [292, 270] on input "text" at bounding box center [404, 272] width 291 height 24
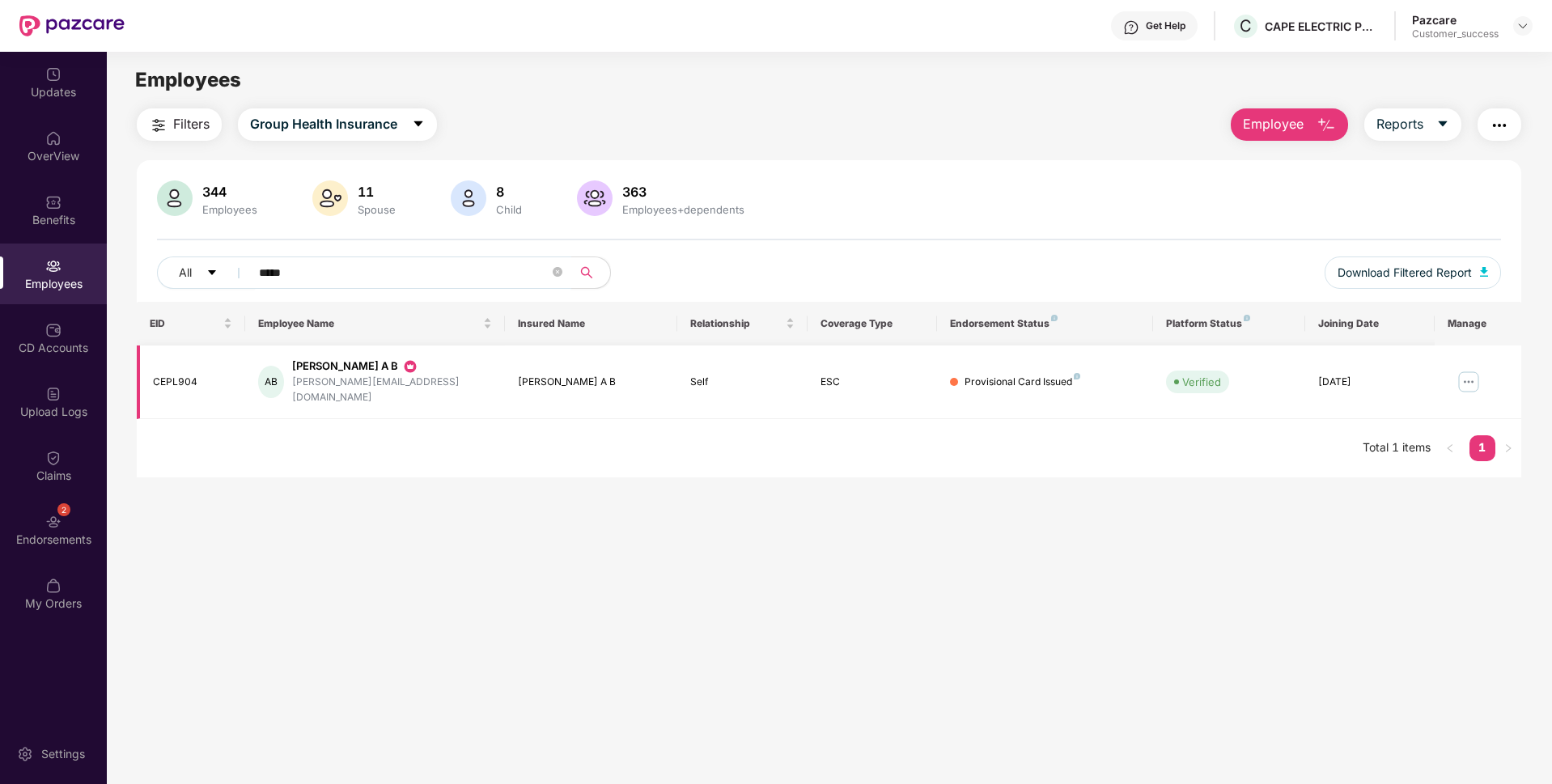
type input "*****"
drag, startPoint x: 421, startPoint y: 381, endPoint x: 299, endPoint y: 387, distance: 122.1
click at [299, 387] on div "[PERSON_NAME] A B [EMAIL_ADDRESS][DOMAIN_NAME]" at bounding box center [375, 382] width 233 height 47
copy div "[PERSON_NAME][EMAIL_ADDRESS][DOMAIN_NAME]"
click at [1235, 60] on div "CAPE ELECTRIC PRIVATE LIMITED" at bounding box center [1322, 57] width 183 height 26
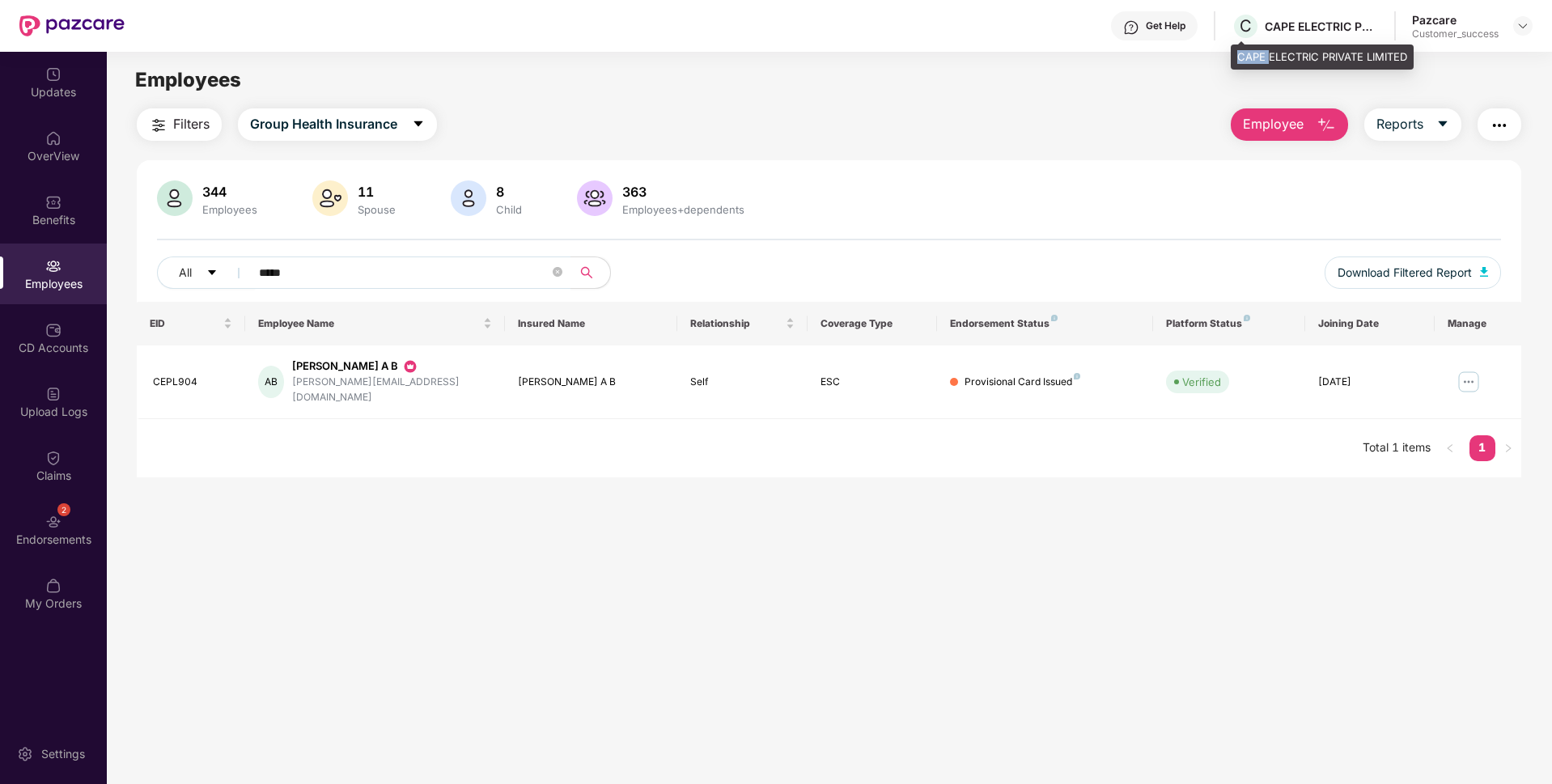
click at [1235, 60] on div "CAPE ELECTRIC PRIVATE LIMITED" at bounding box center [1322, 57] width 183 height 26
copy div "CAPE ELECTRIC PRIVATE LIMITED"
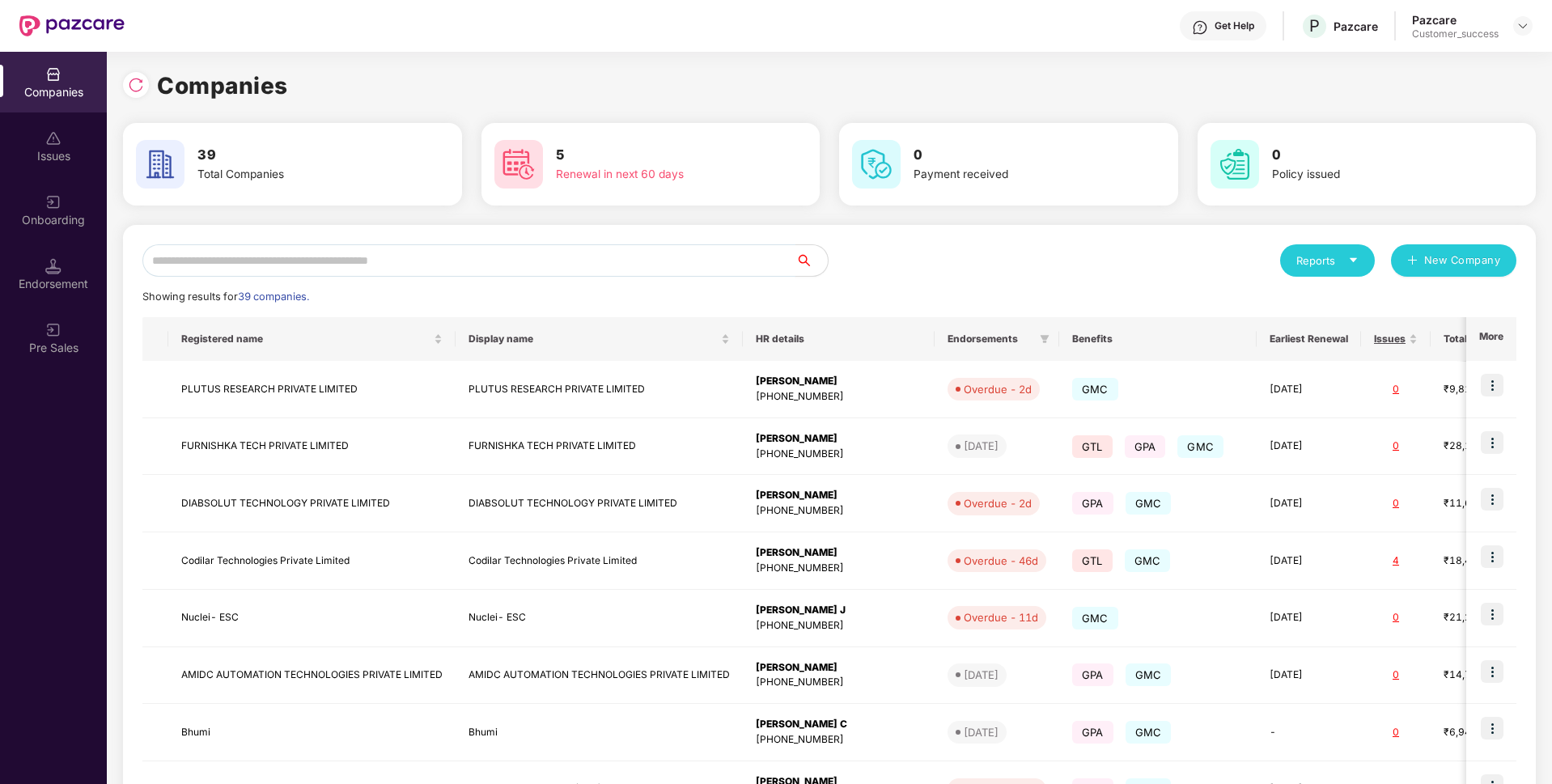
click at [348, 259] on input "text" at bounding box center [469, 260] width 653 height 33
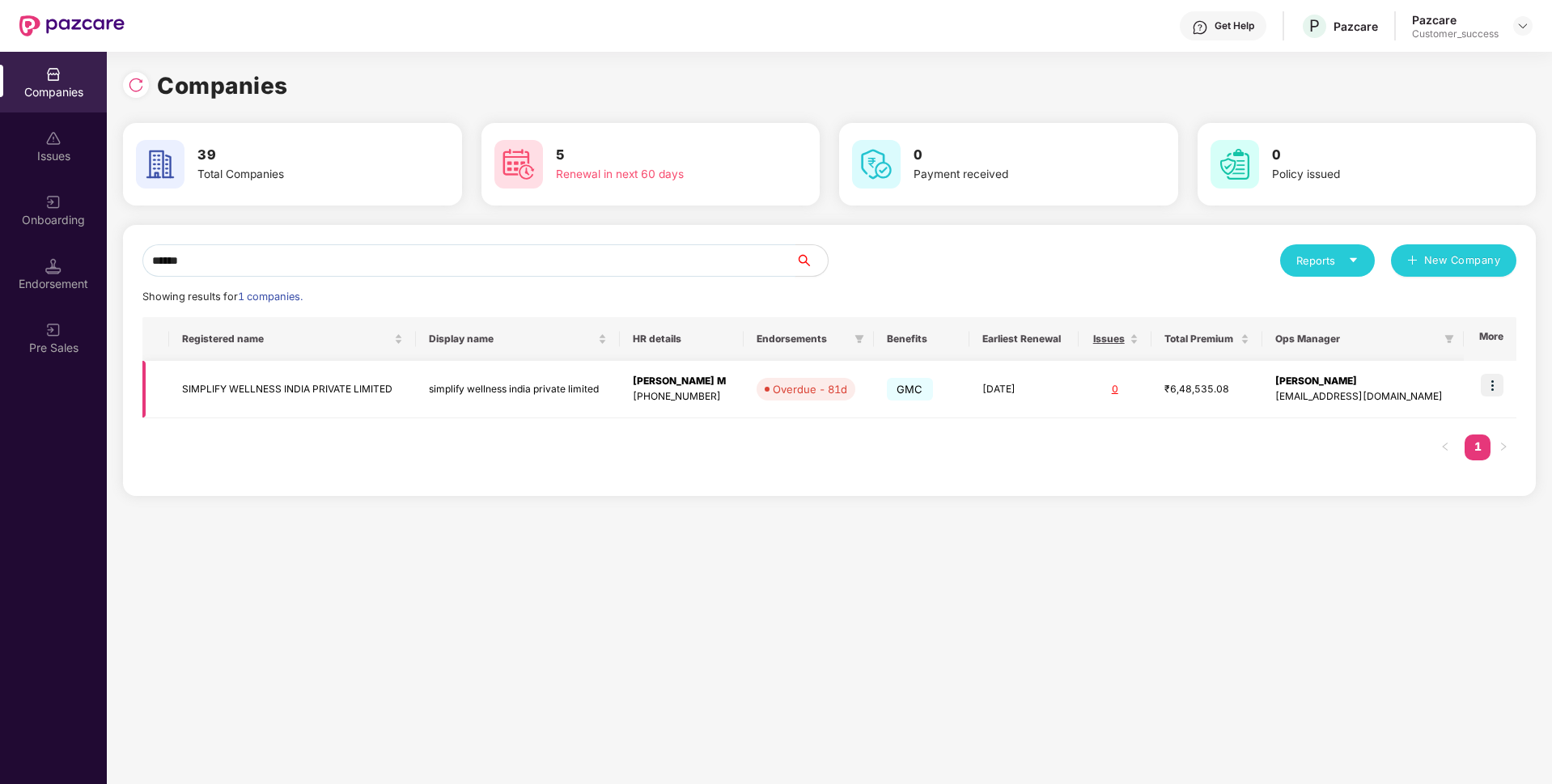
type input "******"
click at [1505, 380] on td at bounding box center [1490, 389] width 53 height 57
click at [1498, 387] on img at bounding box center [1492, 384] width 23 height 23
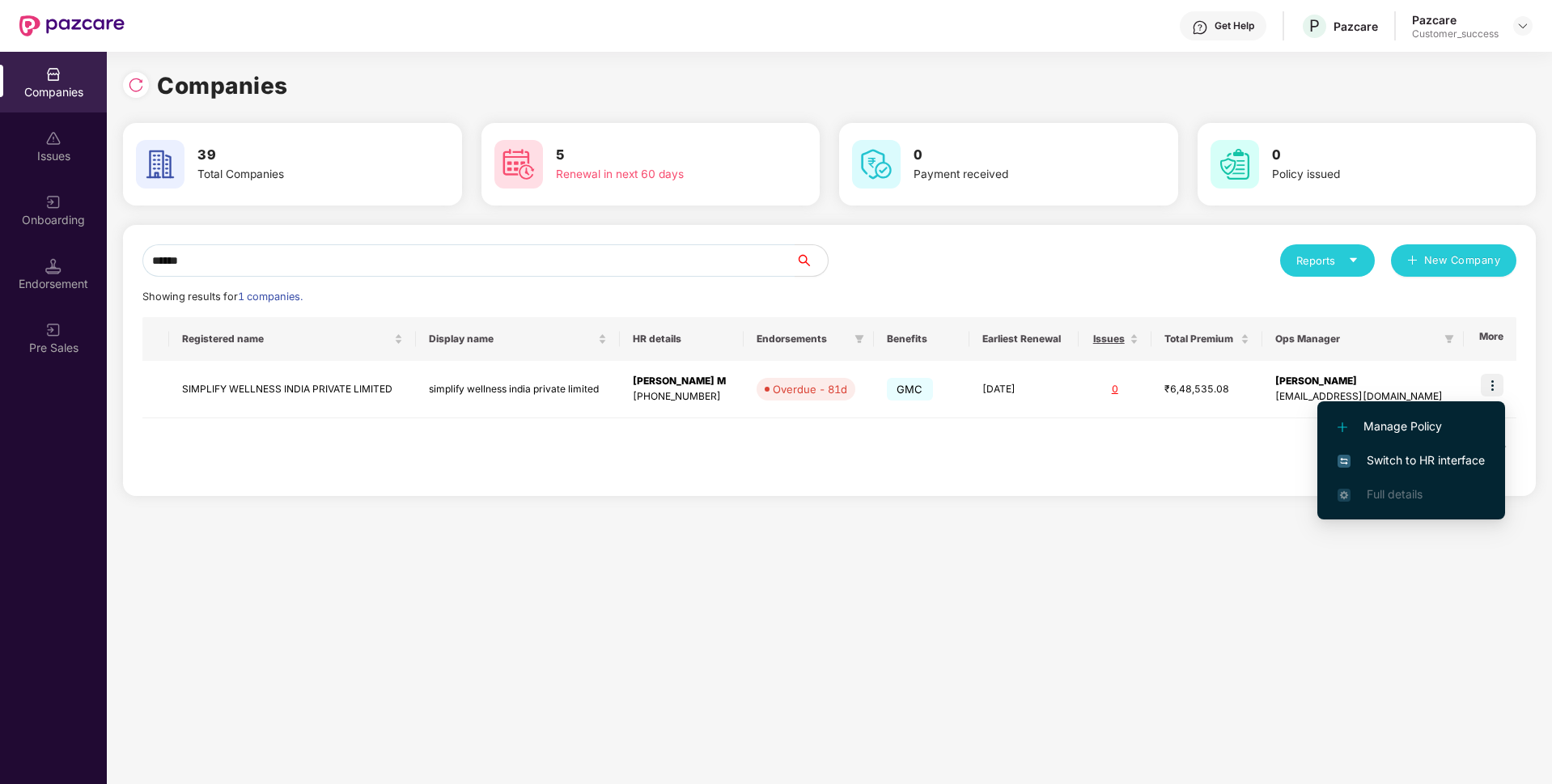
click at [1347, 457] on img at bounding box center [1344, 460] width 13 height 13
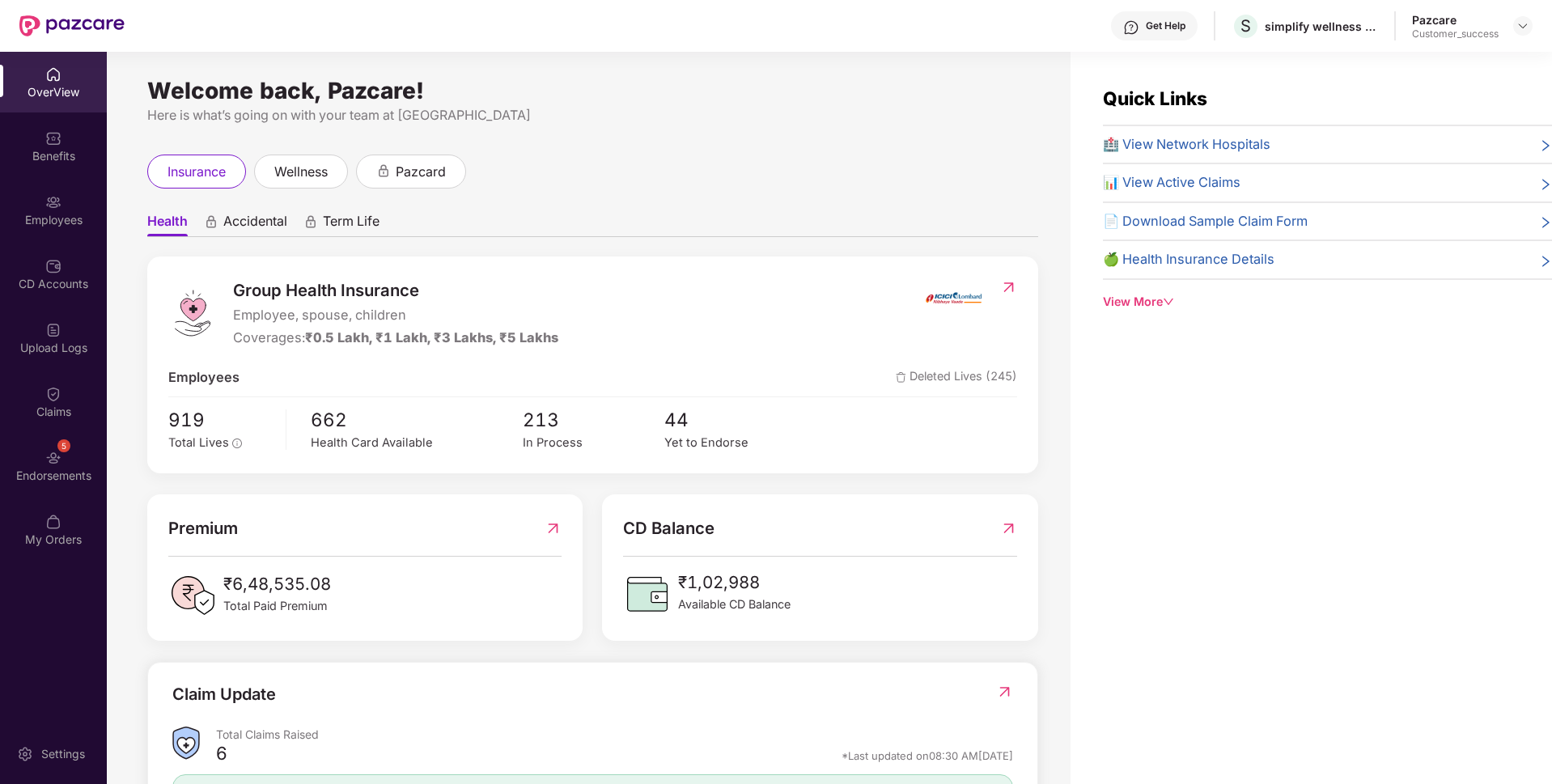
click at [4, 225] on div "Employees" at bounding box center [53, 219] width 107 height 16
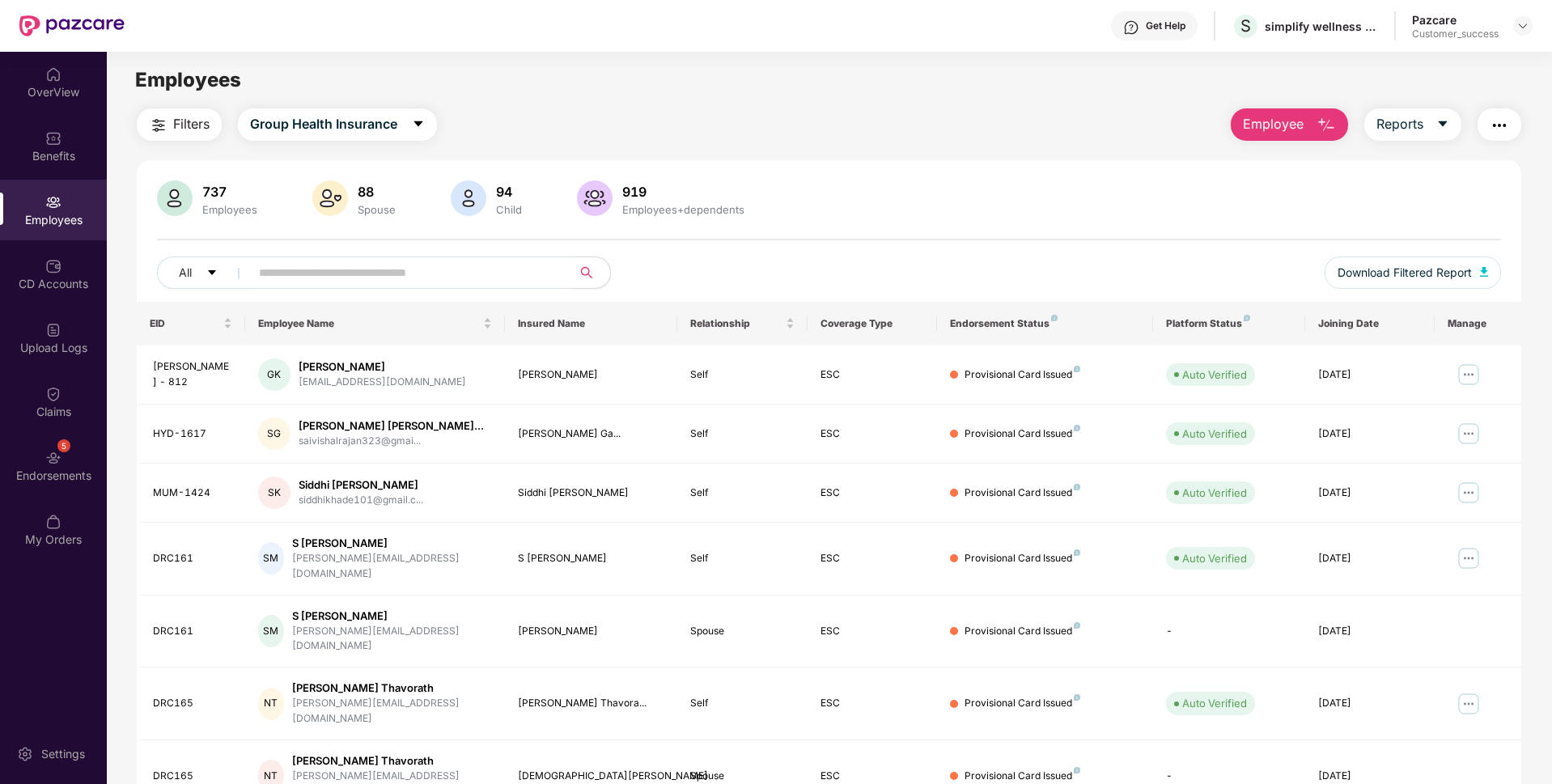
click at [359, 285] on span at bounding box center [405, 272] width 332 height 33
paste input "**********"
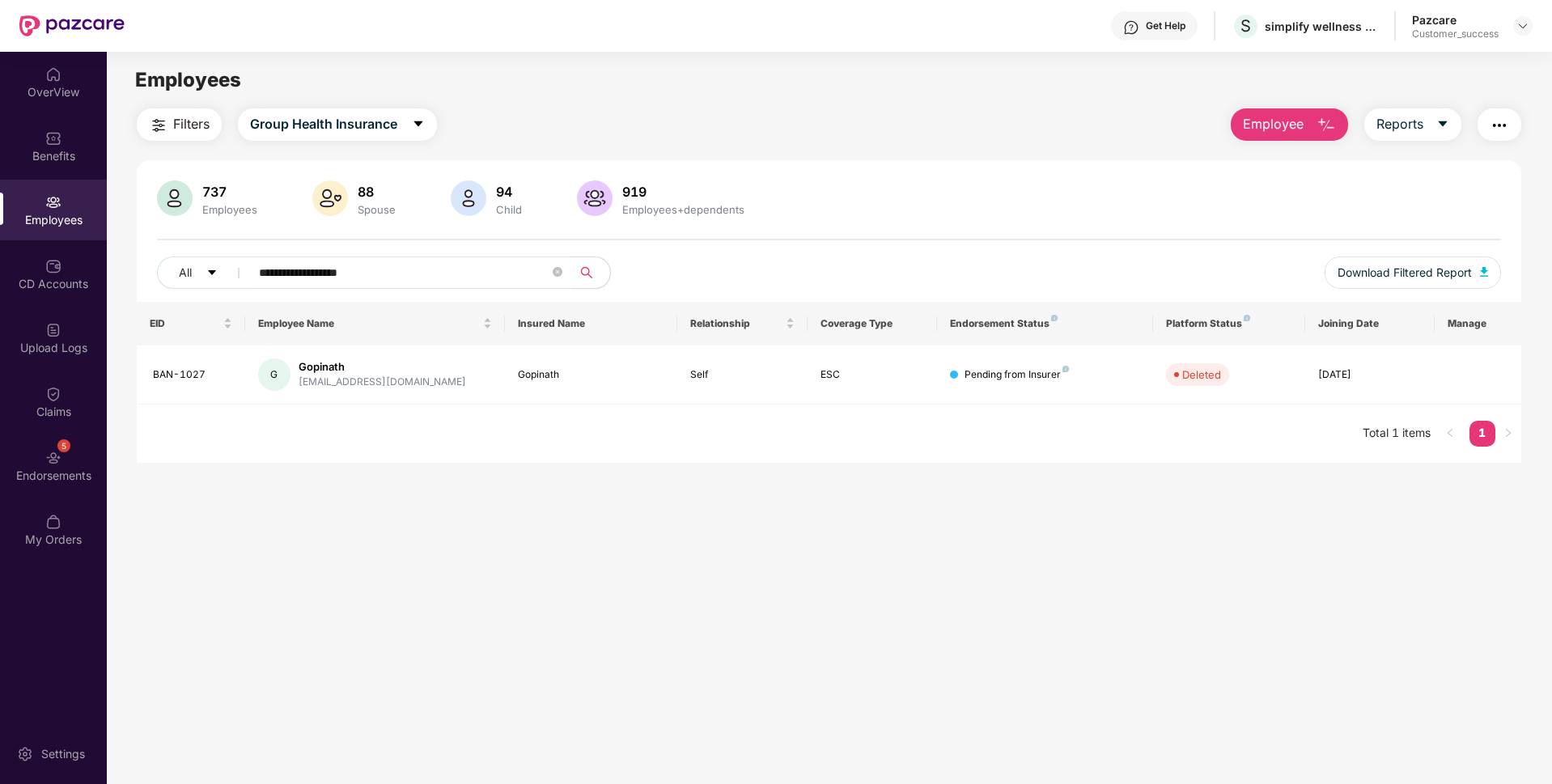
type input "**********"
drag, startPoint x: 433, startPoint y: 285, endPoint x: 115, endPoint y: 278, distance: 318.1
click at [115, 278] on div "**********" at bounding box center [829, 285] width 1445 height 354
paste input "**********"
type input "**********"
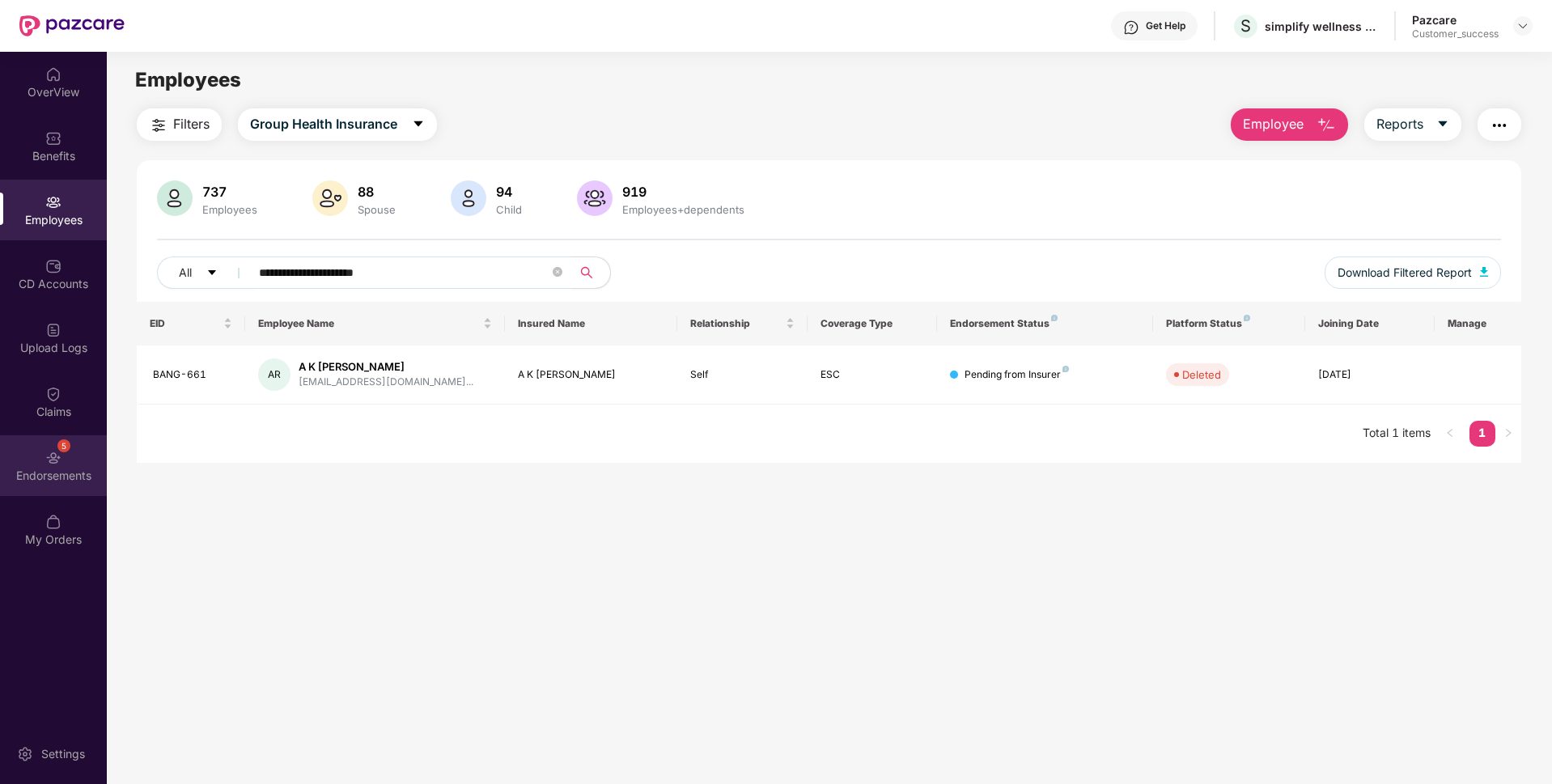
drag, startPoint x: 433, startPoint y: 267, endPoint x: 0, endPoint y: 459, distance: 473.7
click at [0, 459] on div "**********" at bounding box center [776, 418] width 1552 height 732
paste input "**********"
type input "**********"
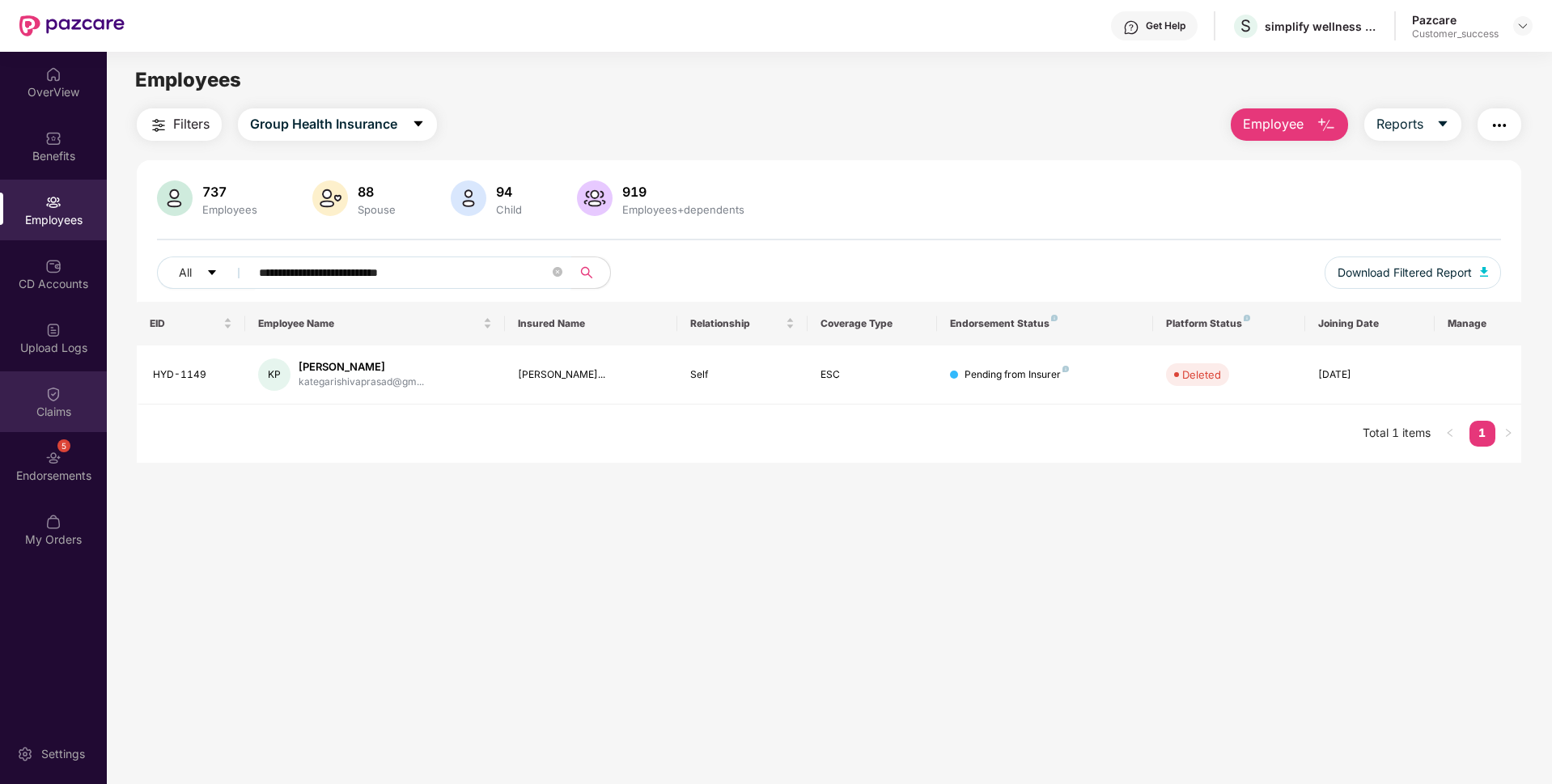
drag, startPoint x: 481, startPoint y: 279, endPoint x: 0, endPoint y: 407, distance: 497.7
click at [0, 407] on div "**********" at bounding box center [776, 418] width 1552 height 732
paste input "text"
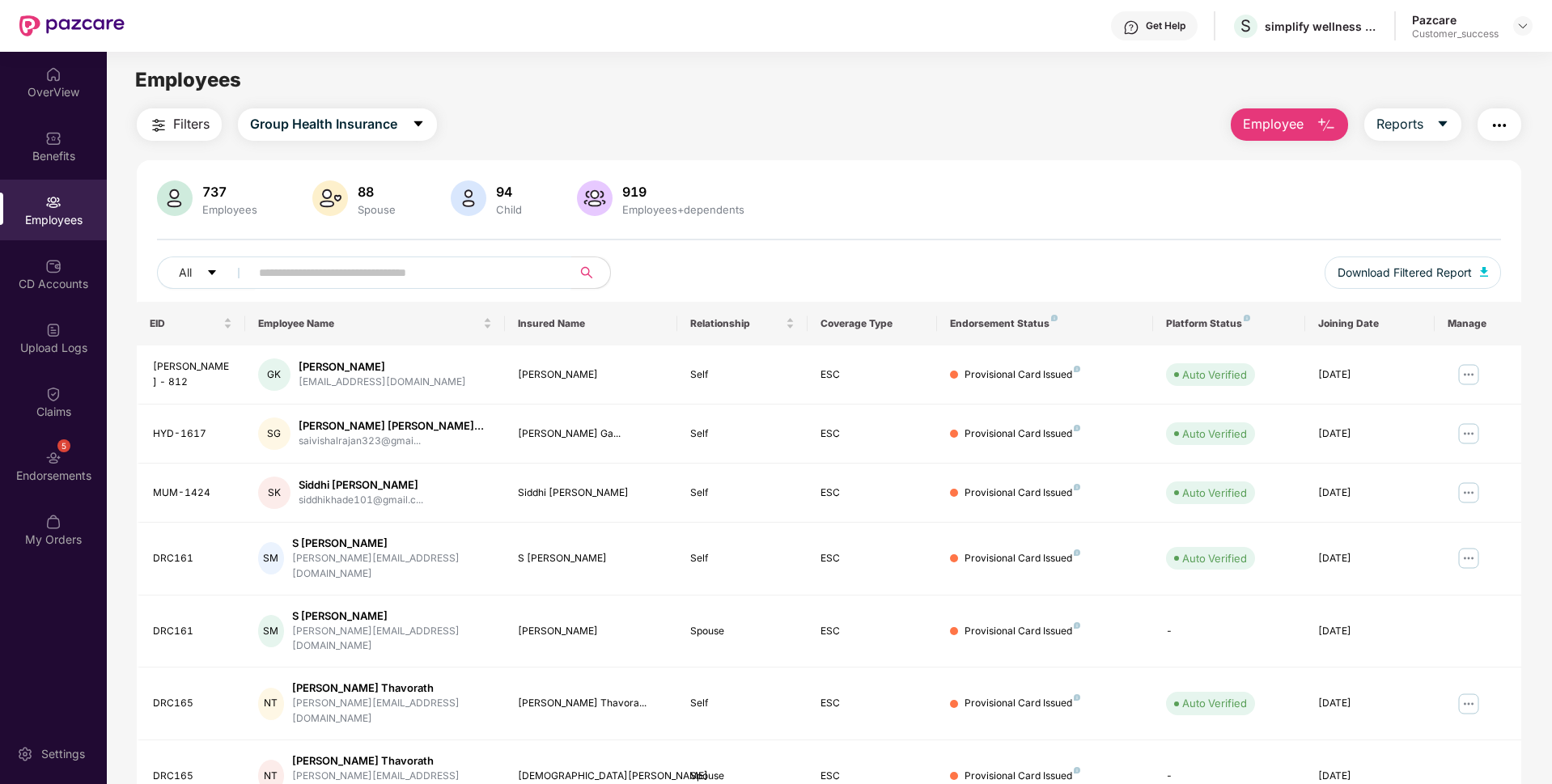
paste input "**********"
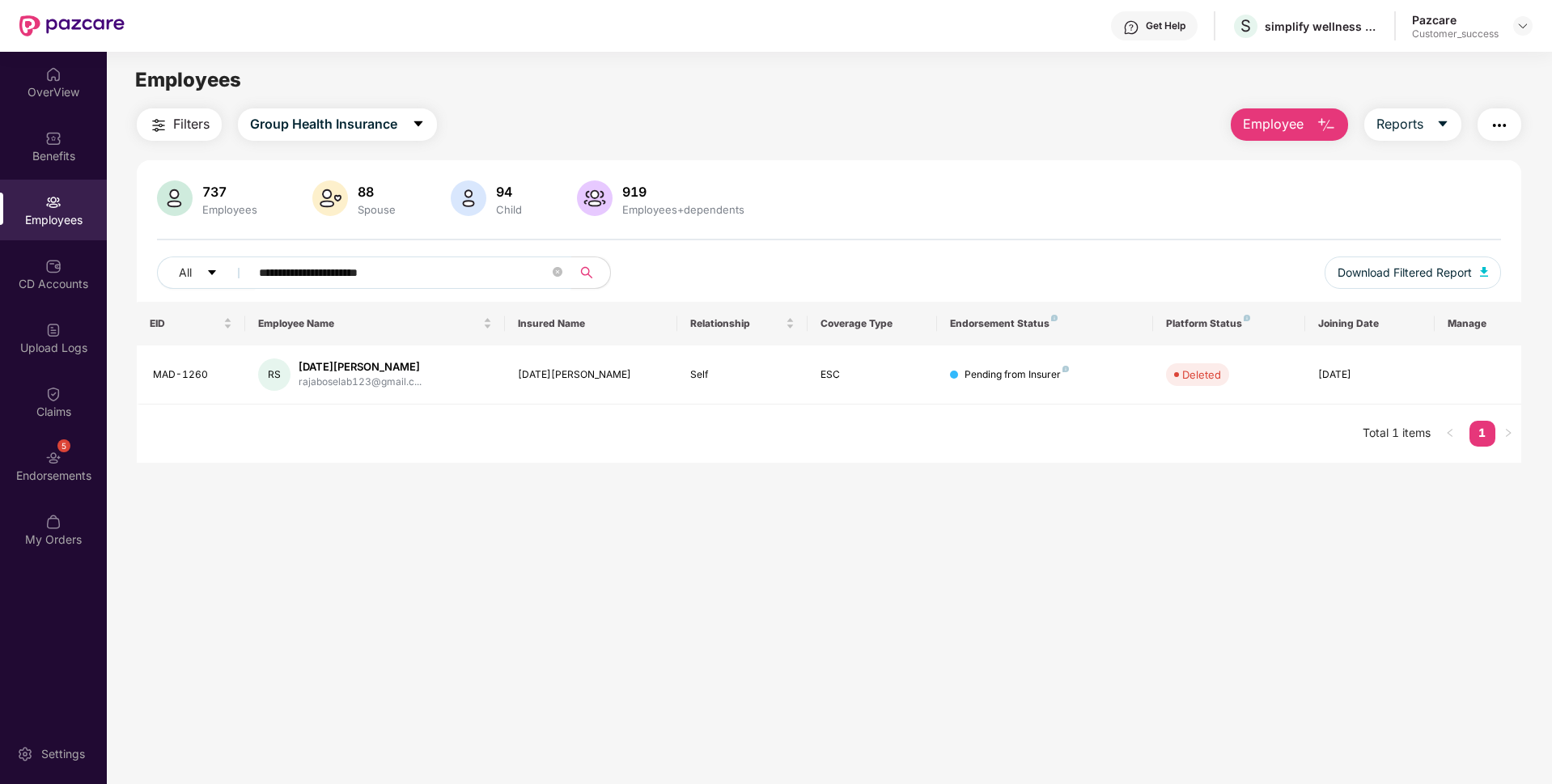
type input "**********"
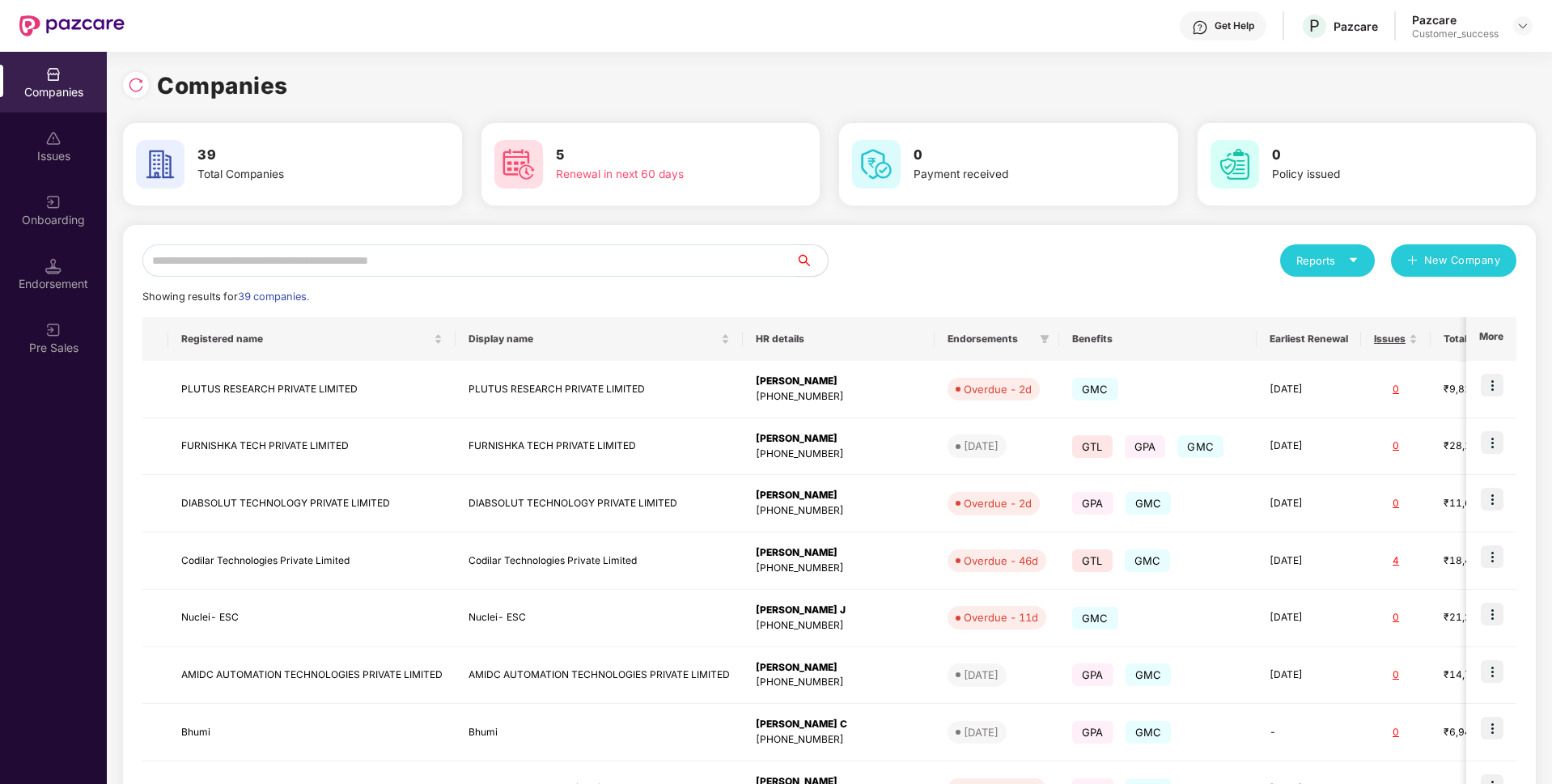
click at [334, 260] on input "text" at bounding box center [469, 260] width 653 height 33
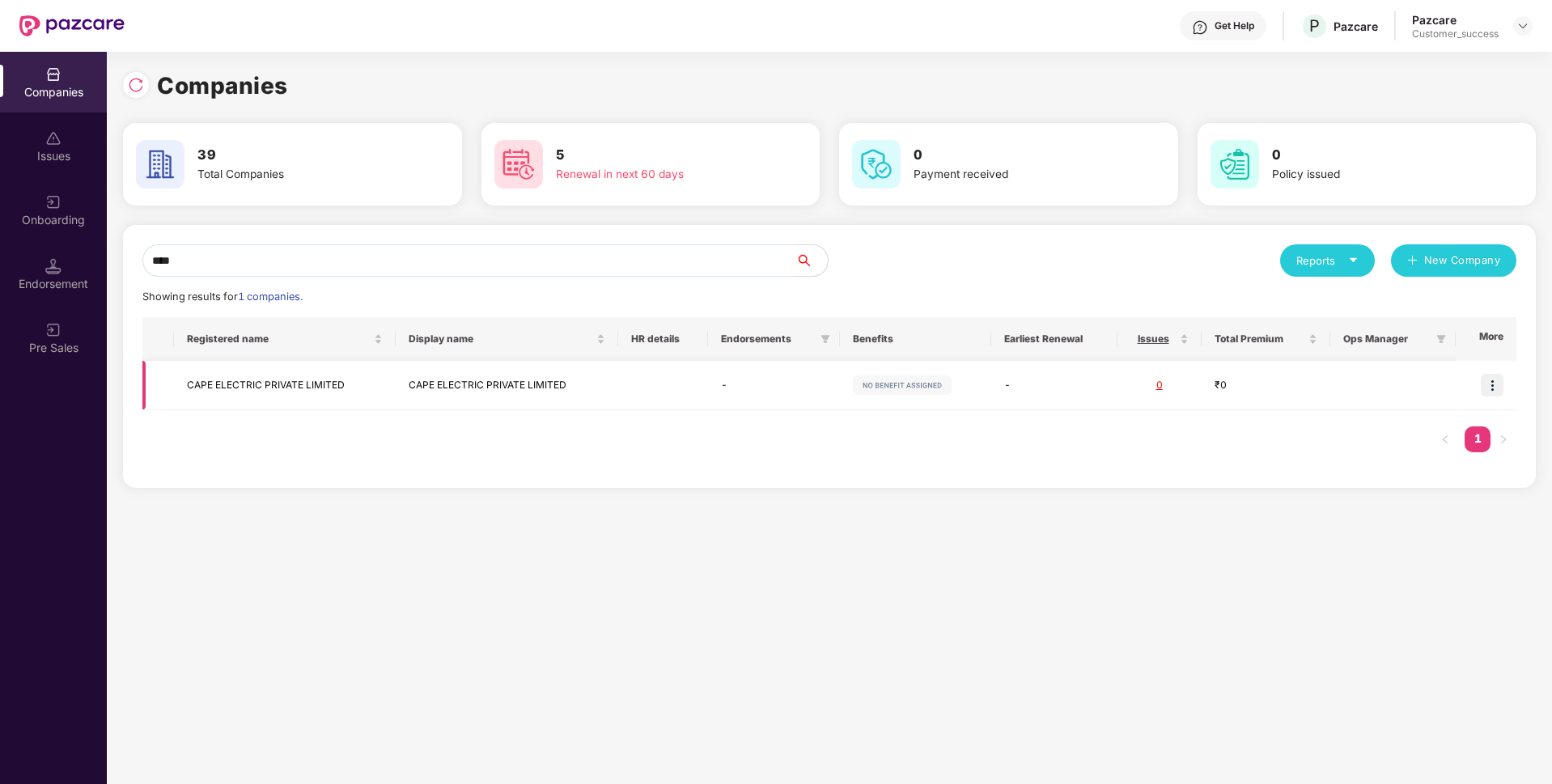
type input "****"
click at [233, 365] on td "CAPE ELECTRIC PRIVATE LIMITED" at bounding box center [285, 385] width 223 height 50
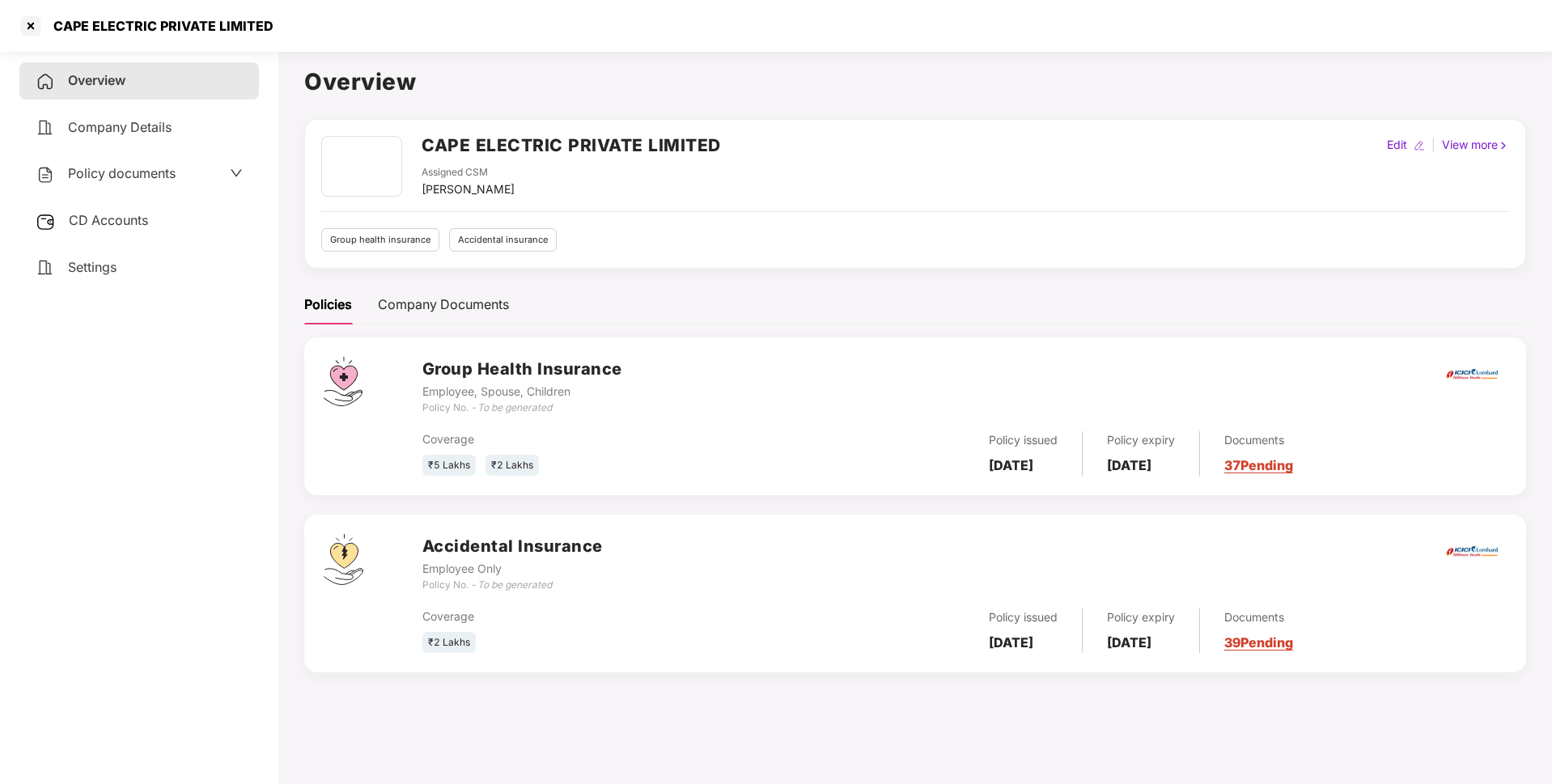
click at [188, 185] on div "Policy documents" at bounding box center [139, 174] width 239 height 37
click at [141, 177] on span "Policy documents" at bounding box center [122, 173] width 107 height 16
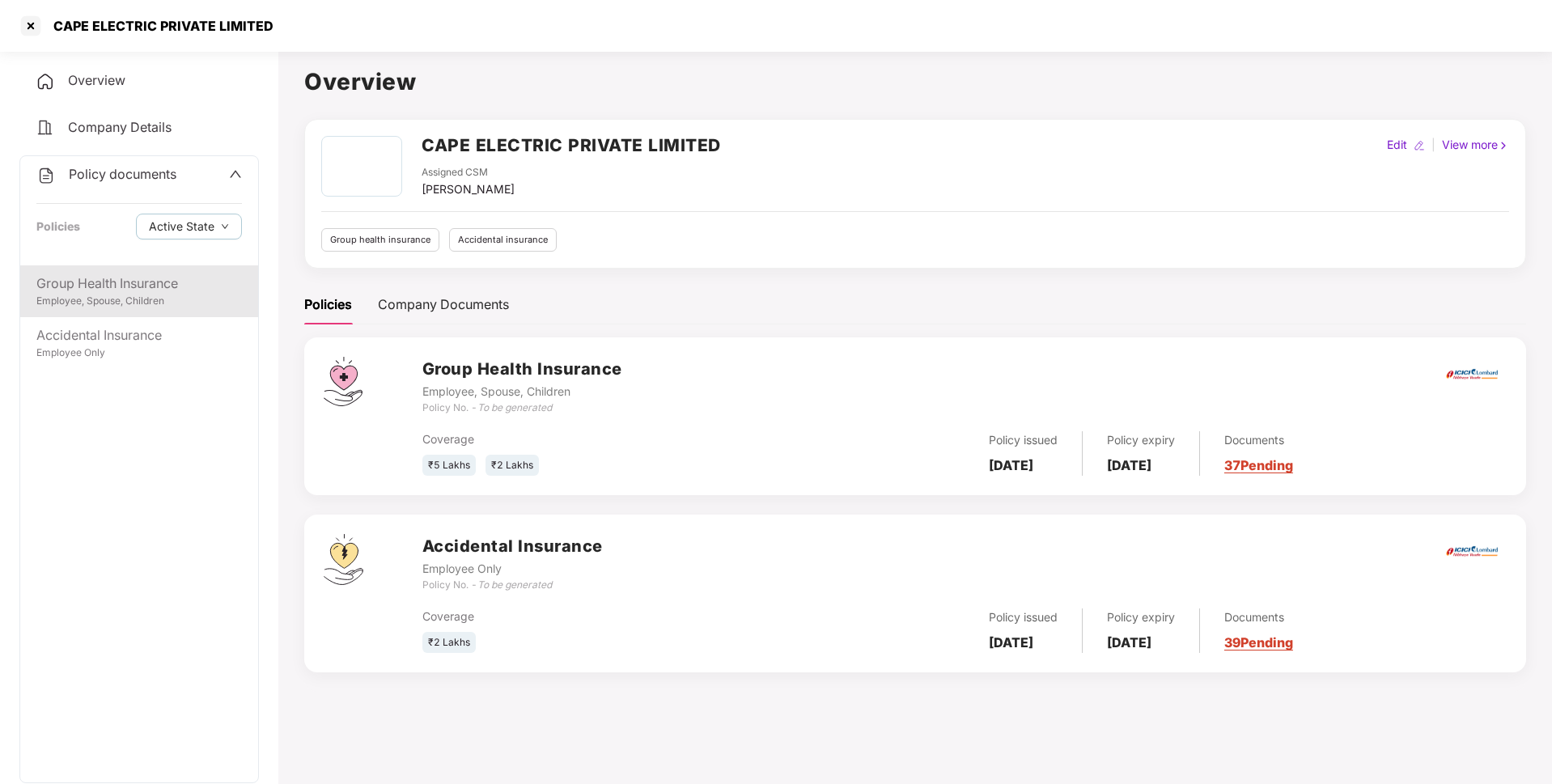
click at [144, 282] on div "Group Health Insurance" at bounding box center [139, 284] width 206 height 20
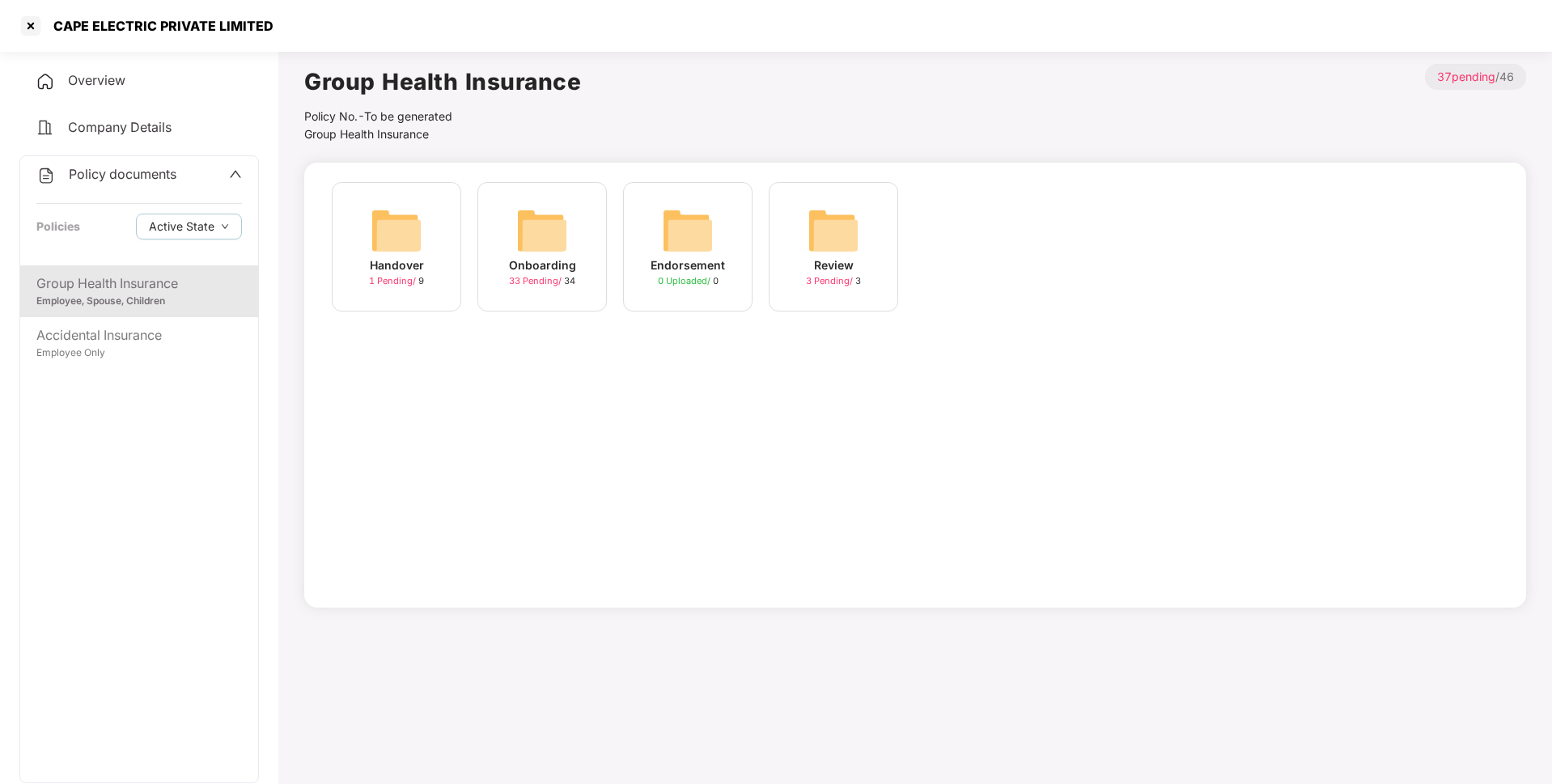
click at [570, 270] on div "Onboarding" at bounding box center [543, 264] width 67 height 18
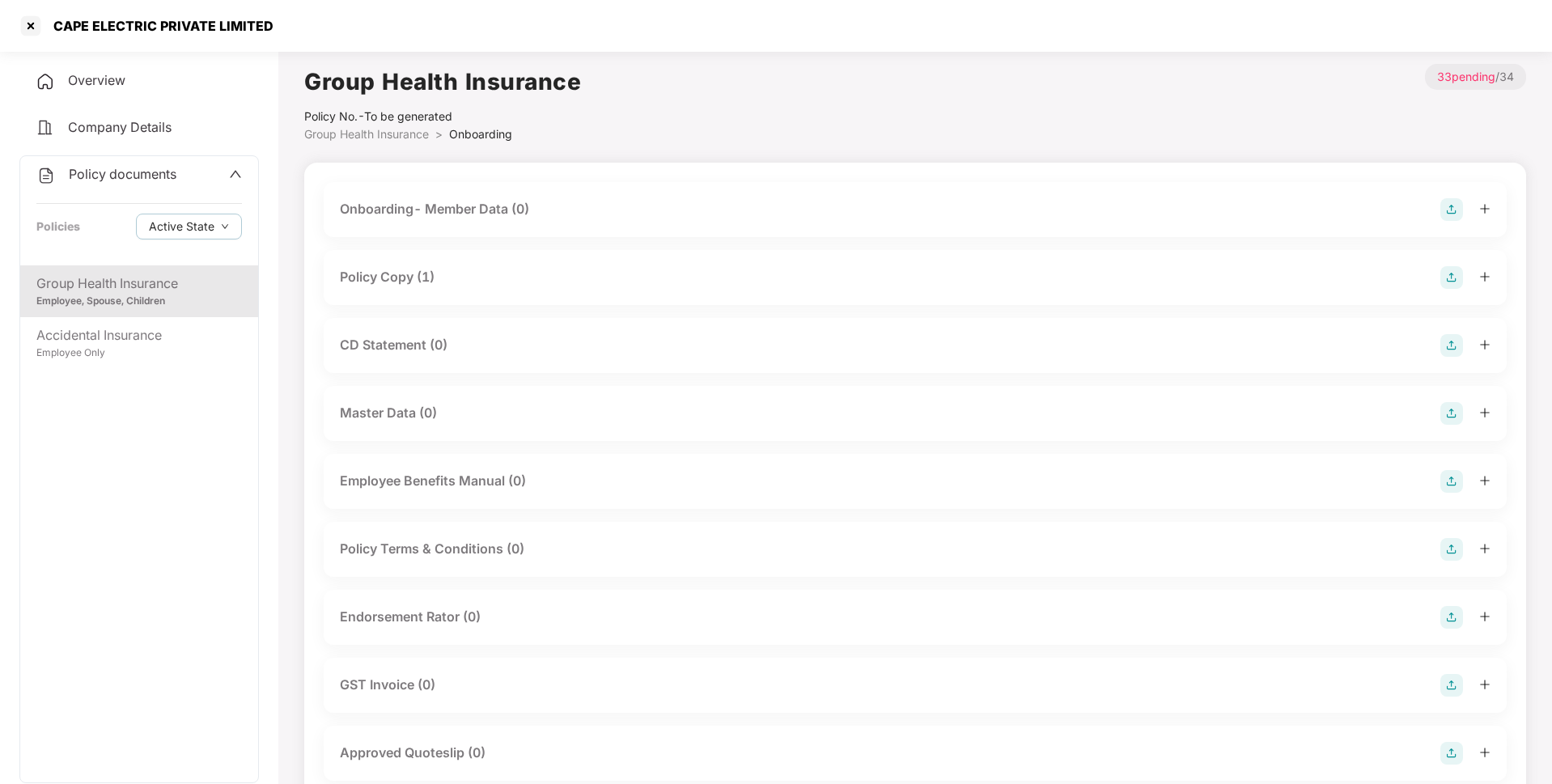
click at [434, 271] on div "Policy Copy (1)" at bounding box center [387, 277] width 95 height 20
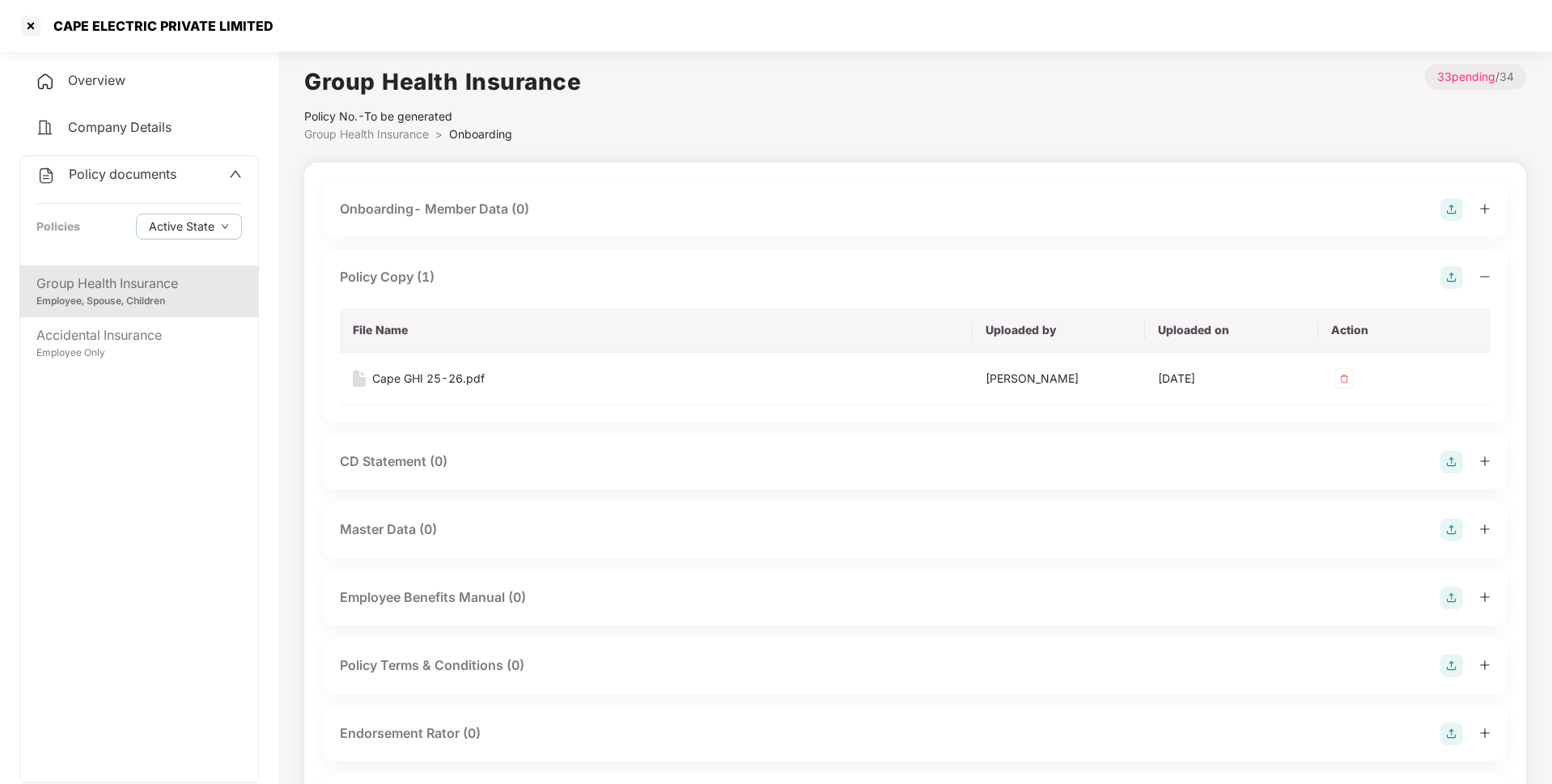
click at [575, 292] on div "Policy Copy (1) File Name Uploaded by Uploaded on Action Cape GHI 25-26.pdf [PE…" at bounding box center [915, 336] width 1183 height 171
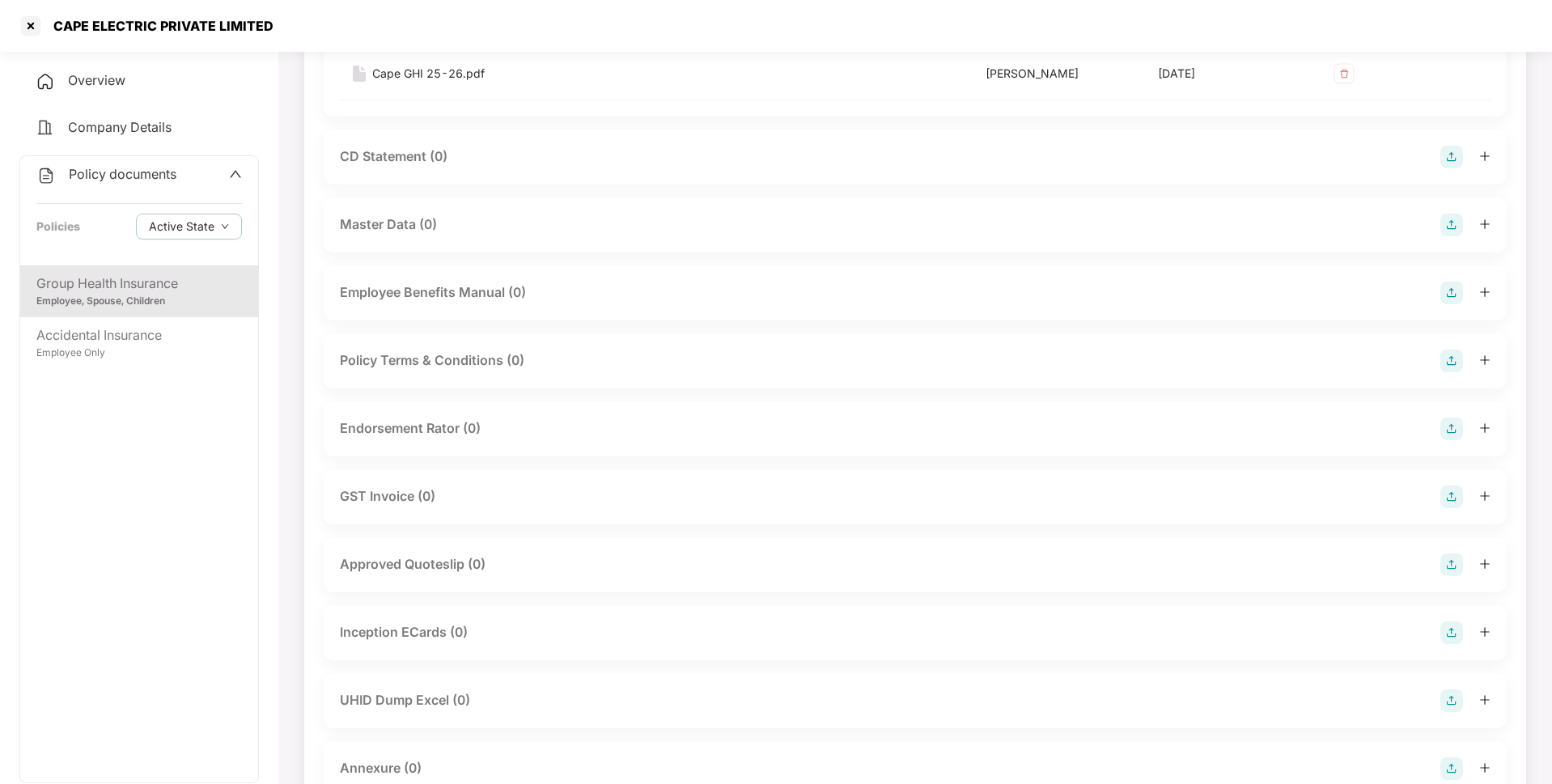
scroll to position [310, 0]
click at [425, 501] on div "GST Invoice (0)" at bounding box center [388, 491] width 96 height 20
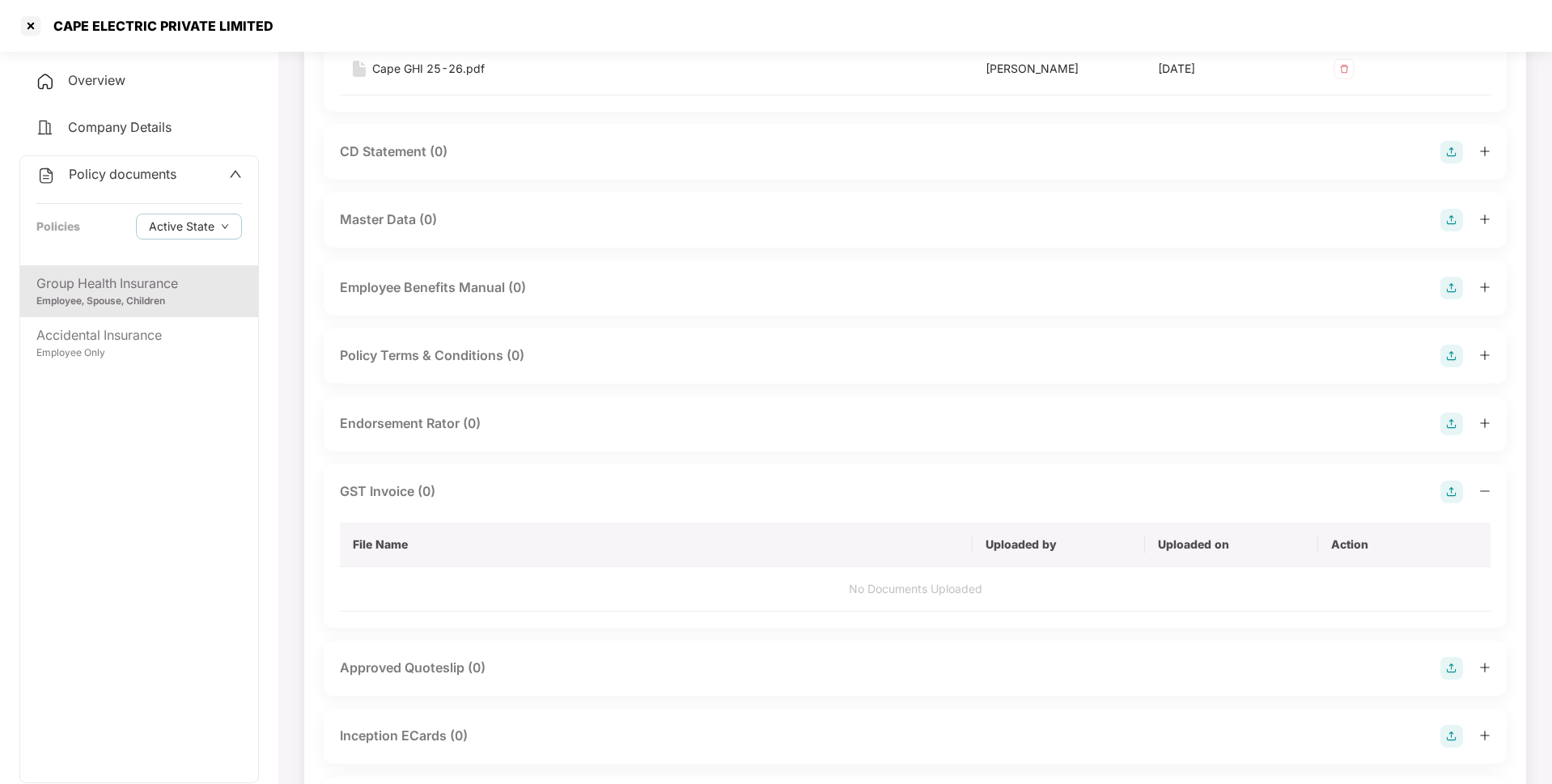
click at [1452, 489] on img at bounding box center [1451, 491] width 23 height 23
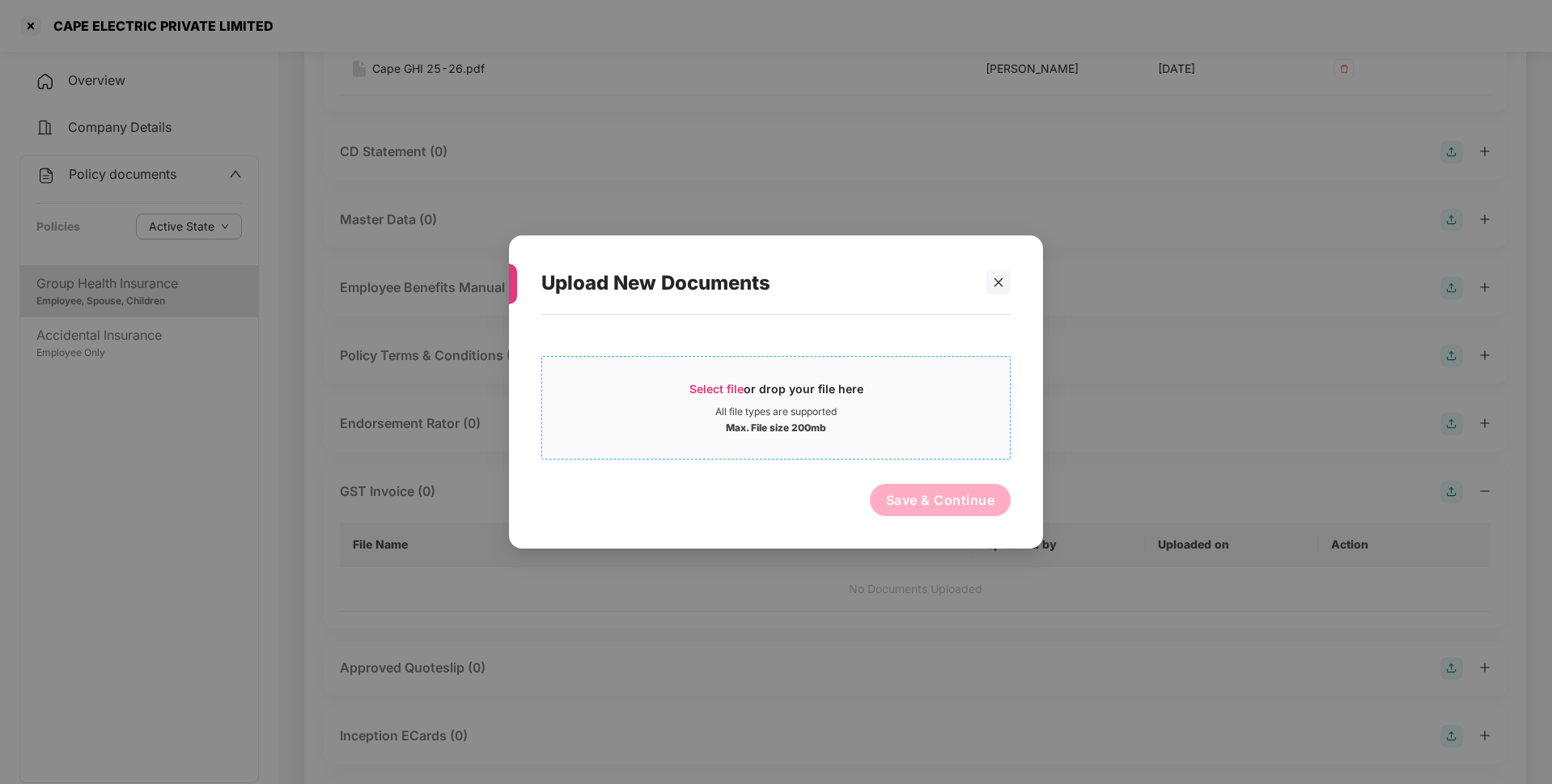
click at [716, 394] on span "Select file" at bounding box center [716, 389] width 55 height 13
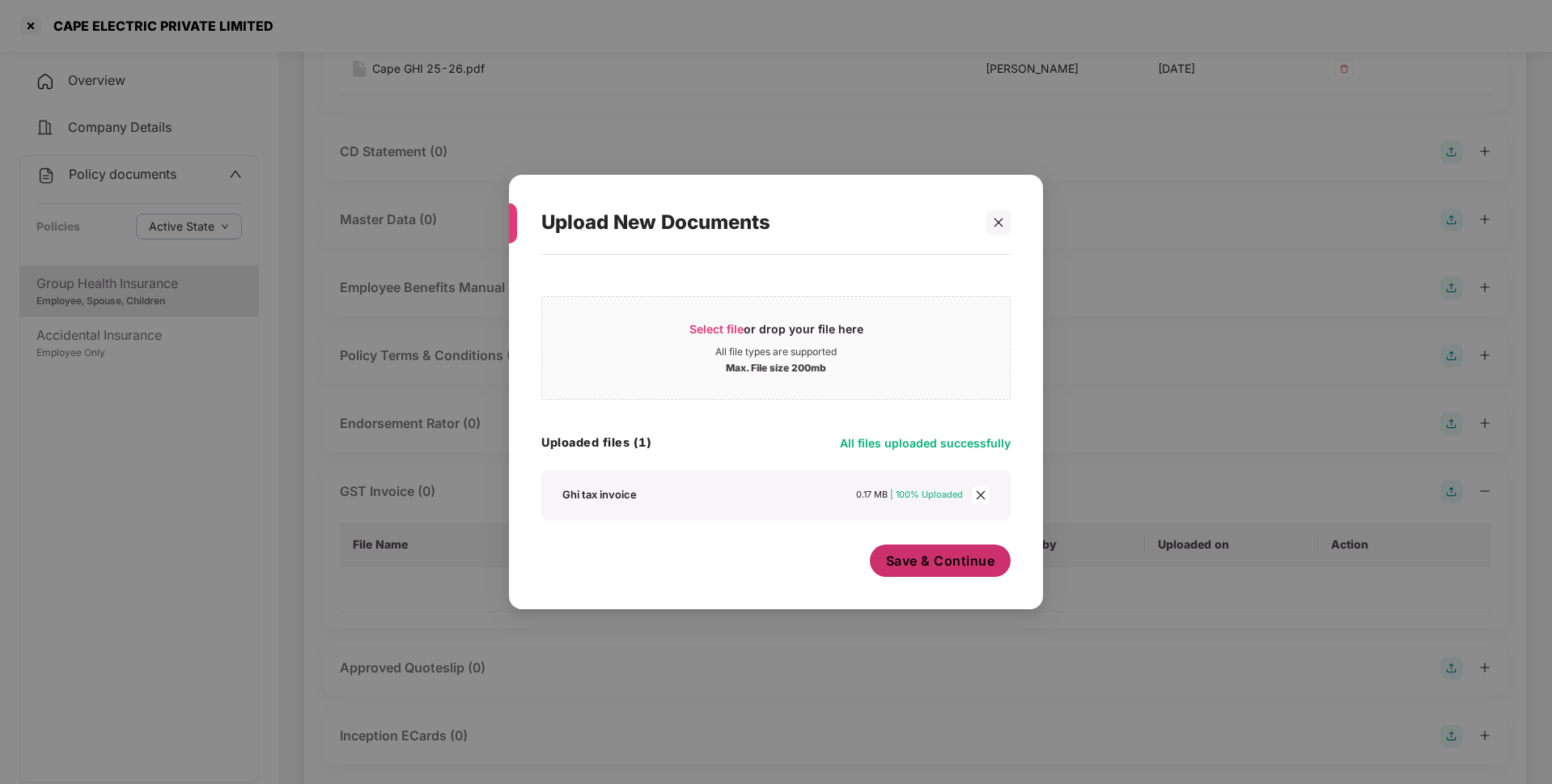
click at [913, 561] on span "Save & Continue" at bounding box center [941, 560] width 109 height 18
